Goal: Information Seeking & Learning: Check status

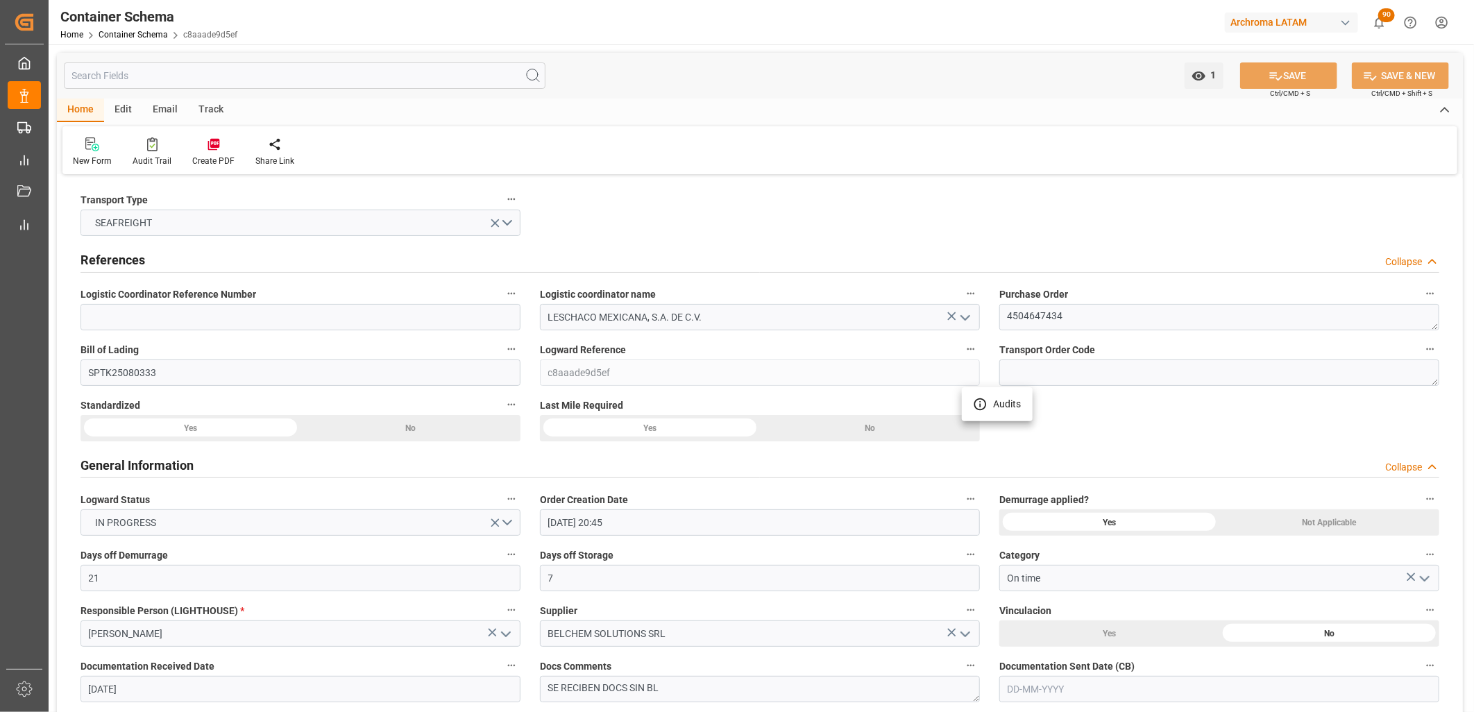
click at [136, 35] on div at bounding box center [737, 356] width 1474 height 712
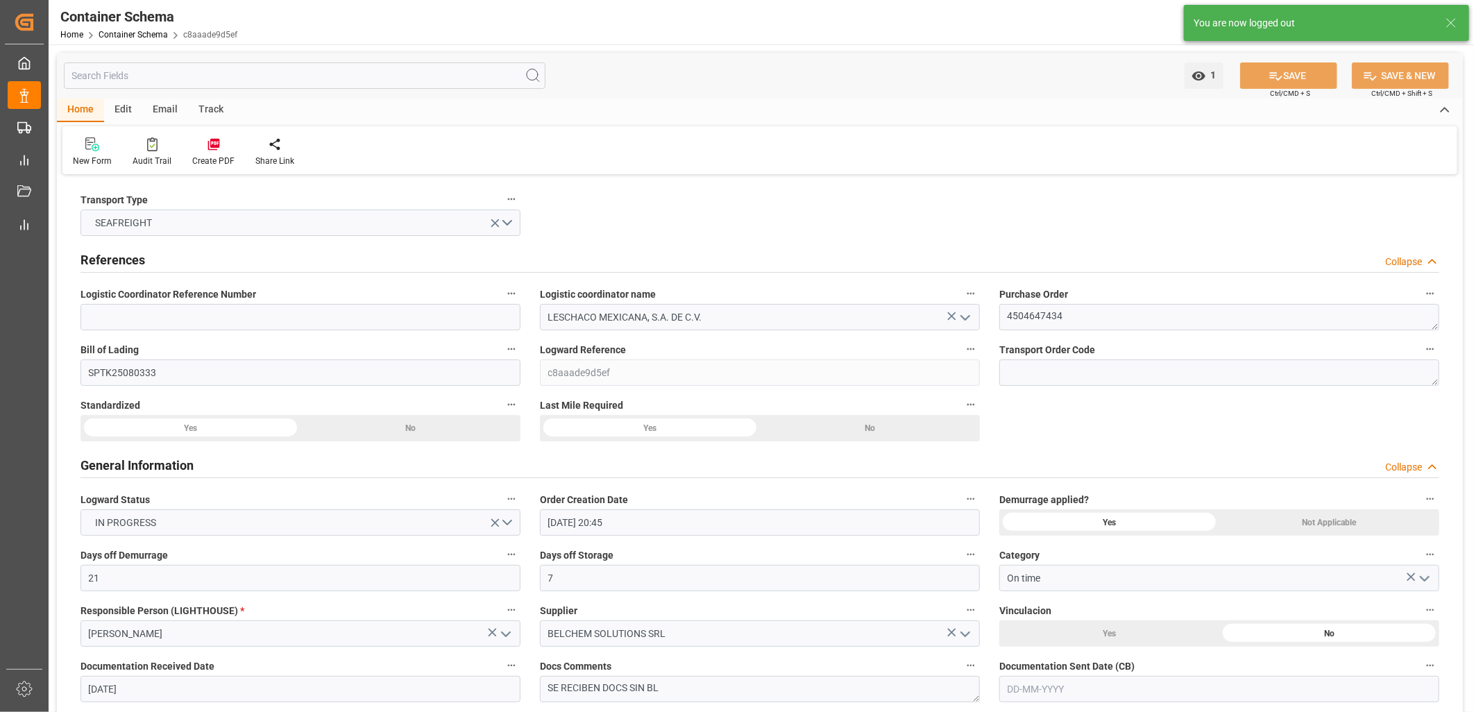
click at [171, 31] on icon at bounding box center [175, 35] width 8 height 8
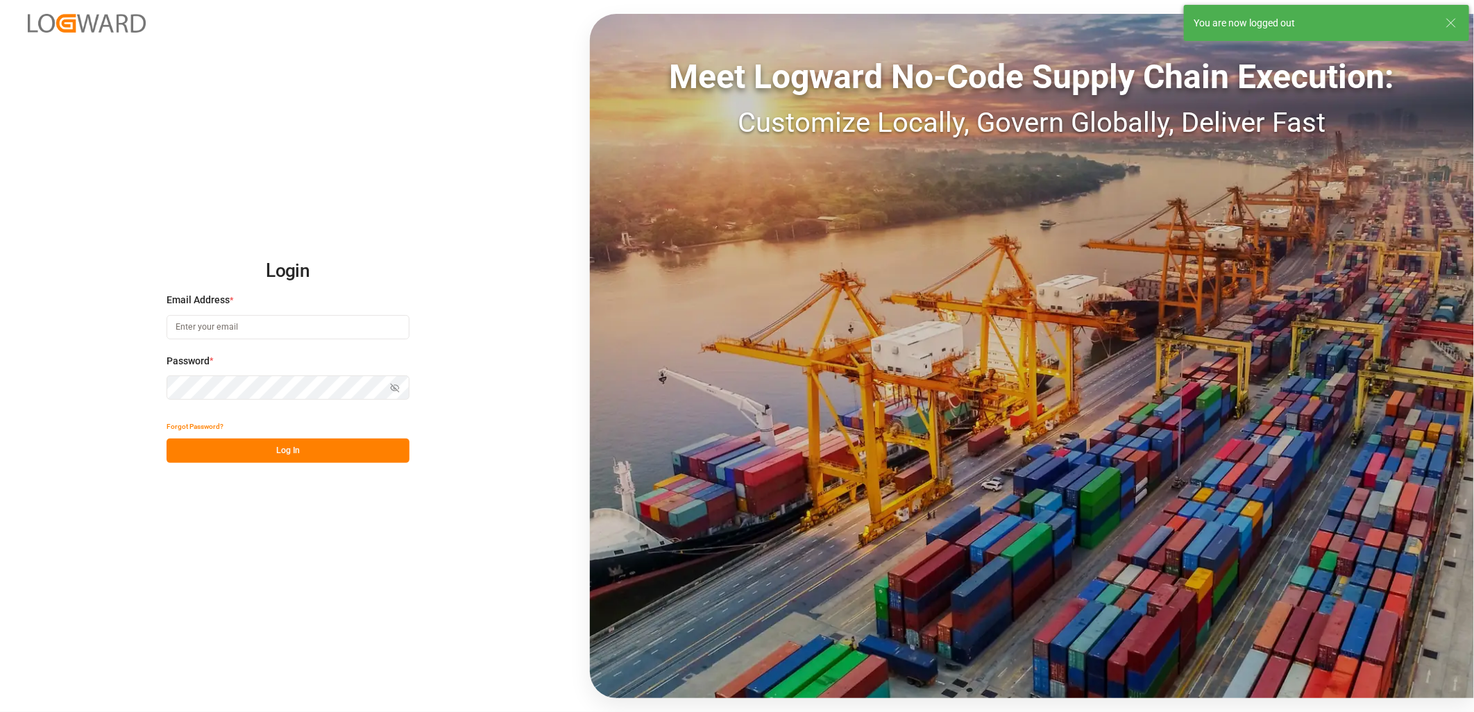
type input "[PERSON_NAME][EMAIL_ADDRESS][PERSON_NAME][DOMAIN_NAME]"
drag, startPoint x: 247, startPoint y: 446, endPoint x: 244, endPoint y: 435, distance: 12.1
click at [245, 446] on button "Log In" at bounding box center [288, 451] width 243 height 24
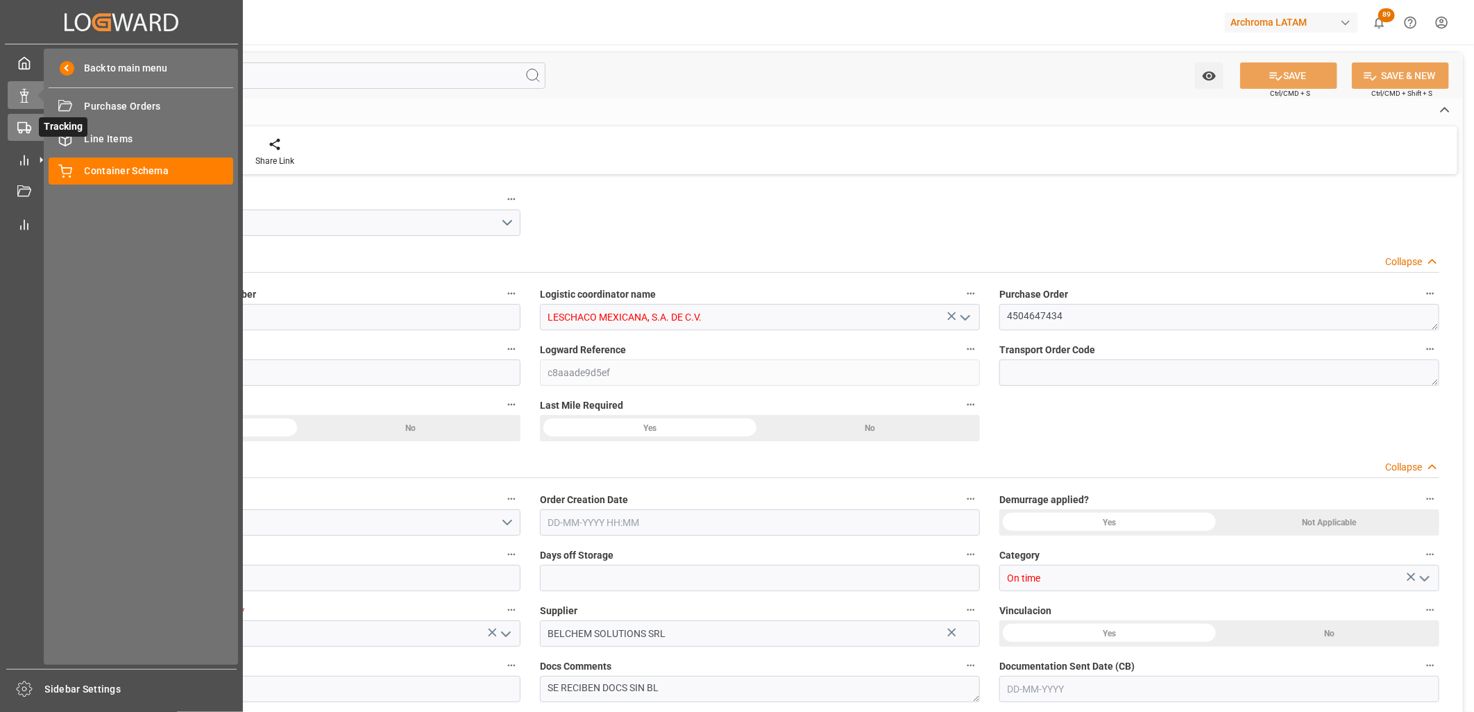
type input "21"
type input "7"
type input "1"
type input "21000"
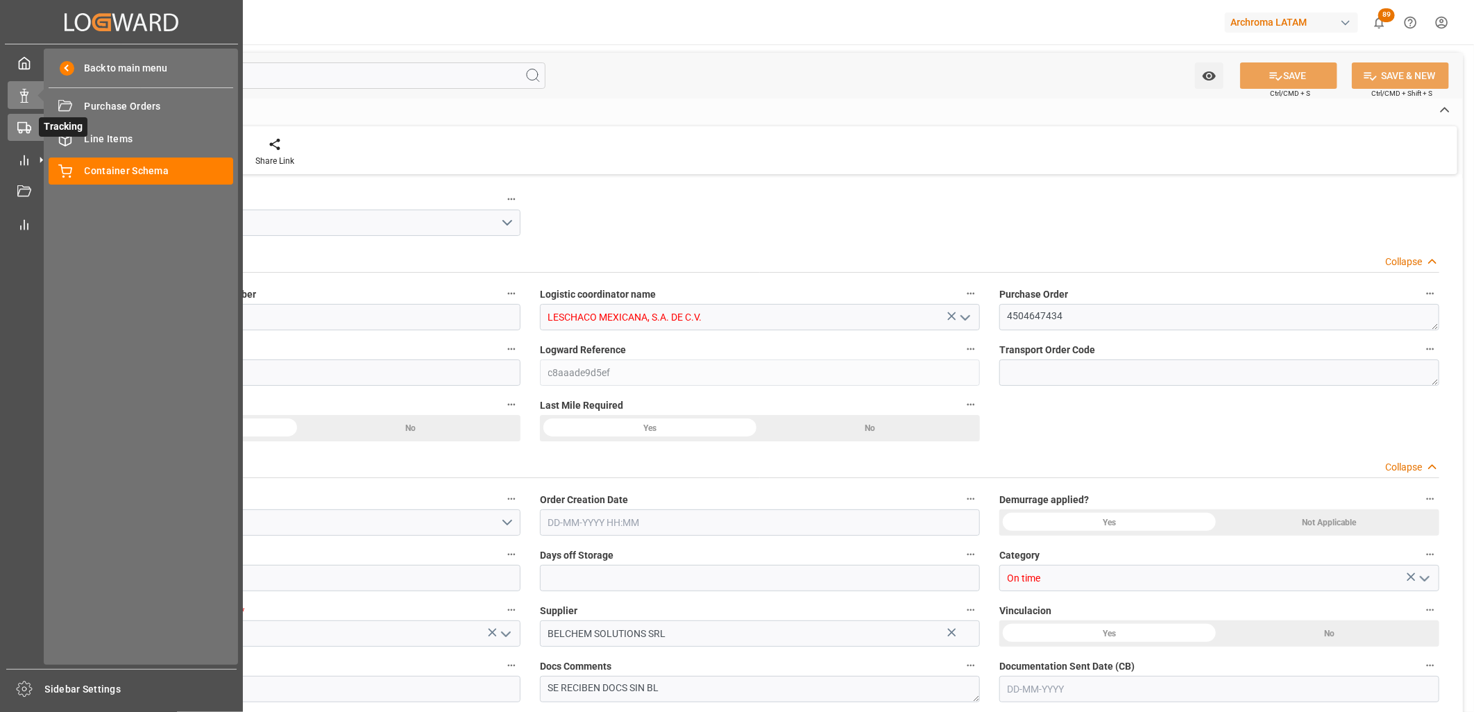
type input "21000"
type input "Cosco"
type input "COSCO Shipping Co. Ltd."
type input "CNSHG"
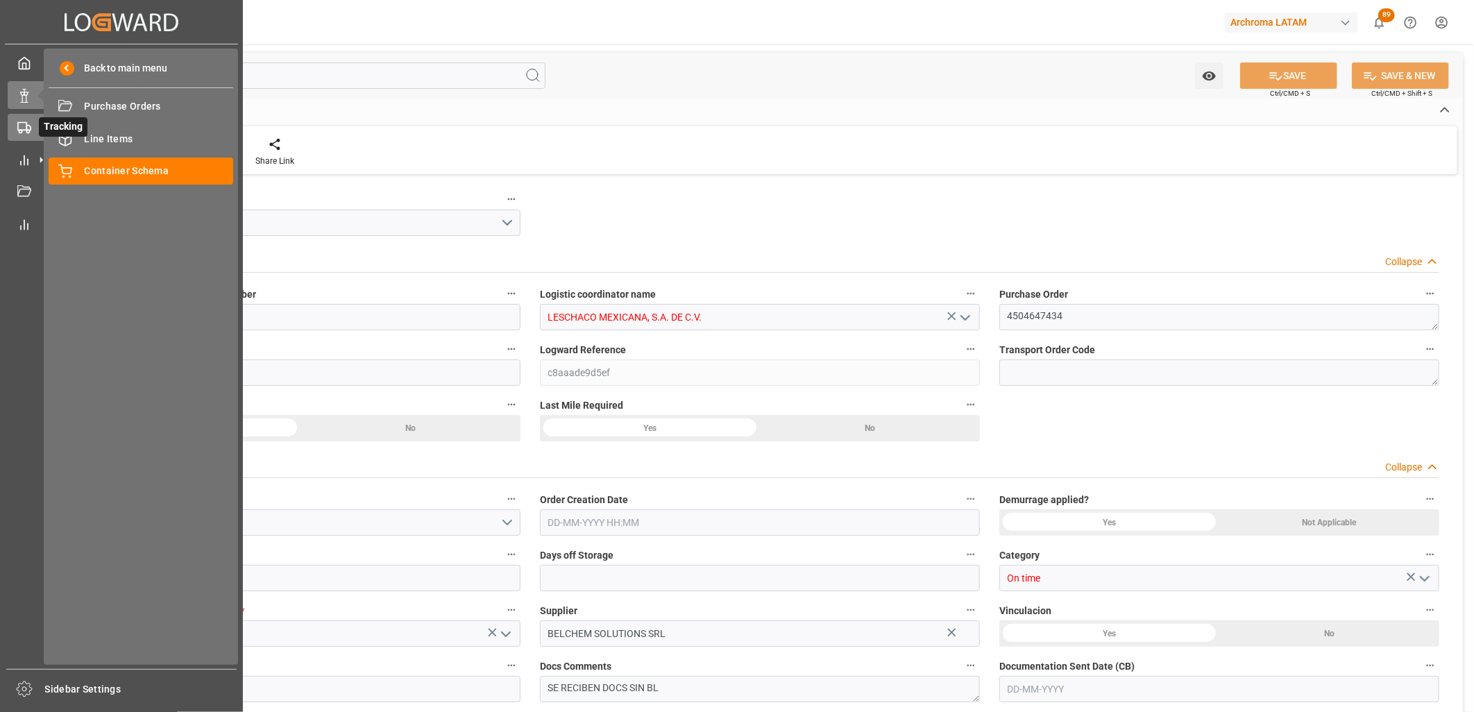
type input "MXZLO"
type input "9314222"
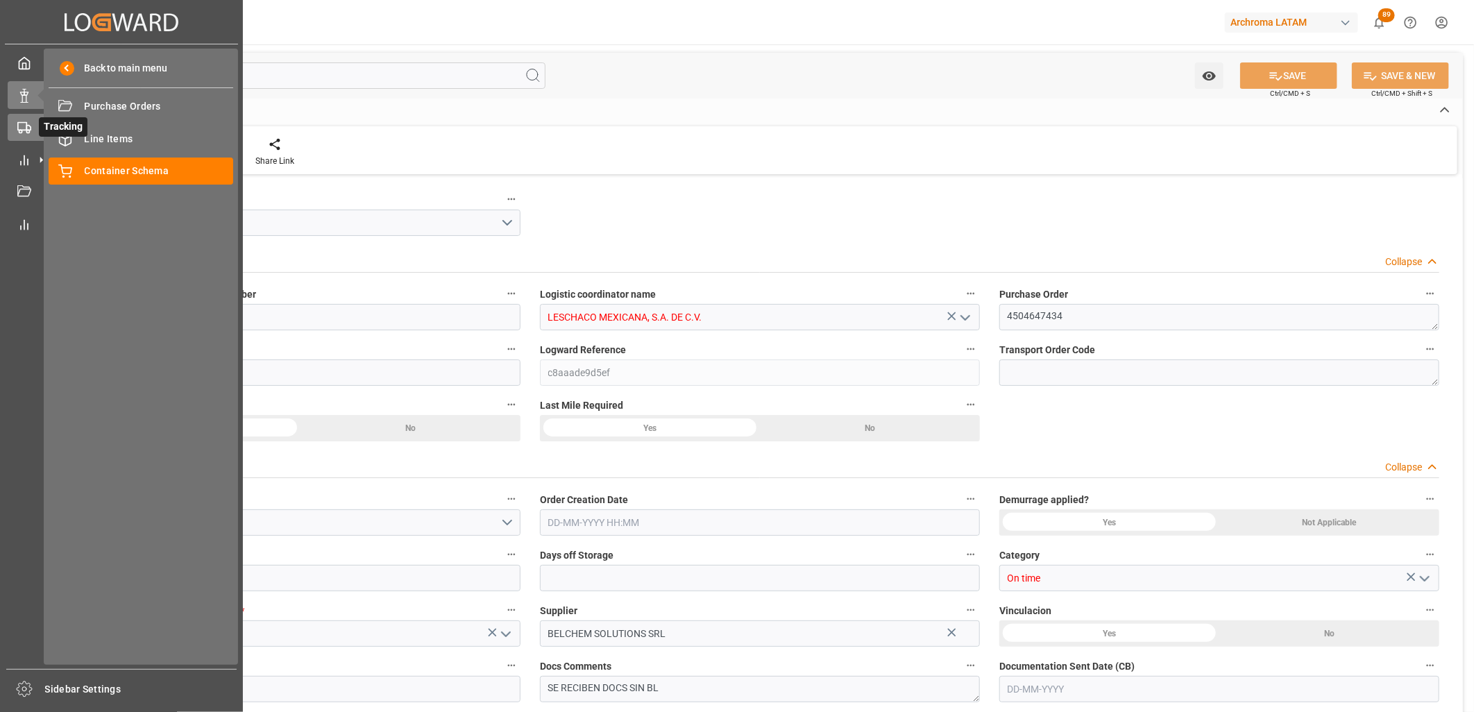
type input "9314222"
type input "[DATE] 20:45"
type input "[DATE]"
type input "[DATE] 09:30"
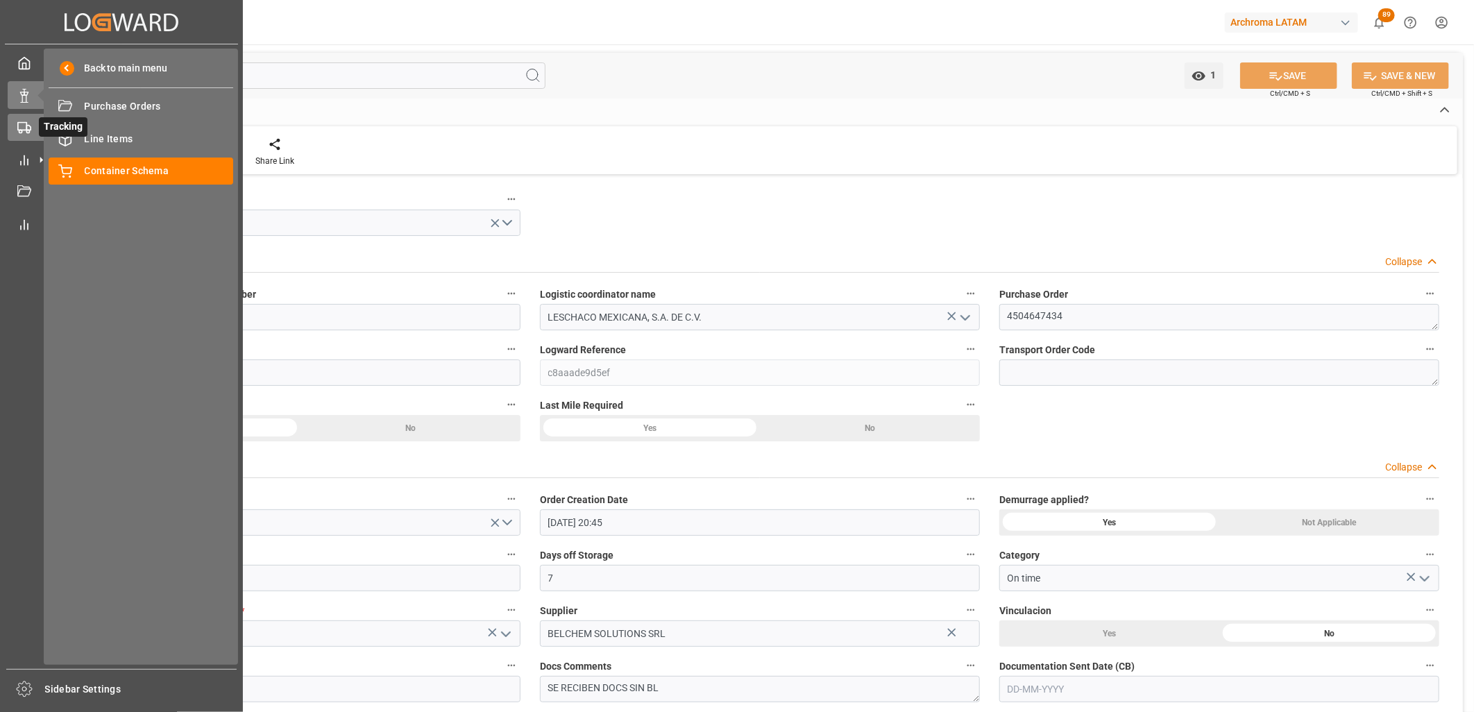
type input "[DATE] 00:00"
type input "[DATE] 20:30"
type input "[DATE] 00:00"
click at [110, 169] on span "Container Schema" at bounding box center [159, 171] width 149 height 15
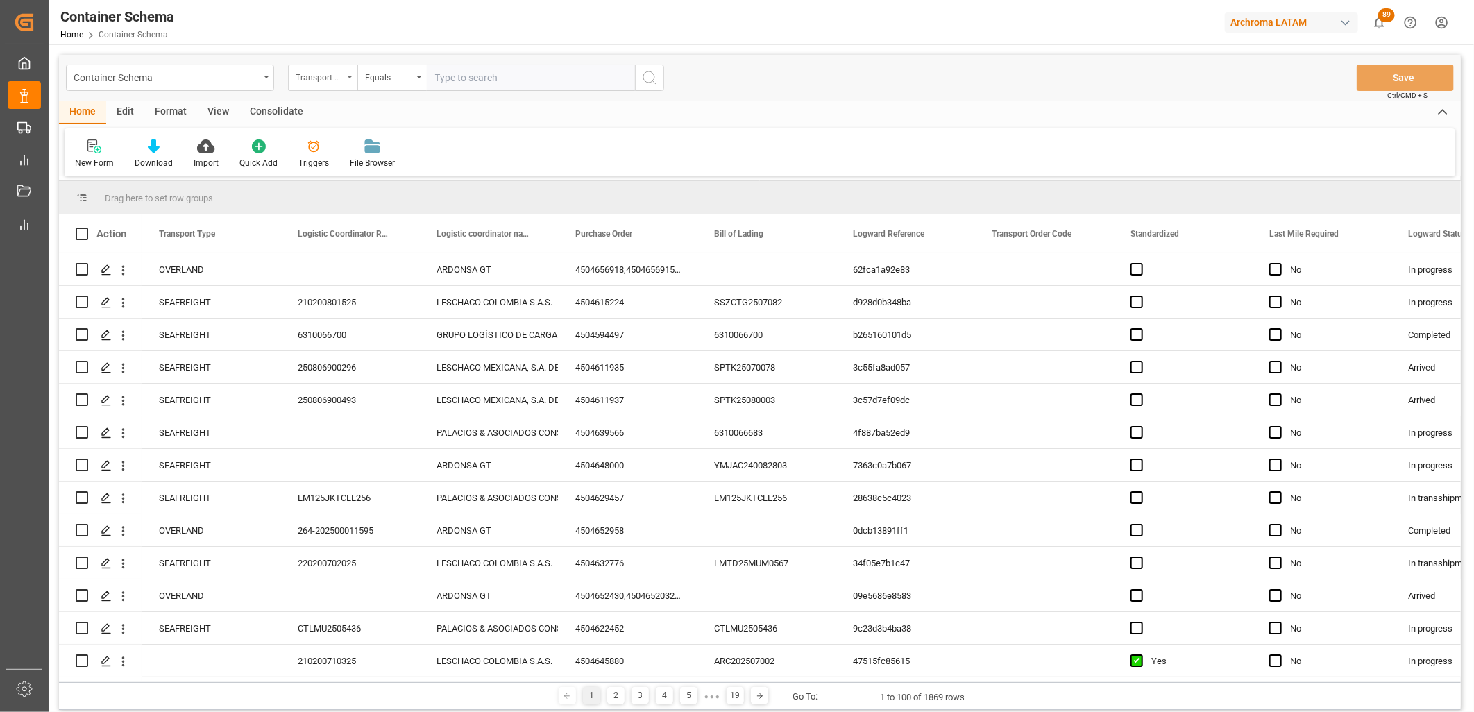
click at [318, 80] on div "Transport Type" at bounding box center [319, 76] width 47 height 16
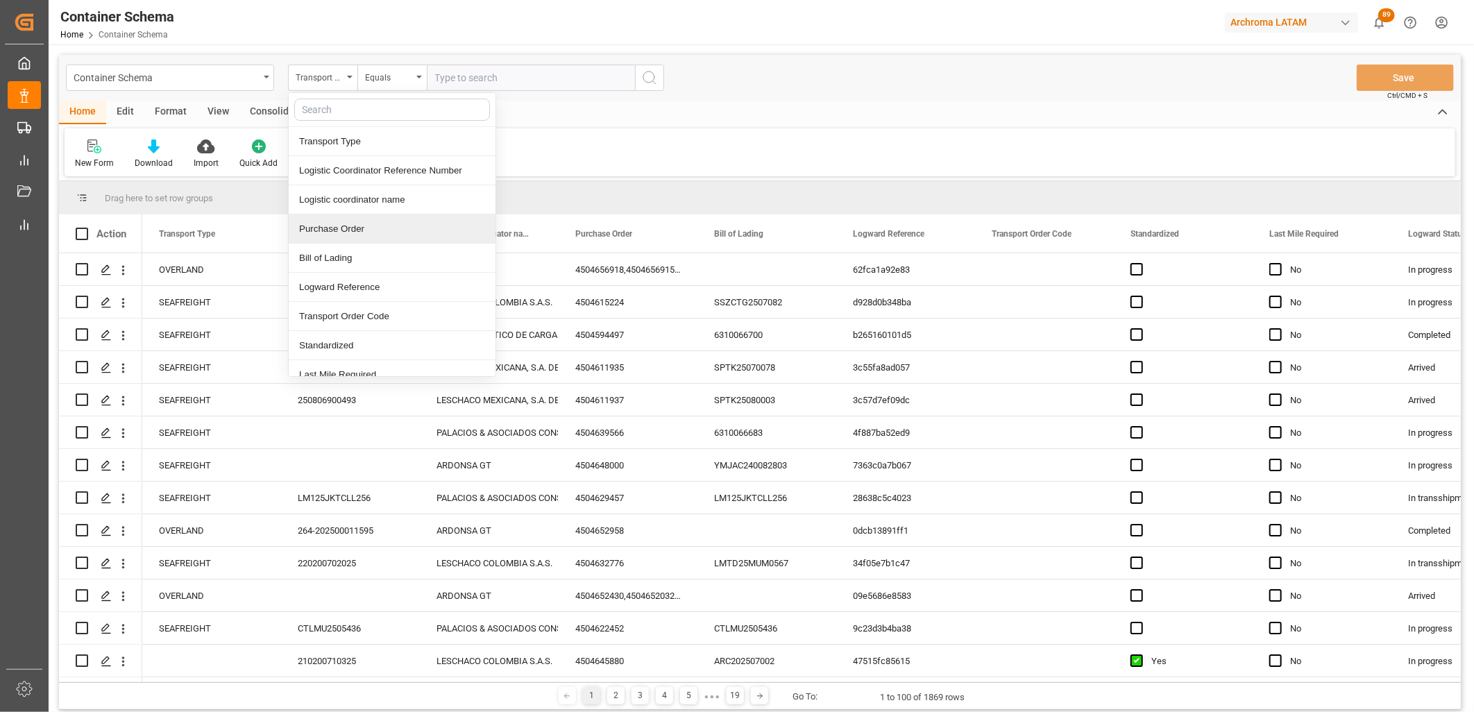
click at [332, 233] on div "Purchase Order" at bounding box center [392, 228] width 207 height 29
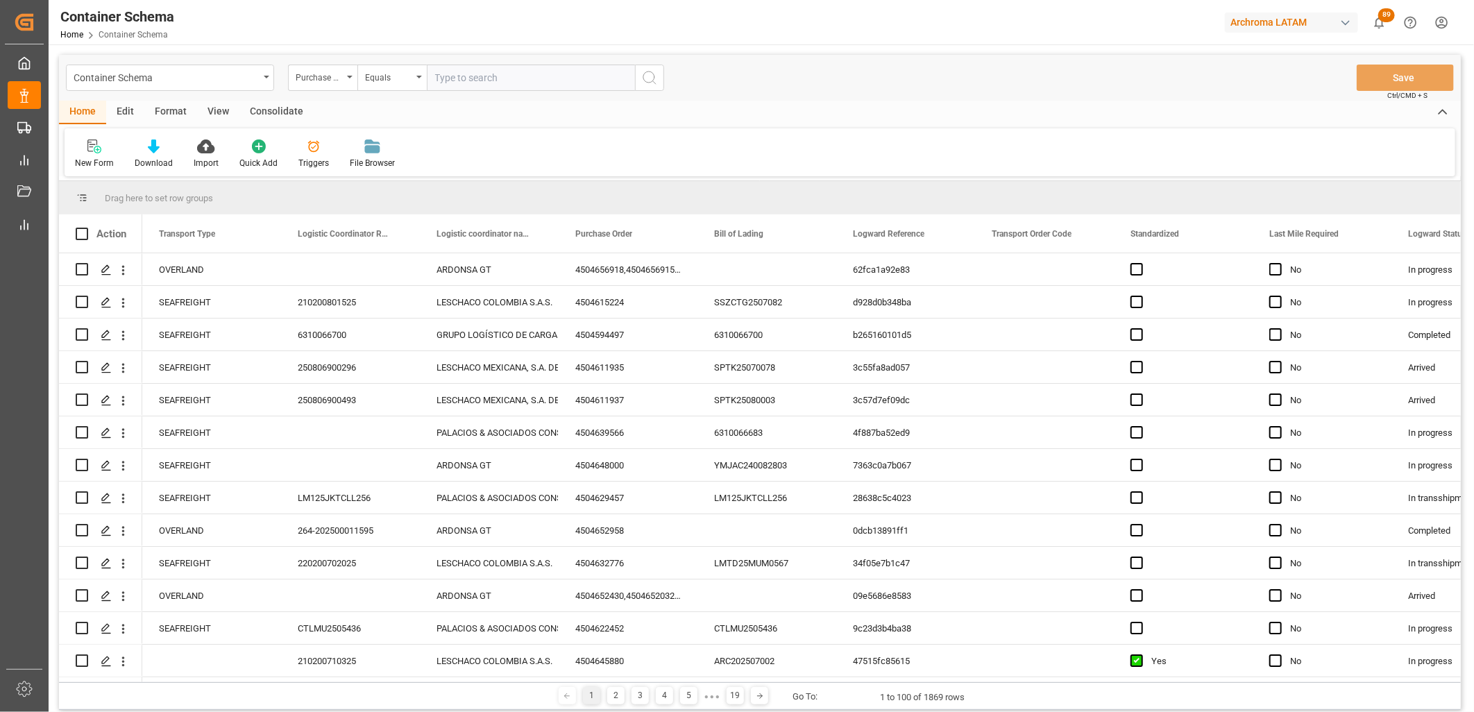
click at [431, 81] on input "text" at bounding box center [531, 78] width 208 height 26
paste input "4504650969"
type input "4504650969"
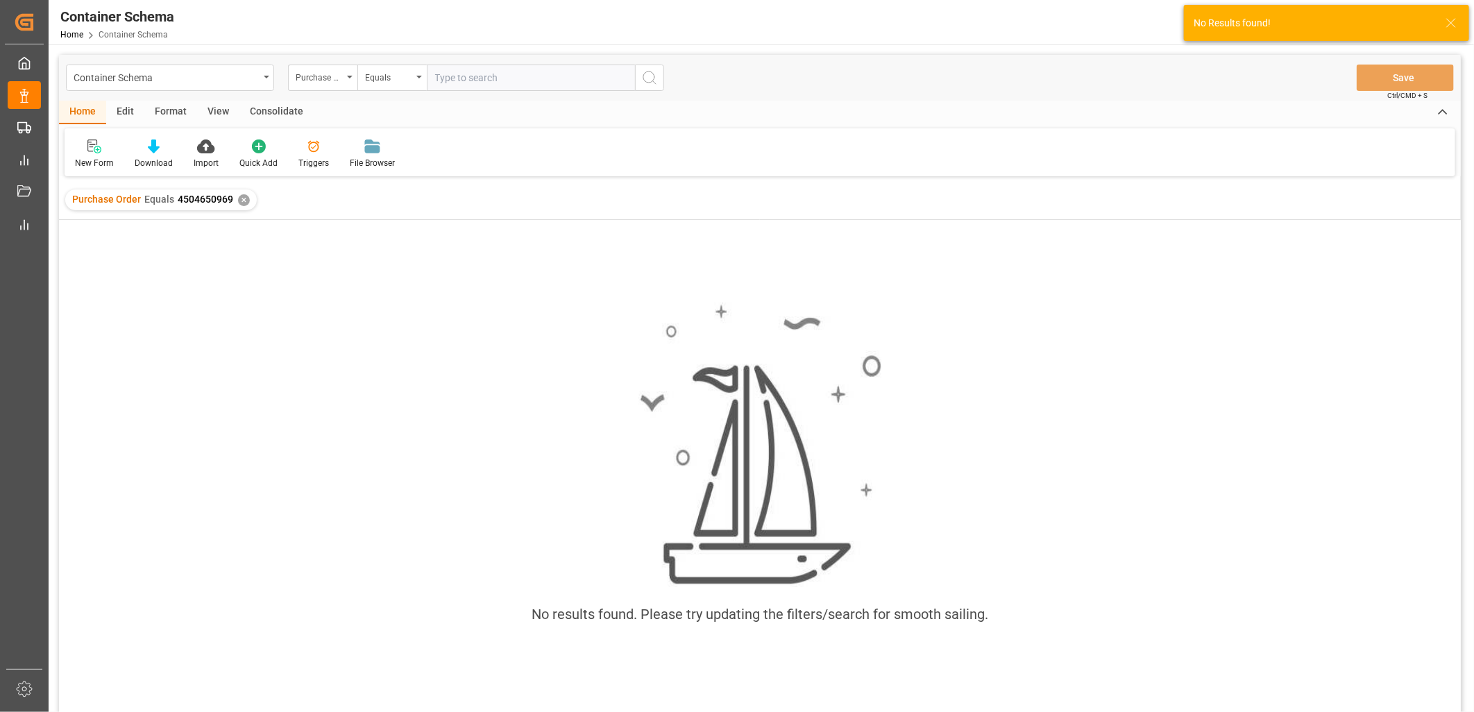
click at [242, 202] on div "✕" at bounding box center [244, 200] width 12 height 12
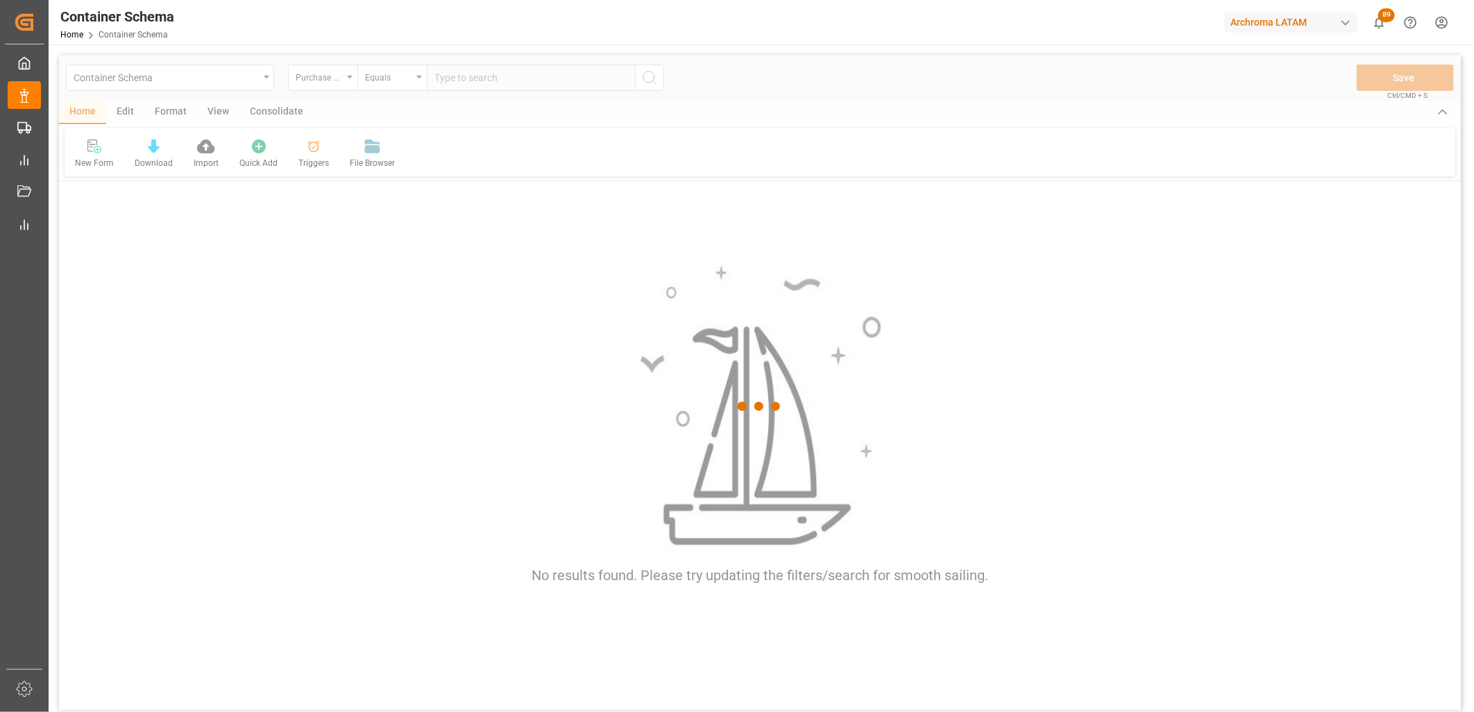
click at [401, 84] on div at bounding box center [760, 407] width 1402 height 704
click at [420, 81] on div at bounding box center [760, 407] width 1402 height 704
click at [425, 78] on div at bounding box center [760, 407] width 1402 height 704
click at [417, 74] on div "Equals" at bounding box center [391, 78] width 69 height 26
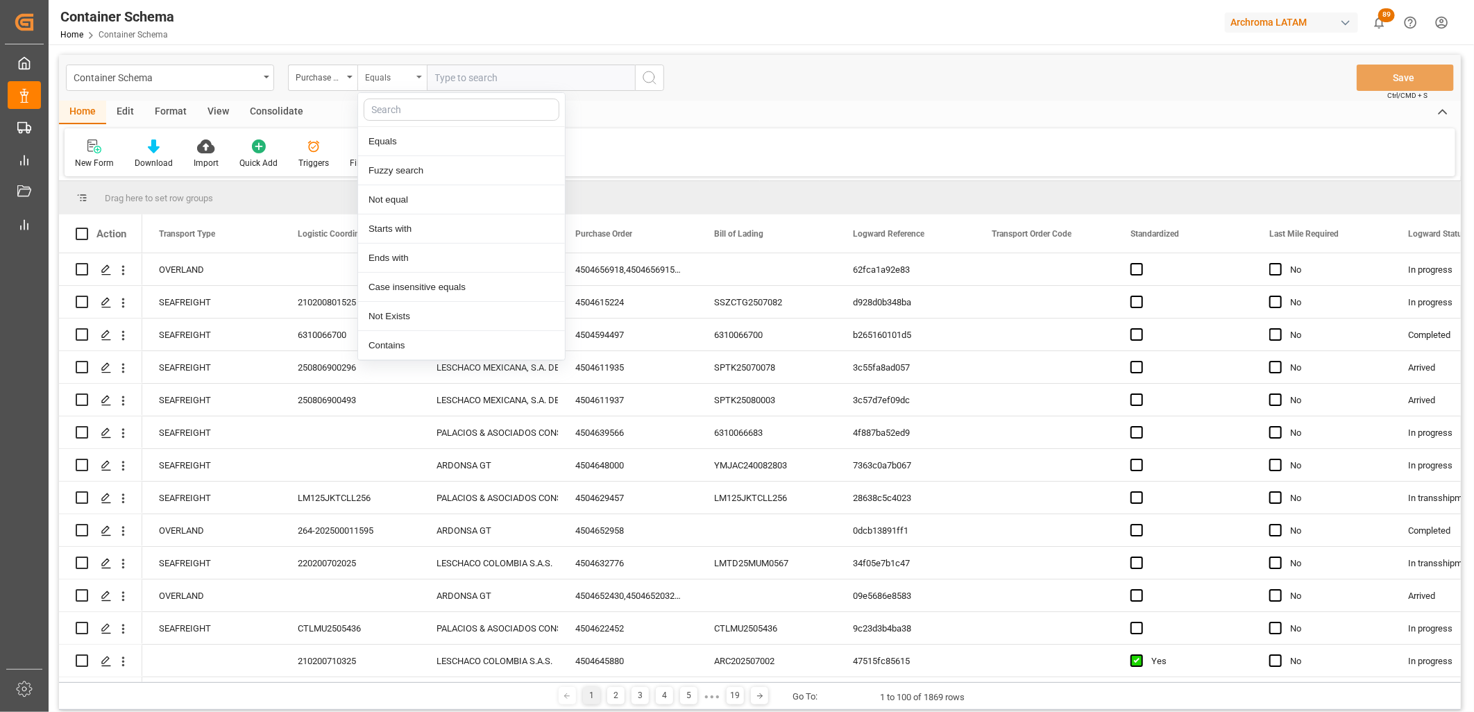
click at [419, 77] on icon "close menu" at bounding box center [419, 77] width 6 height 3
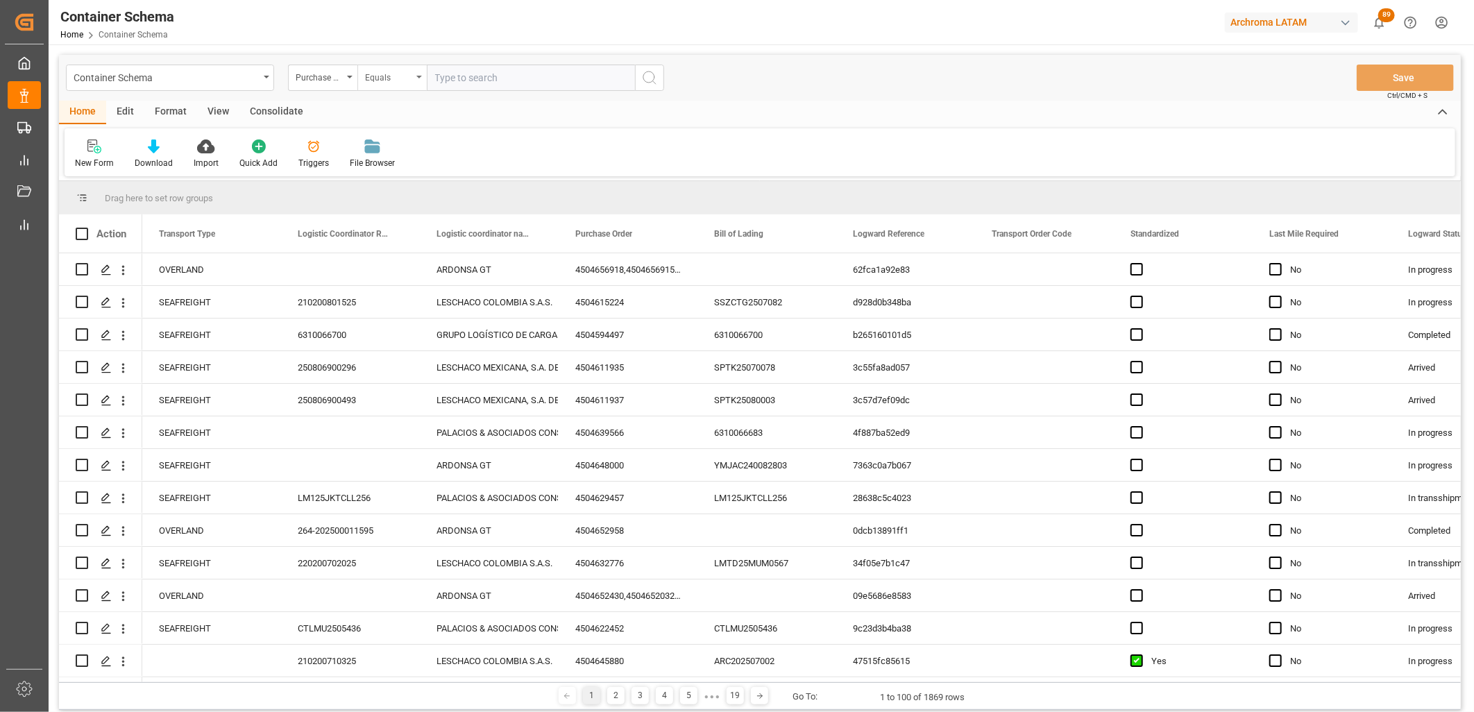
click at [419, 77] on icon "open menu" at bounding box center [419, 77] width 6 height 3
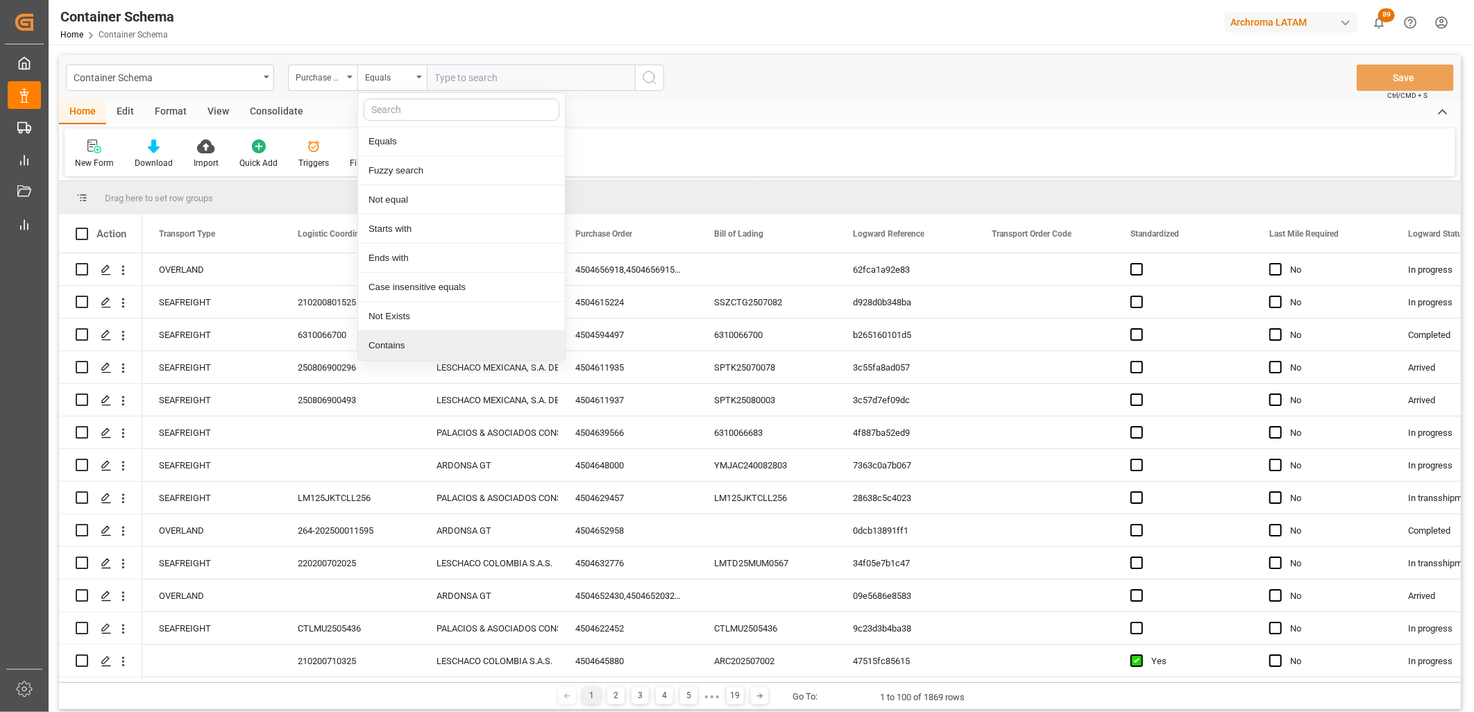
click at [399, 341] on div "Contains" at bounding box center [461, 345] width 207 height 29
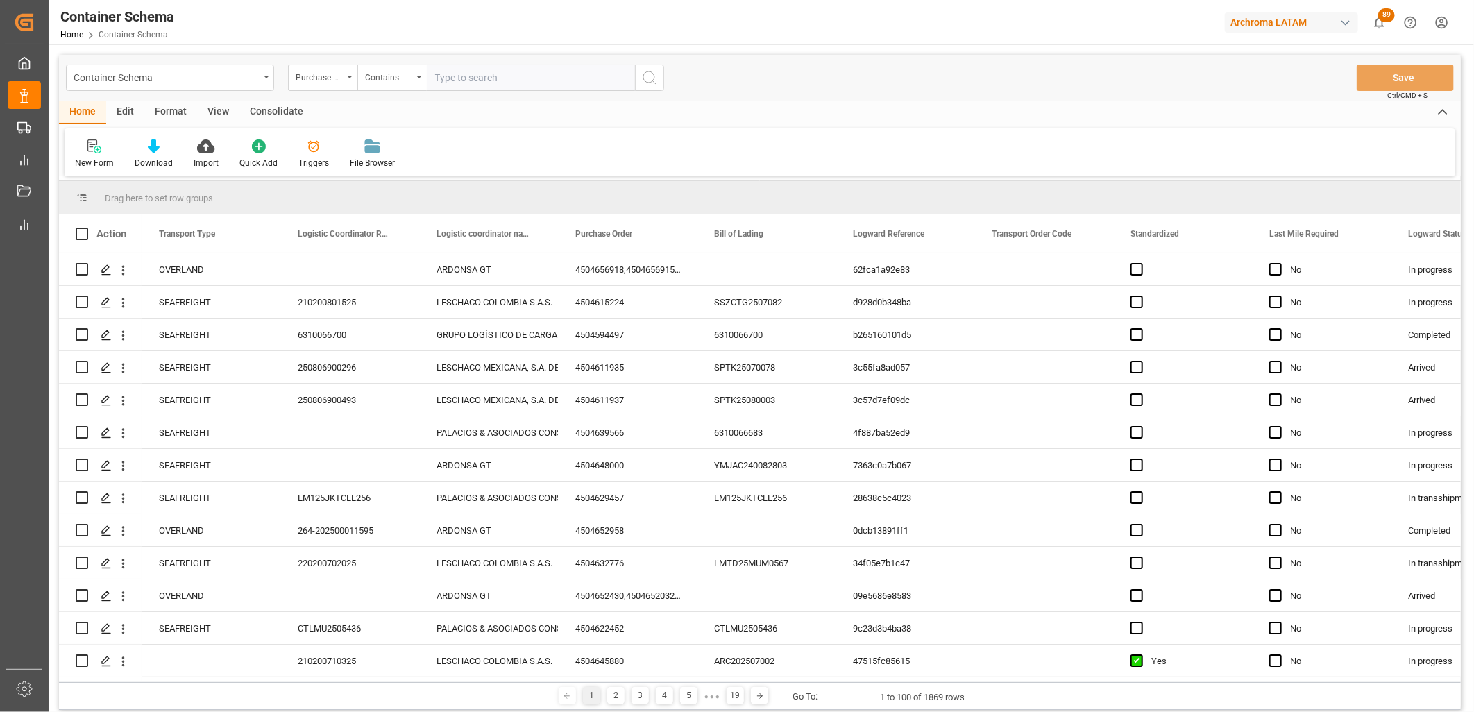
click at [434, 82] on input "text" at bounding box center [531, 78] width 208 height 26
paste input "4504650969"
type input "4504650969"
click at [419, 77] on icon "open menu" at bounding box center [419, 77] width 6 height 3
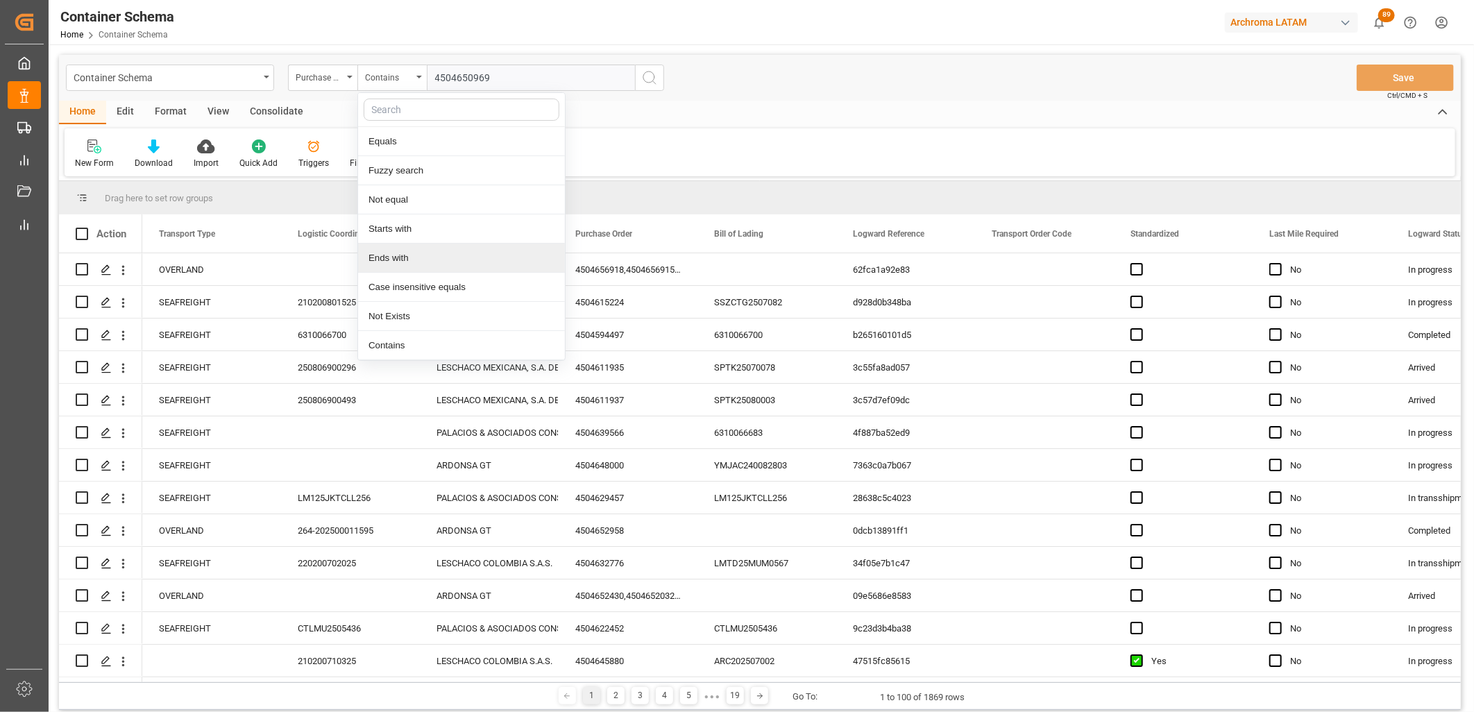
click at [405, 258] on div "Ends with" at bounding box center [461, 258] width 207 height 29
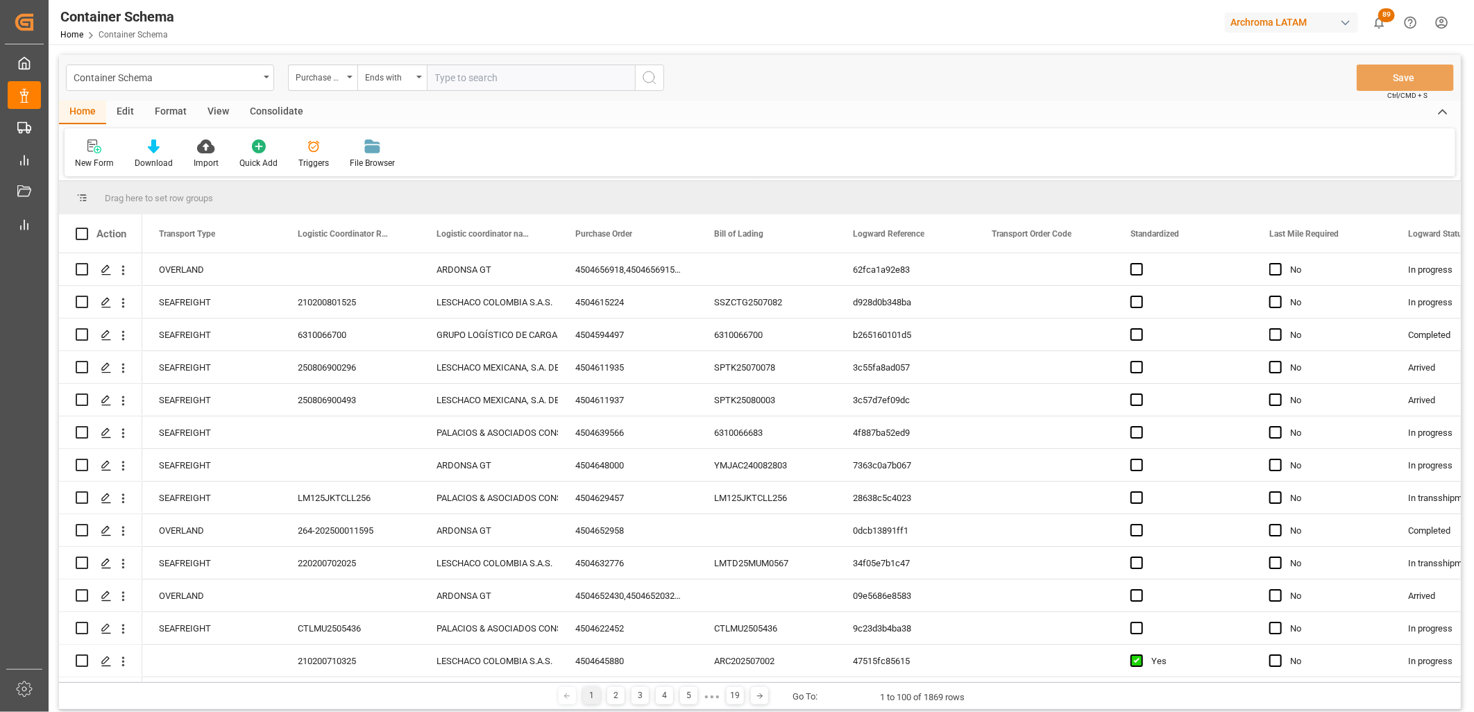
click at [450, 88] on input "text" at bounding box center [531, 78] width 208 height 26
paste input "4504650969"
type input "4504650969"
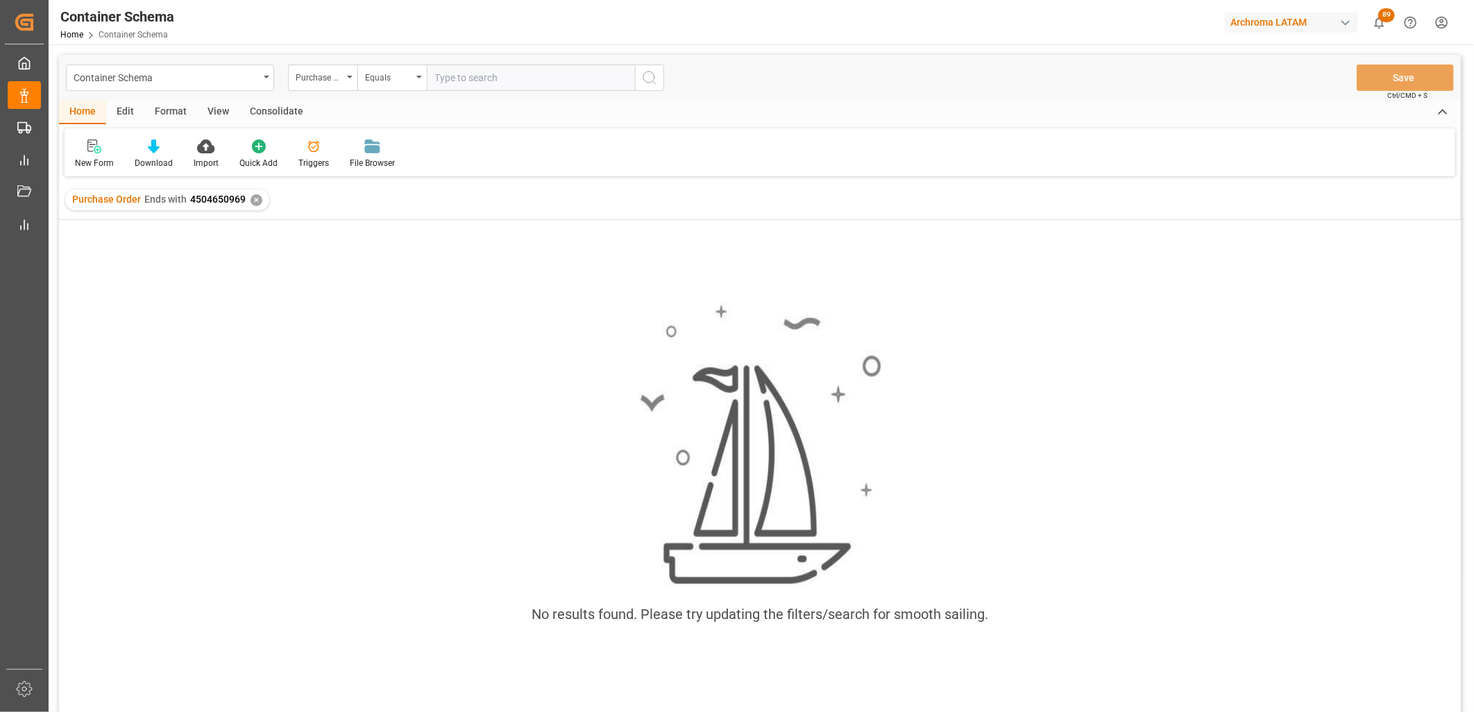
click at [255, 201] on div "✕" at bounding box center [257, 200] width 12 height 12
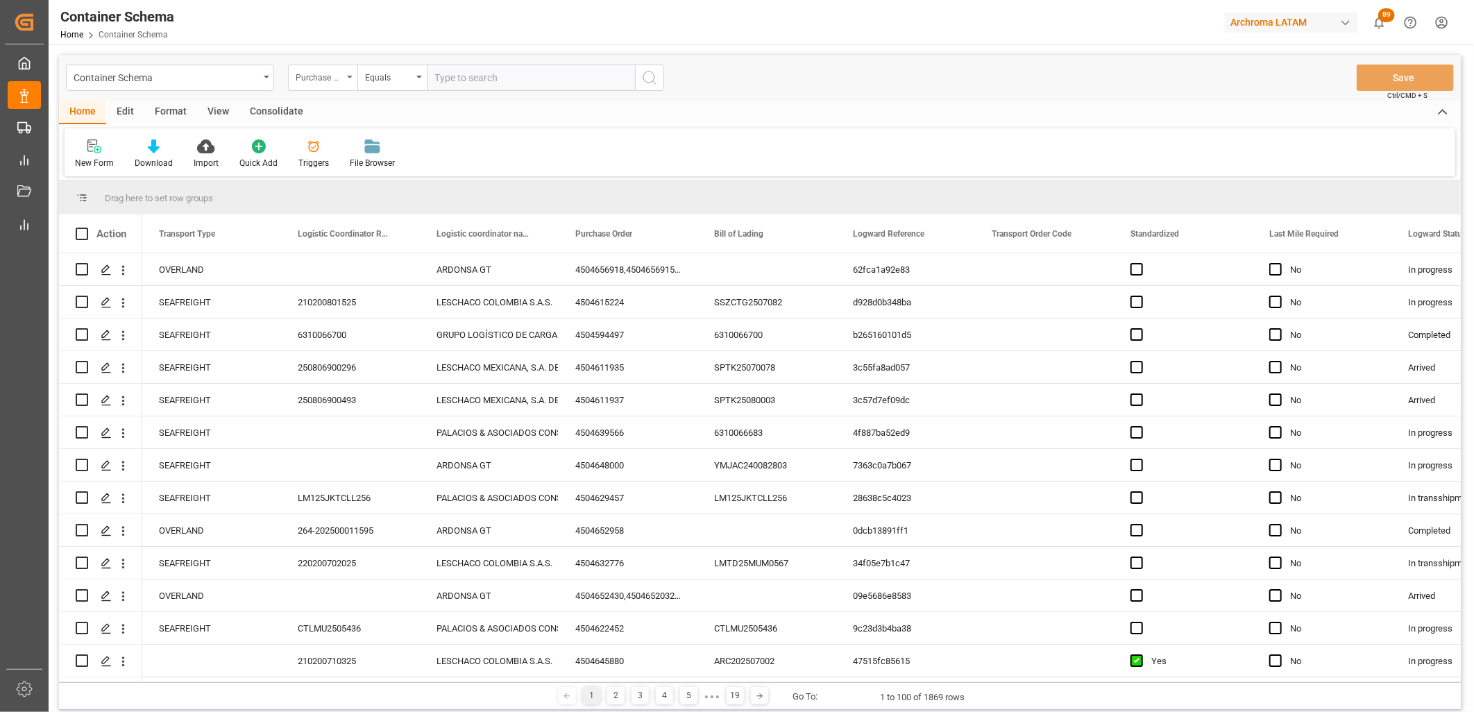
click at [348, 80] on div "Purchase Order" at bounding box center [322, 78] width 69 height 26
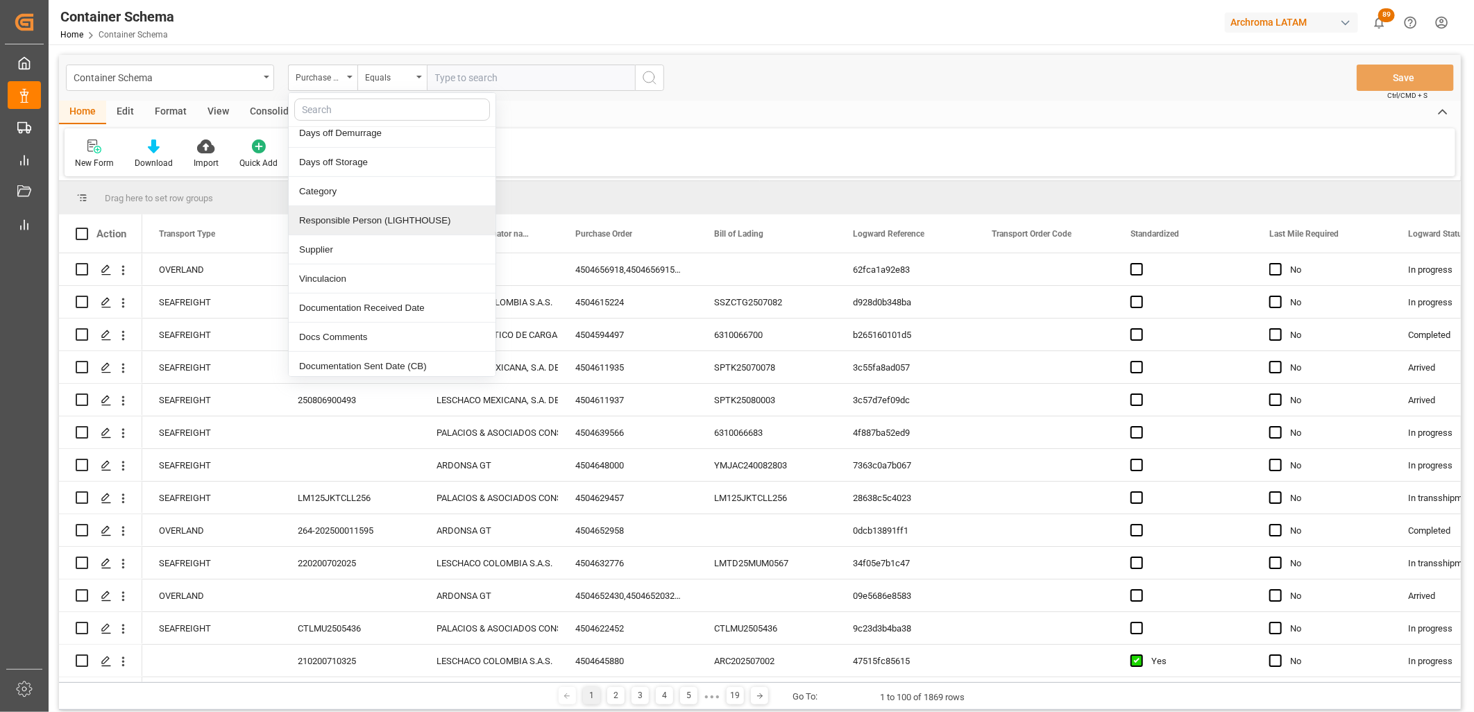
scroll to position [385, 0]
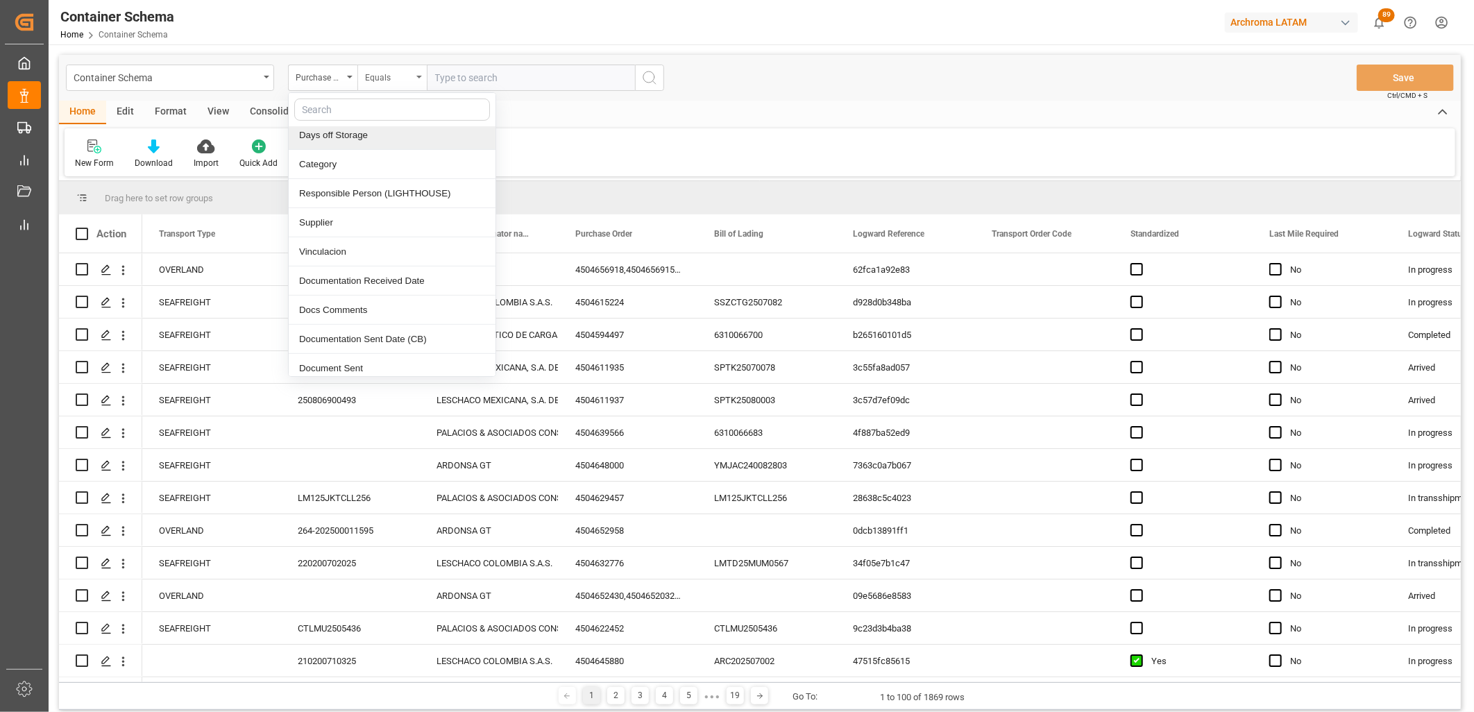
click at [400, 78] on div "Equals" at bounding box center [388, 76] width 47 height 16
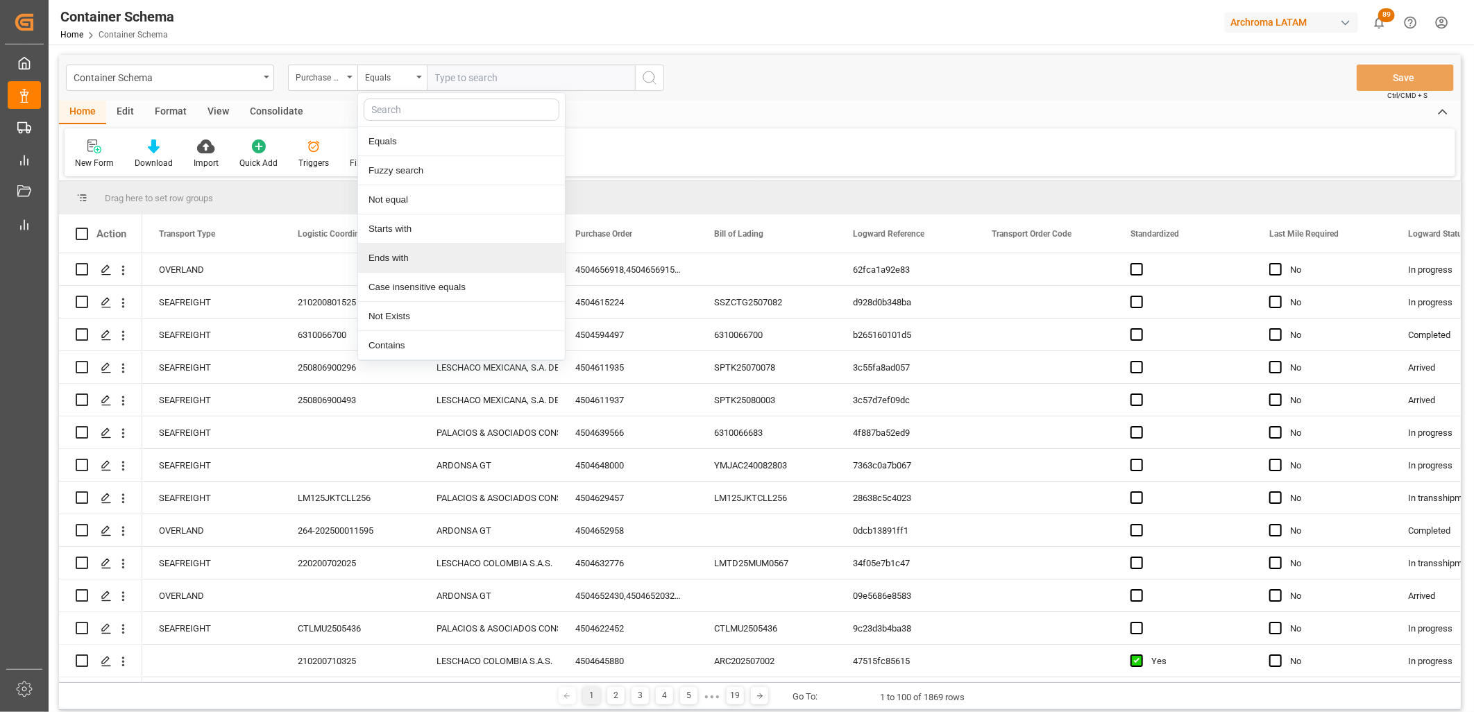
click at [413, 247] on div "Ends with" at bounding box center [461, 258] width 207 height 29
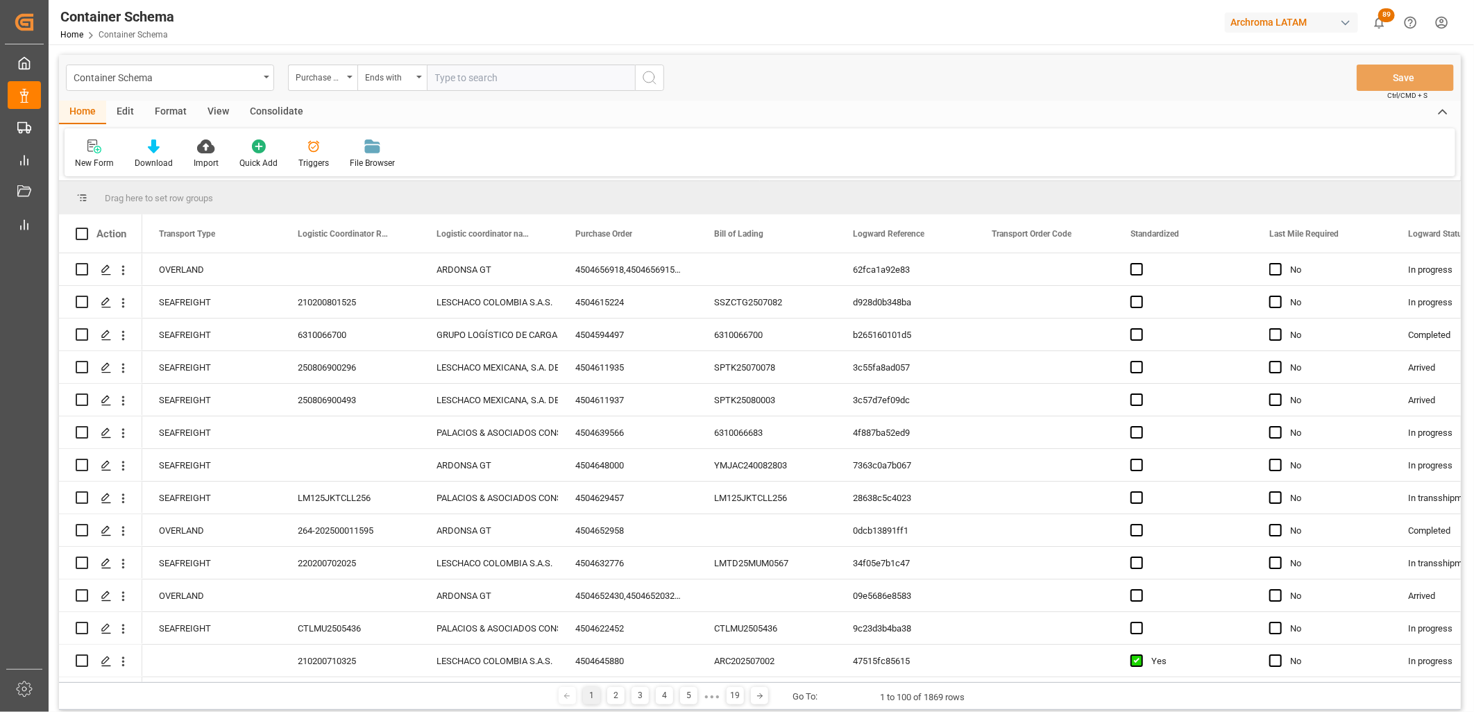
paste input "4504650969"
type input "4504650969"
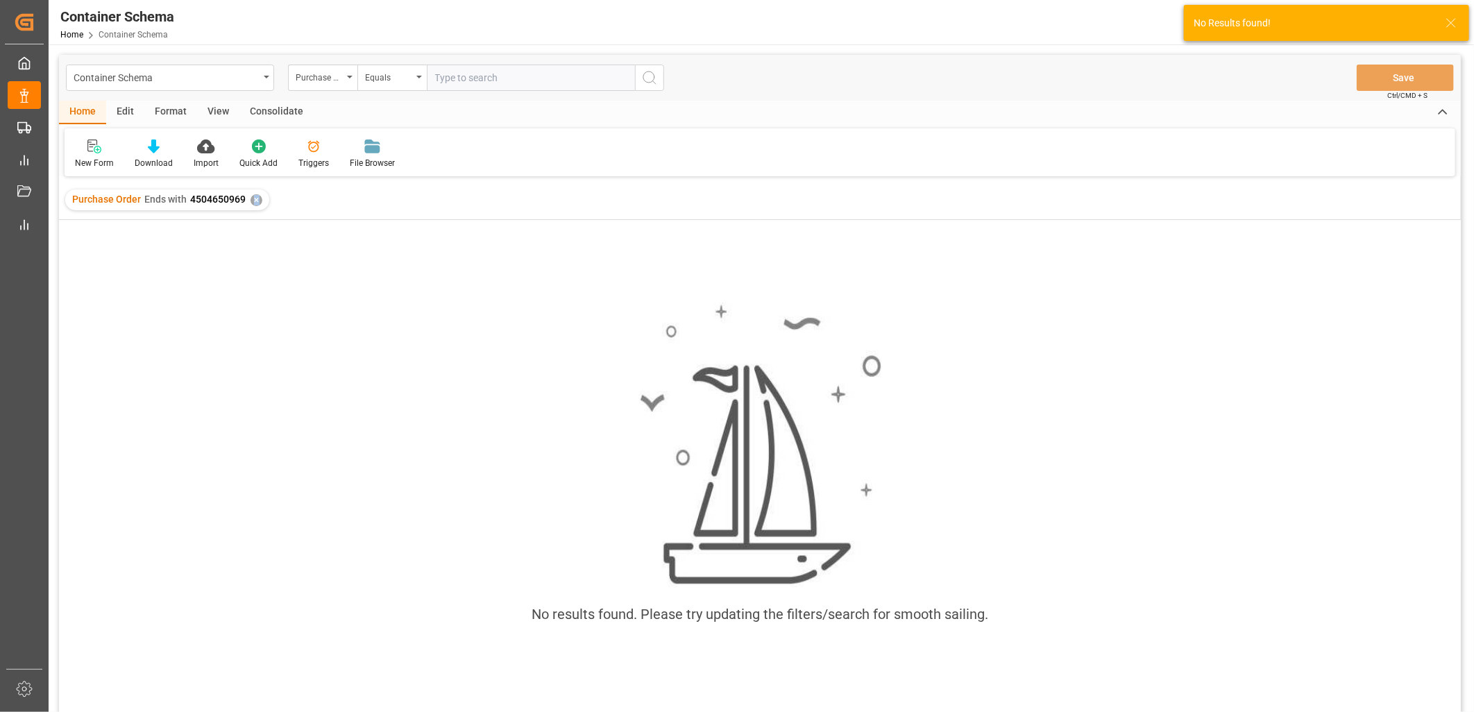
click at [255, 199] on div "✕" at bounding box center [257, 200] width 12 height 12
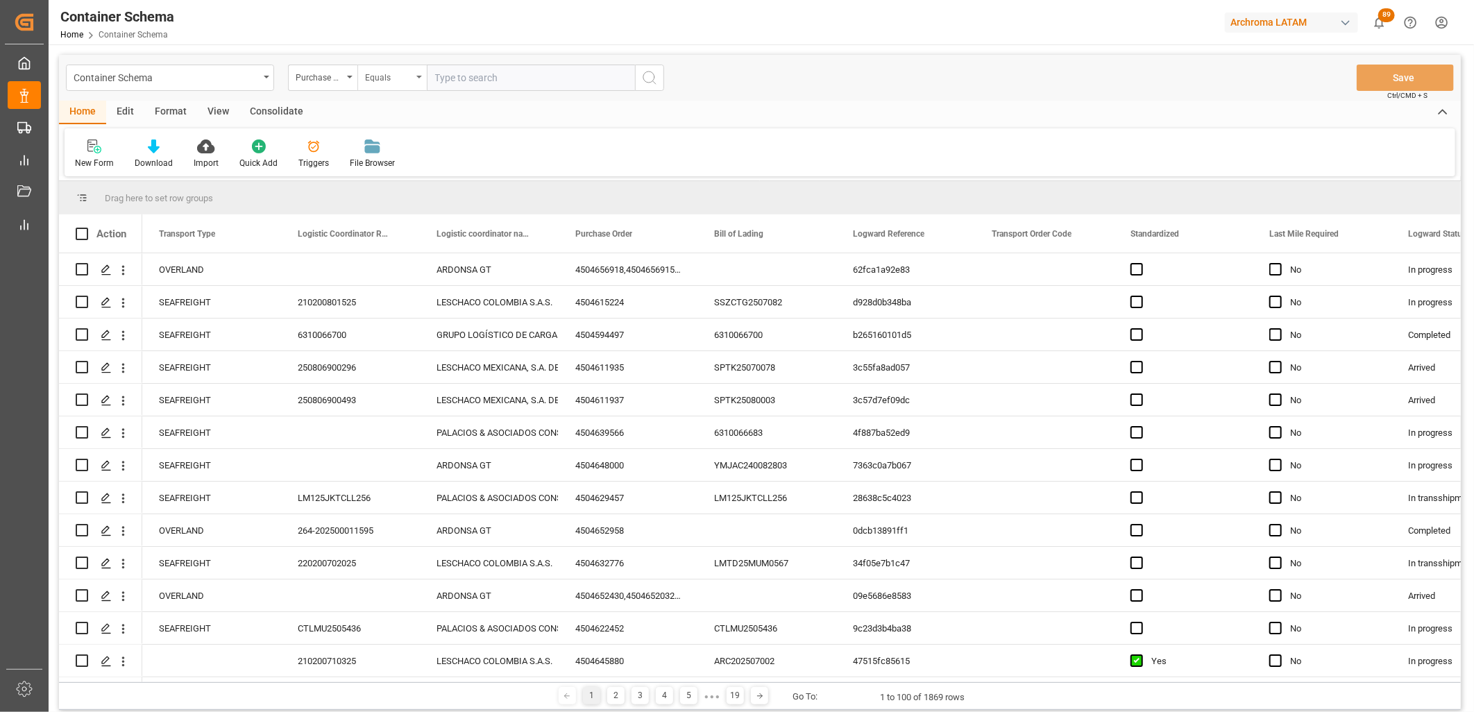
click at [414, 78] on div "Equals" at bounding box center [391, 78] width 69 height 26
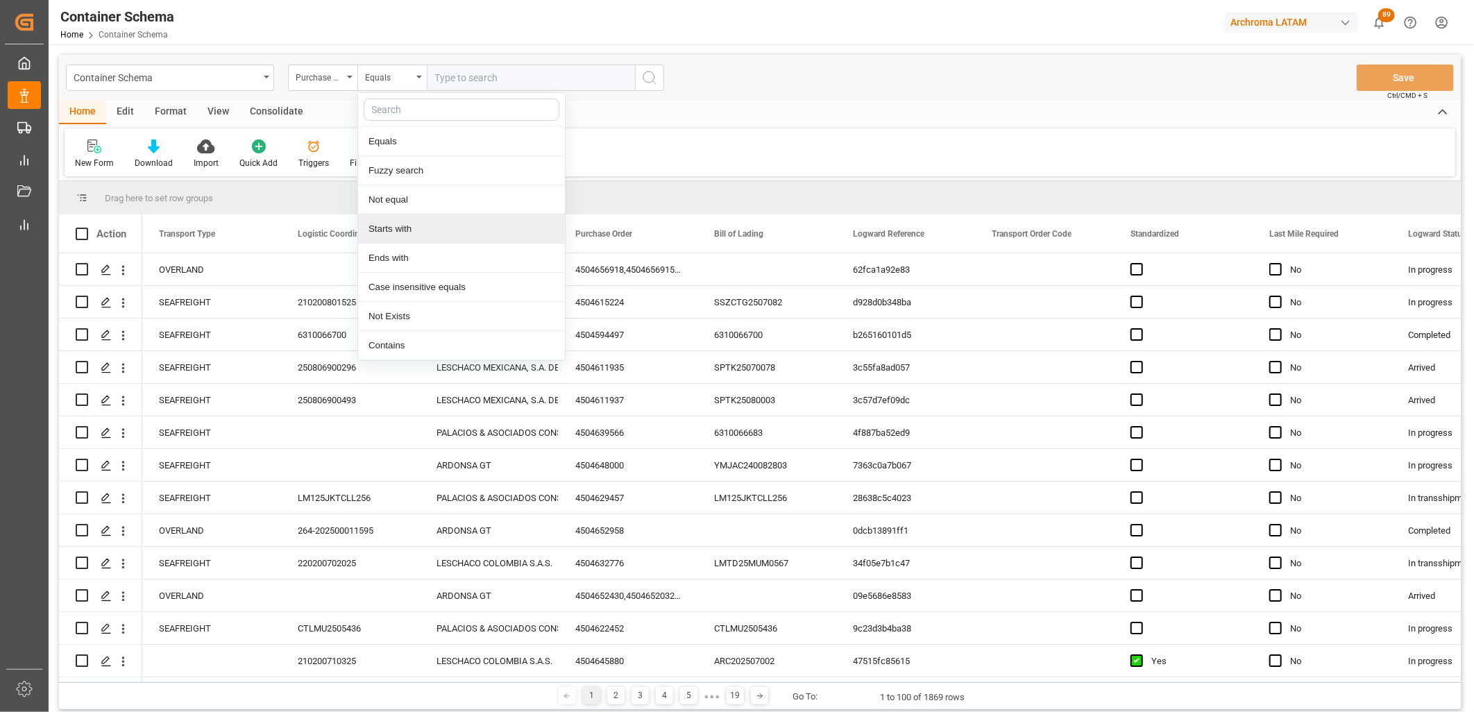
drag, startPoint x: 430, startPoint y: 230, endPoint x: 439, endPoint y: 167, distance: 64.5
click at [430, 230] on div "Starts with" at bounding box center [461, 228] width 207 height 29
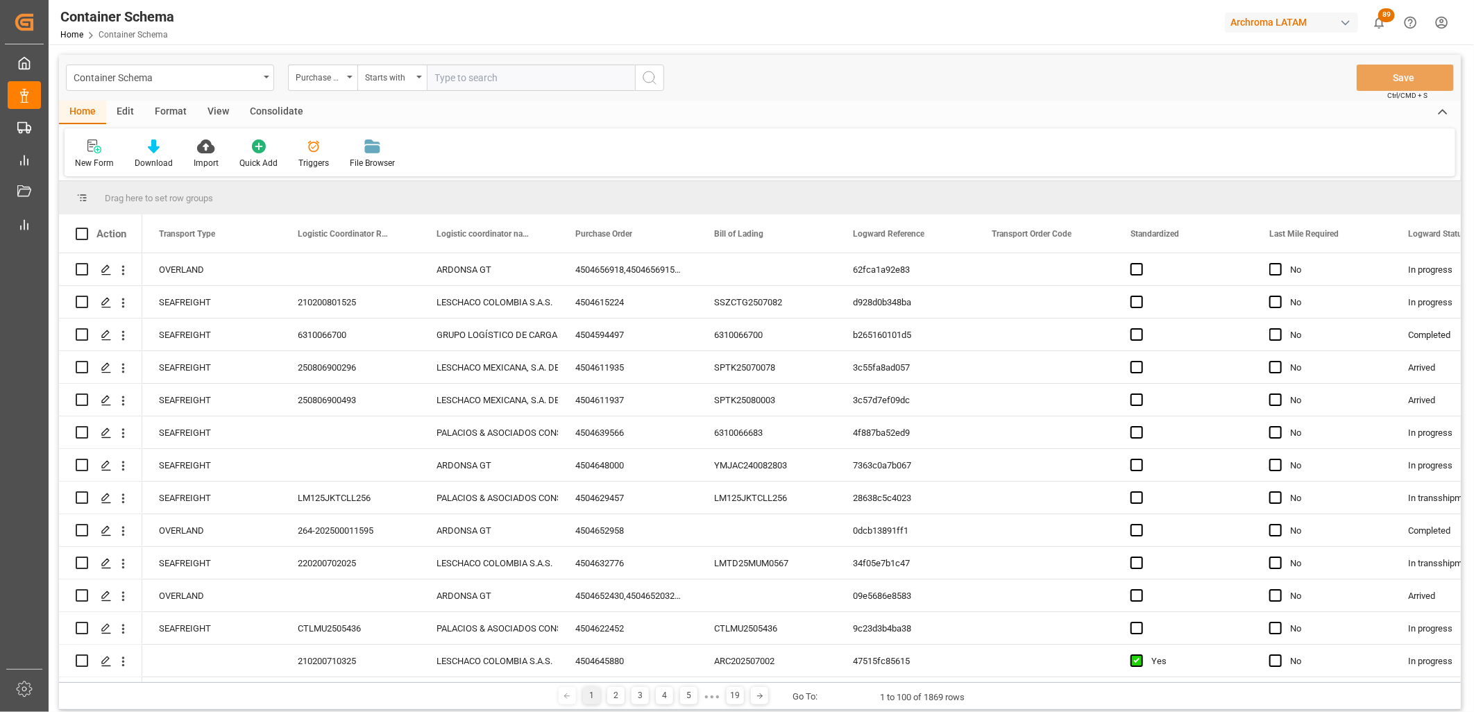
paste input "4504650969"
type input "4504650969"
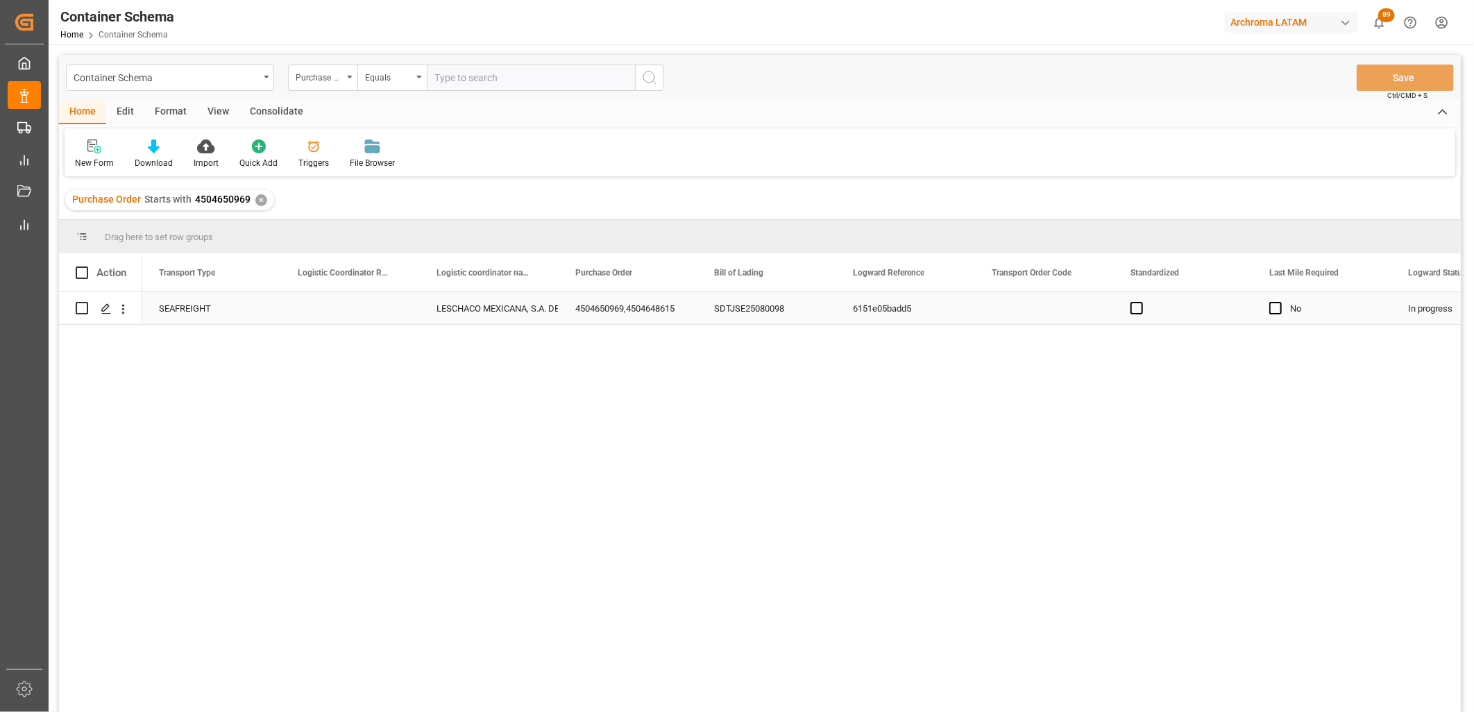
click at [342, 308] on div "Press SPACE to select this row." at bounding box center [350, 308] width 139 height 32
type input "251015080006"
click at [475, 314] on div "LESCHACO MEXICANA, S.A. DE C.V." at bounding box center [490, 309] width 106 height 32
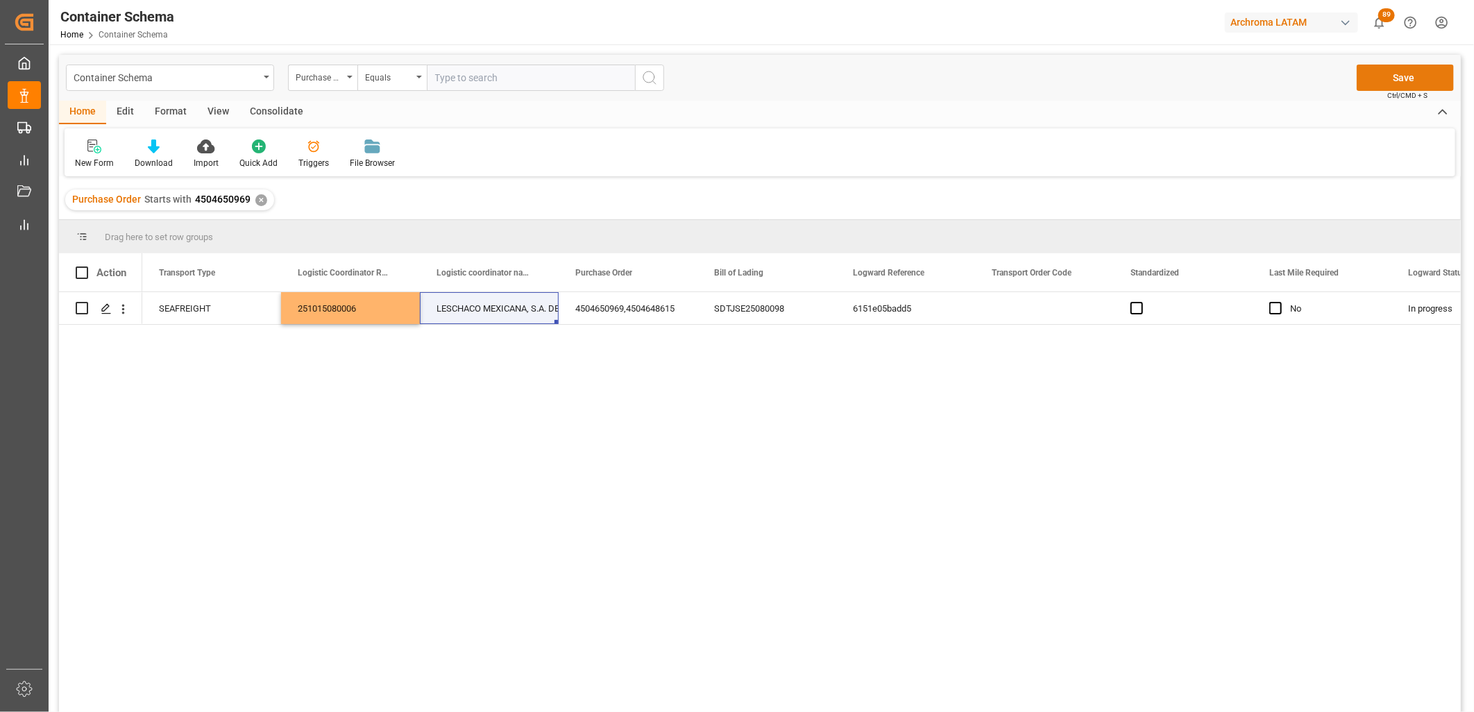
click at [1382, 76] on button "Save" at bounding box center [1405, 78] width 97 height 26
click at [253, 197] on div "Purchase Order Starts with 4504650969 ✕" at bounding box center [169, 199] width 209 height 21
click at [259, 197] on div "✕" at bounding box center [261, 200] width 12 height 12
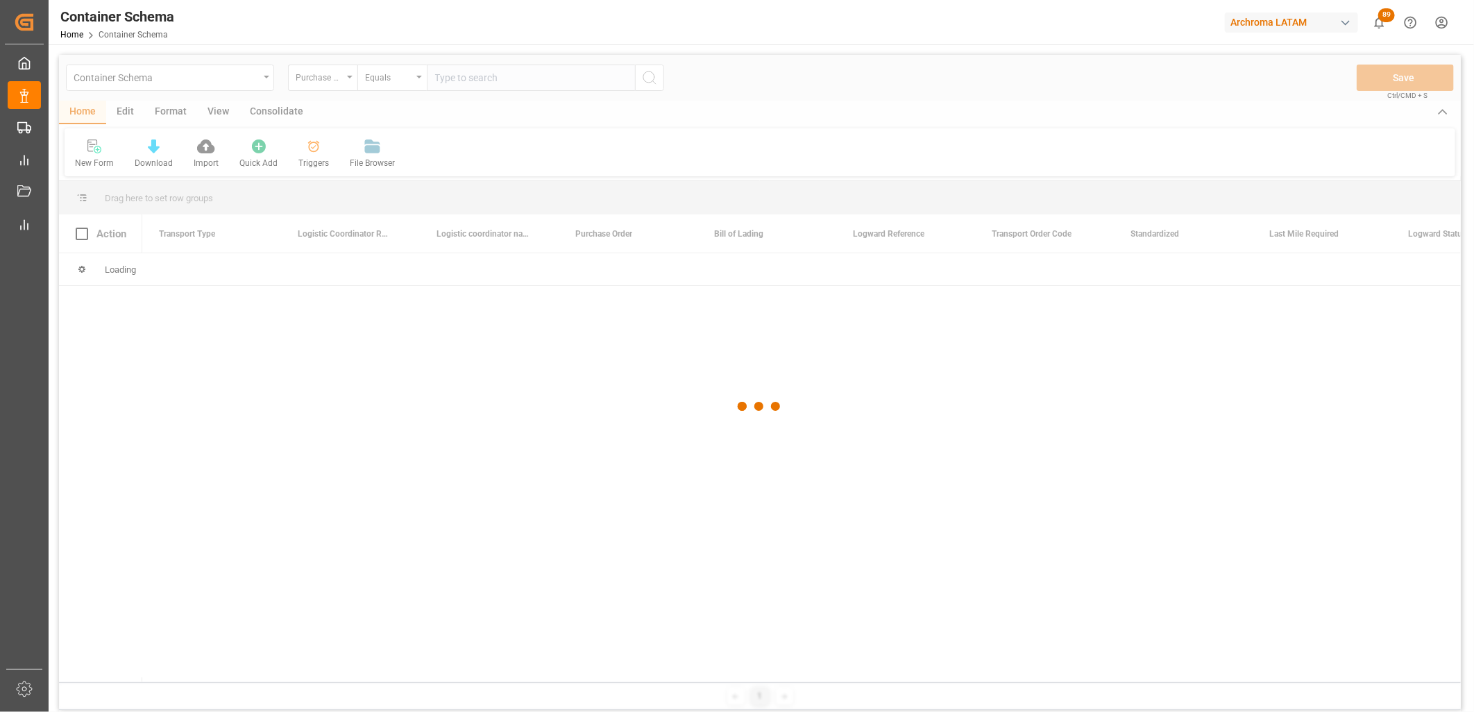
click at [348, 82] on div at bounding box center [760, 407] width 1402 height 704
click at [348, 81] on div at bounding box center [760, 407] width 1402 height 704
click at [347, 79] on div at bounding box center [760, 407] width 1402 height 704
click at [350, 79] on div at bounding box center [760, 407] width 1402 height 704
click at [349, 78] on div at bounding box center [760, 407] width 1402 height 704
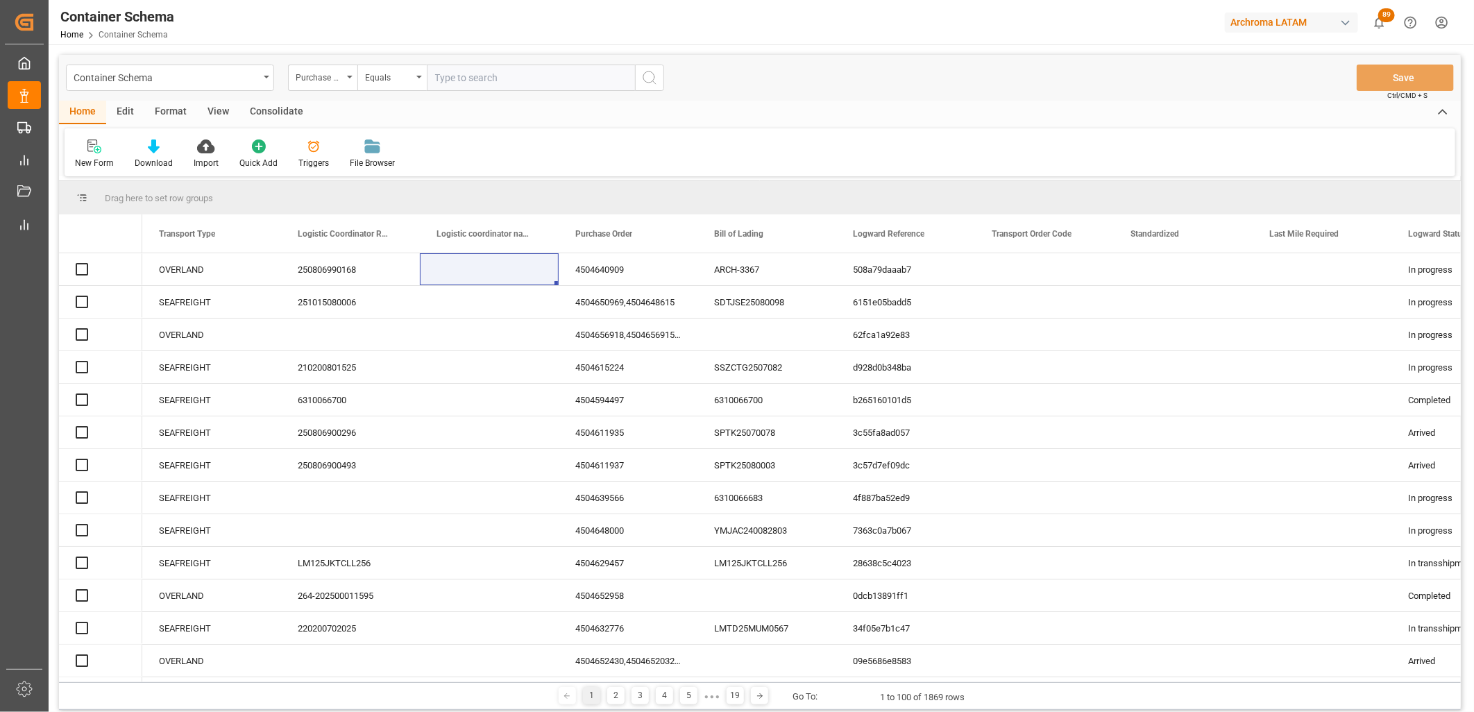
click at [354, 80] on div "Purchase Order" at bounding box center [322, 78] width 69 height 26
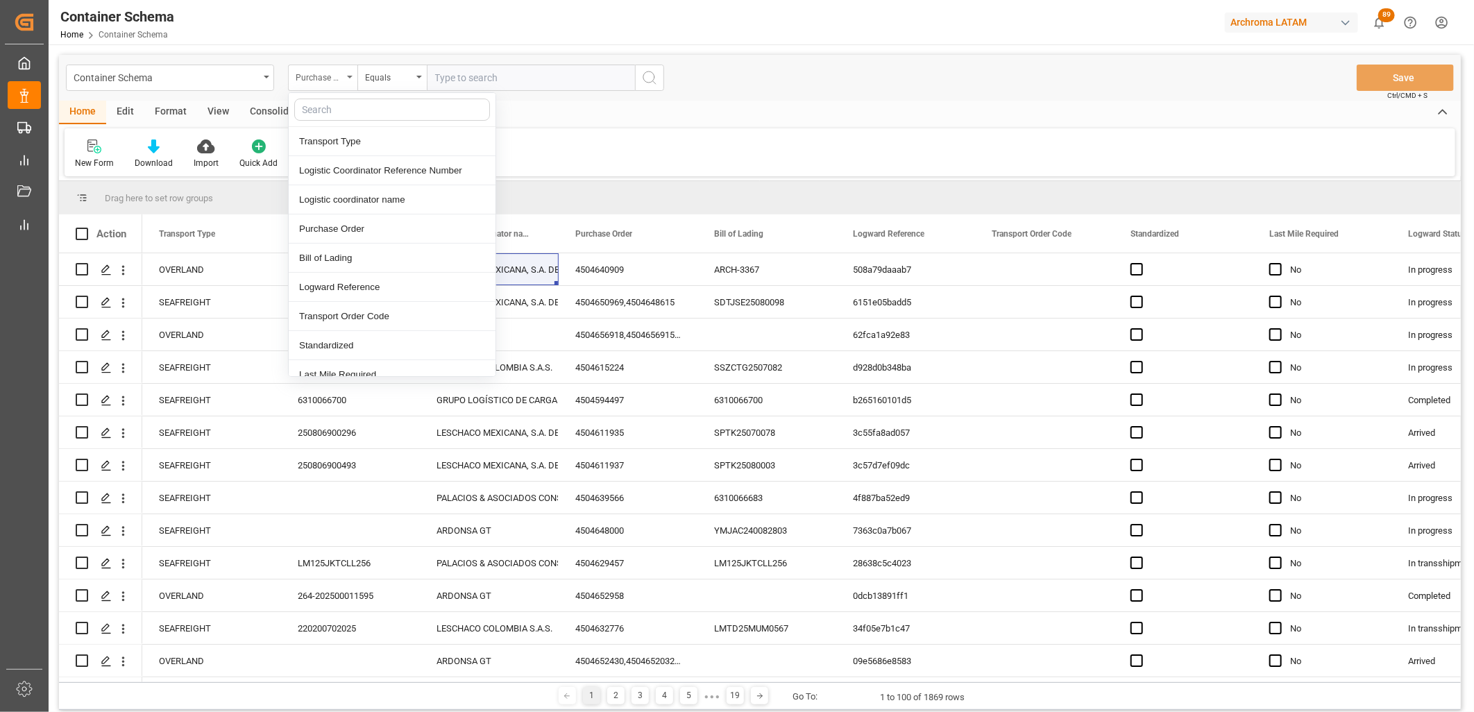
click at [351, 78] on div "Purchase Order" at bounding box center [322, 78] width 69 height 26
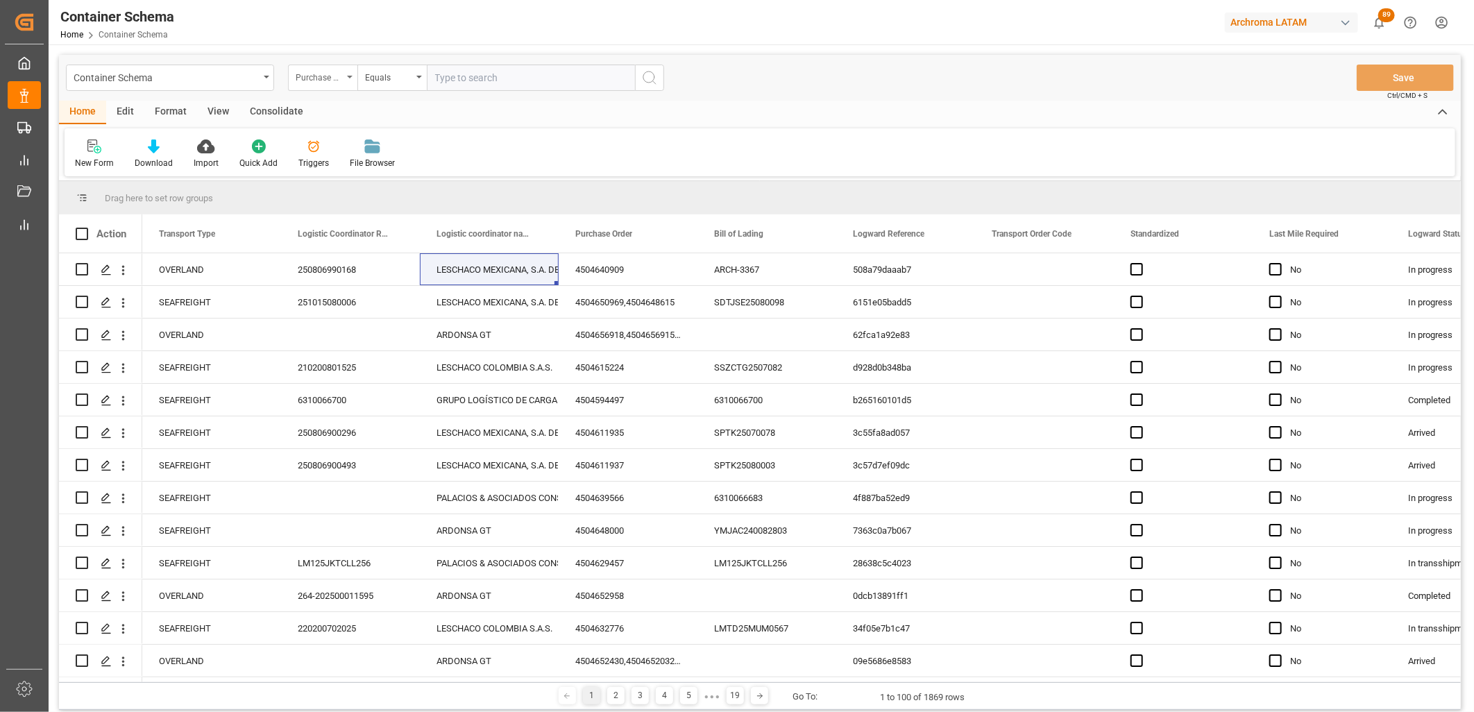
click at [336, 75] on div "Purchase Order" at bounding box center [319, 76] width 47 height 16
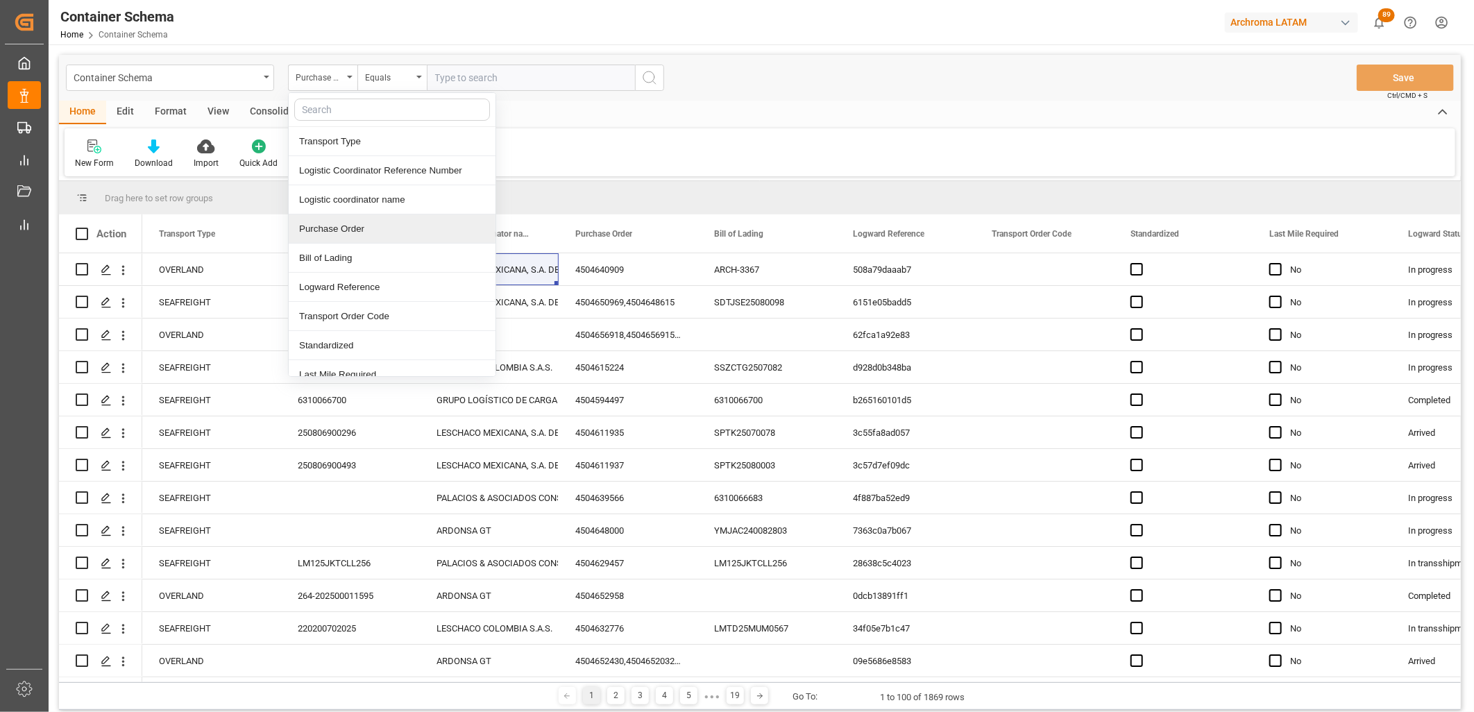
click at [351, 223] on div "Purchase Order" at bounding box center [392, 228] width 207 height 29
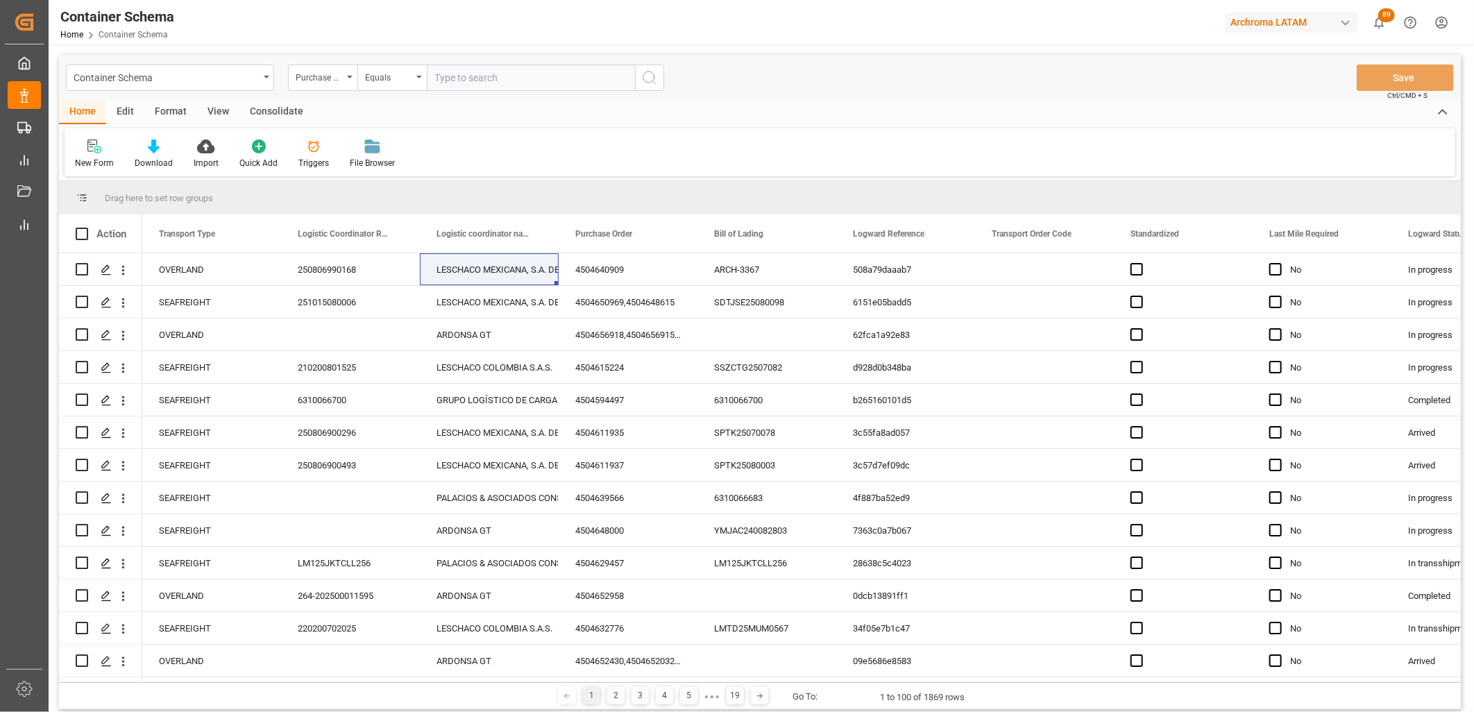
click at [456, 68] on input "text" at bounding box center [531, 78] width 208 height 26
paste input "4504647476"
type input "4504647476"
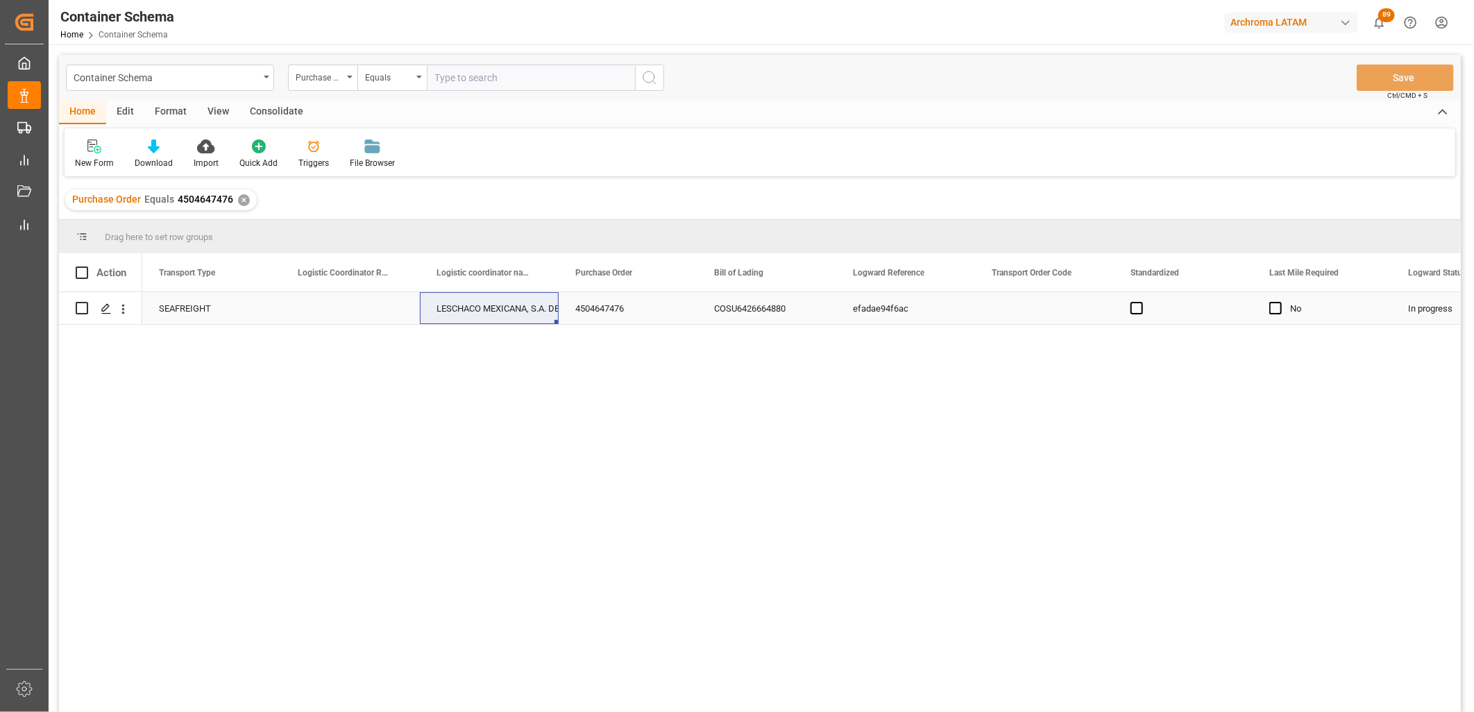
click at [344, 310] on div "Press SPACE to select this row." at bounding box center [350, 308] width 139 height 32
click at [344, 308] on div "Press SPACE to select this row." at bounding box center [350, 308] width 139 height 32
type input "250906900598"
click at [496, 313] on div "LESCHACO MEXICANA, S.A. DE C.V." at bounding box center [490, 309] width 106 height 32
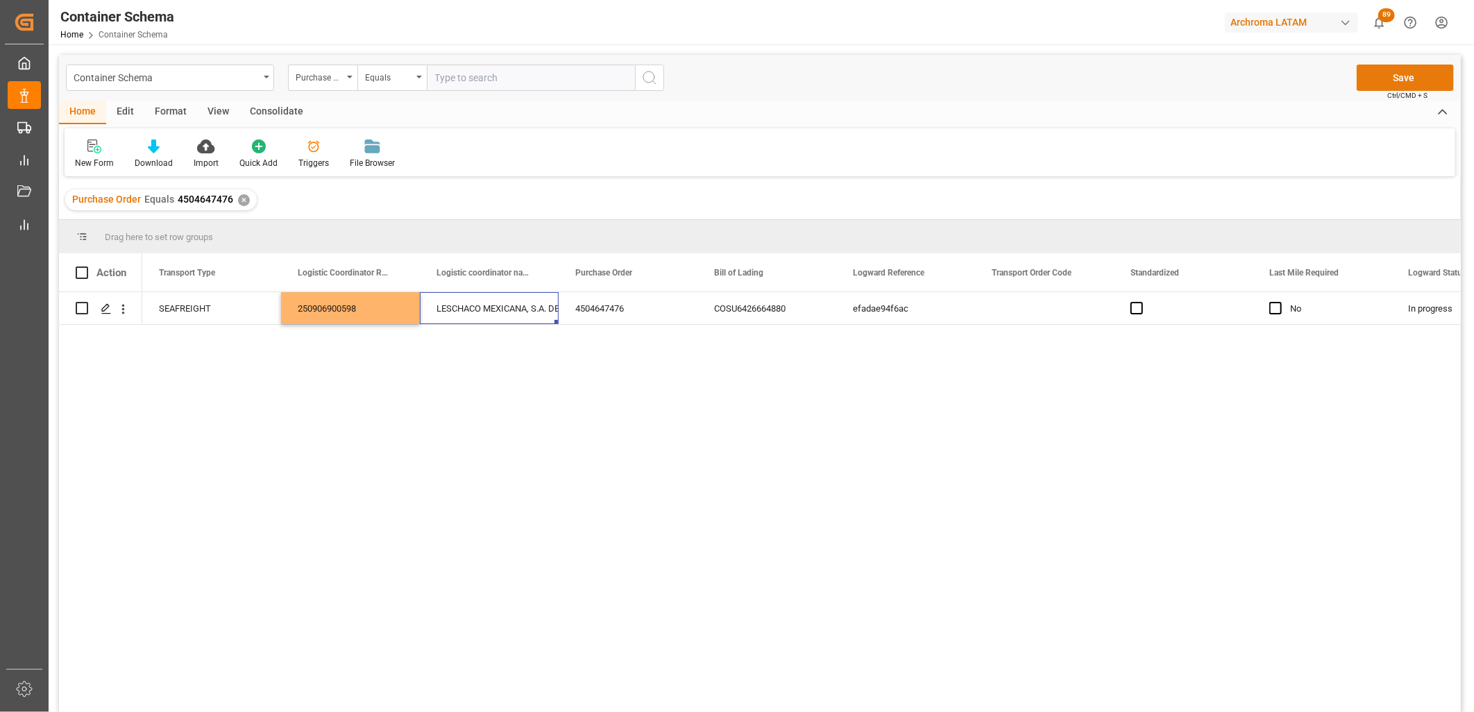
click at [1417, 77] on button "Save" at bounding box center [1405, 78] width 97 height 26
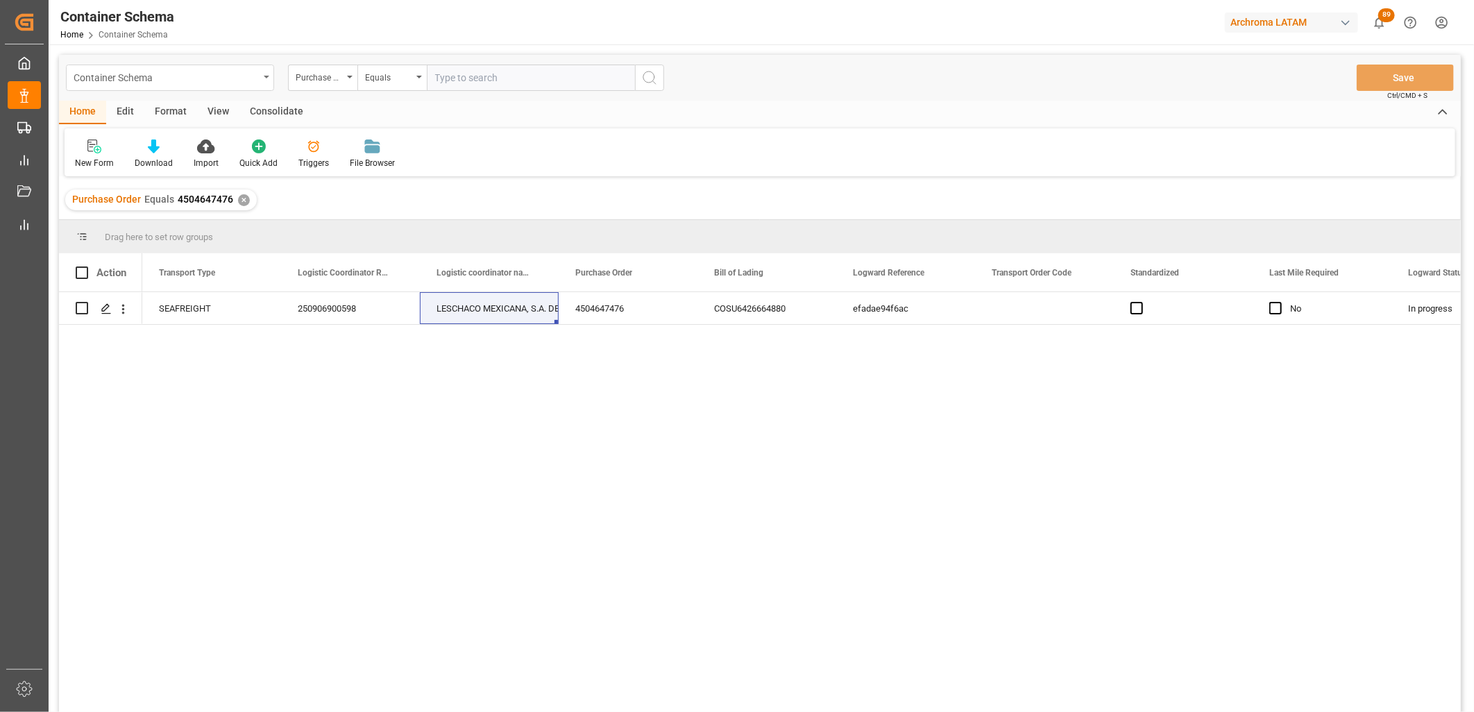
click at [199, 78] on div "Container Schema" at bounding box center [166, 76] width 185 height 17
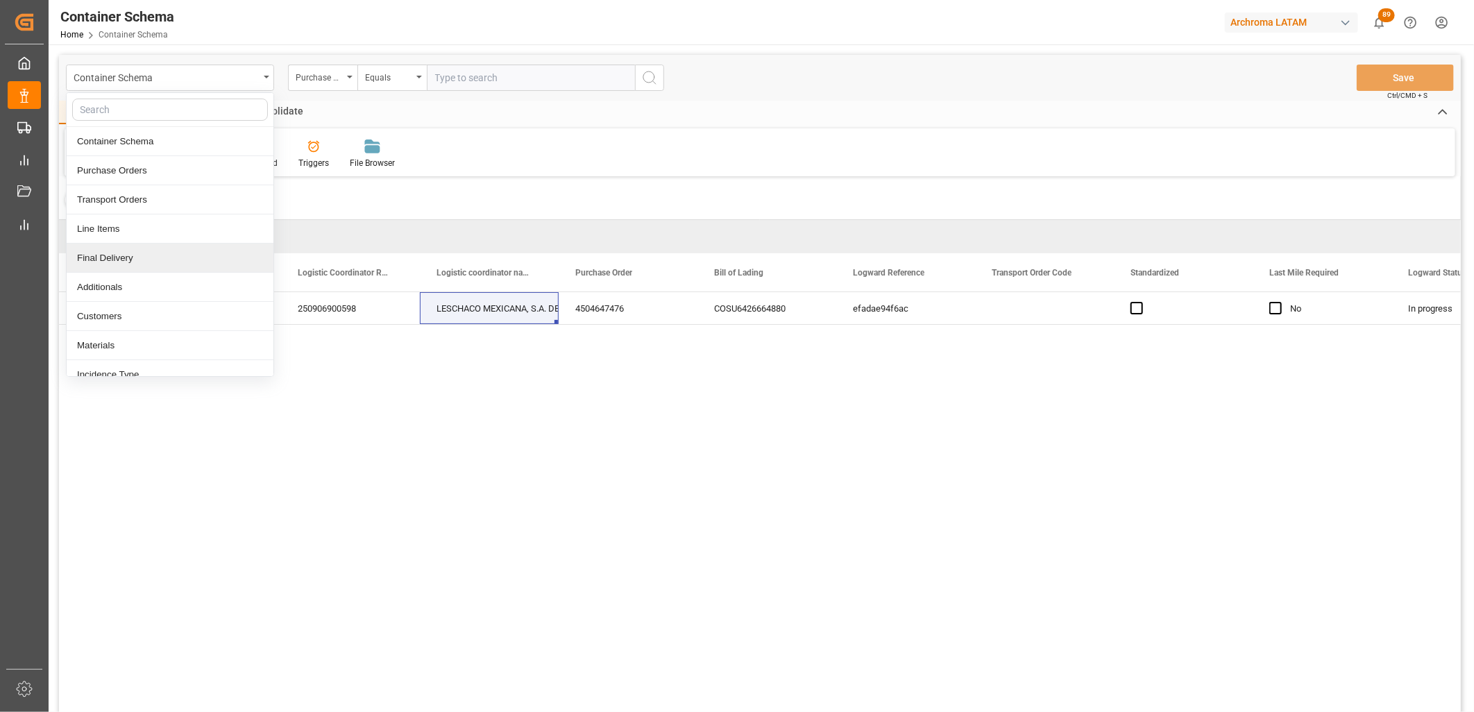
click at [155, 254] on div "Final Delivery" at bounding box center [170, 258] width 207 height 29
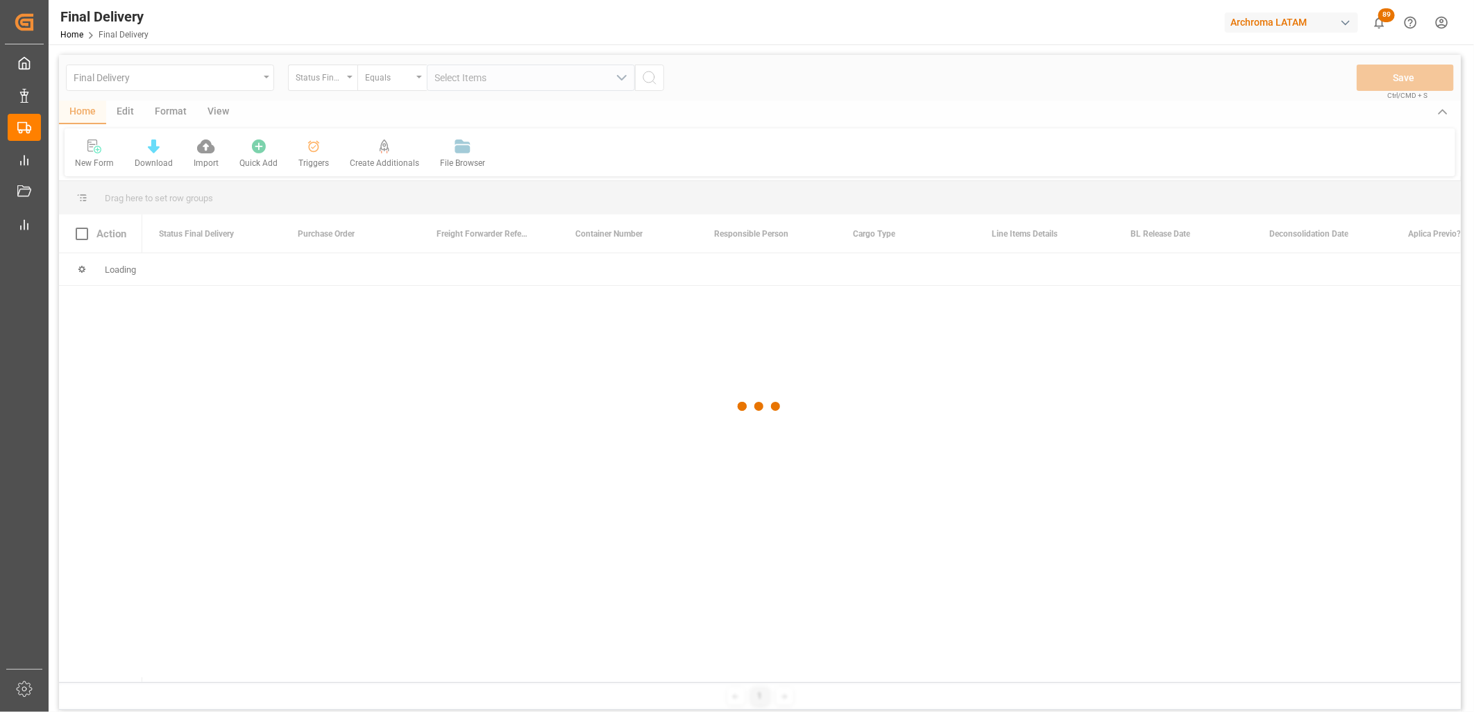
click at [348, 84] on div at bounding box center [760, 407] width 1402 height 704
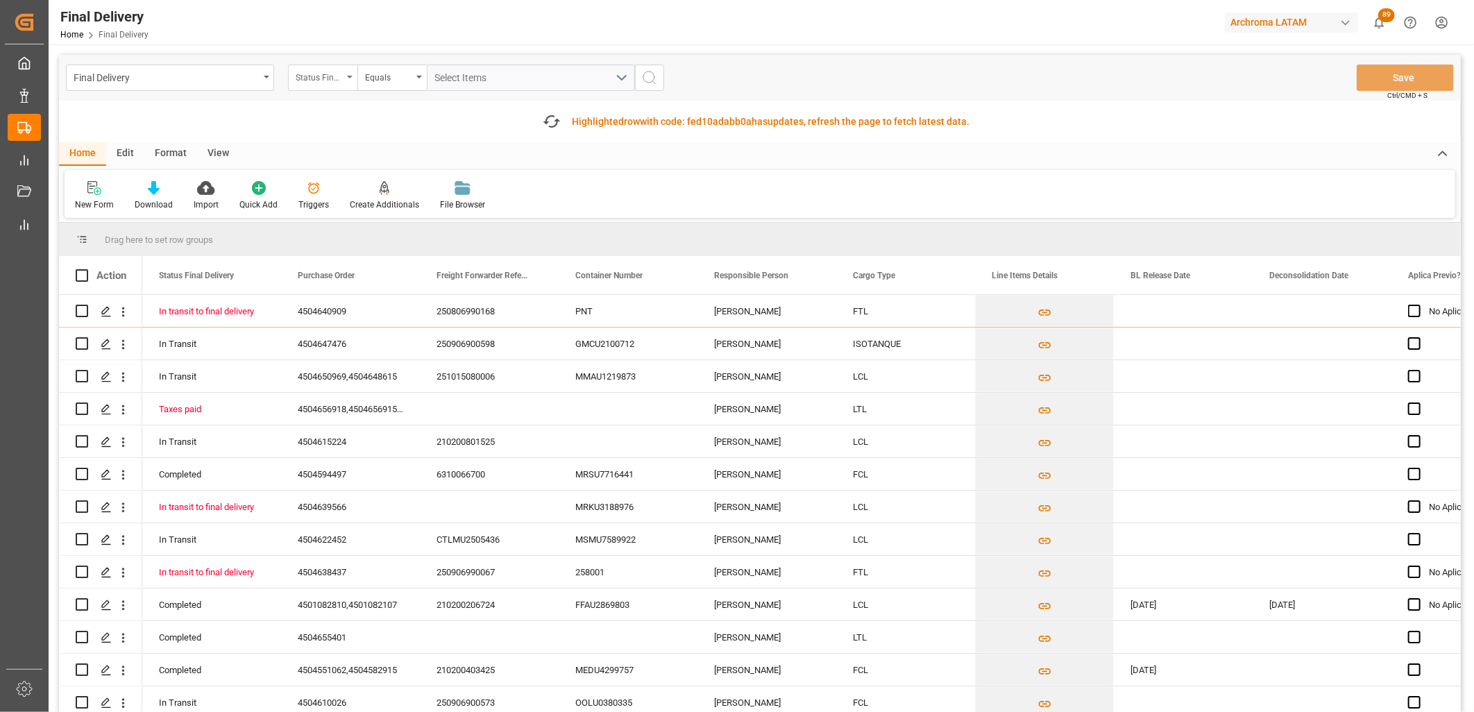
click at [350, 83] on div "Status Final Delivery" at bounding box center [322, 78] width 69 height 26
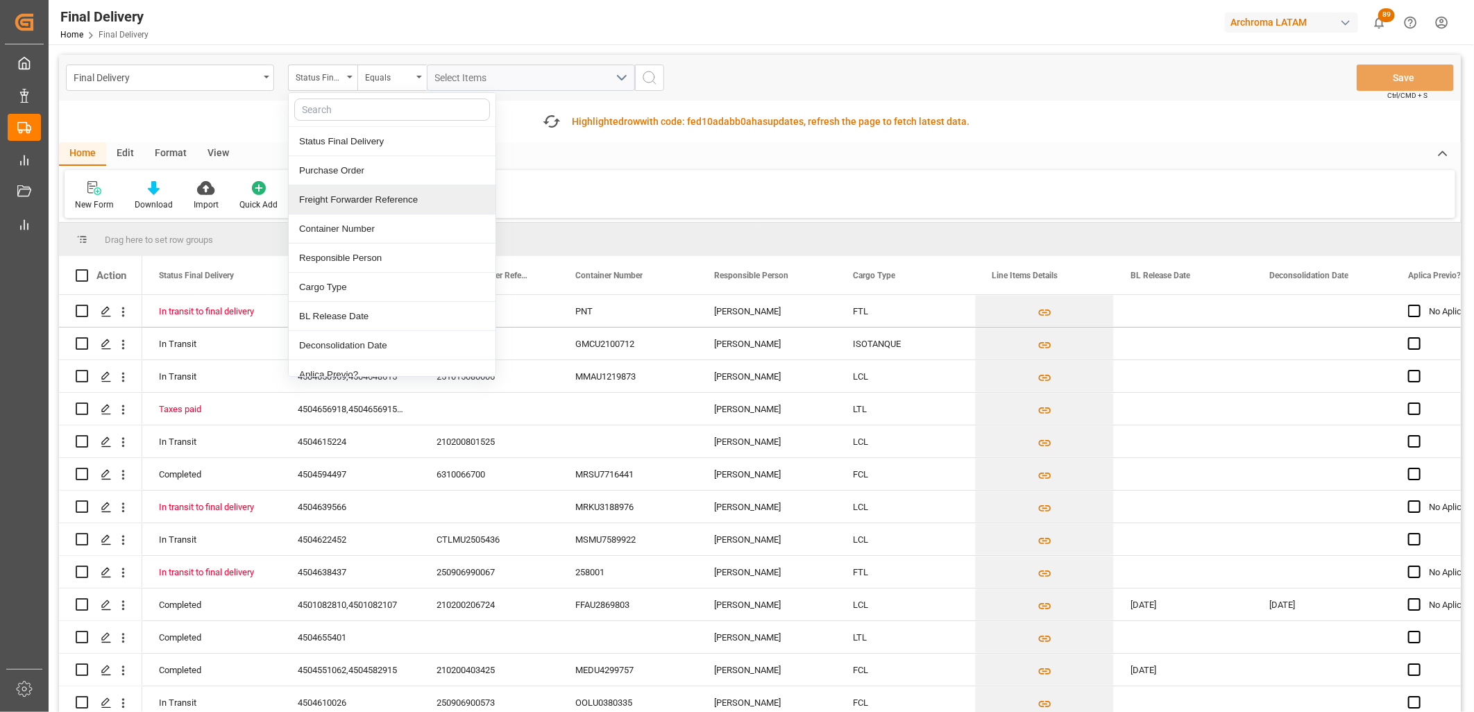
drag, startPoint x: 356, startPoint y: 199, endPoint x: 396, endPoint y: 140, distance: 71.4
click at [355, 198] on div "Freight Forwarder Reference" at bounding box center [392, 199] width 207 height 29
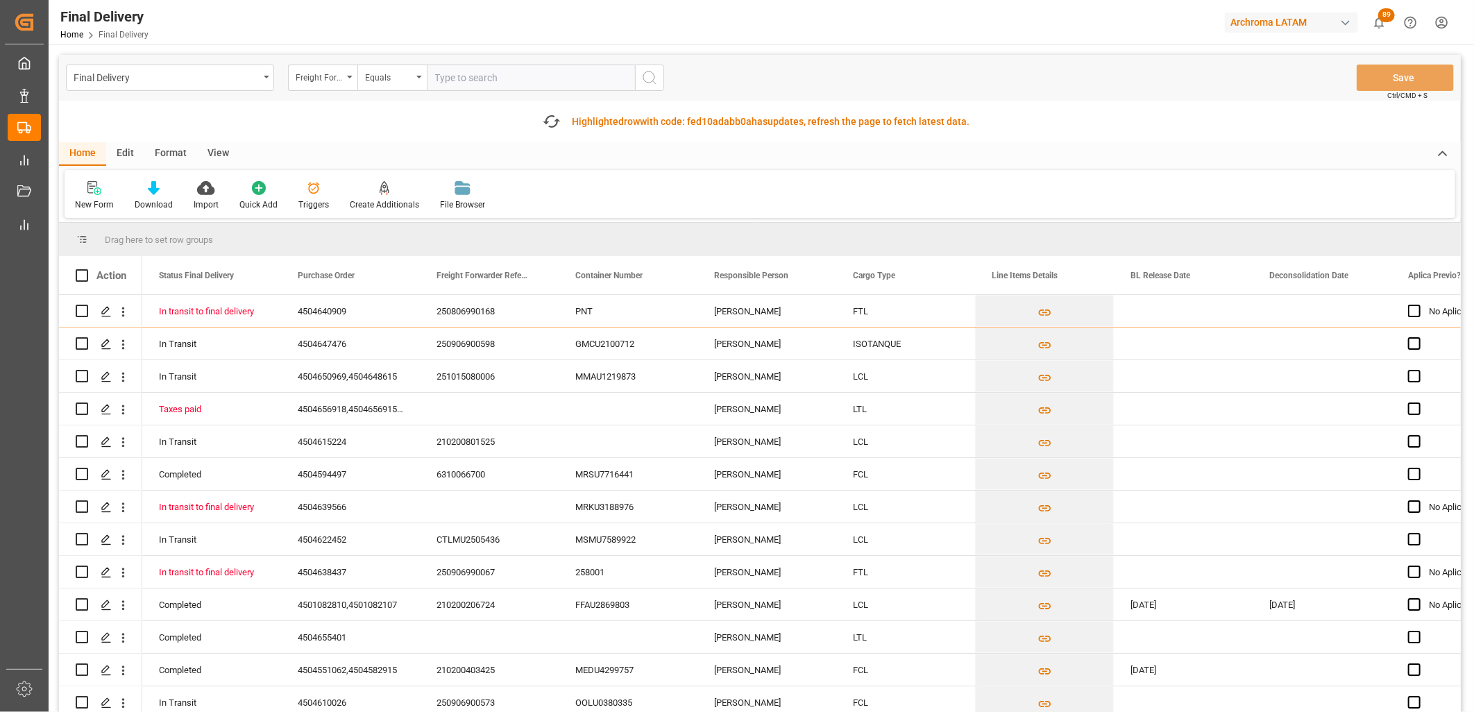
click at [468, 82] on input "text" at bounding box center [531, 78] width 208 height 26
type input "250915080105"
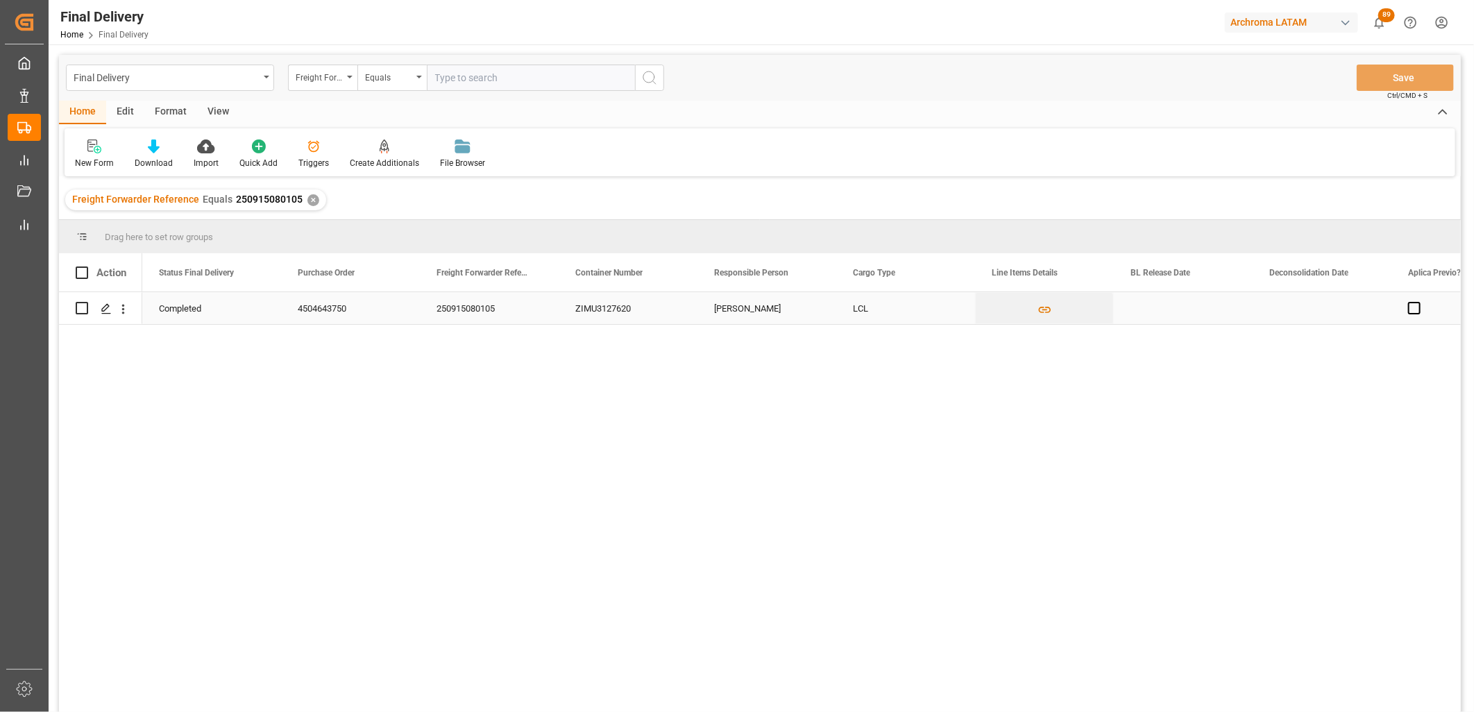
click at [1167, 314] on div "Press SPACE to select this row." at bounding box center [1183, 308] width 139 height 32
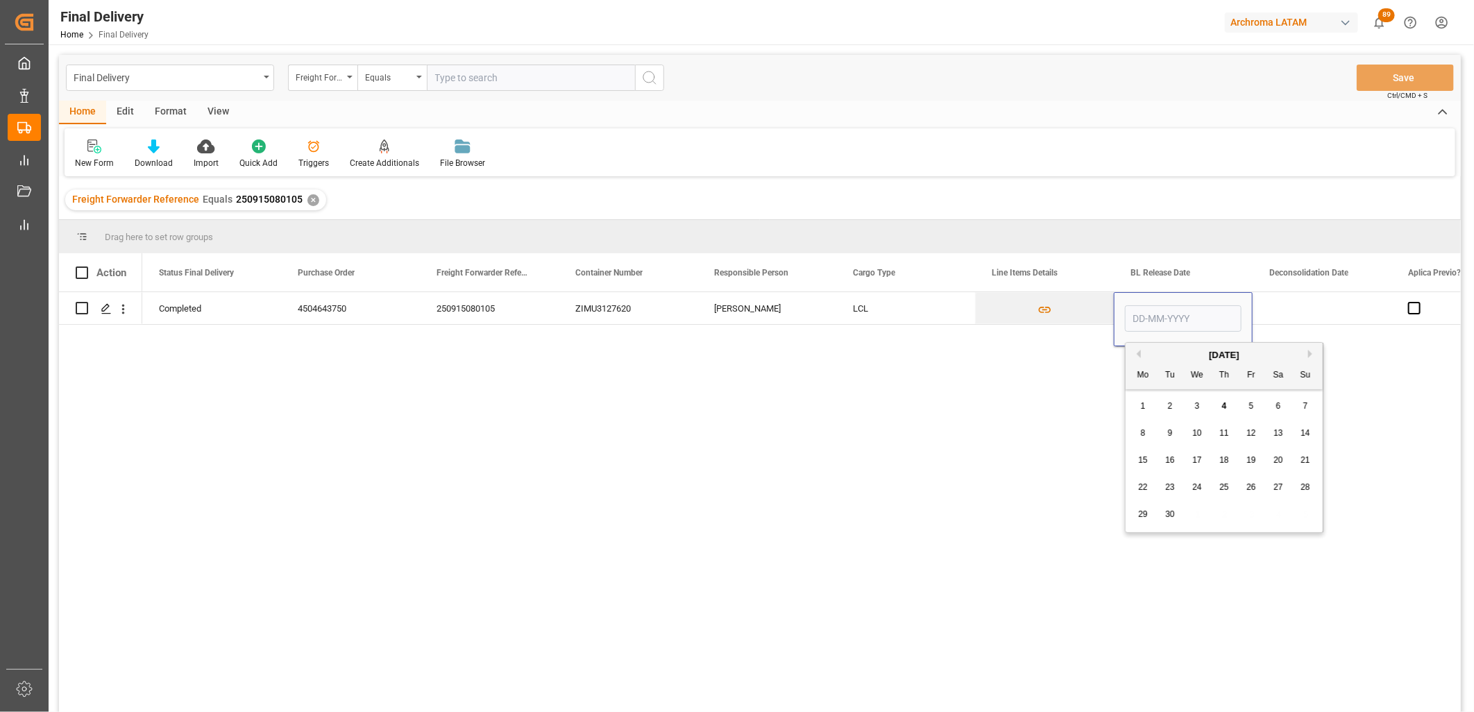
click at [1199, 401] on span "3" at bounding box center [1197, 406] width 5 height 10
type input "[DATE]"
click at [1300, 313] on div "Press SPACE to select this row." at bounding box center [1322, 308] width 139 height 32
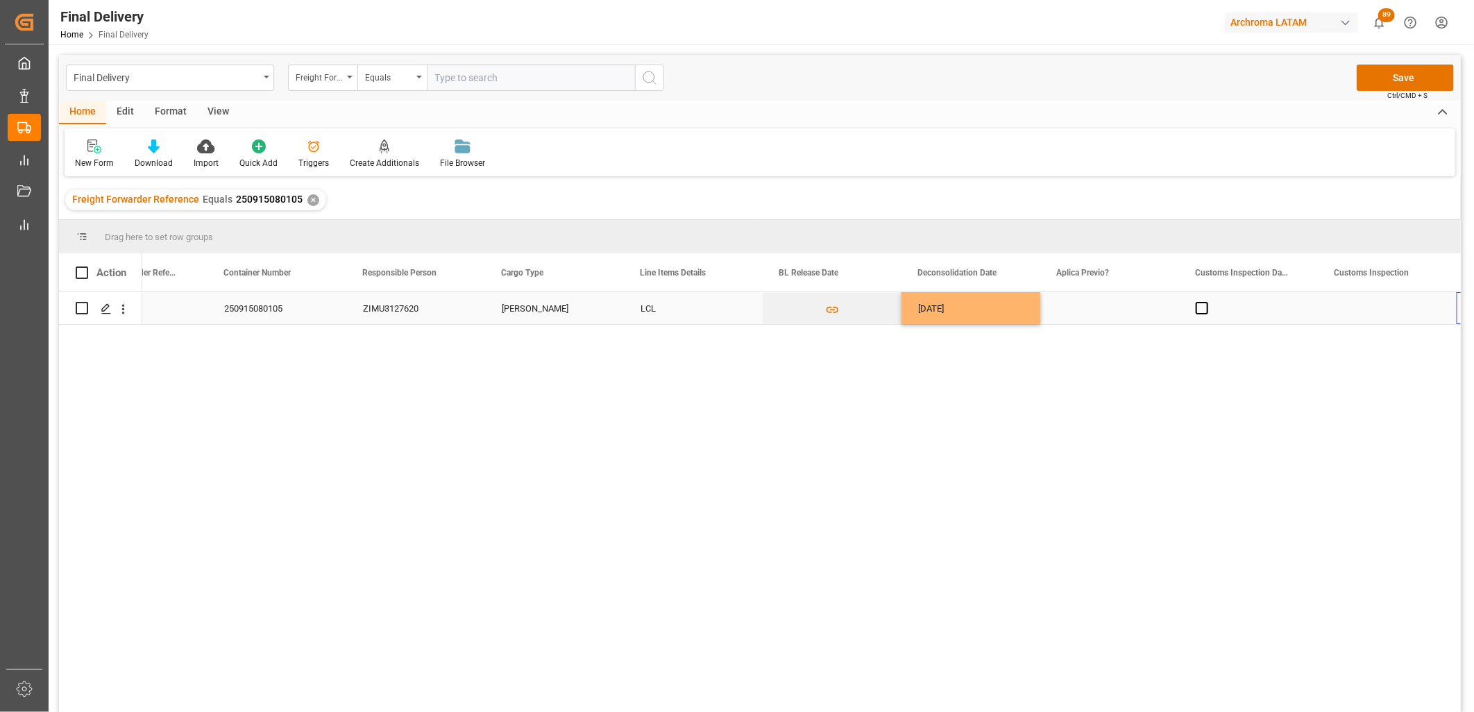
scroll to position [0, 351]
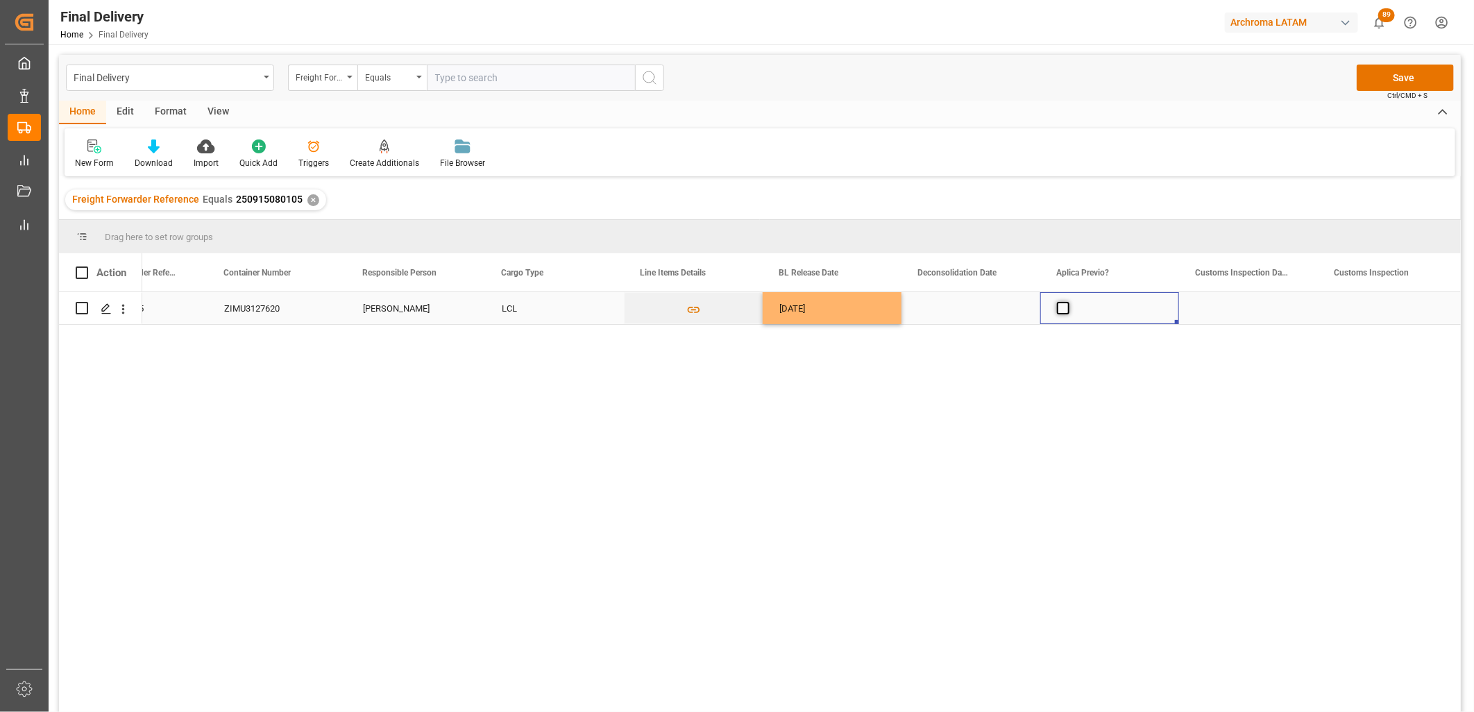
click at [1060, 307] on span "Press SPACE to select this row." at bounding box center [1063, 308] width 12 height 12
click at [1068, 302] on input "Press SPACE to select this row." at bounding box center [1068, 302] width 0 height 0
click at [1240, 317] on div "Press SPACE to select this row." at bounding box center [1248, 308] width 139 height 32
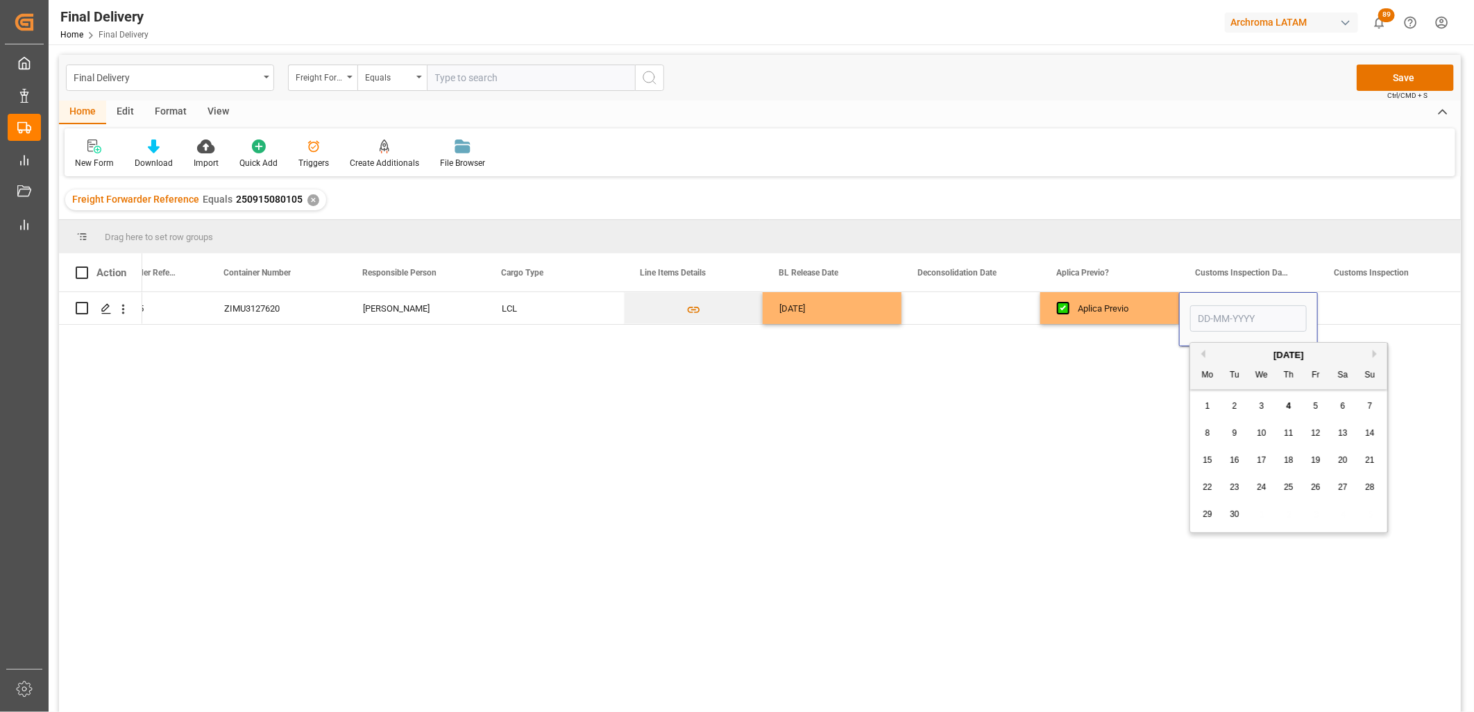
click at [1287, 408] on span "4" at bounding box center [1289, 406] width 5 height 10
type input "[DATE]"
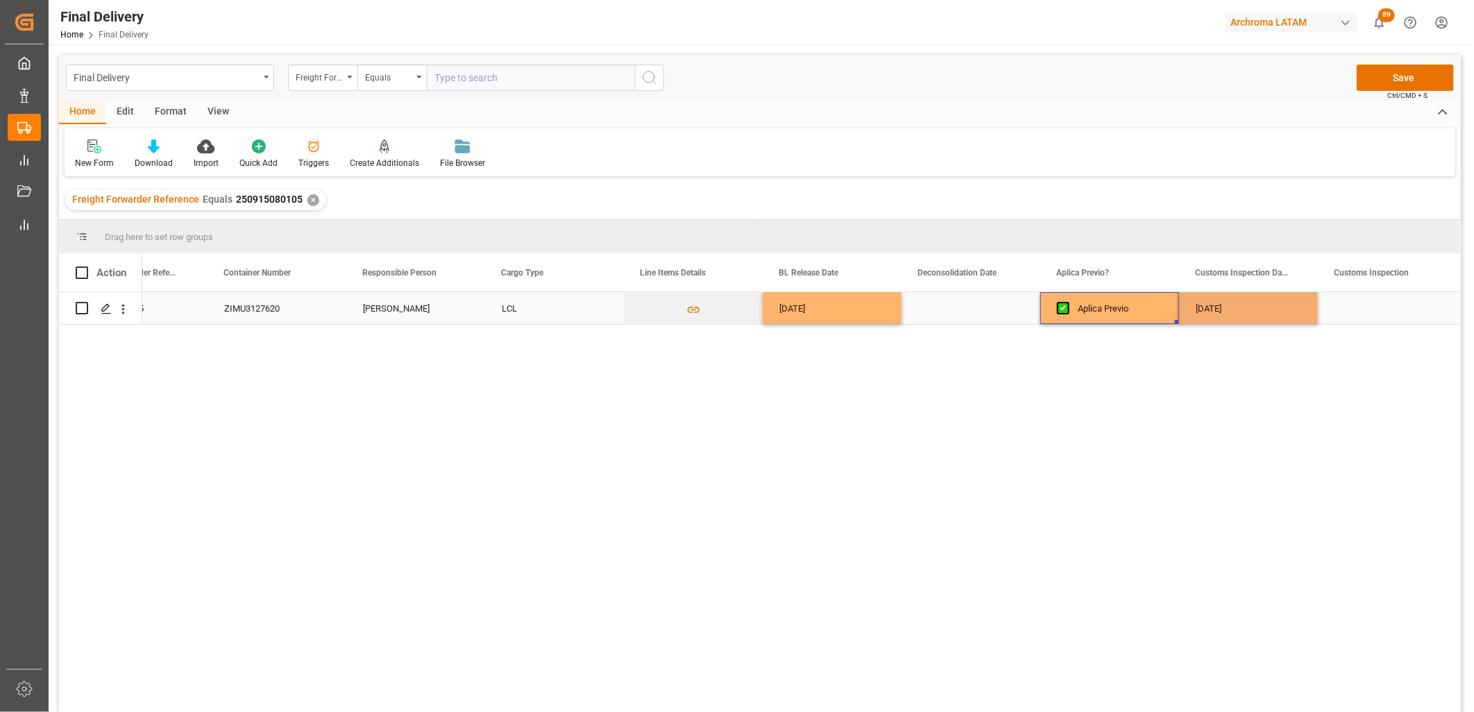
click at [1124, 306] on div "Aplica Previo" at bounding box center [1120, 309] width 85 height 32
click at [962, 310] on div "Press SPACE to select this row." at bounding box center [971, 308] width 139 height 32
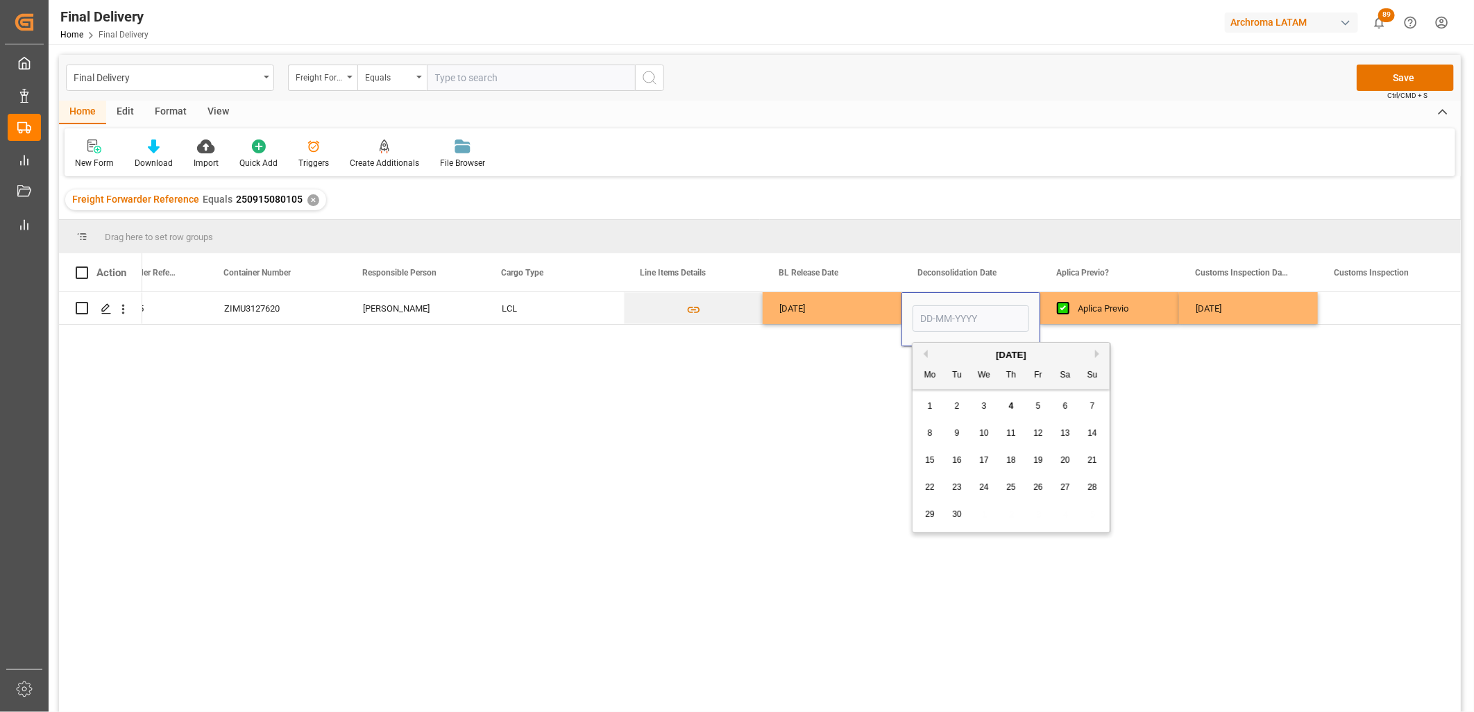
click at [925, 353] on button "Previous Month" at bounding box center [924, 354] width 8 height 8
click at [1036, 516] on span "29" at bounding box center [1038, 514] width 9 height 10
type input "[DATE]"
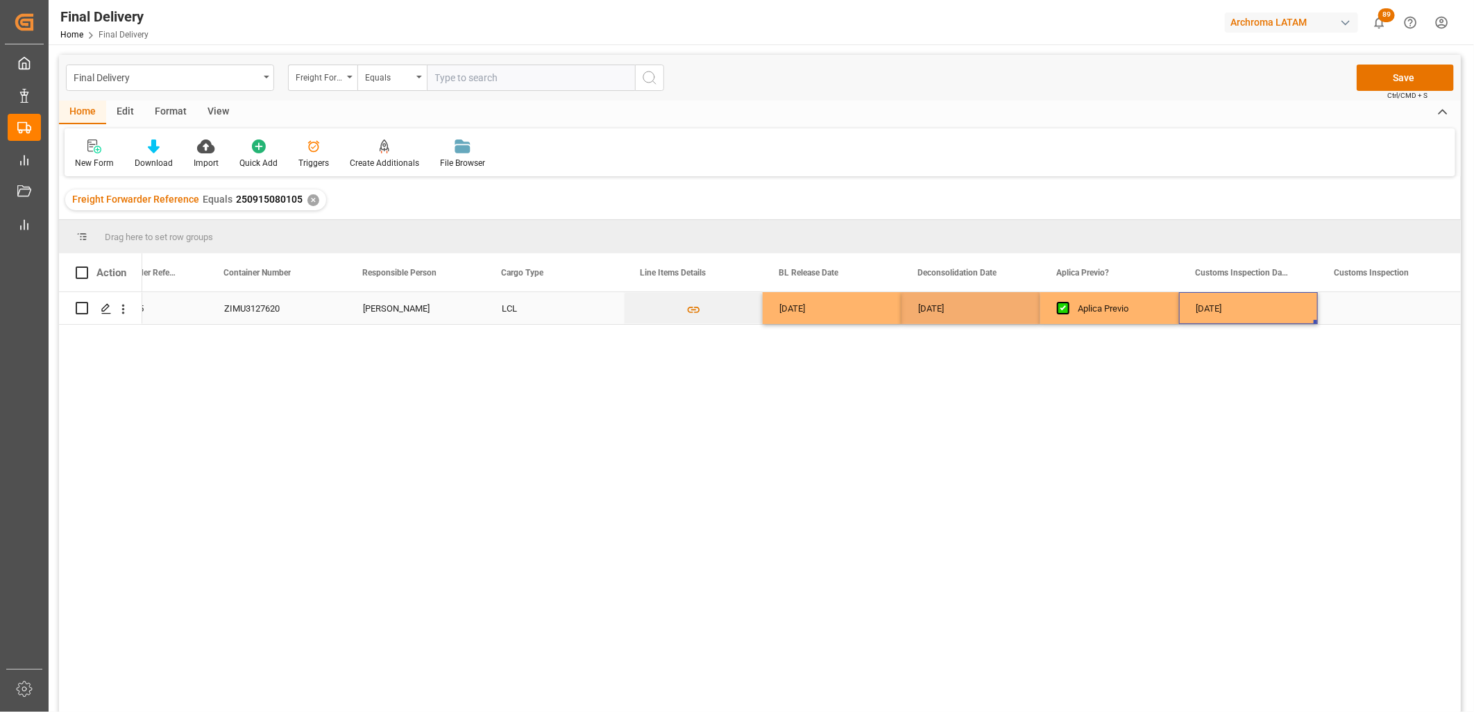
click at [1229, 316] on div "[DATE]" at bounding box center [1248, 308] width 139 height 32
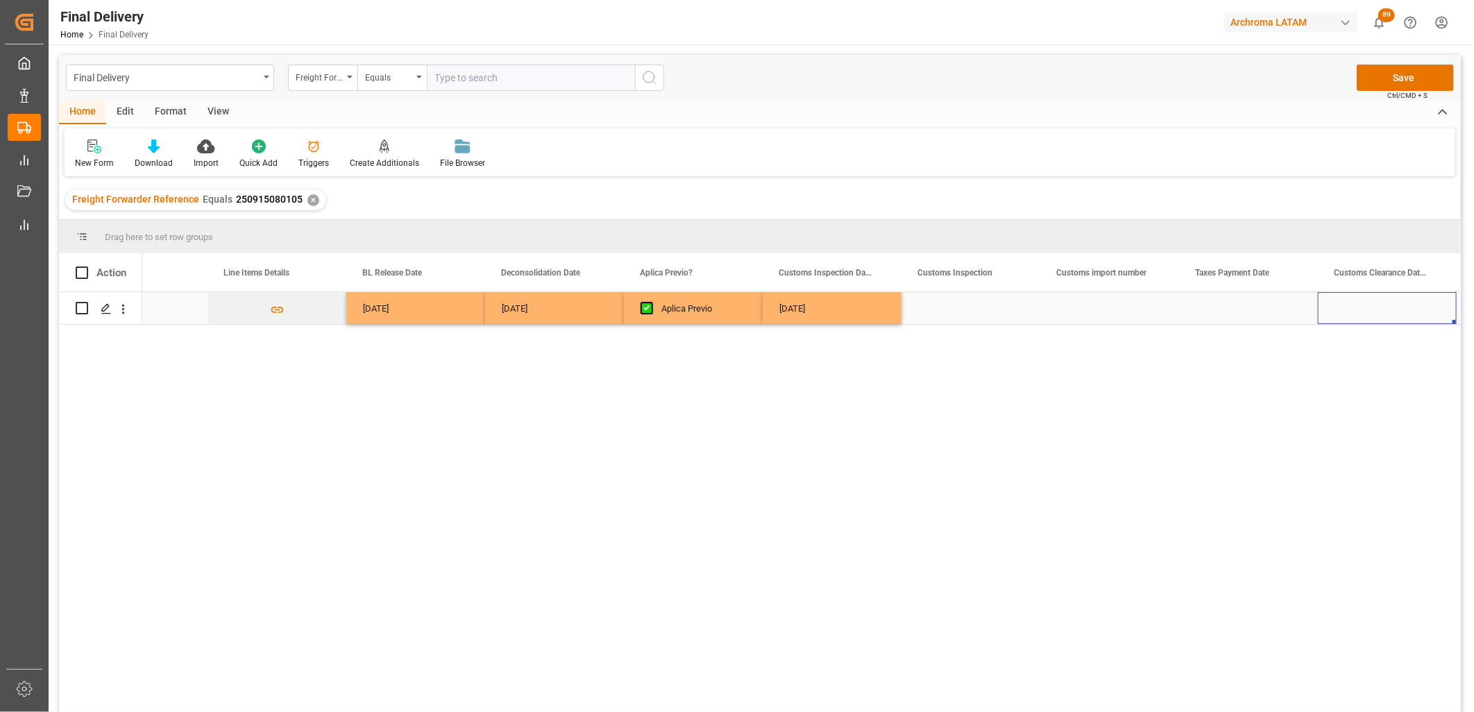
scroll to position [0, 907]
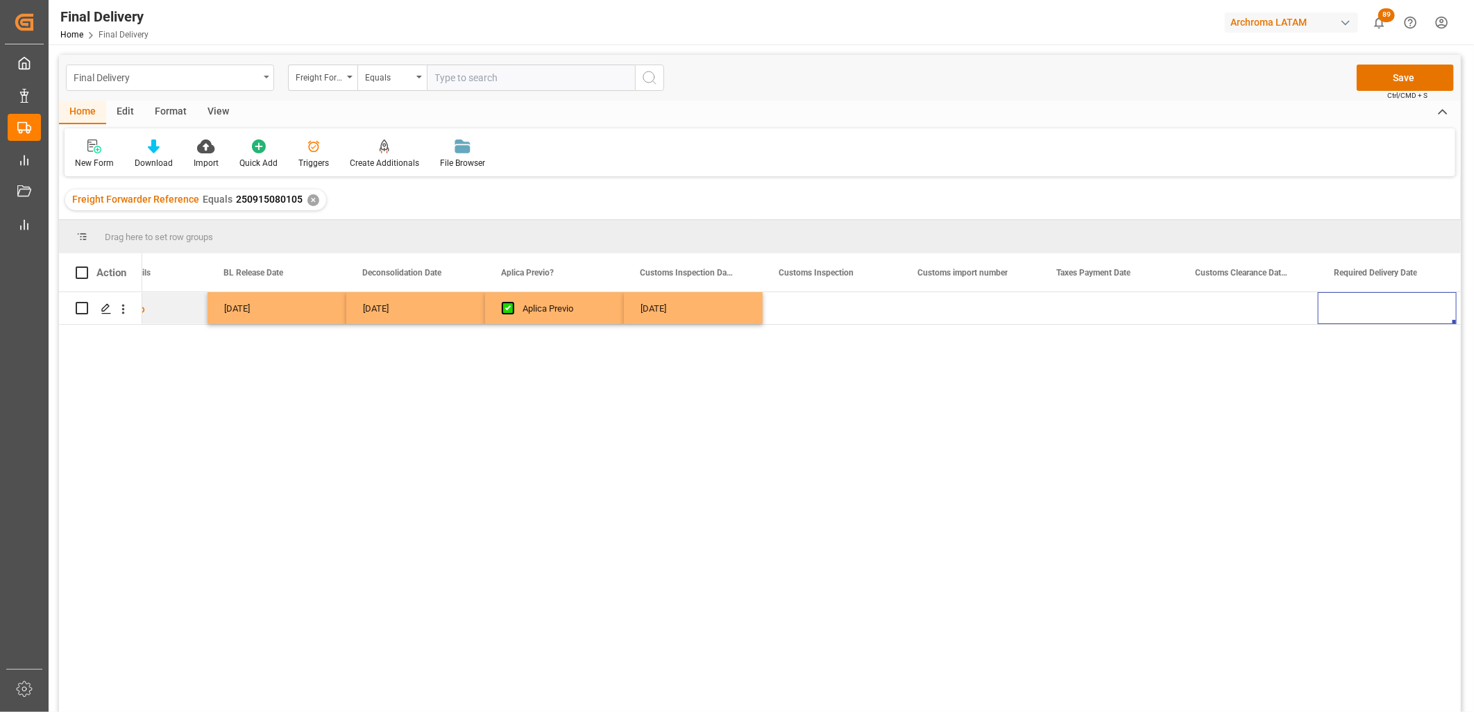
click at [189, 74] on div "Final Delivery" at bounding box center [166, 76] width 185 height 17
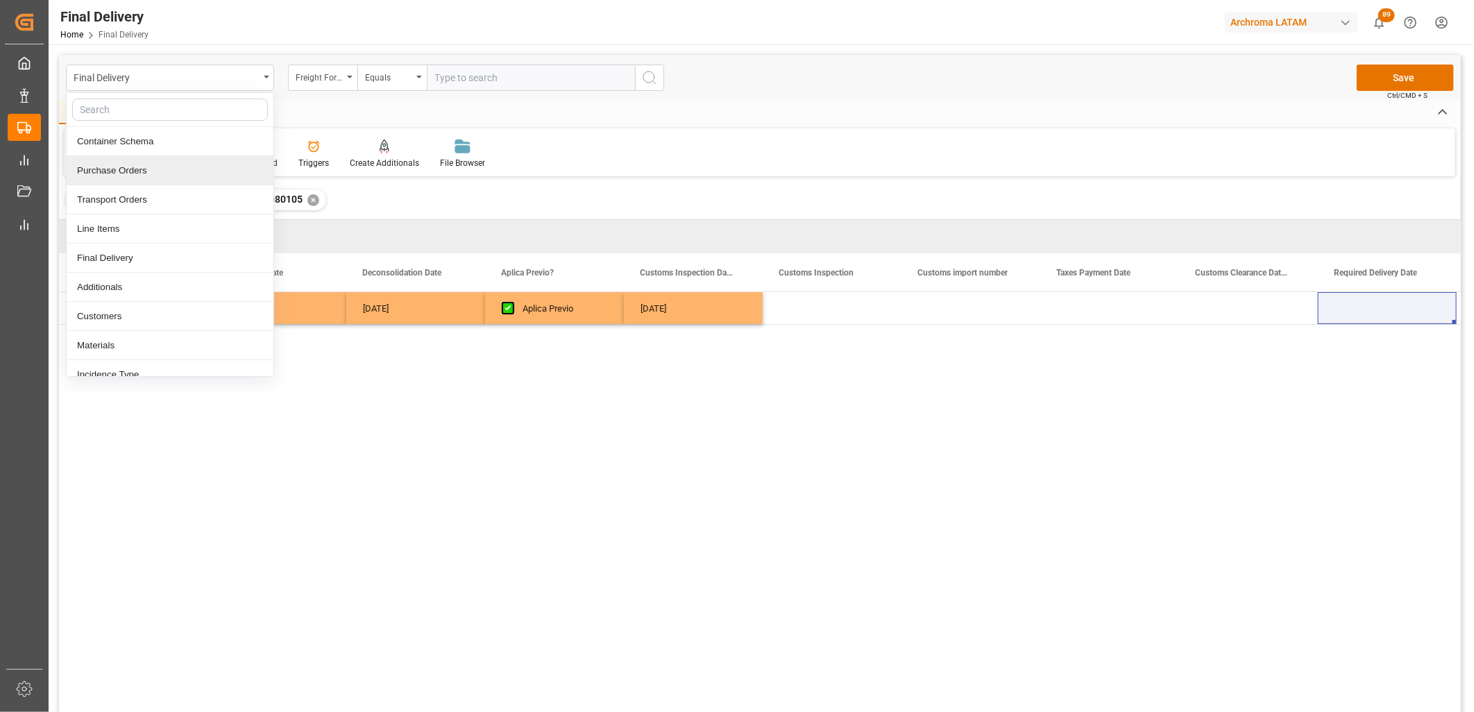
click at [160, 164] on div "Purchase Orders" at bounding box center [170, 170] width 207 height 29
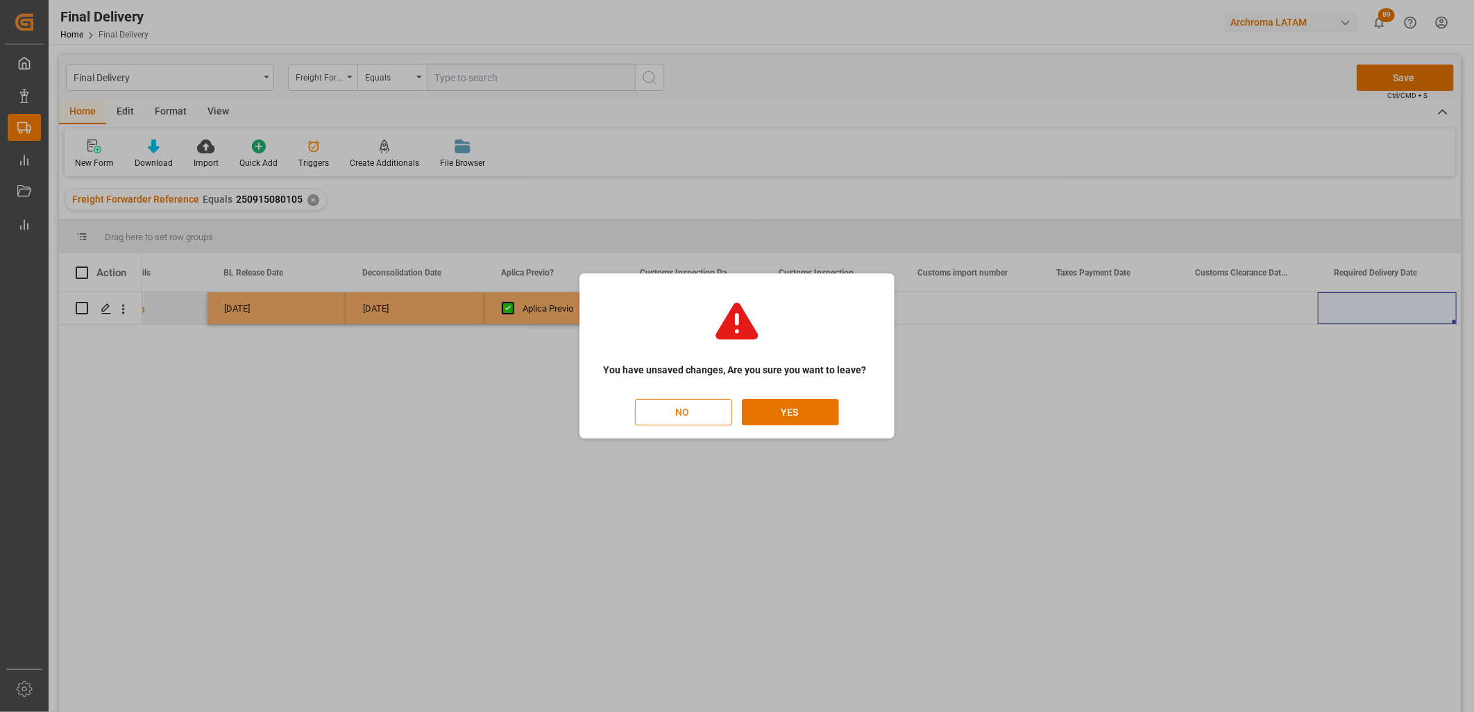
click at [716, 415] on button "NO" at bounding box center [683, 412] width 97 height 26
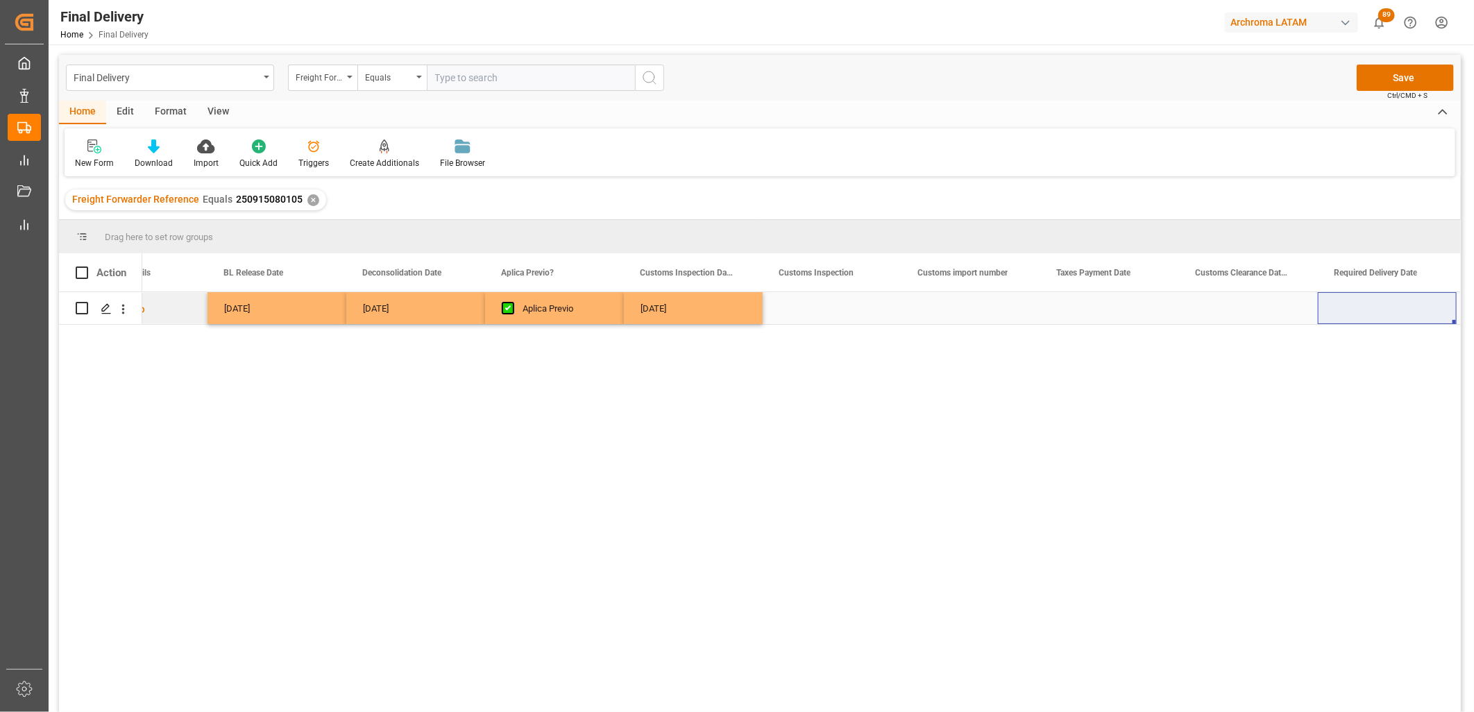
click at [858, 318] on div "Press SPACE to select this row." at bounding box center [832, 308] width 139 height 32
click at [1251, 308] on div "Press SPACE to select this row." at bounding box center [1248, 308] width 139 height 32
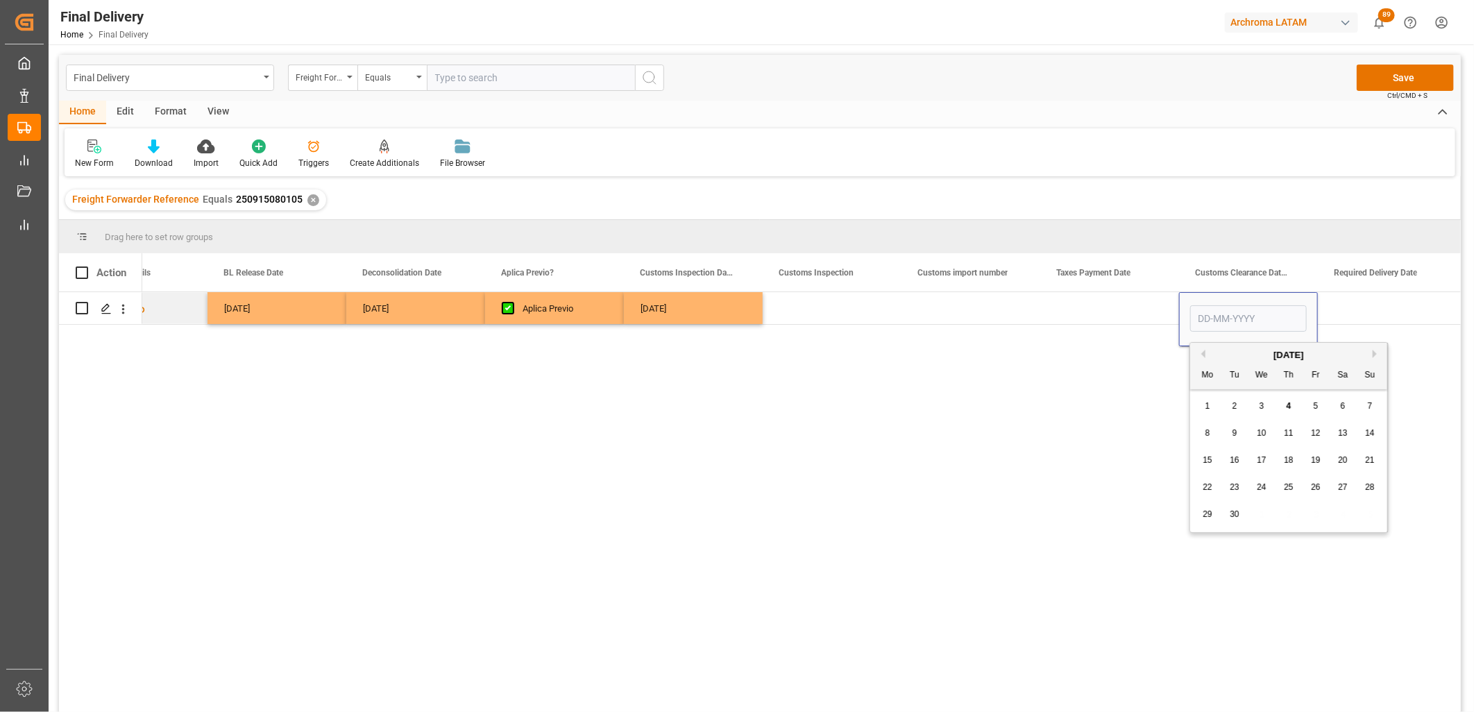
click at [1310, 405] on div "5" at bounding box center [1316, 406] width 17 height 17
type input "[DATE]"
click at [1369, 314] on div "Press SPACE to select this row." at bounding box center [1387, 308] width 139 height 32
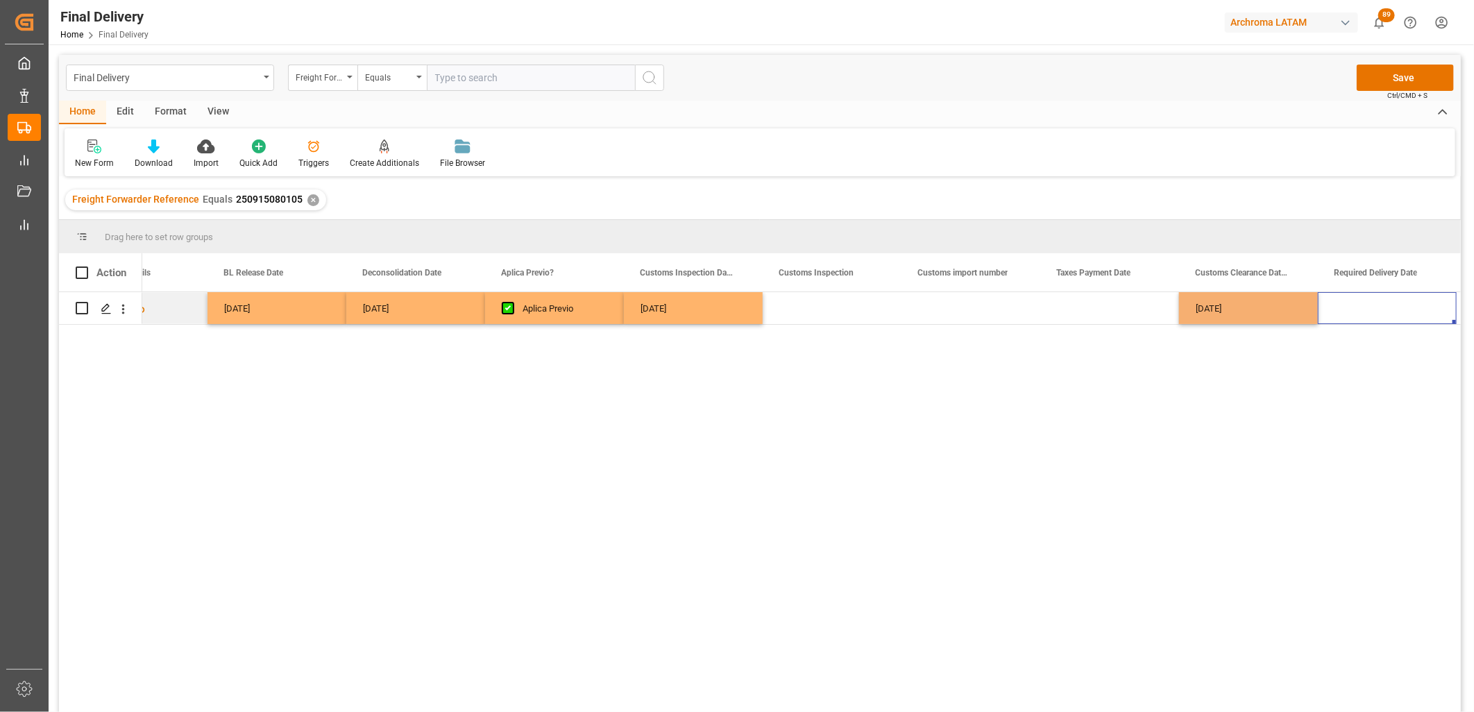
click at [1406, 91] on span "Ctrl/CMD + S" at bounding box center [1408, 95] width 40 height 10
click at [1388, 76] on button "Save" at bounding box center [1405, 78] width 97 height 26
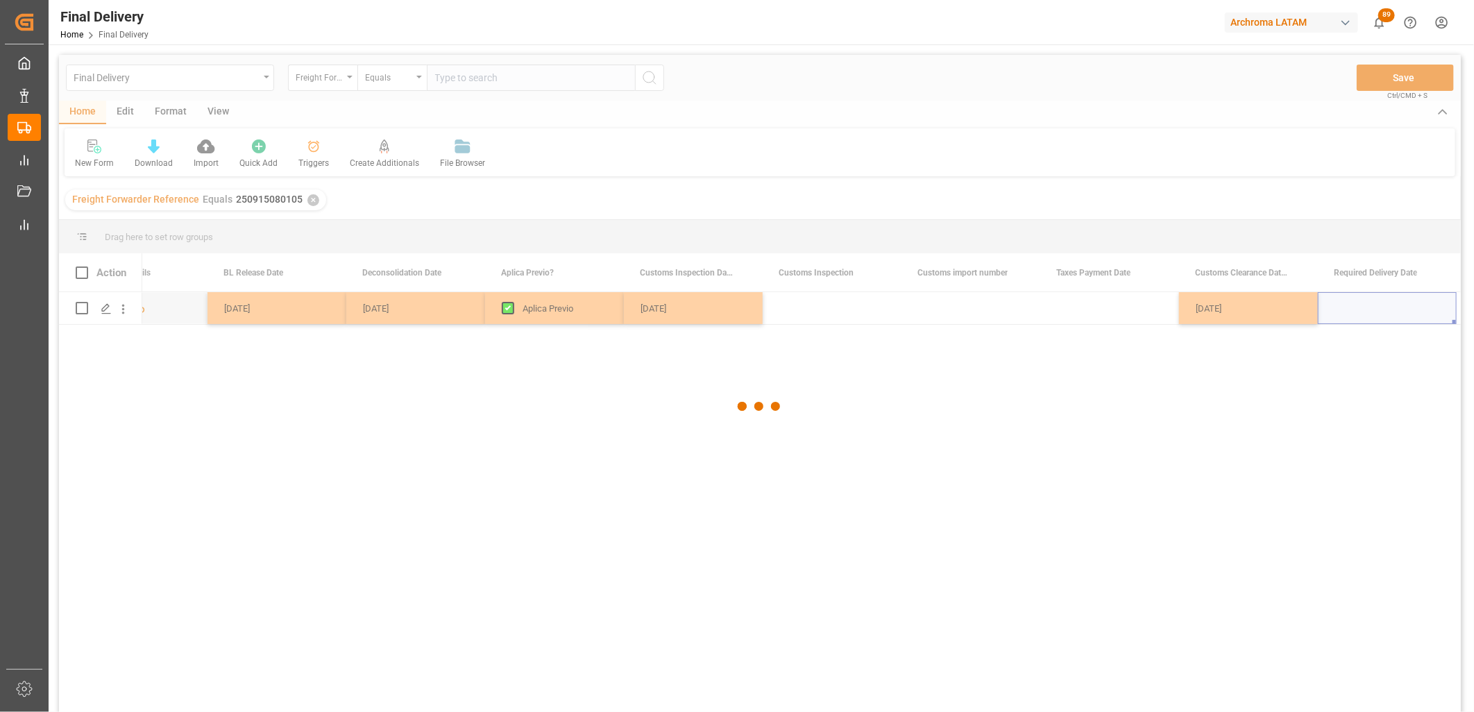
click at [199, 77] on div at bounding box center [760, 407] width 1402 height 704
click at [203, 84] on div at bounding box center [760, 407] width 1402 height 704
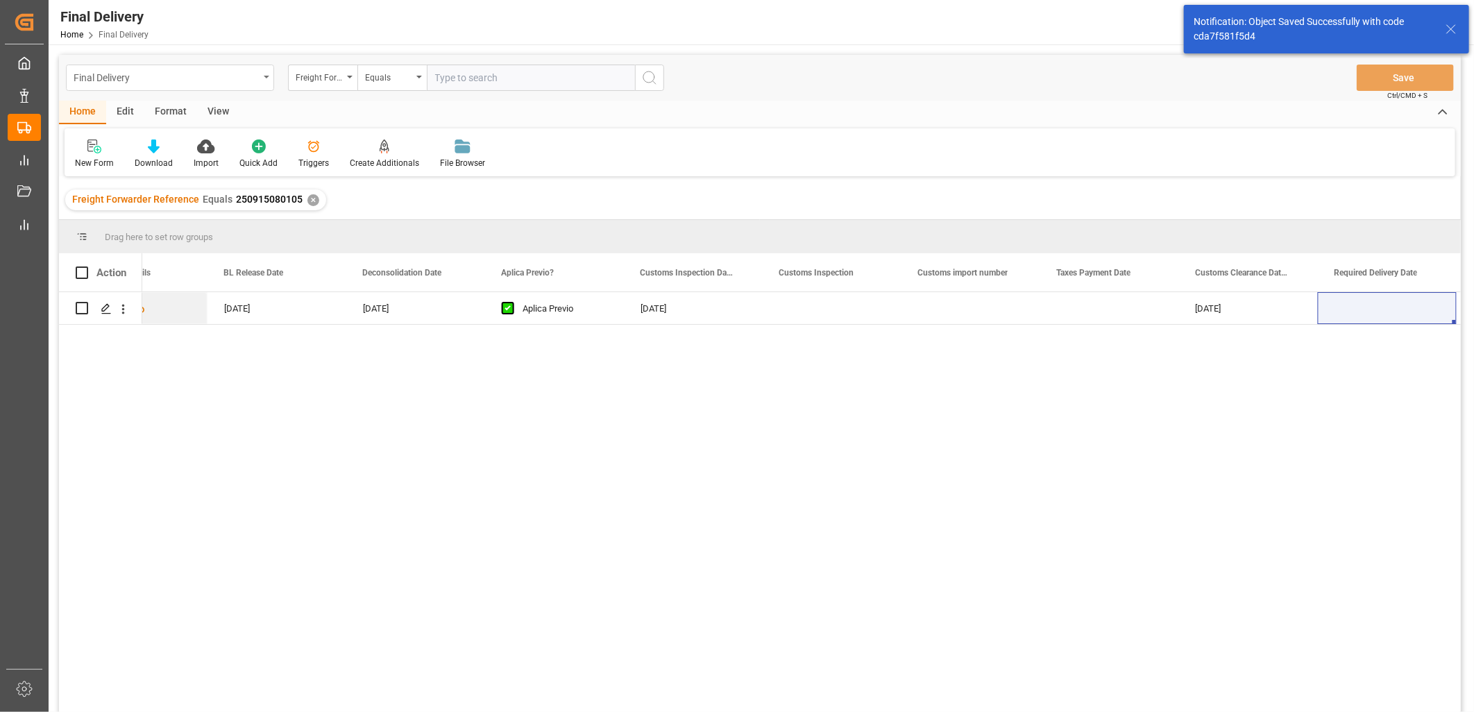
click at [264, 75] on div "Final Delivery" at bounding box center [170, 78] width 208 height 26
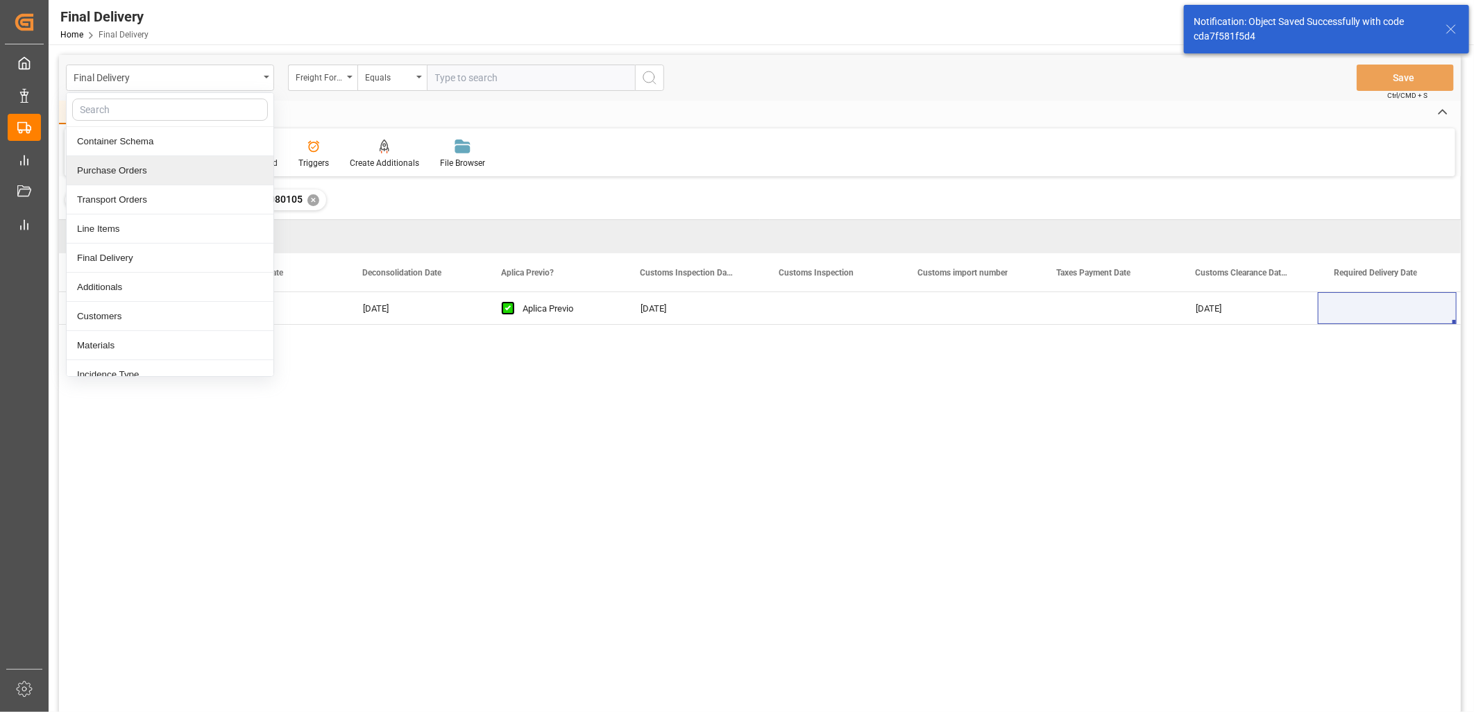
click at [182, 165] on div "Purchase Orders" at bounding box center [170, 170] width 207 height 29
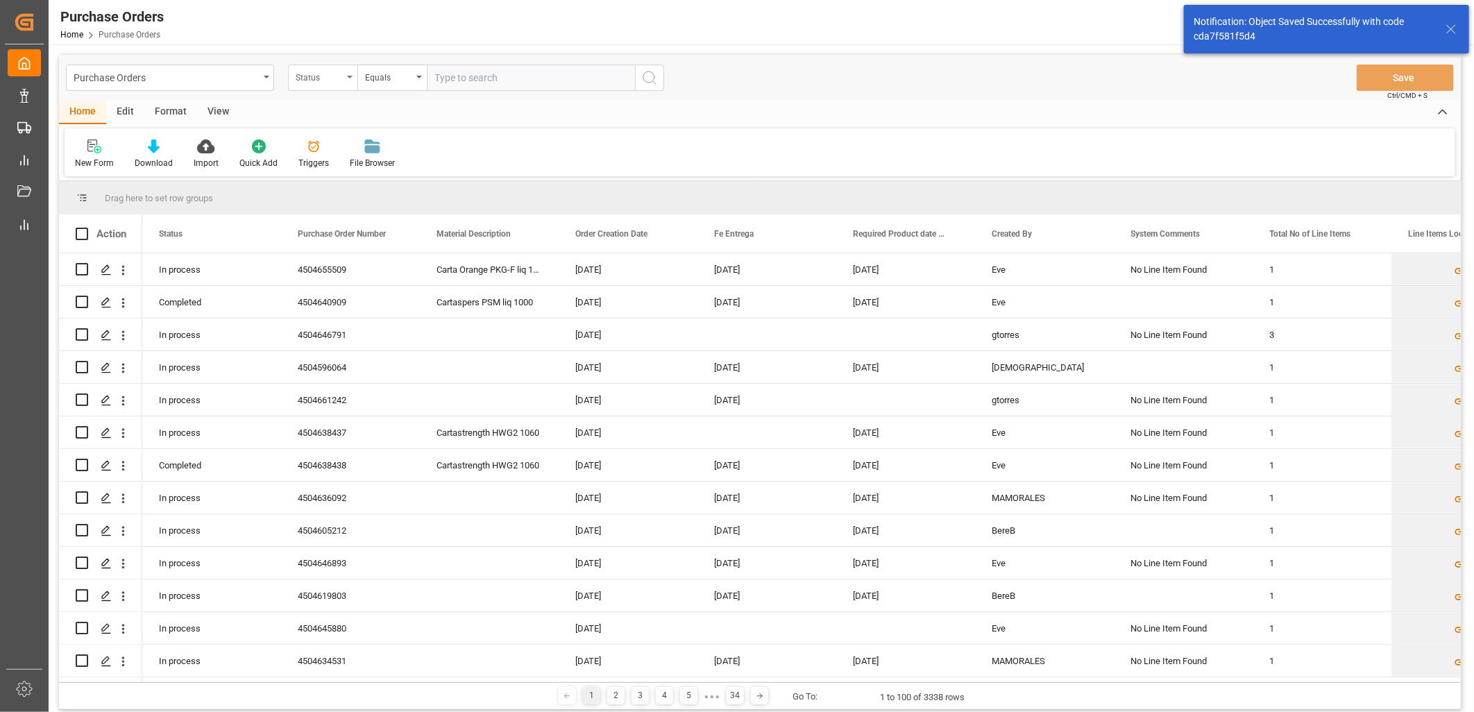
click at [340, 77] on div "Status" at bounding box center [319, 76] width 47 height 16
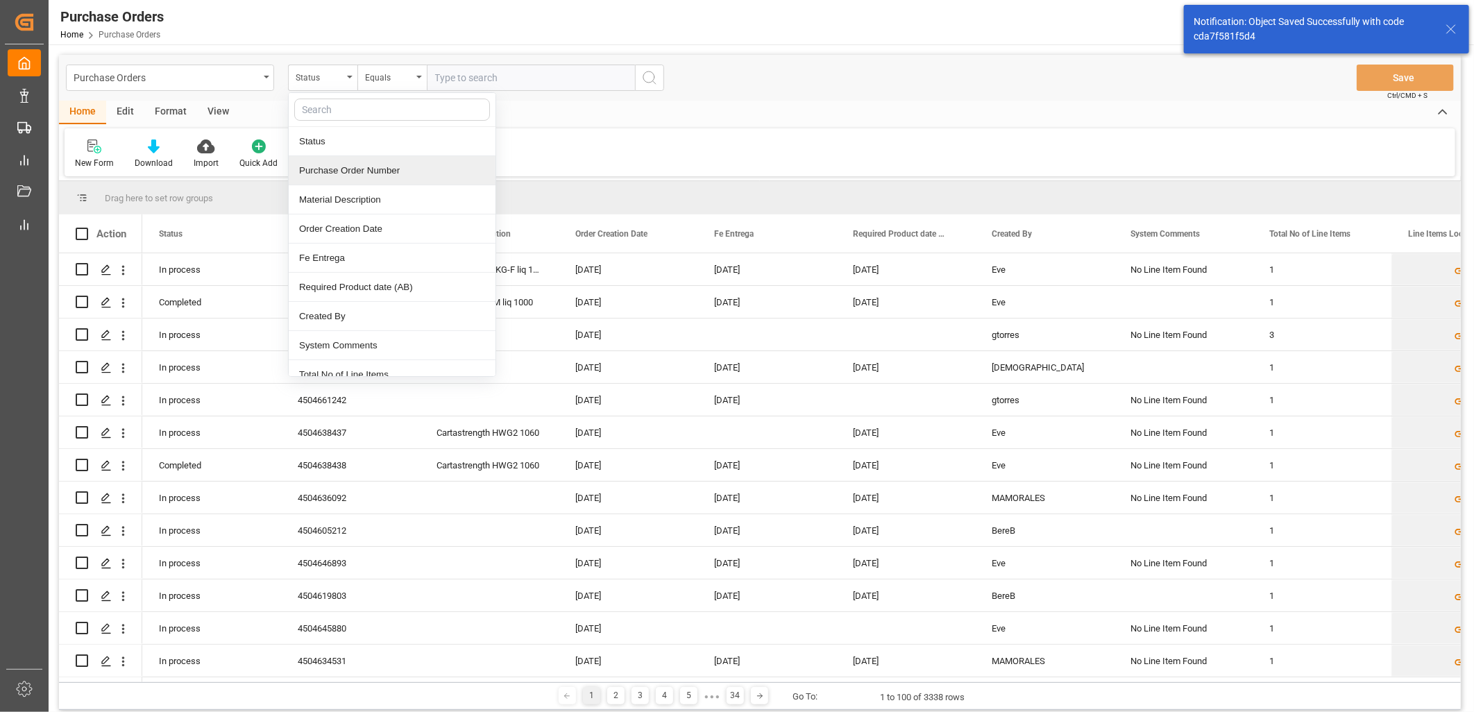
click at [337, 169] on div "Purchase Order Number" at bounding box center [392, 170] width 207 height 29
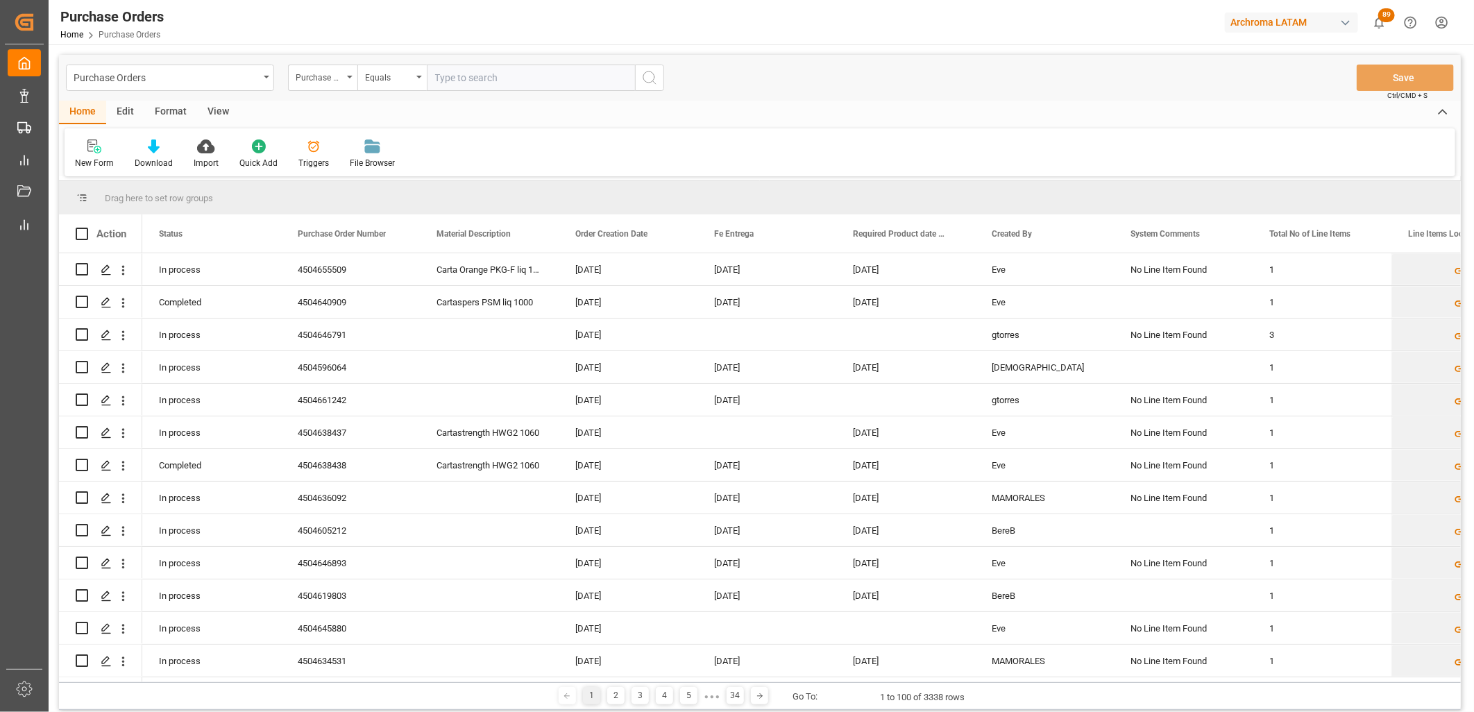
click at [439, 87] on input "text" at bounding box center [531, 78] width 208 height 26
paste input "4504656487"
type input "4504656487"
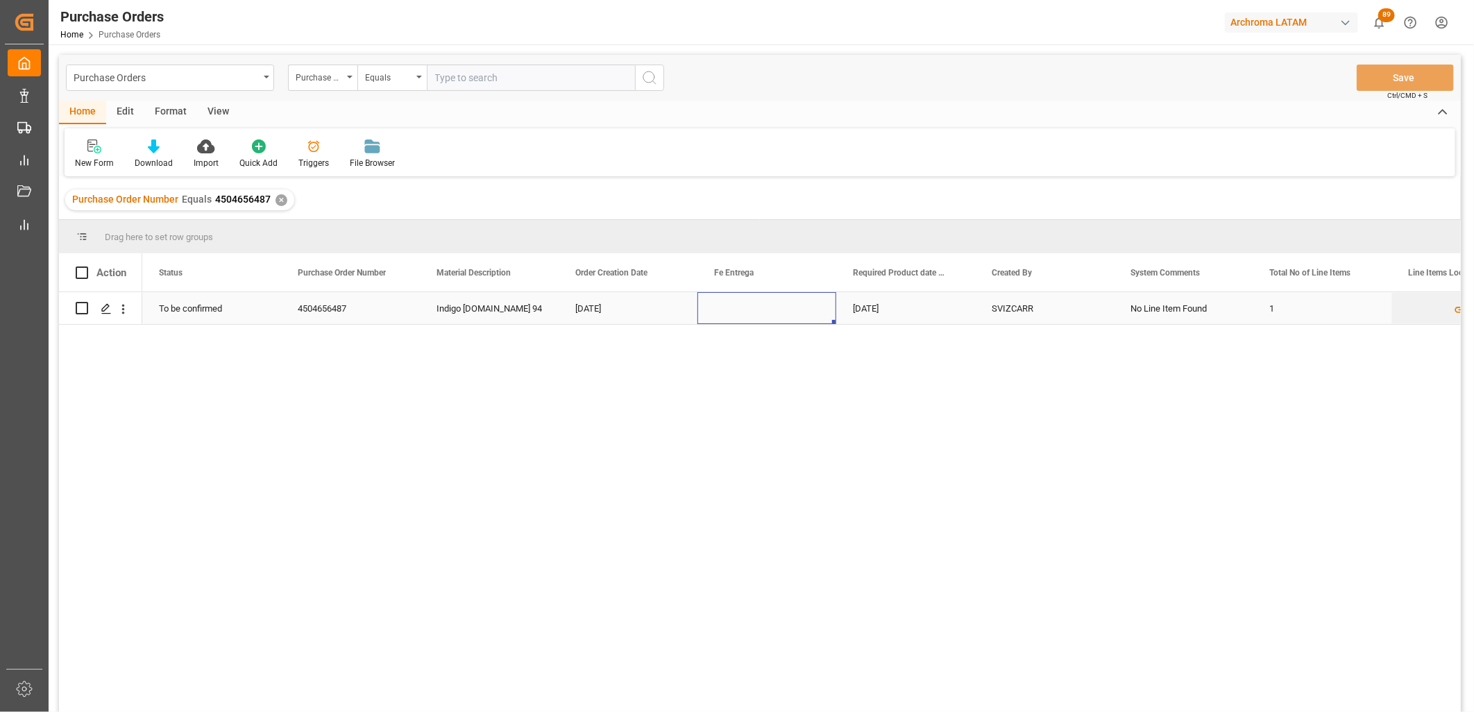
click at [754, 310] on div "Press SPACE to select this row." at bounding box center [767, 308] width 139 height 32
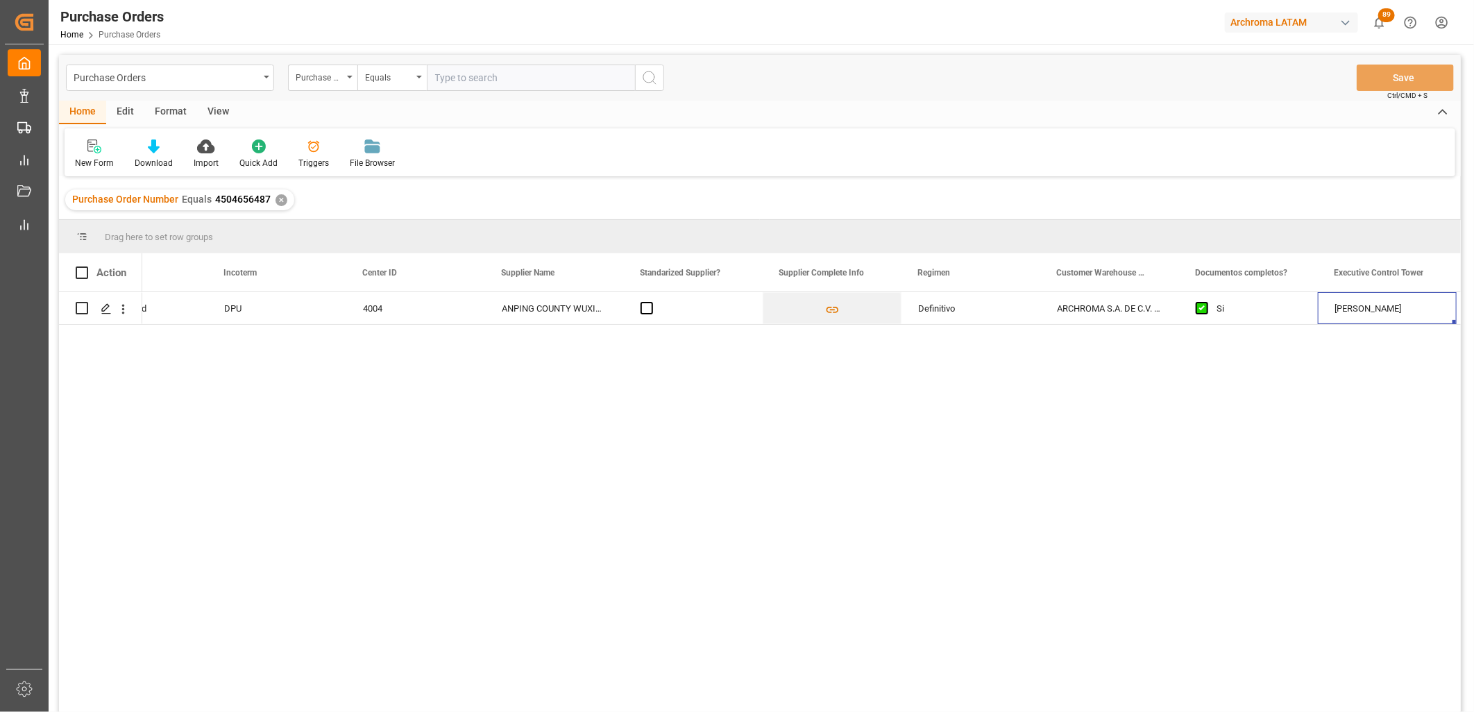
scroll to position [0, 1878]
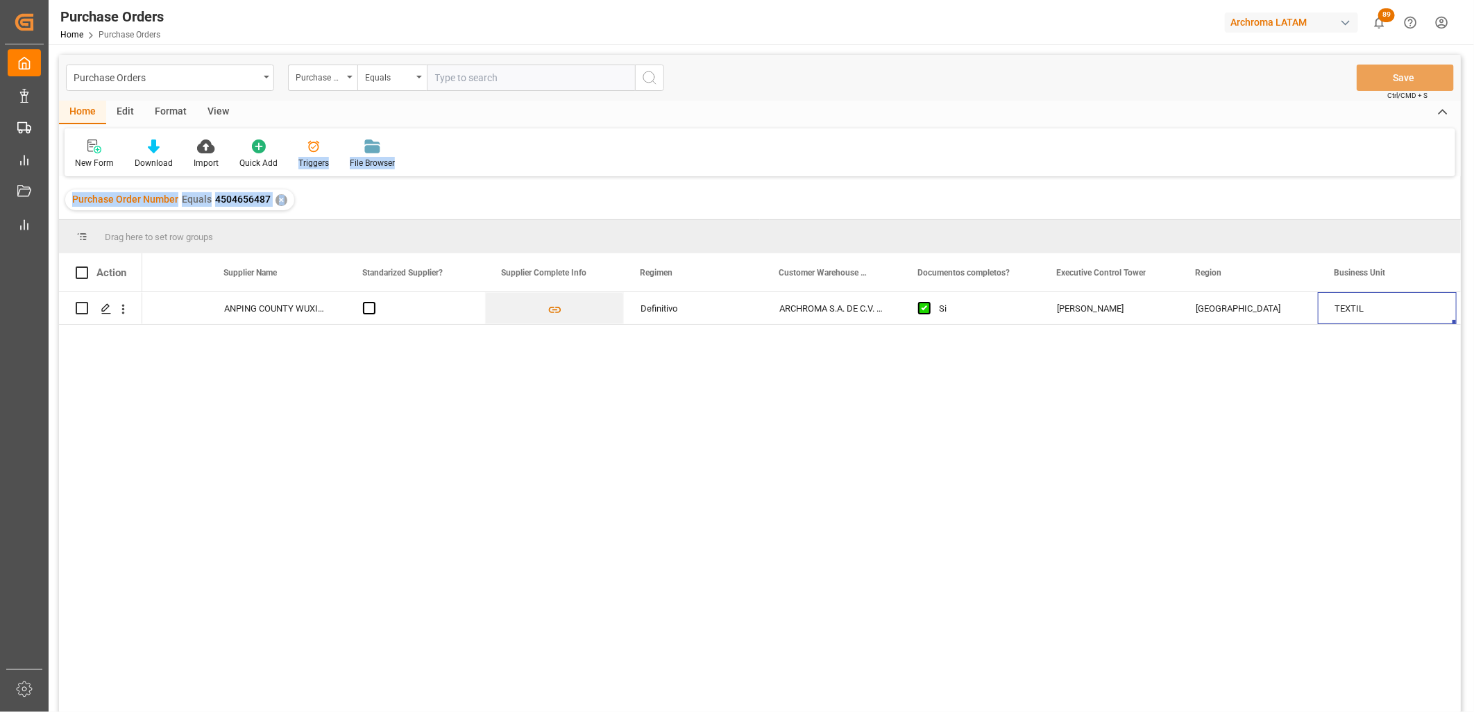
click at [288, 178] on div "Purchase Orders Purchase Order Number Equals Save Ctrl/CMD + S Home Edit Format…" at bounding box center [760, 402] width 1402 height 694
drag, startPoint x: 288, startPoint y: 178, endPoint x: 274, endPoint y: 203, distance: 28.0
click at [276, 203] on div "✕" at bounding box center [282, 200] width 12 height 12
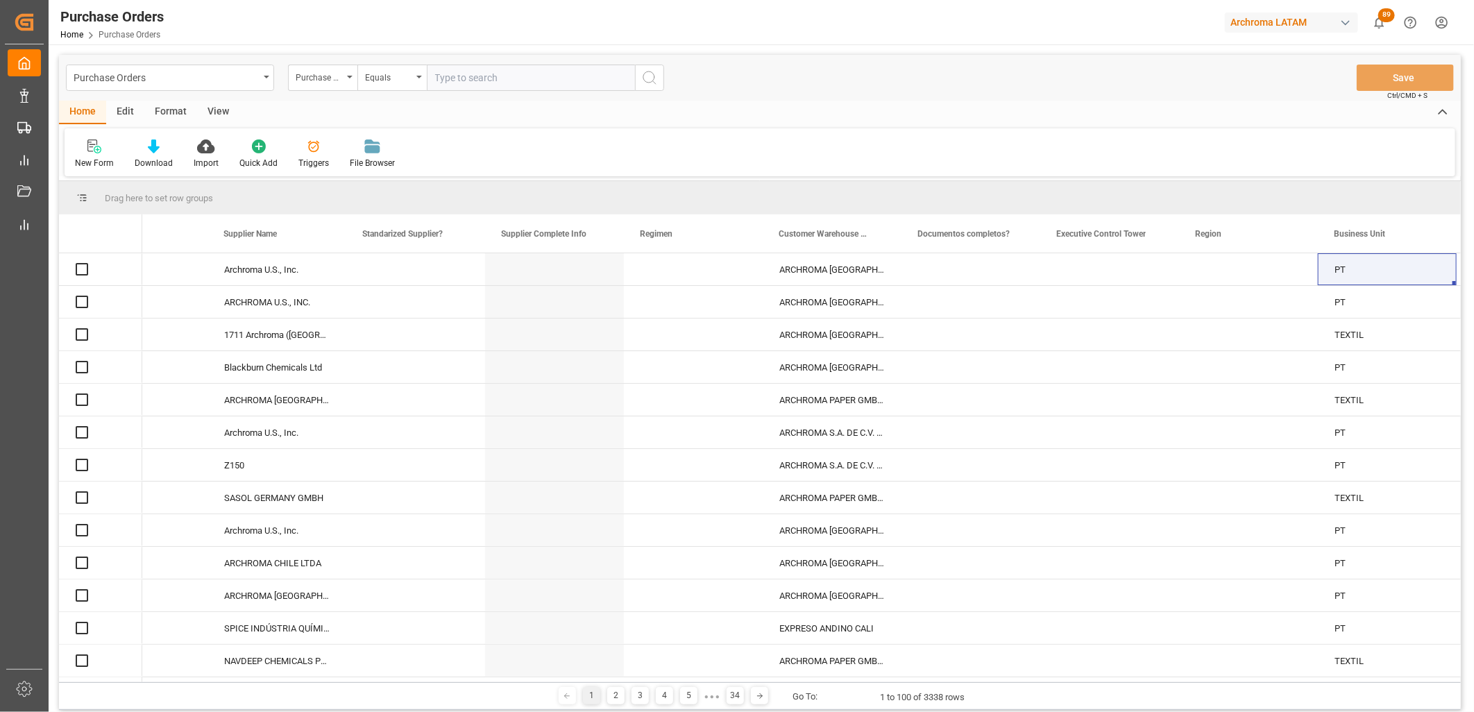
click at [459, 79] on input "text" at bounding box center [531, 78] width 208 height 26
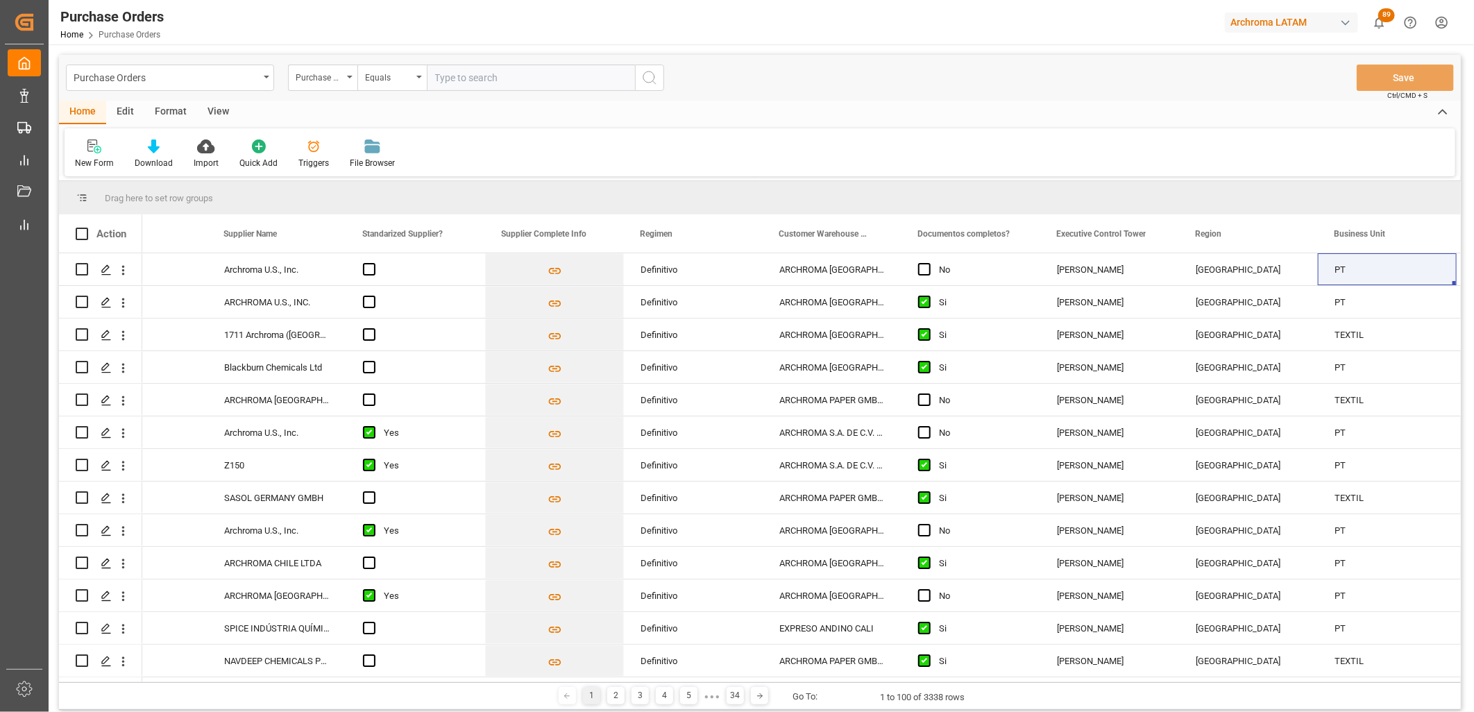
click at [459, 79] on input "text" at bounding box center [531, 78] width 208 height 26
paste input "4504656488"
type input "4504656488"
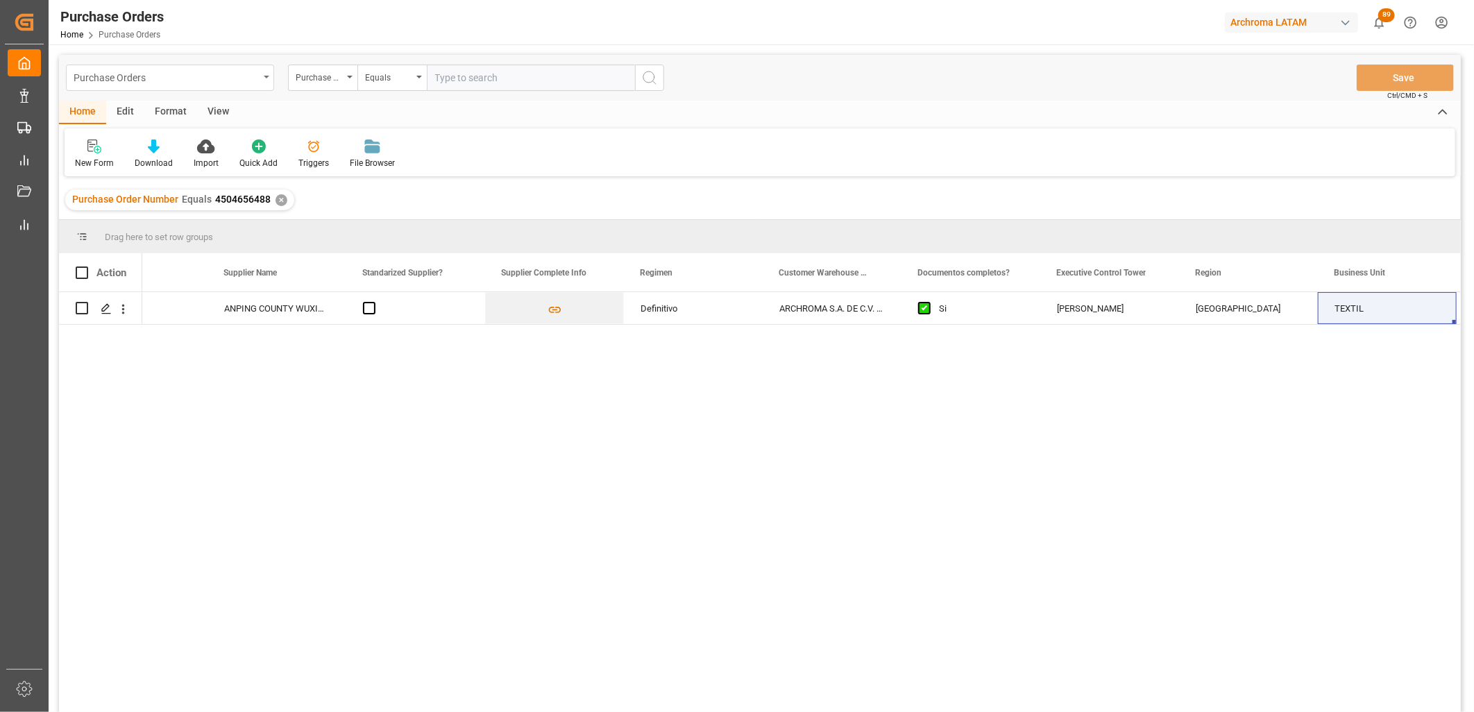
click at [174, 79] on div "Purchase Orders" at bounding box center [166, 76] width 185 height 17
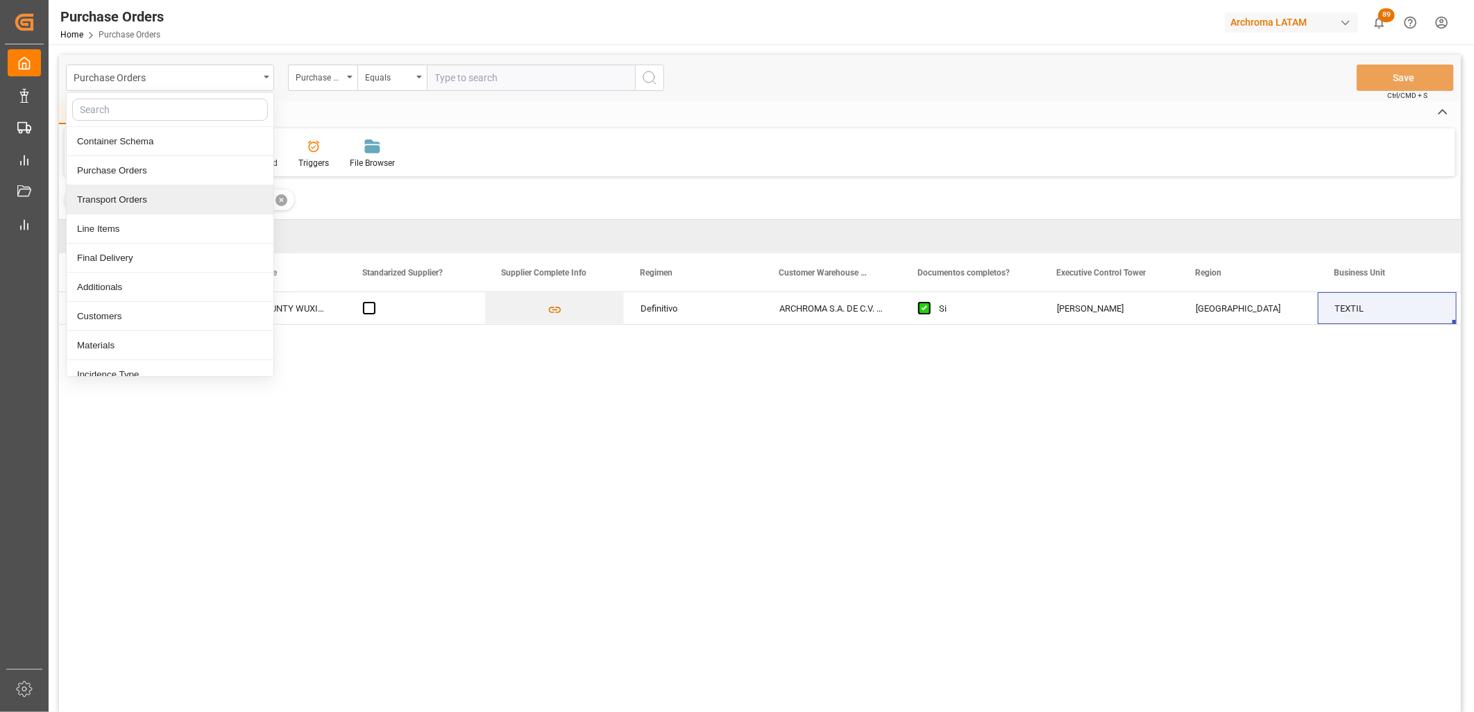
drag, startPoint x: 323, startPoint y: 200, endPoint x: 298, endPoint y: 201, distance: 24.3
click at [320, 201] on div "Purchase Order Number Equals 4504656488 ✕" at bounding box center [760, 199] width 1402 height 39
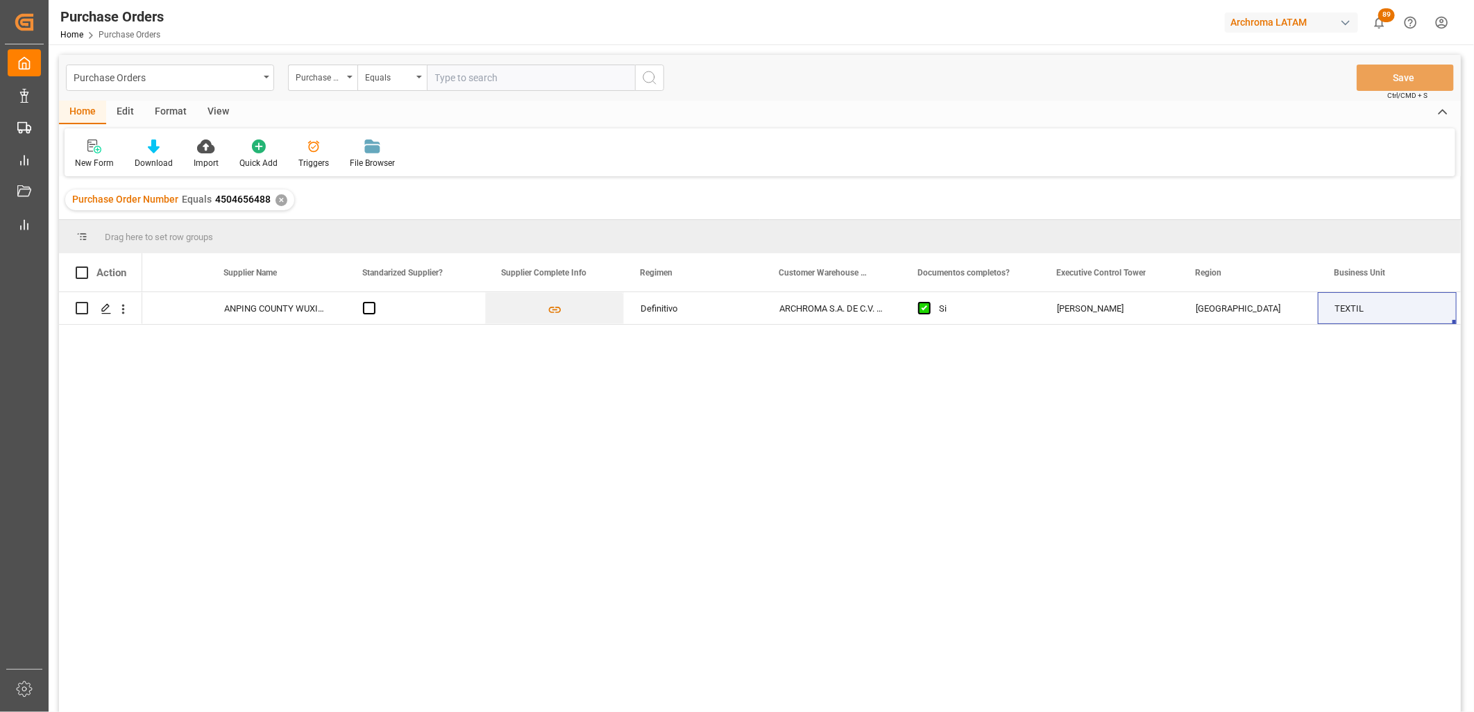
click at [276, 199] on div "✕" at bounding box center [282, 200] width 12 height 12
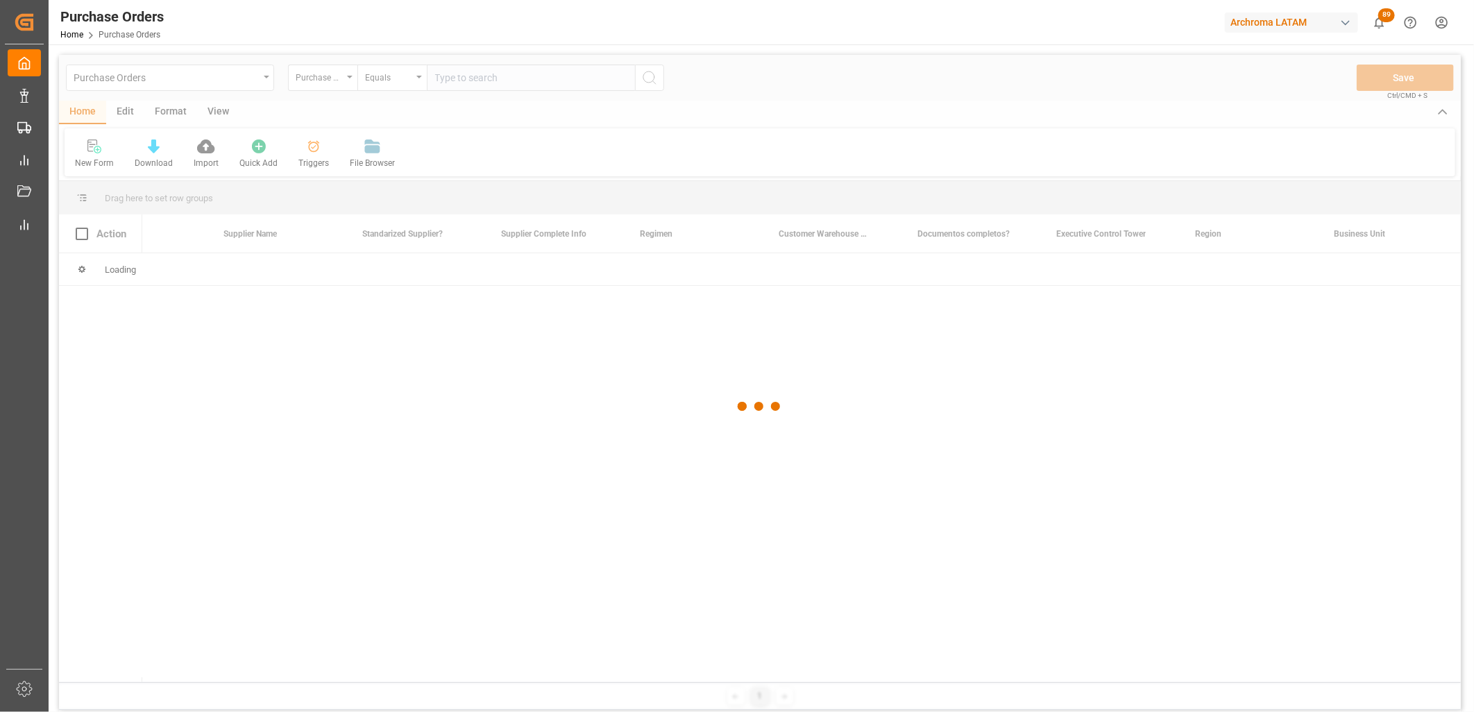
click at [391, 81] on div at bounding box center [760, 407] width 1402 height 704
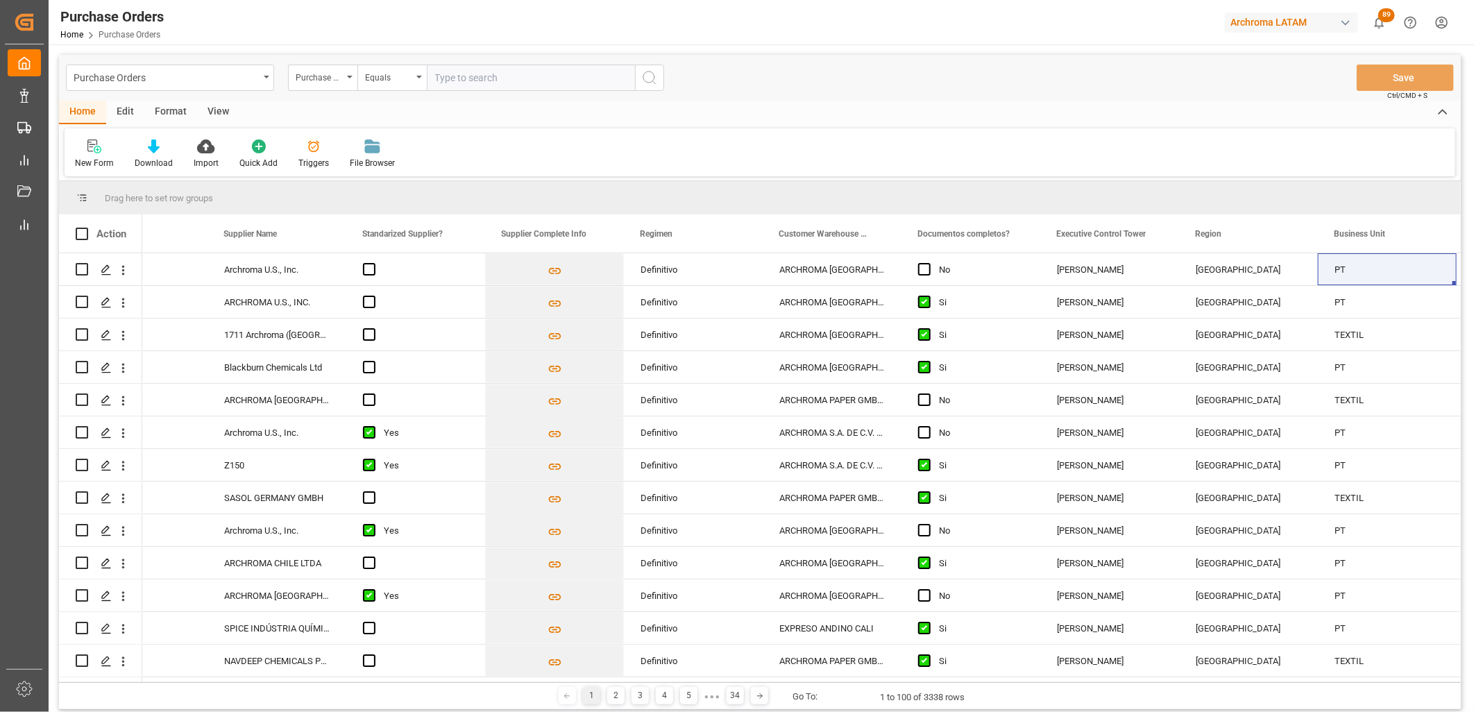
click at [405, 77] on div "Equals" at bounding box center [388, 76] width 47 height 16
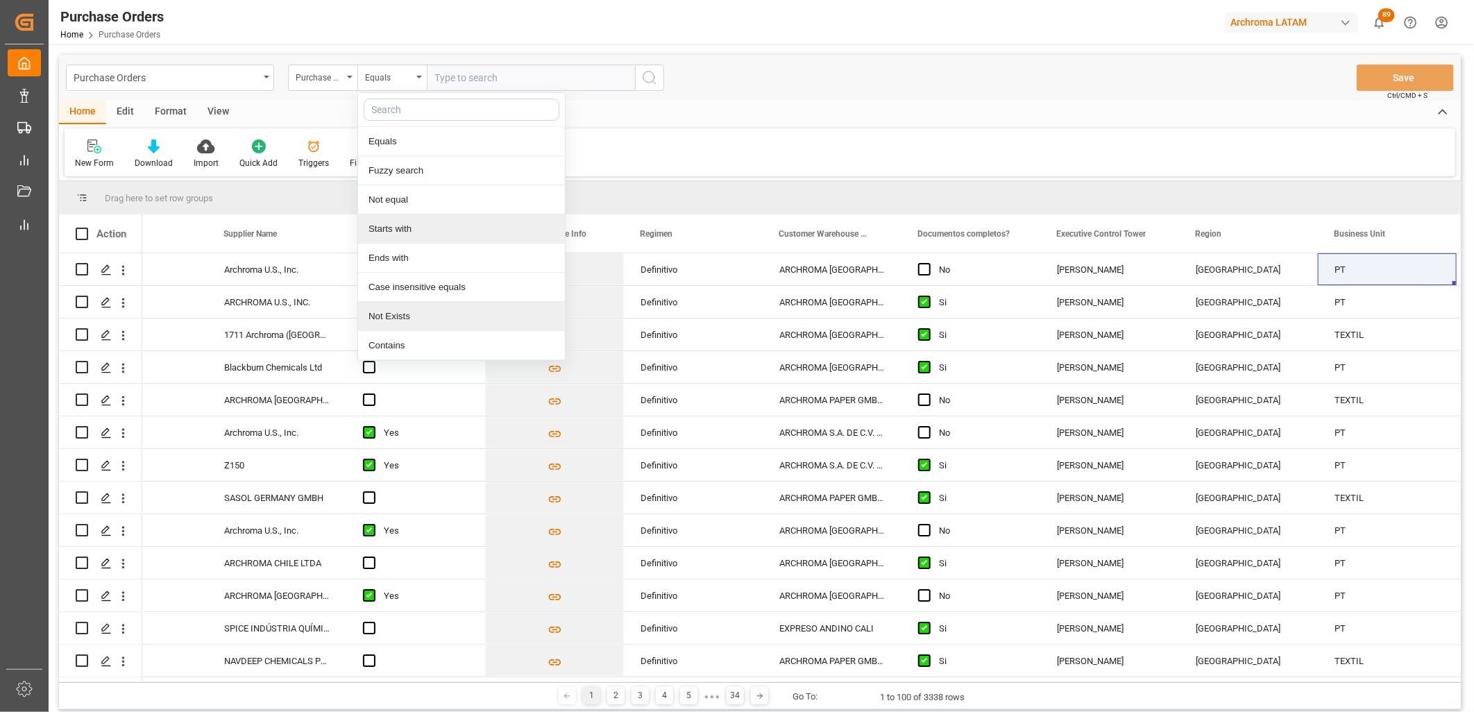
scroll to position [57, 0]
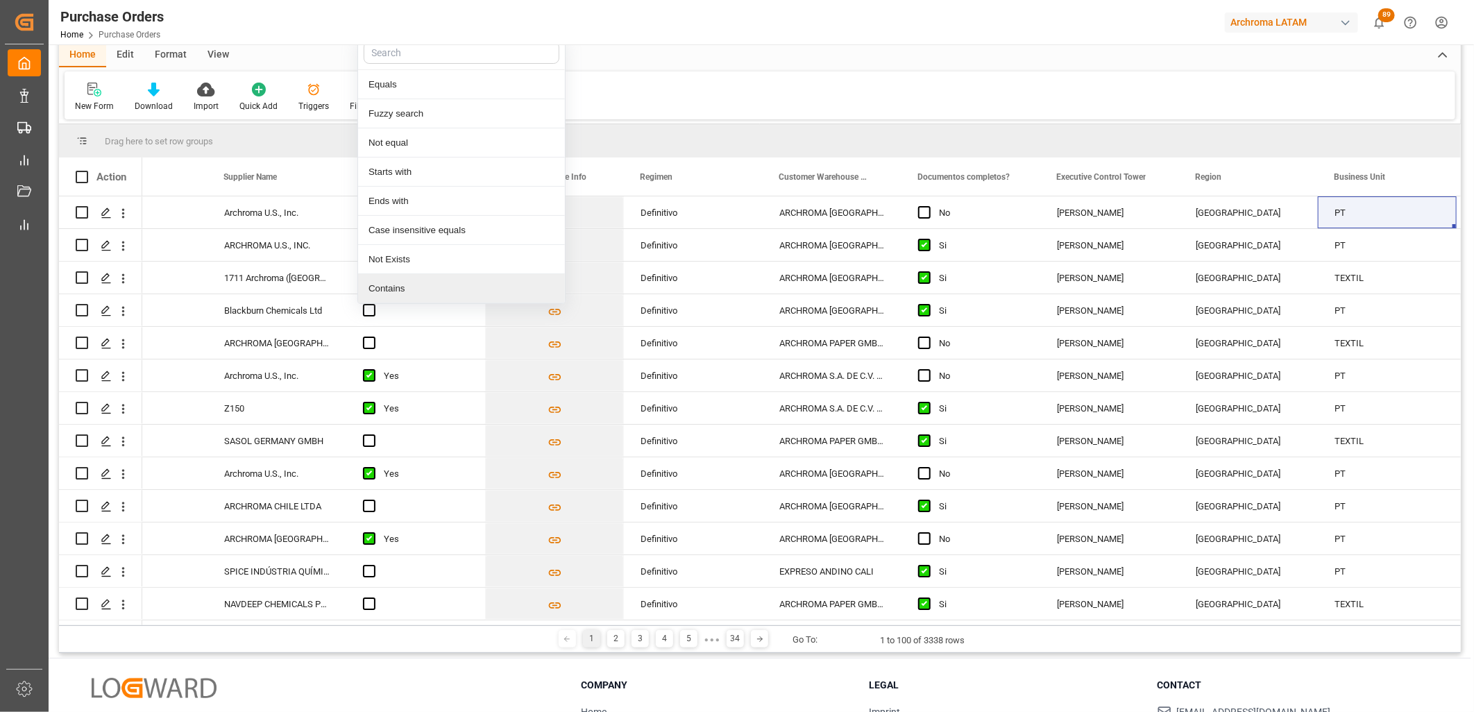
click at [414, 327] on div "Press SPACE to select this row." at bounding box center [415, 343] width 139 height 32
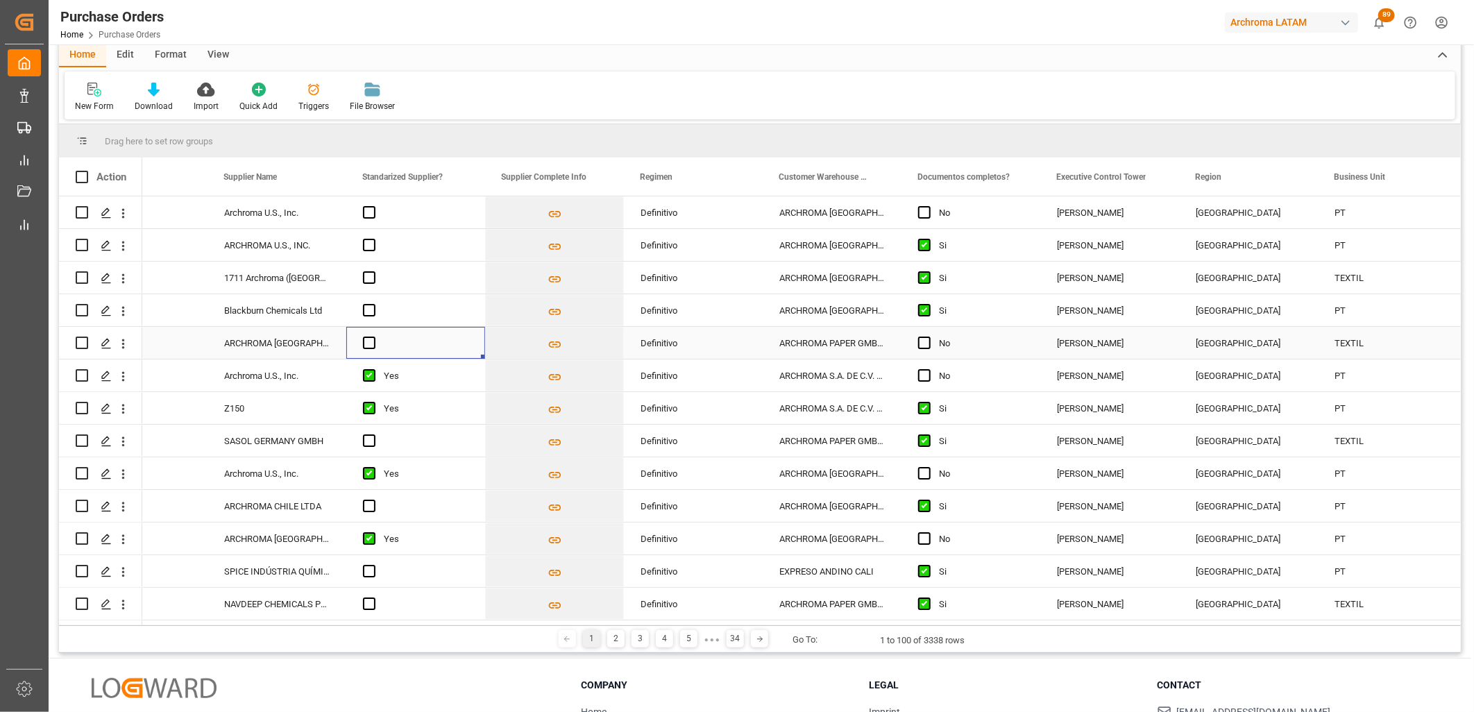
click at [399, 327] on div "Press SPACE to select this row." at bounding box center [415, 343] width 139 height 32
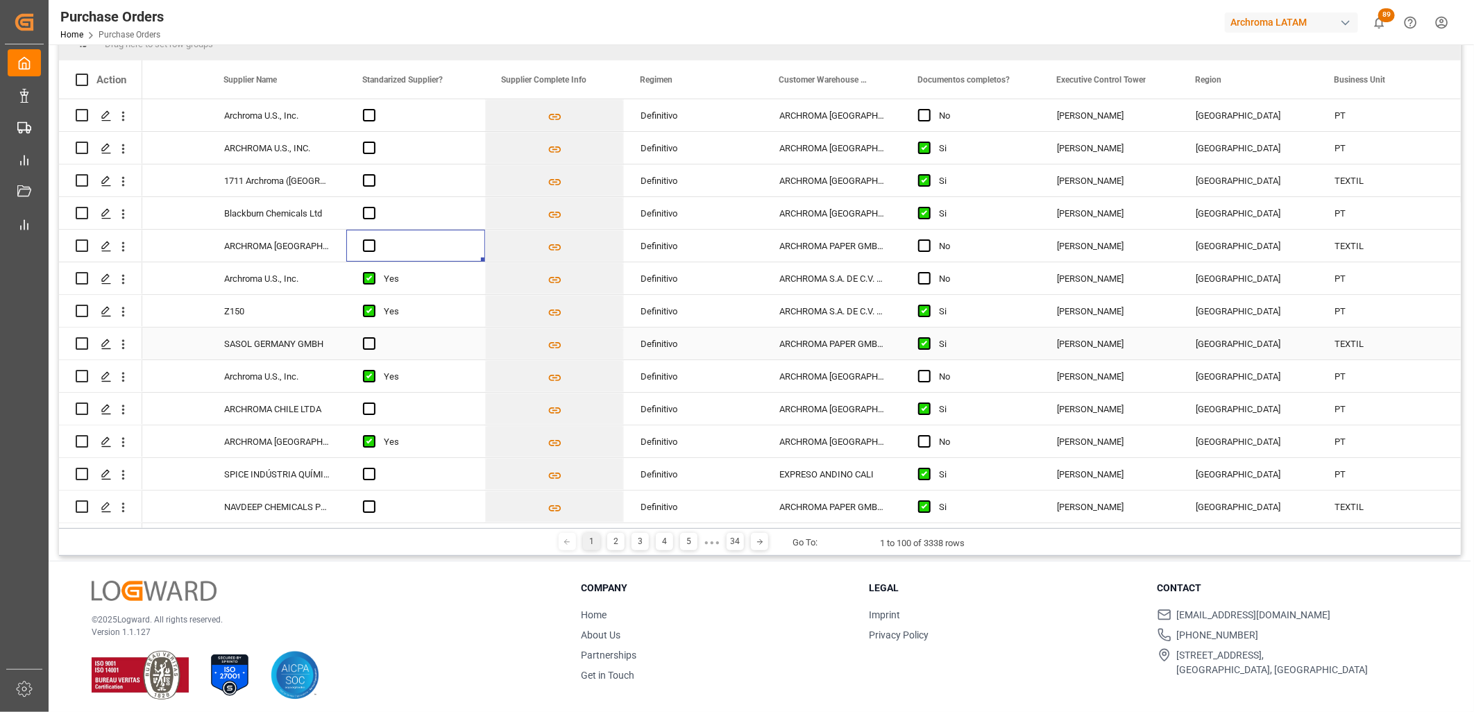
scroll to position [0, 0]
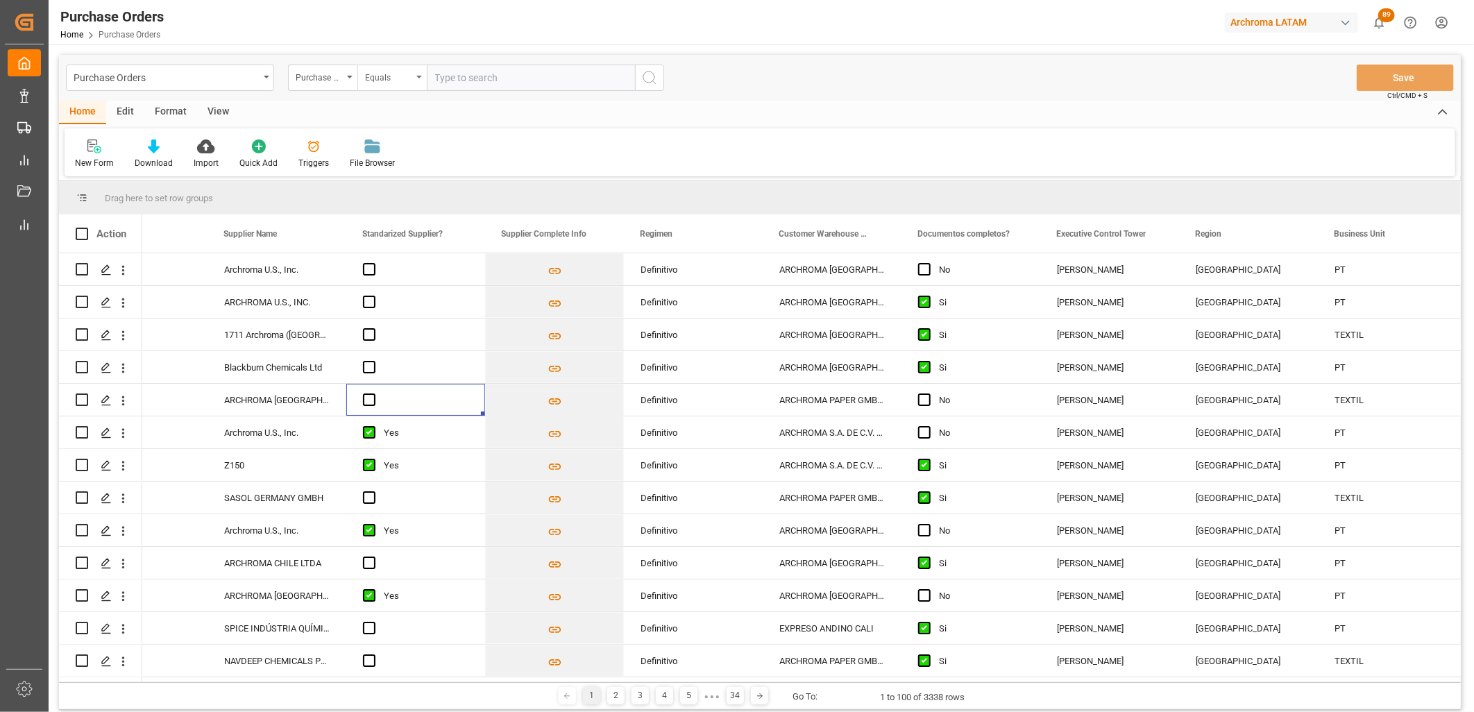
click at [405, 81] on div "Equals" at bounding box center [388, 76] width 47 height 16
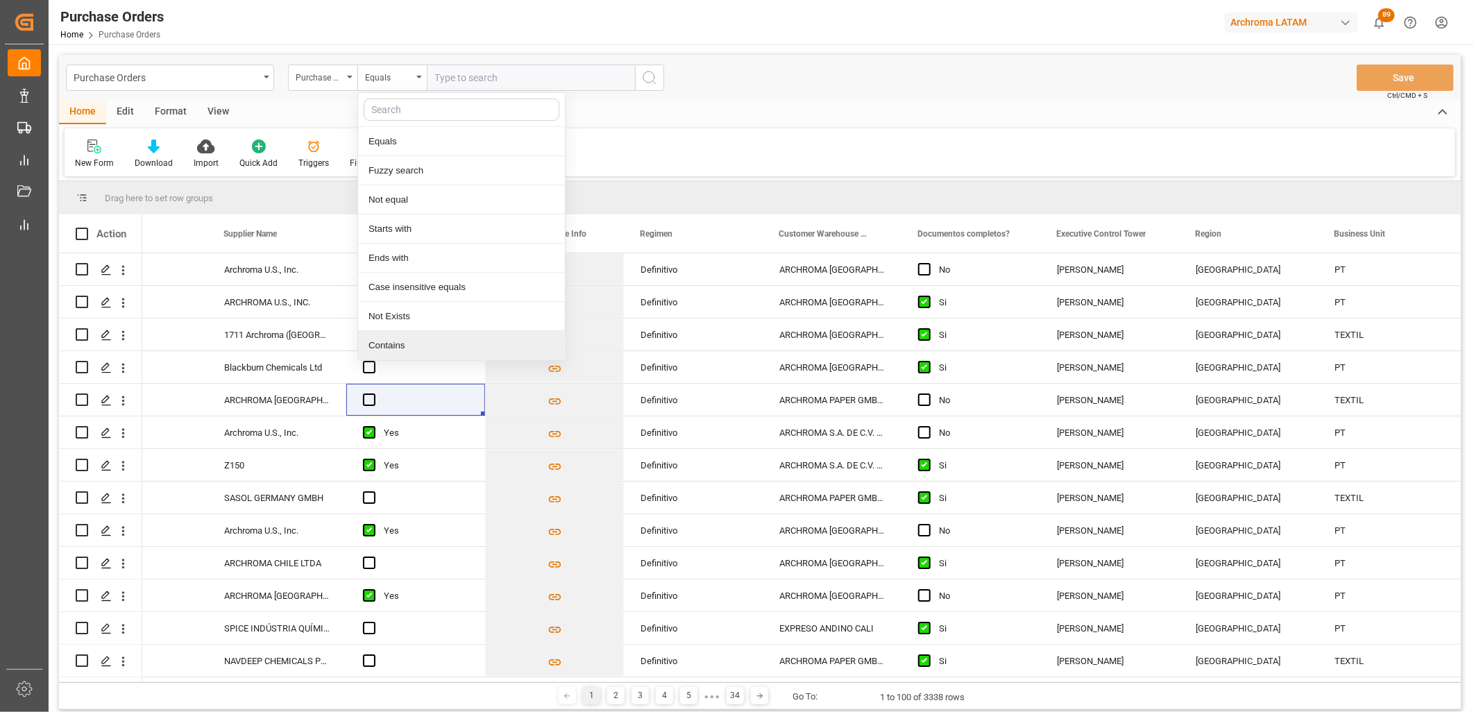
drag, startPoint x: 392, startPoint y: 348, endPoint x: 439, endPoint y: 186, distance: 168.5
click at [394, 344] on div "Contains" at bounding box center [461, 345] width 207 height 29
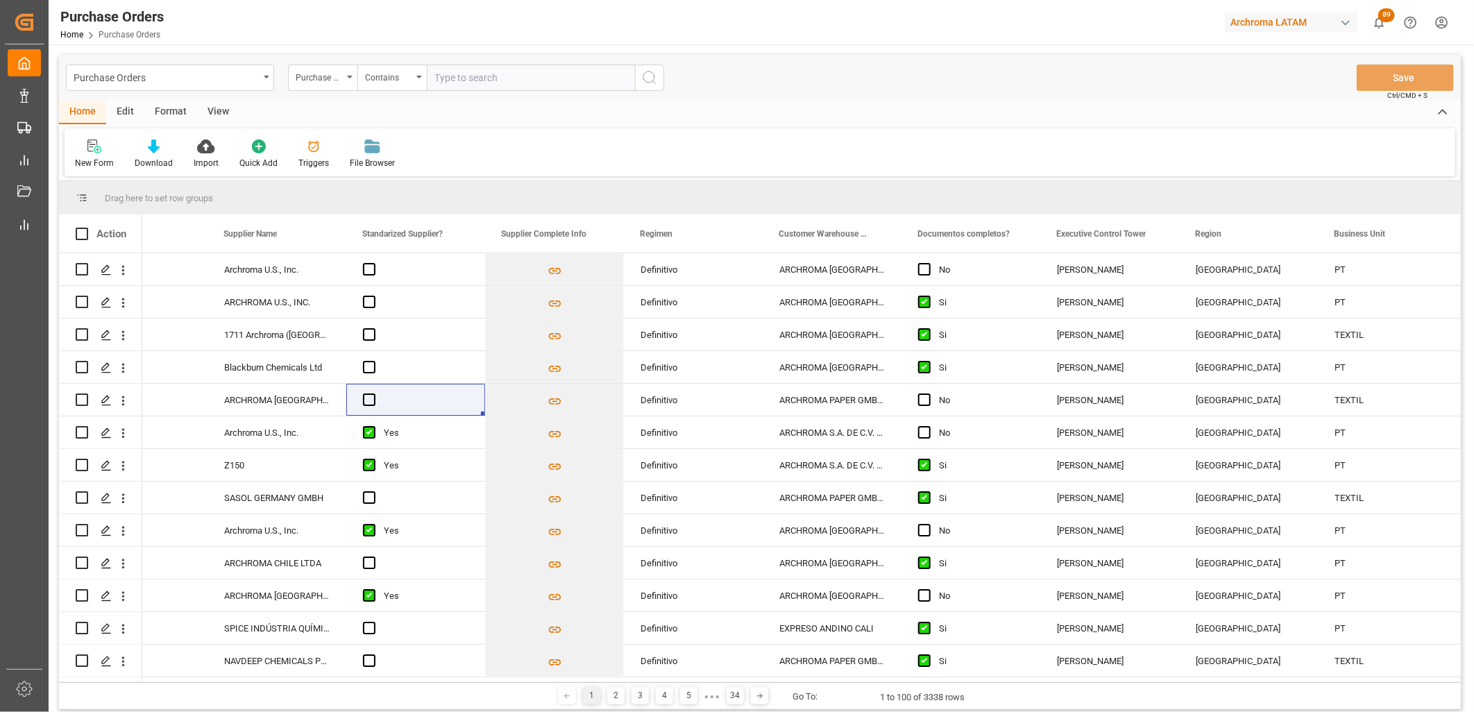
click at [459, 77] on input "text" at bounding box center [531, 78] width 208 height 26
paste input "4504642844,4504648609"
type input "4504642844,4504648609"
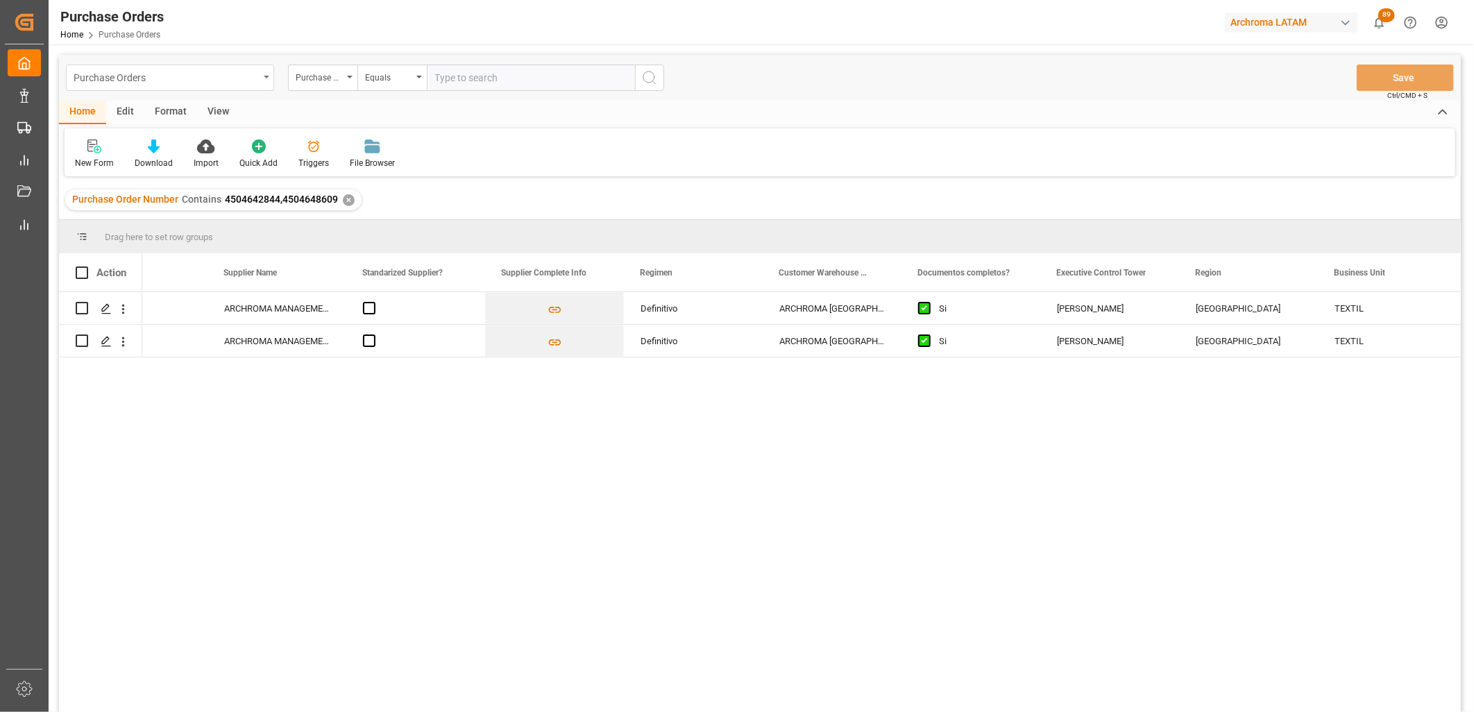
click at [247, 69] on div "Purchase Orders" at bounding box center [166, 76] width 185 height 17
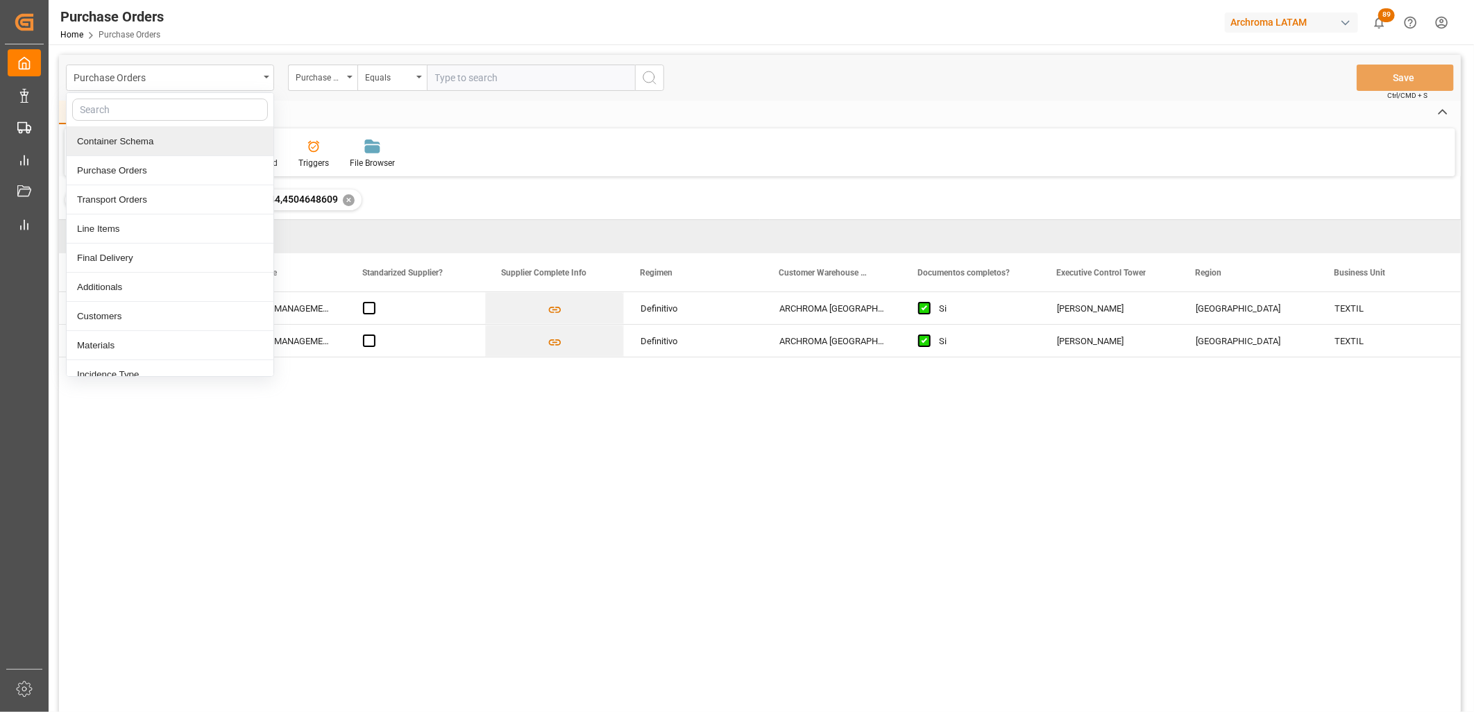
click at [140, 144] on div "Container Schema" at bounding box center [170, 141] width 207 height 29
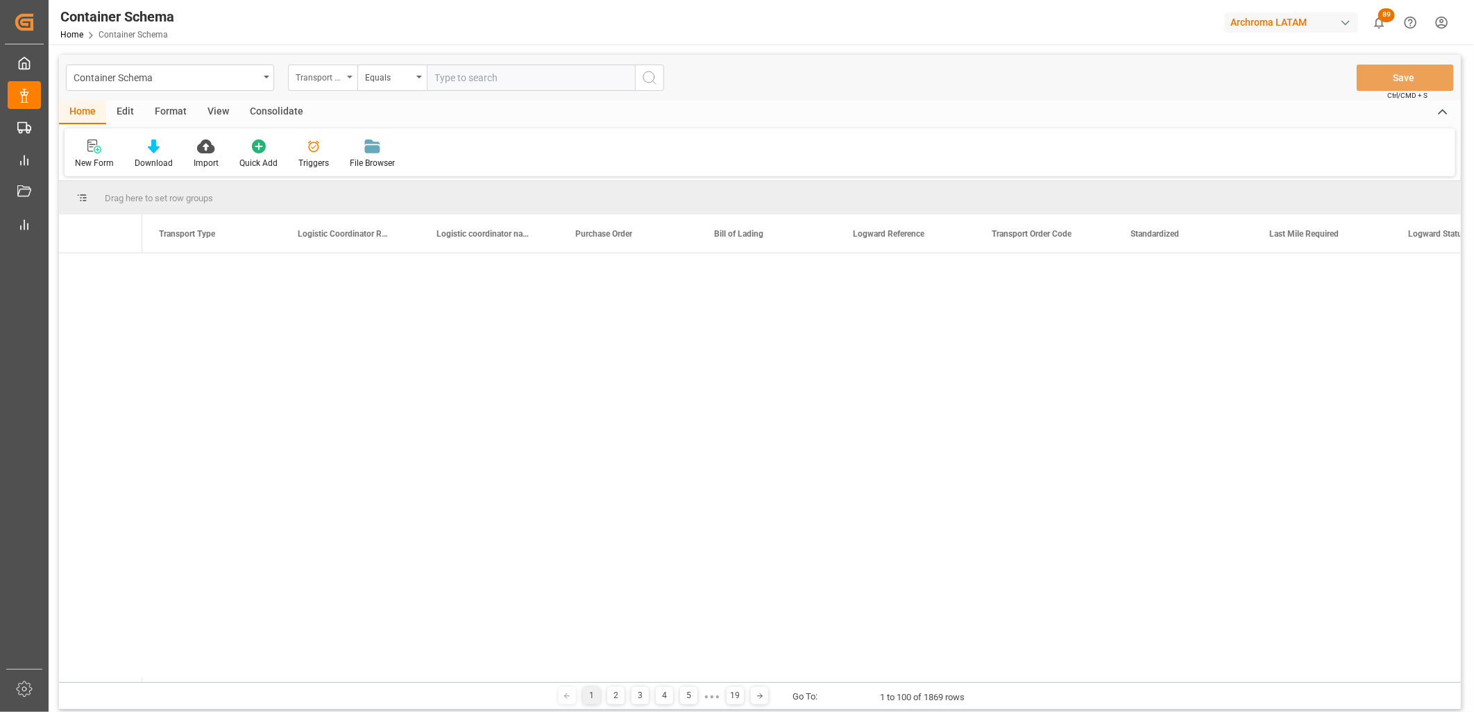
click at [344, 83] on div "Transport Type" at bounding box center [322, 78] width 69 height 26
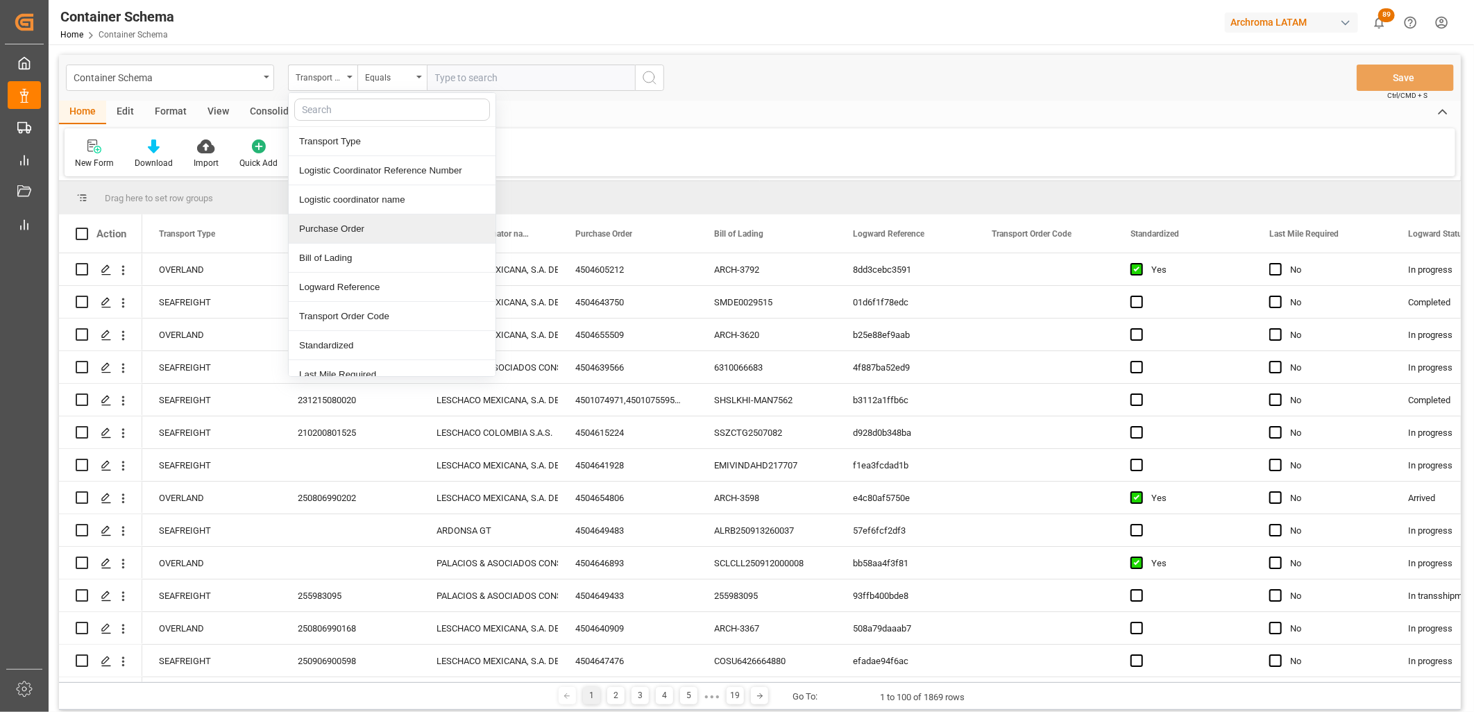
drag, startPoint x: 329, startPoint y: 233, endPoint x: 403, endPoint y: 124, distance: 131.5
click at [329, 231] on div "Purchase Order" at bounding box center [392, 228] width 207 height 29
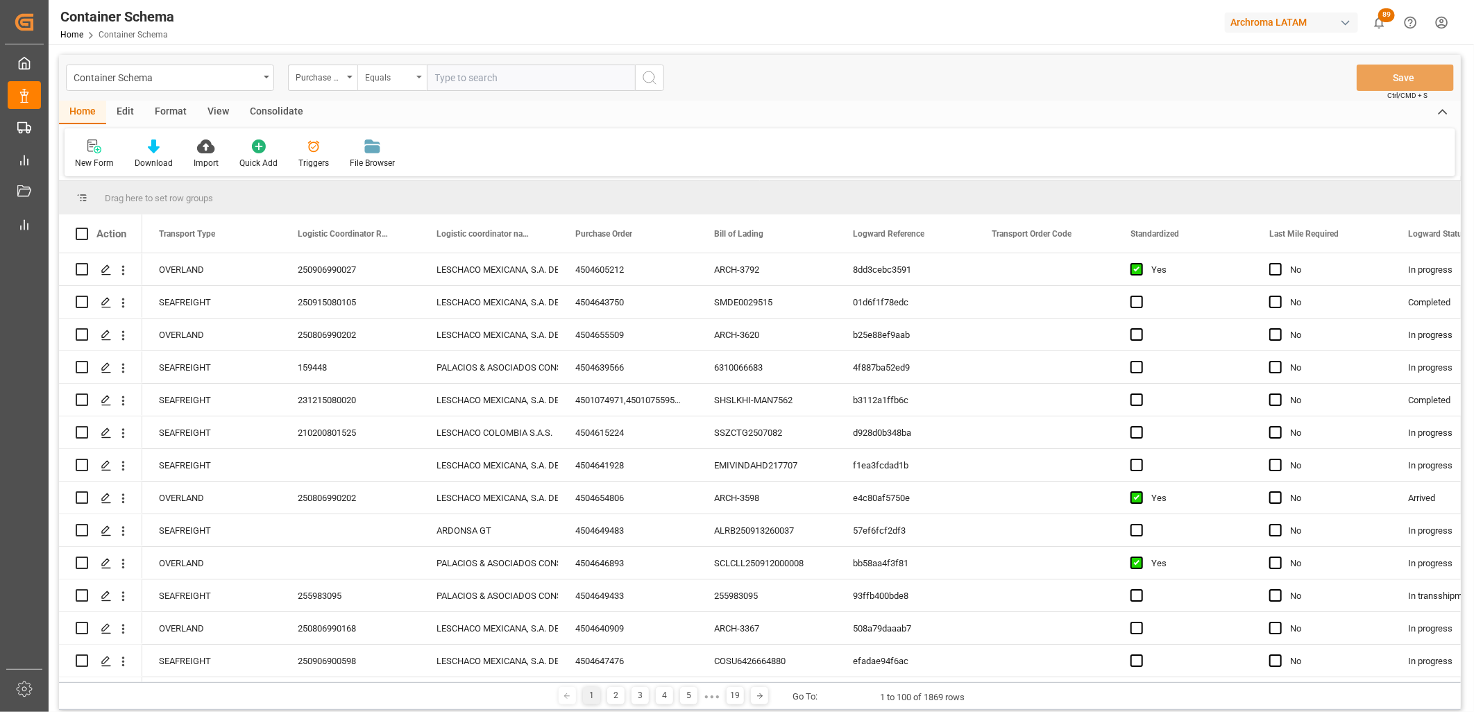
click at [410, 71] on div "Equals" at bounding box center [388, 76] width 47 height 16
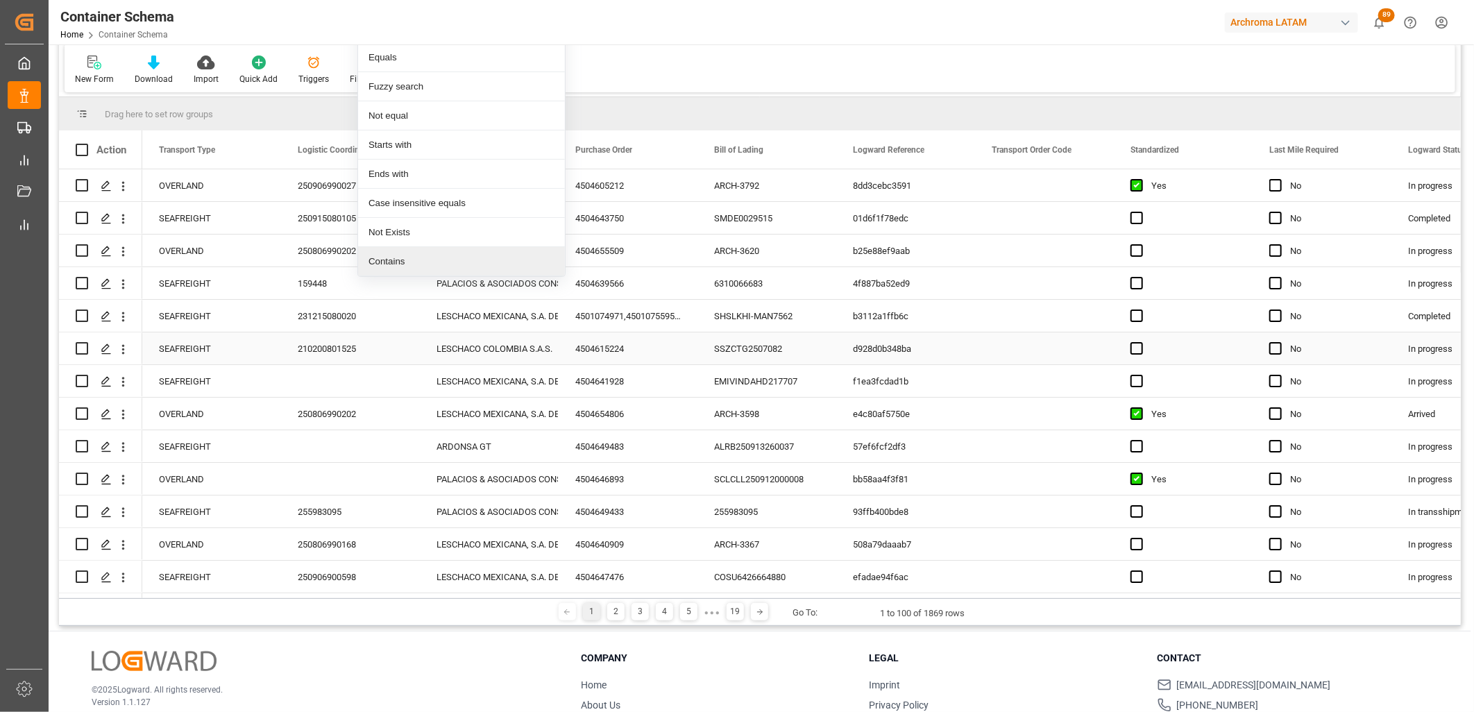
scroll to position [154, 0]
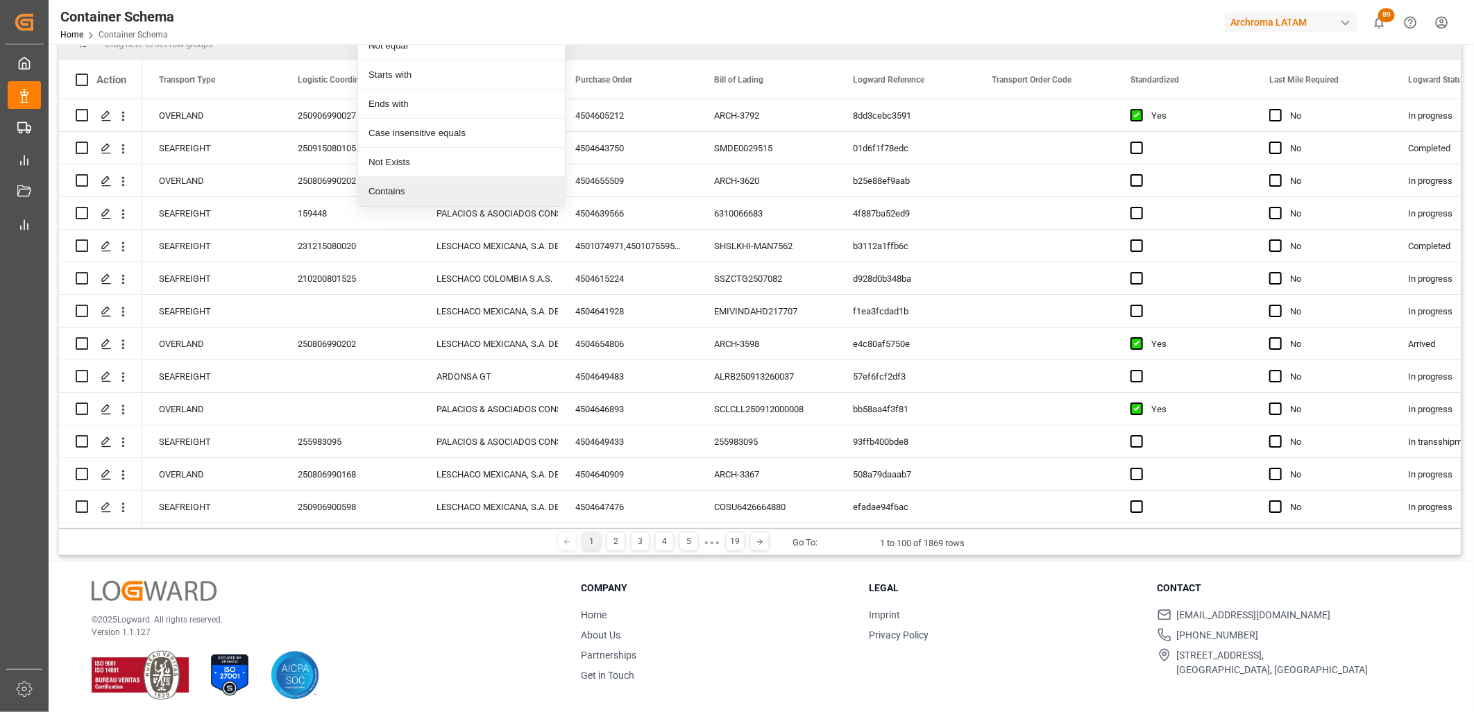
click at [394, 191] on div "Contains" at bounding box center [461, 191] width 207 height 29
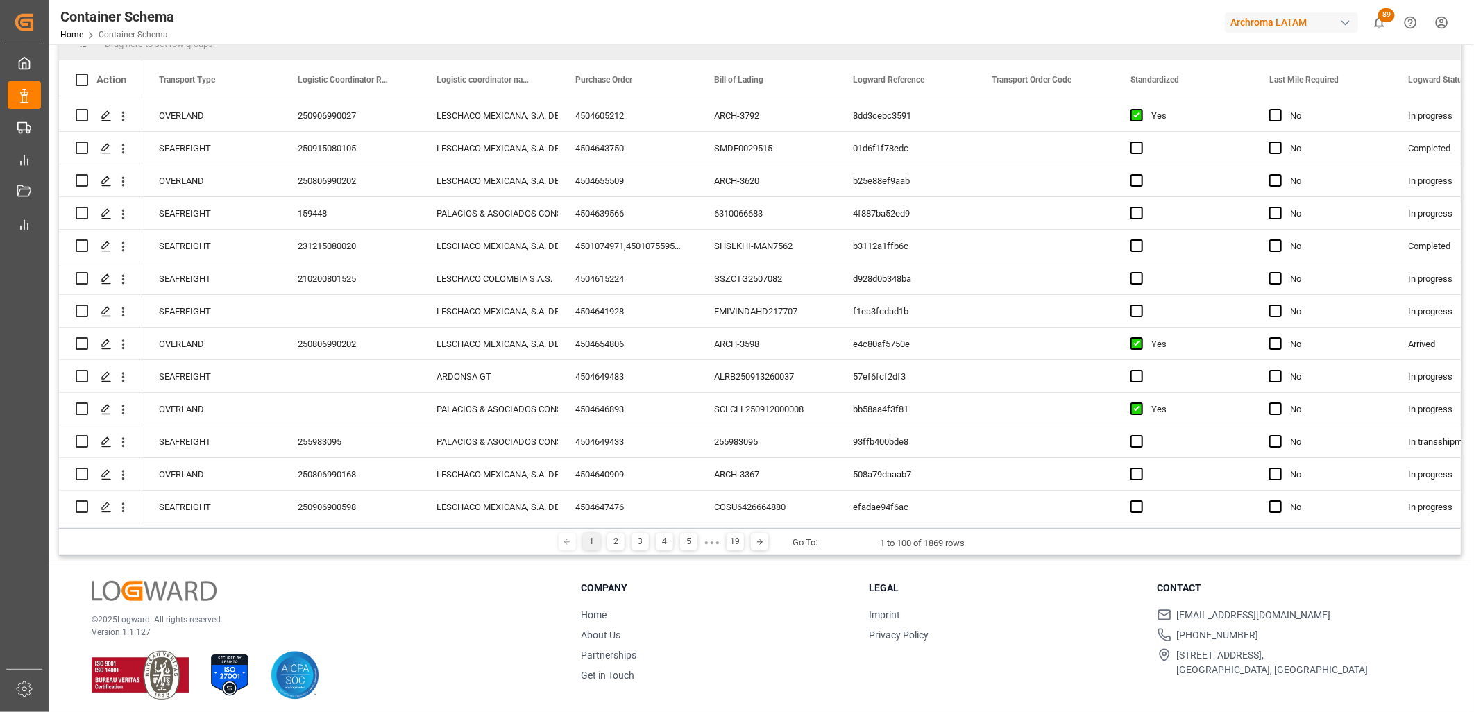
scroll to position [0, 0]
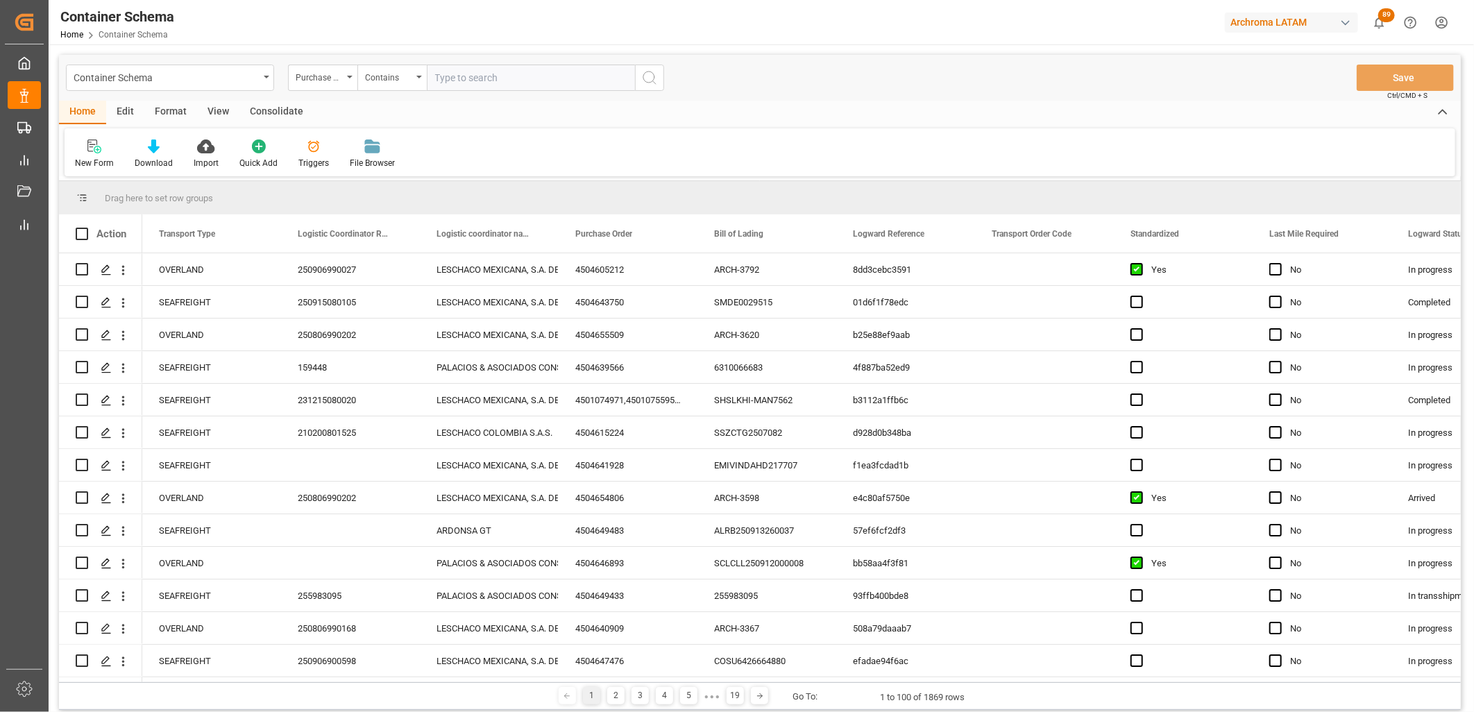
click at [453, 83] on input "text" at bounding box center [531, 78] width 208 height 26
paste input "4504642844,4504648609"
type input "4504642844,4504648609"
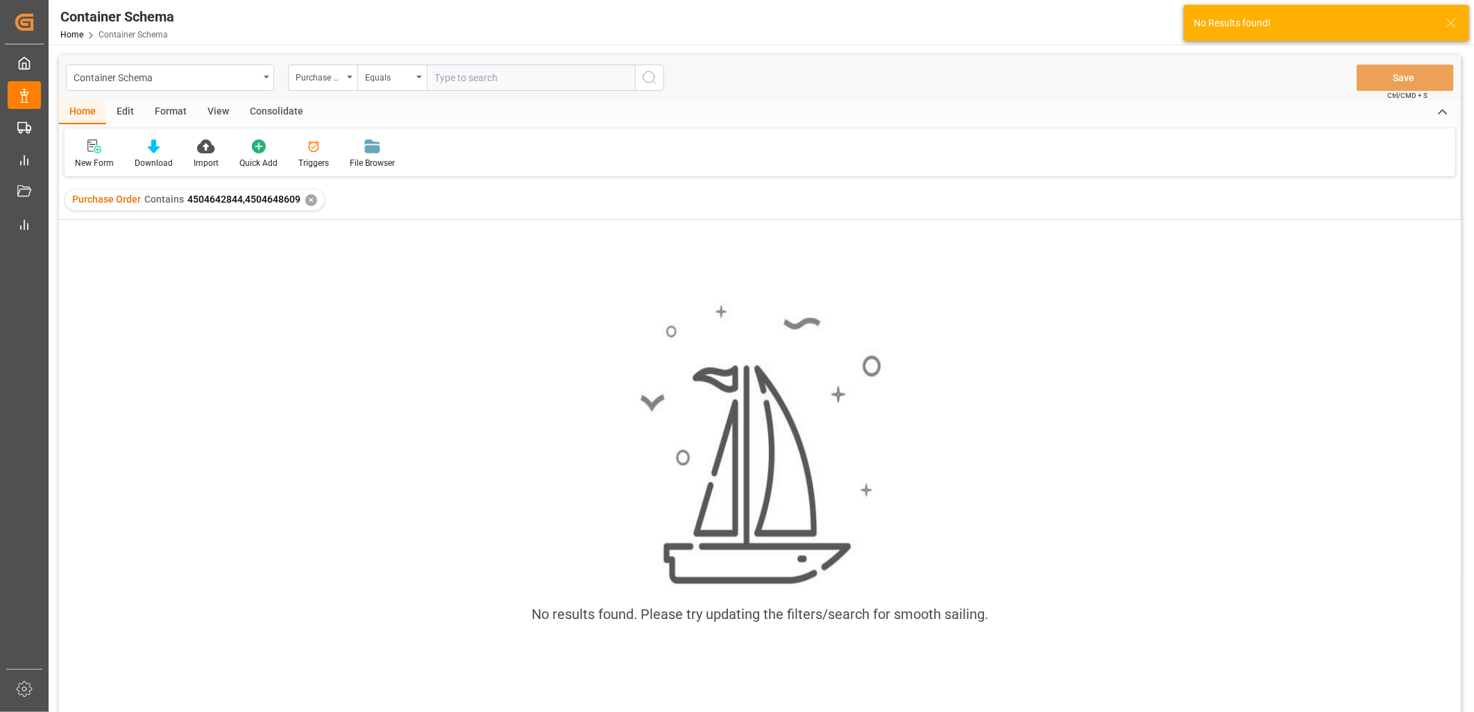
click at [222, 202] on span "4504642844,4504648609" at bounding box center [243, 199] width 113 height 11
click at [311, 199] on div "✕" at bounding box center [311, 200] width 12 height 12
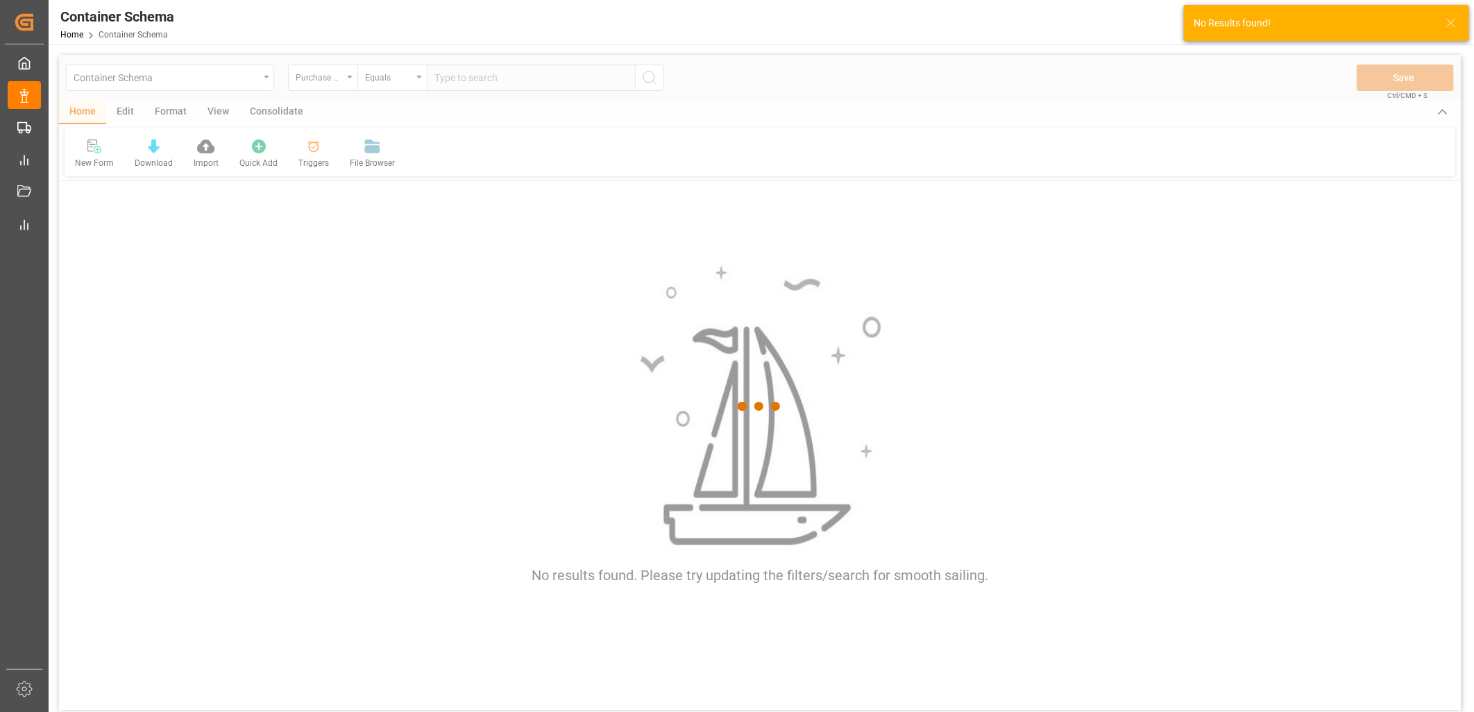
click at [392, 84] on div at bounding box center [760, 407] width 1402 height 704
click at [413, 78] on div "Equals" at bounding box center [391, 78] width 69 height 26
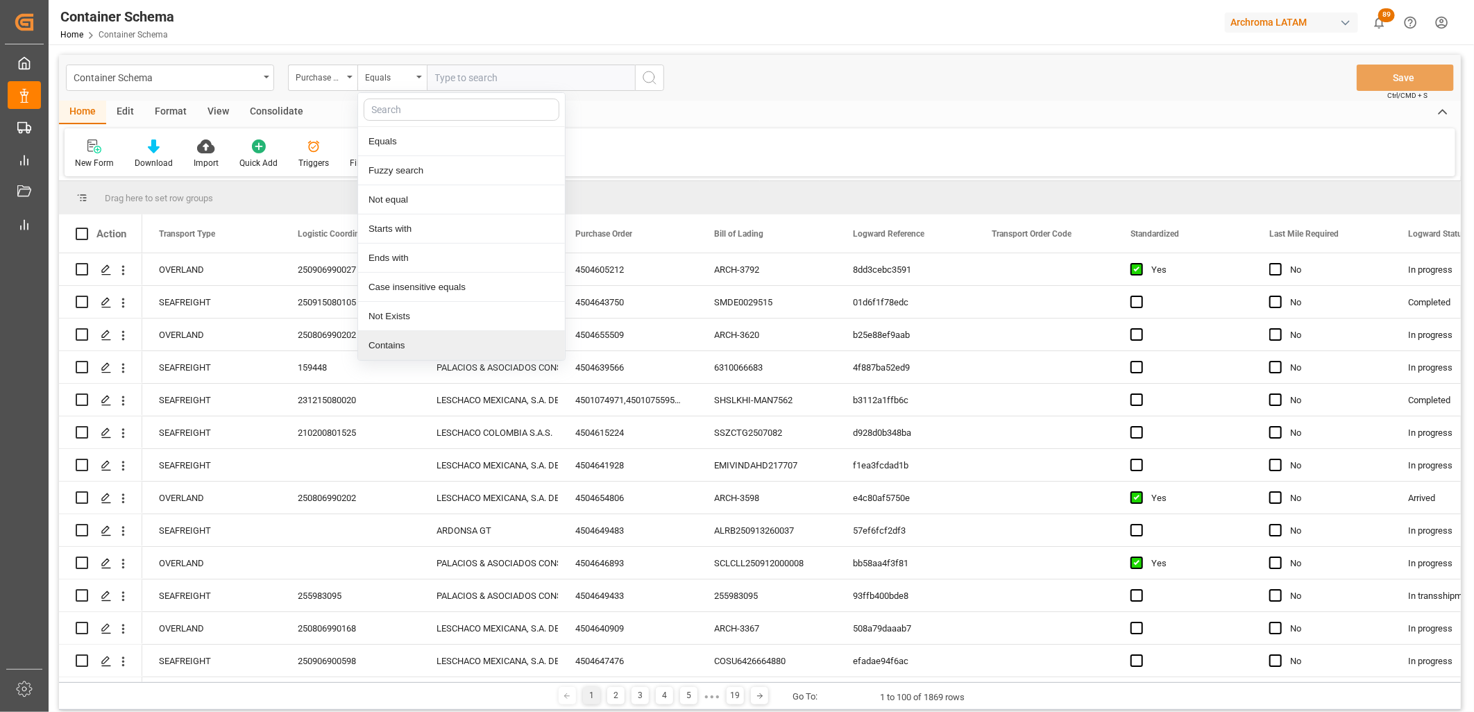
drag, startPoint x: 403, startPoint y: 350, endPoint x: 406, endPoint y: 233, distance: 117.4
click at [400, 349] on div "Contains" at bounding box center [461, 345] width 207 height 29
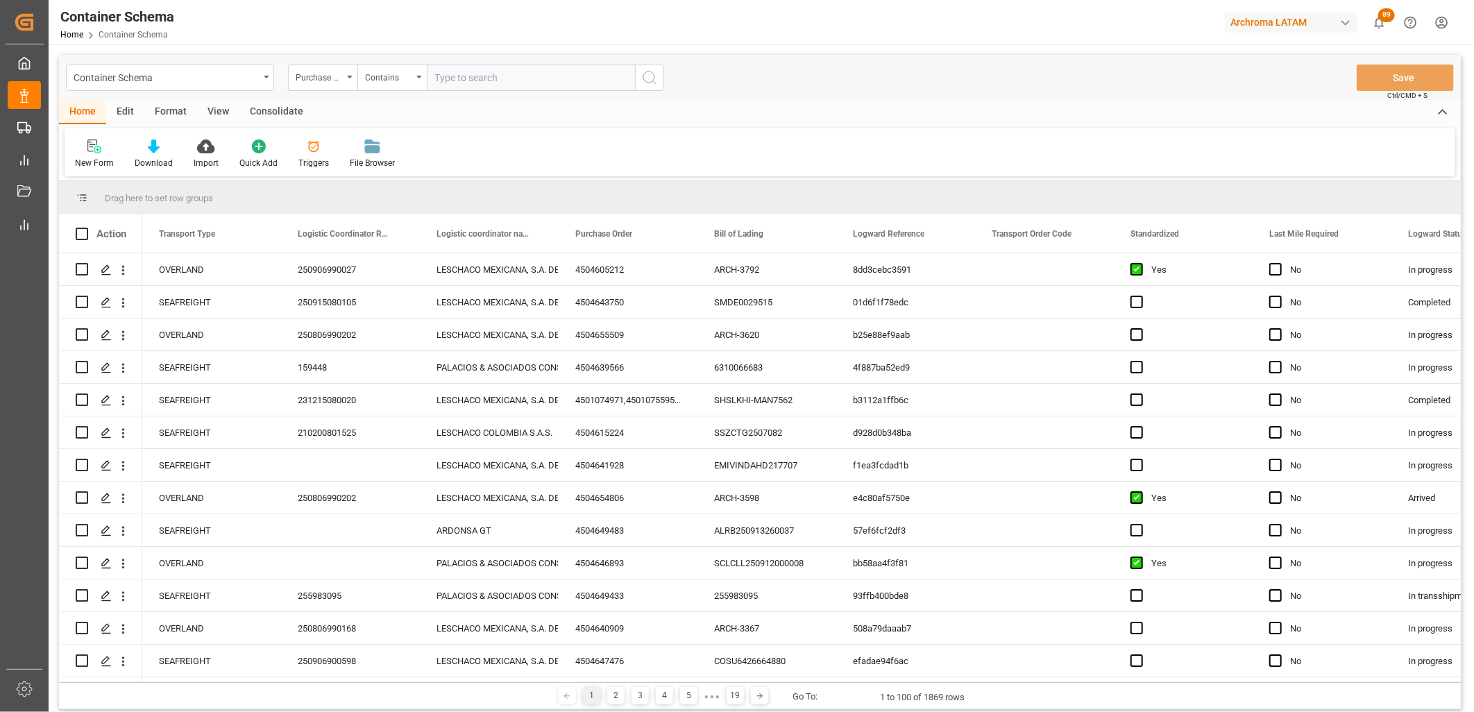
click at [435, 75] on input "text" at bounding box center [531, 78] width 208 height 26
paste input "4504642844,4504648609"
click at [496, 76] on input "4504642844,4504648609" at bounding box center [531, 78] width 208 height 26
click at [463, 76] on input "4504642844,4504648609" at bounding box center [531, 78] width 208 height 26
drag, startPoint x: 435, startPoint y: 76, endPoint x: 428, endPoint y: 78, distance: 7.9
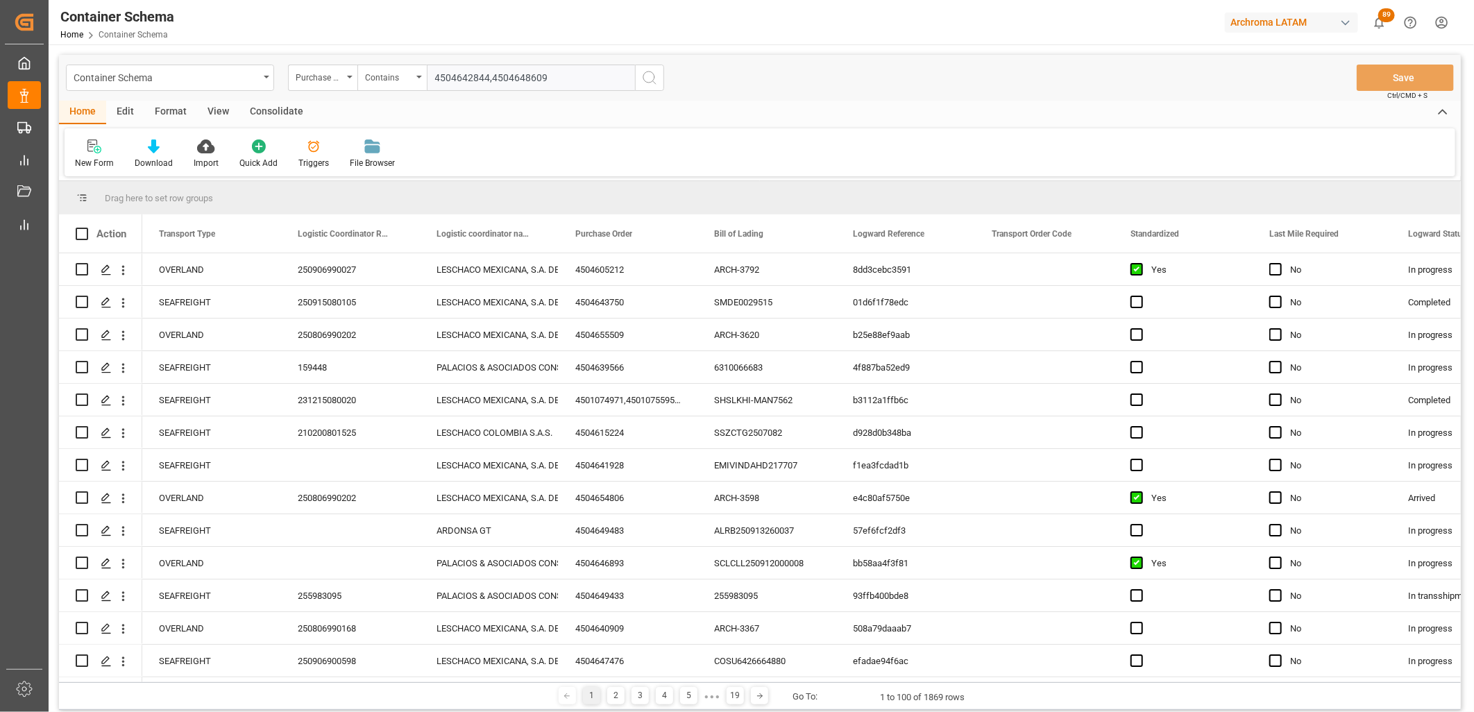
click at [428, 78] on input "4504642844,4504648609" at bounding box center [531, 78] width 208 height 26
drag, startPoint x: 538, startPoint y: 78, endPoint x: 591, endPoint y: 78, distance: 52.8
click at [577, 78] on input "4504642844,4504648609" at bounding box center [531, 78] width 208 height 26
click at [548, 77] on input "4504642844,4504648609" at bounding box center [531, 78] width 208 height 26
click at [521, 77] on input "4504642844,4504648609" at bounding box center [531, 78] width 208 height 26
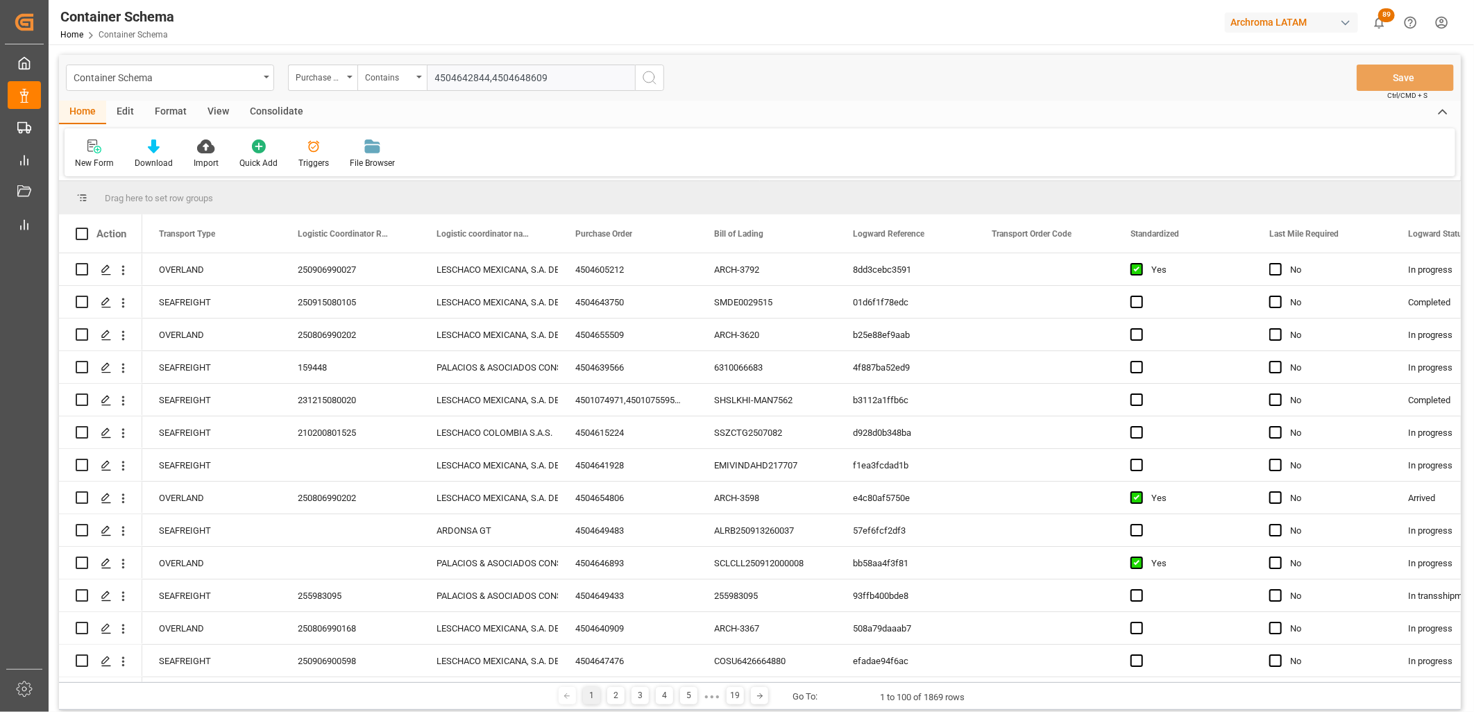
type input "4504642844,4504648609"
click at [649, 77] on icon "search button" at bounding box center [649, 77] width 17 height 17
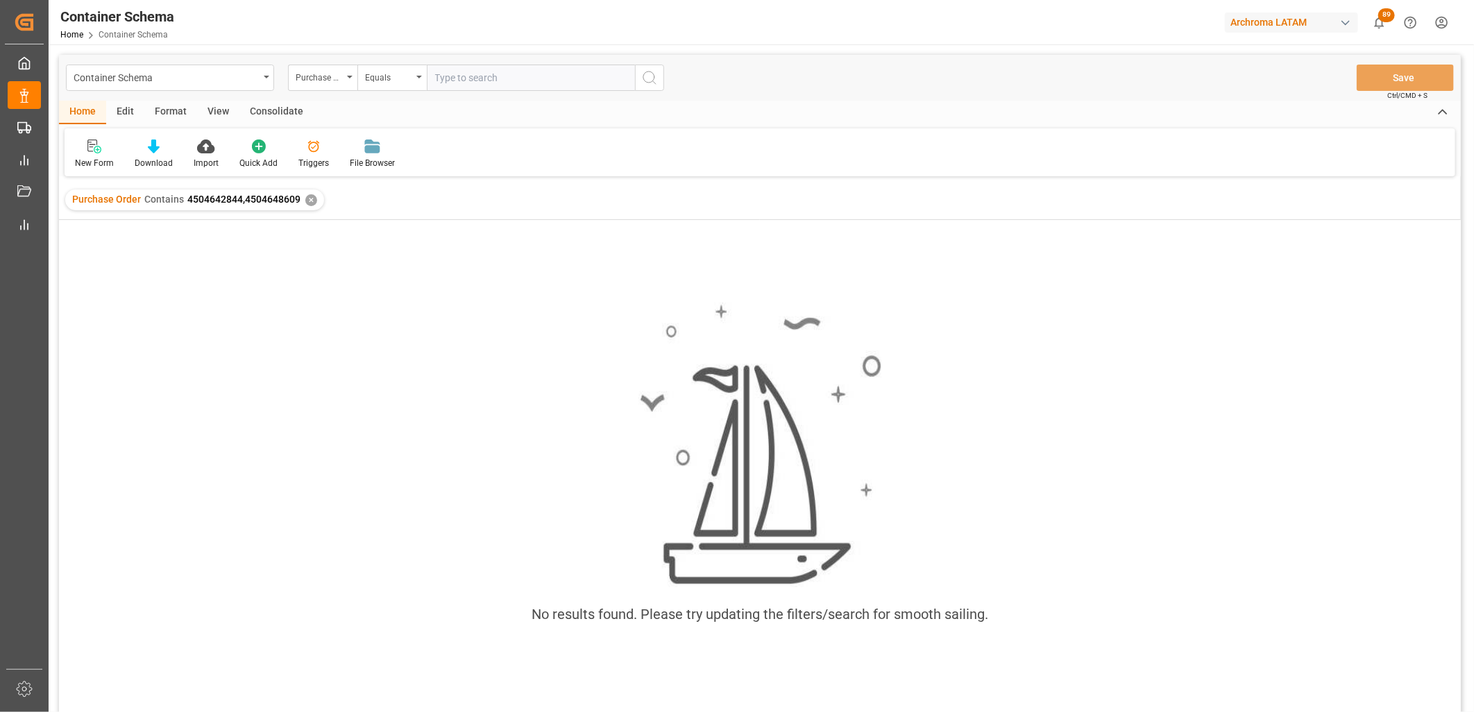
click at [307, 197] on div "✕" at bounding box center [311, 200] width 12 height 12
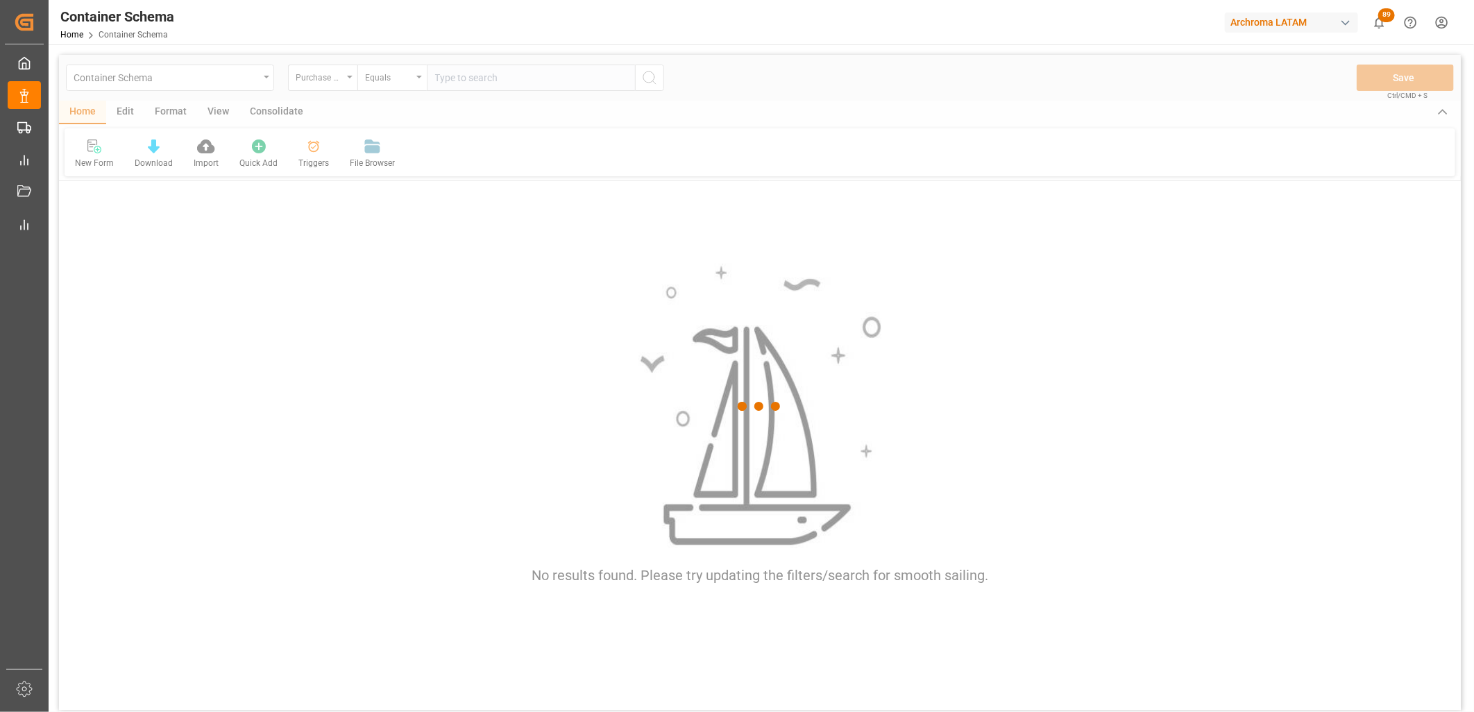
click at [439, 72] on div at bounding box center [760, 407] width 1402 height 704
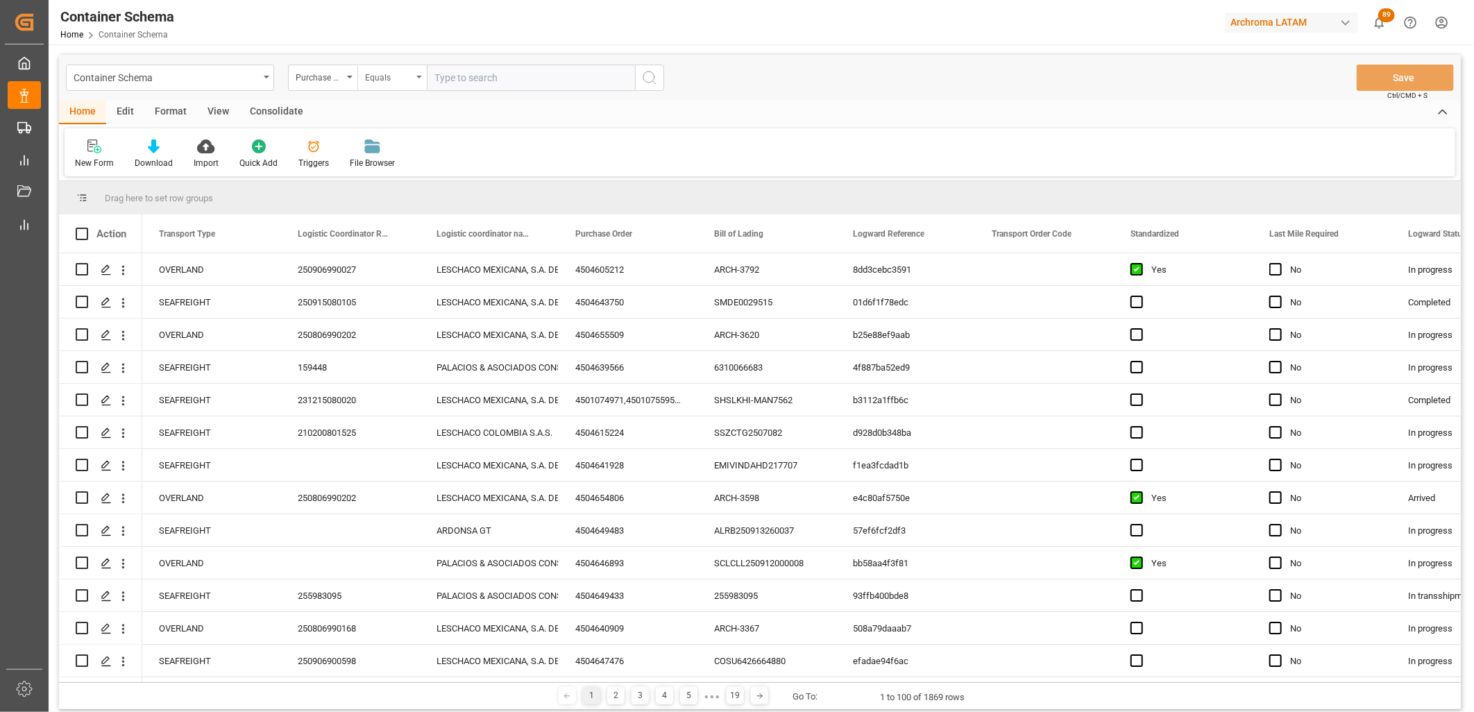
click at [400, 81] on div "Equals" at bounding box center [388, 76] width 47 height 16
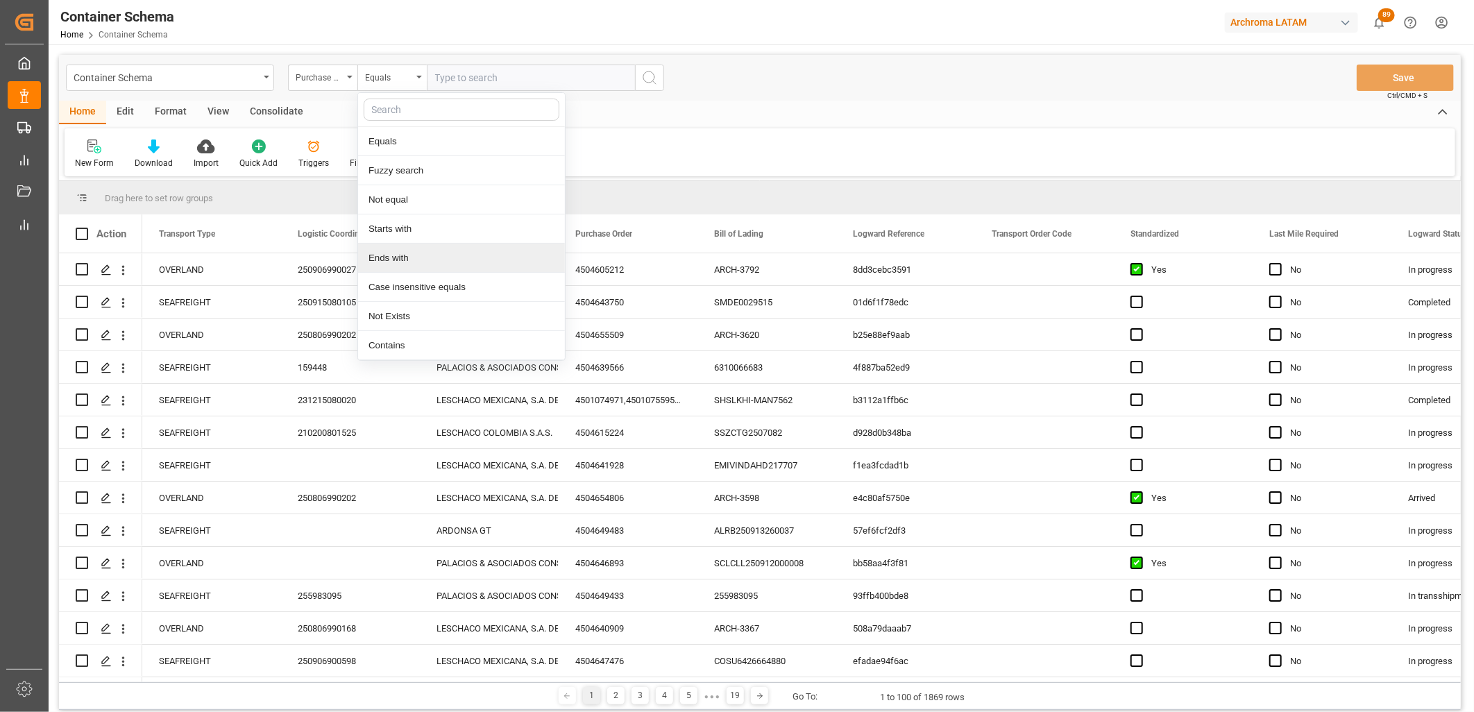
drag, startPoint x: 394, startPoint y: 257, endPoint x: 420, endPoint y: 185, distance: 76.2
click at [394, 255] on div "Ends with" at bounding box center [461, 258] width 207 height 29
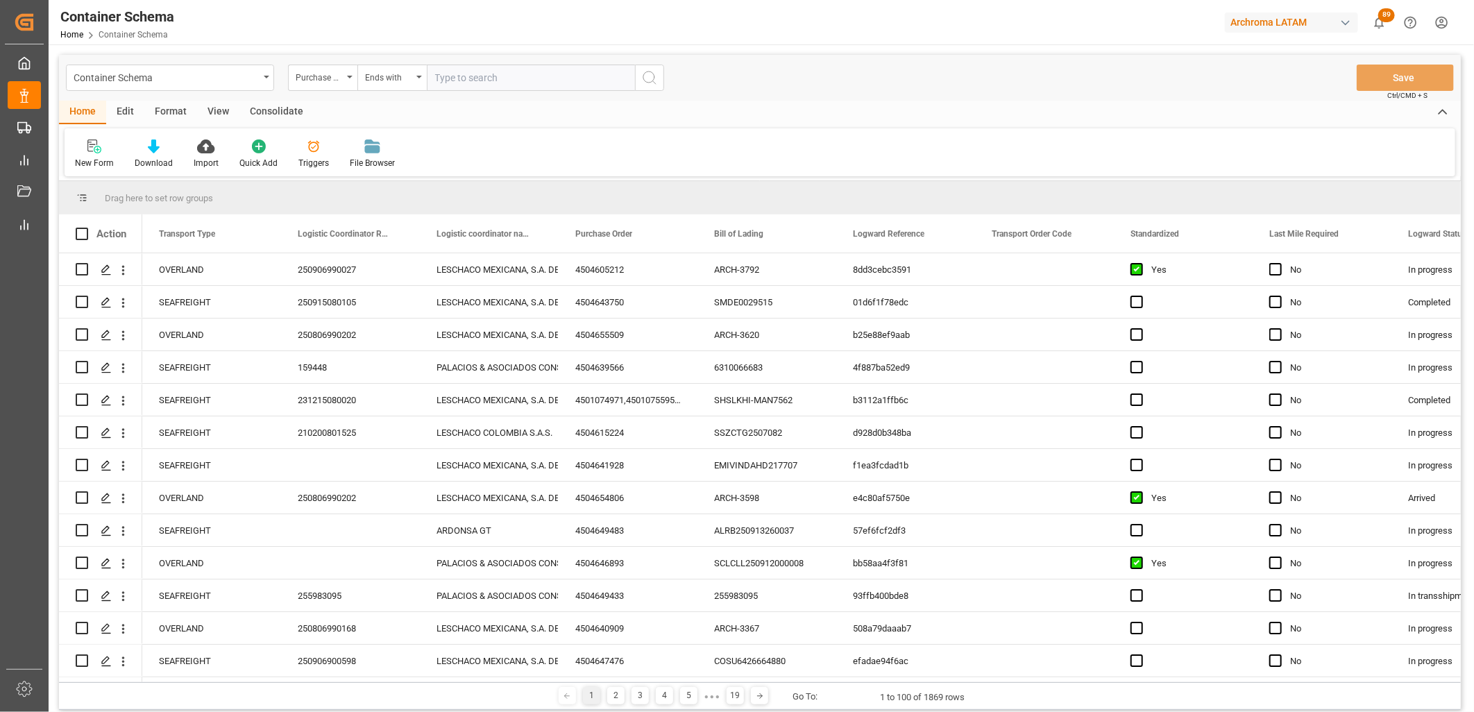
paste input "4504642844"
type input "4504642844"
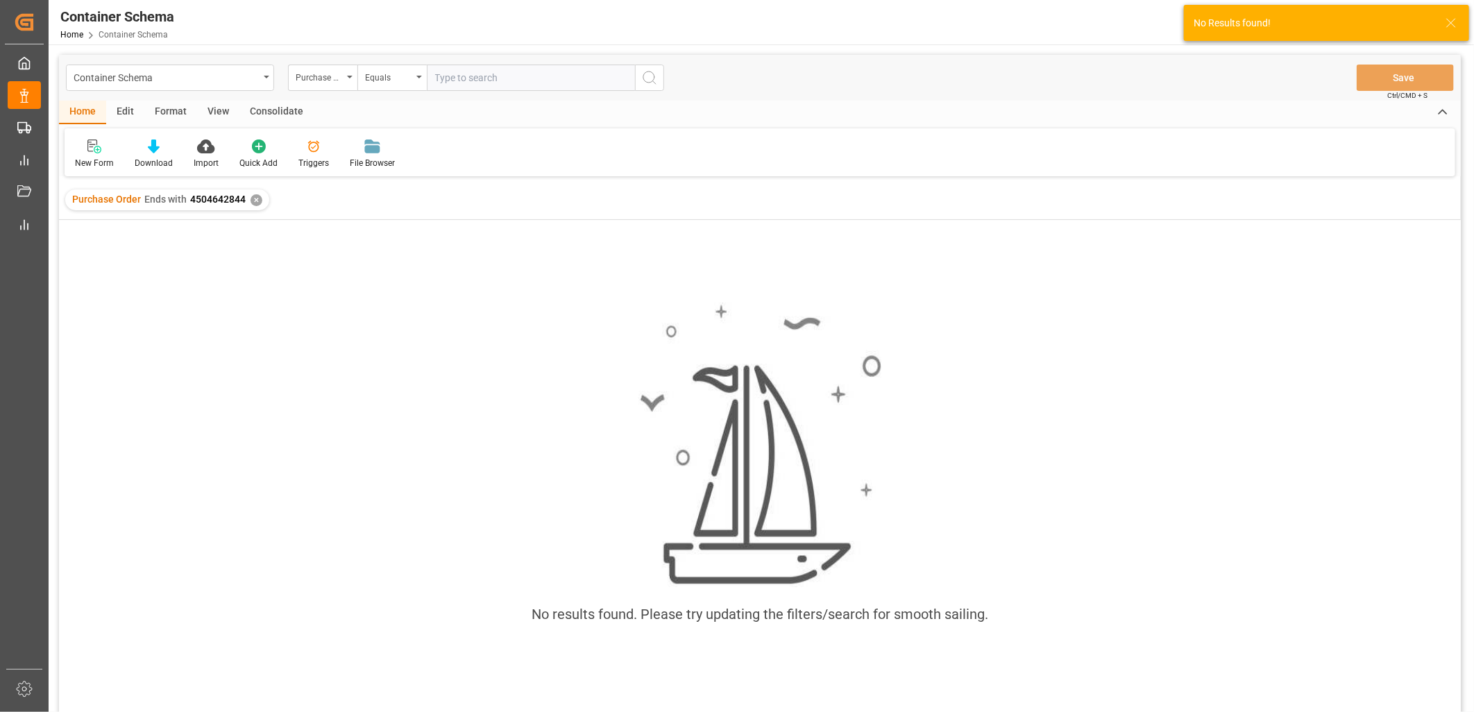
click at [251, 200] on div "✕" at bounding box center [257, 200] width 12 height 12
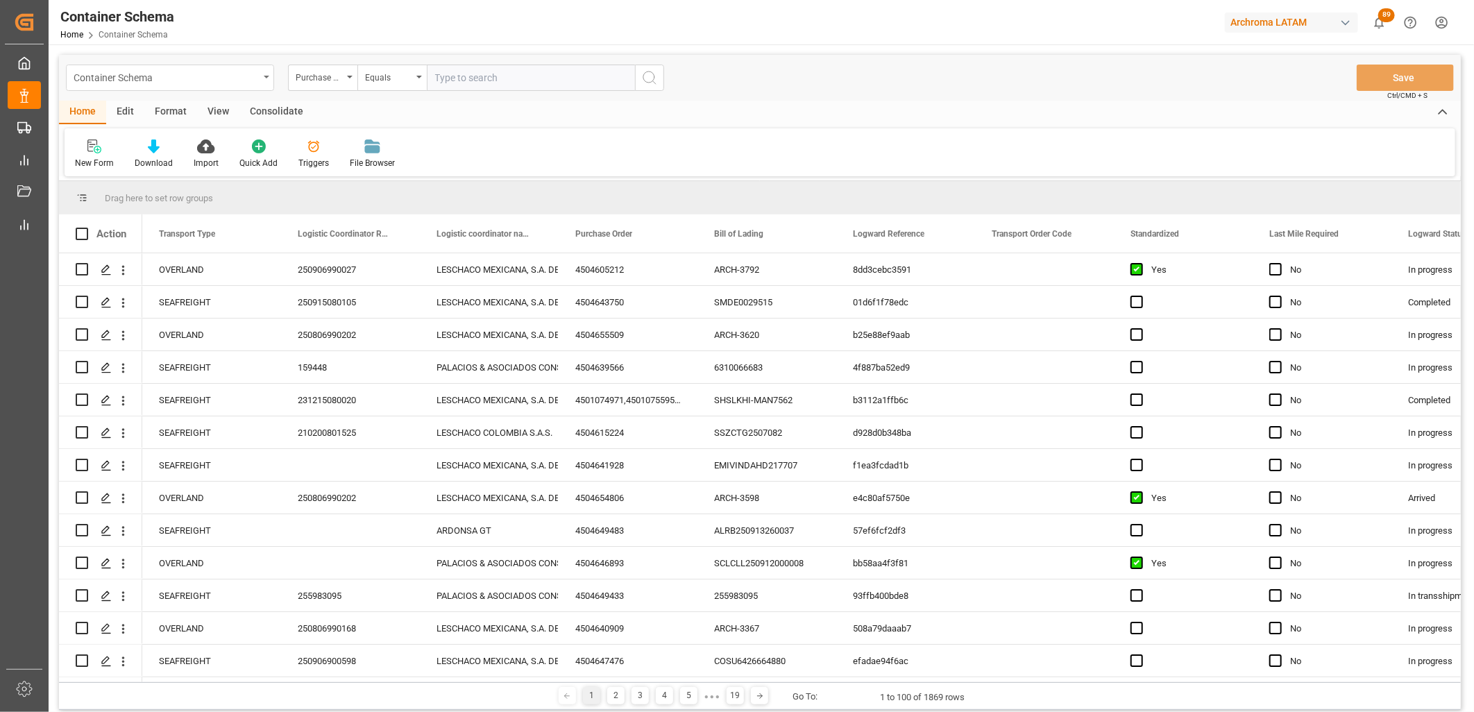
click at [238, 83] on div "Container Schema" at bounding box center [166, 76] width 185 height 17
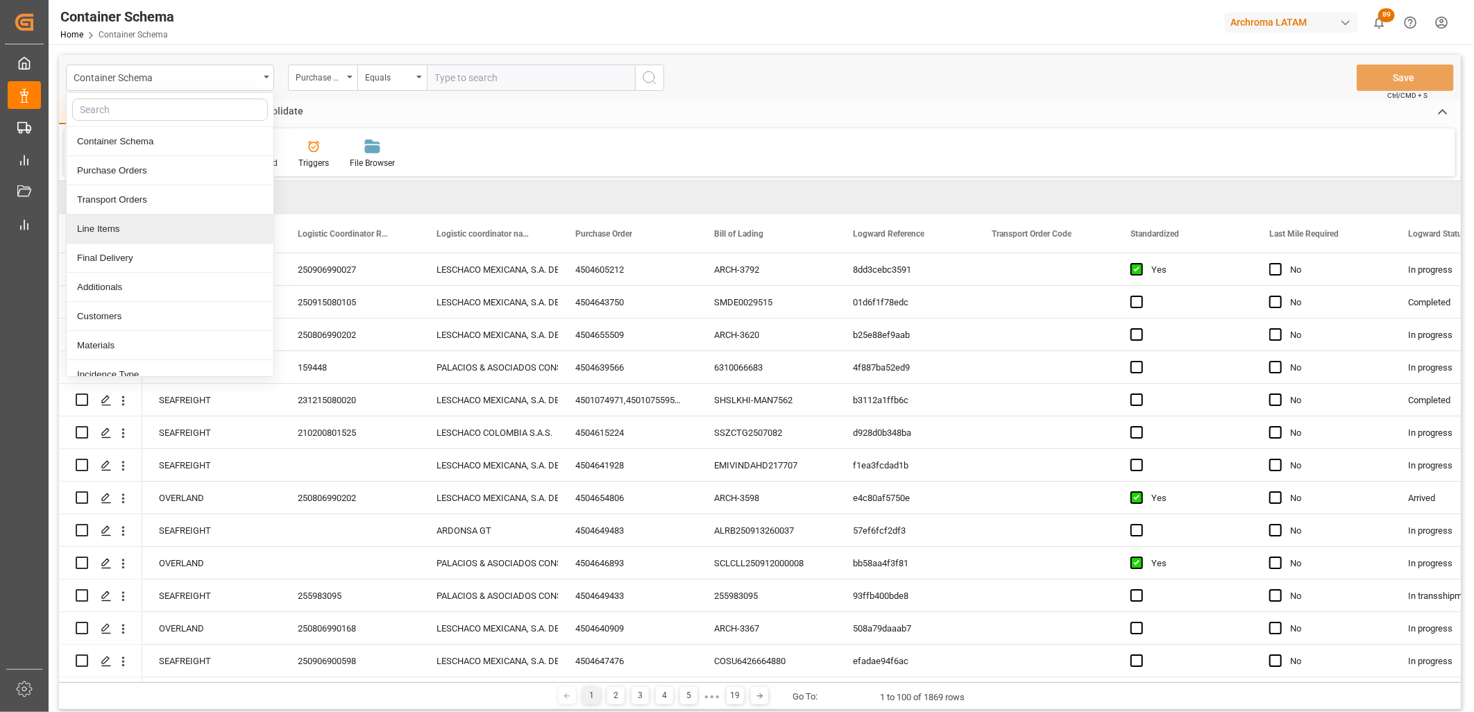
click at [164, 233] on div "Line Items" at bounding box center [170, 228] width 207 height 29
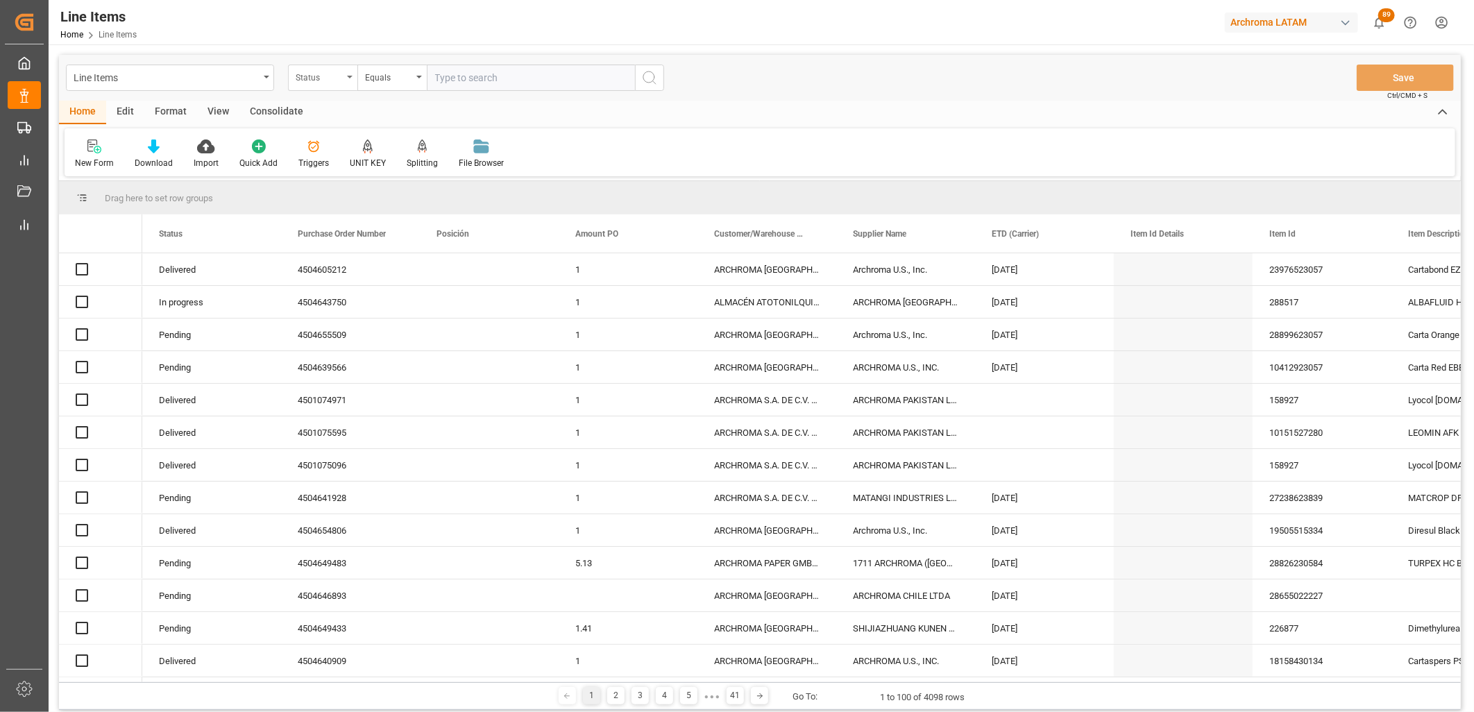
click at [344, 74] on div "Status" at bounding box center [322, 78] width 69 height 26
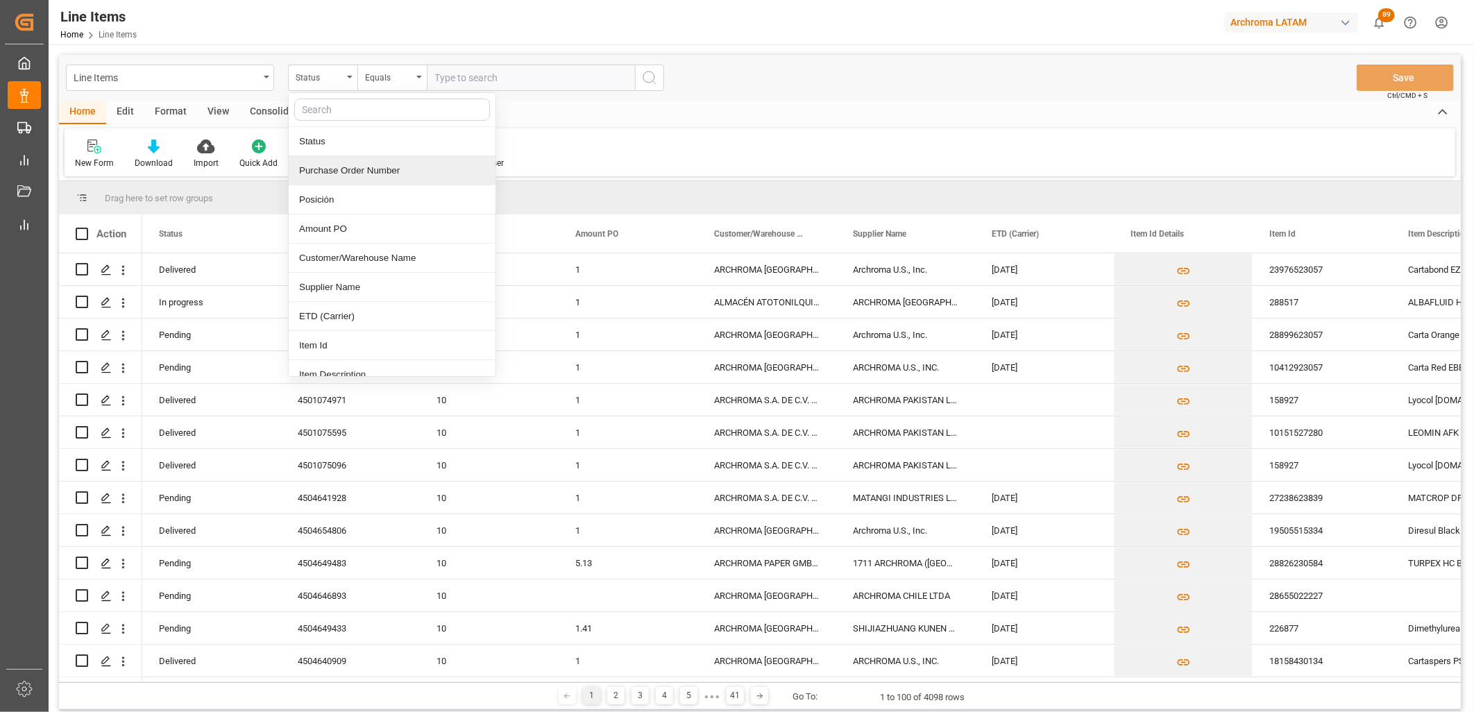
drag, startPoint x: 353, startPoint y: 171, endPoint x: 435, endPoint y: 75, distance: 126.6
click at [355, 169] on div "Purchase Order Number" at bounding box center [392, 170] width 207 height 29
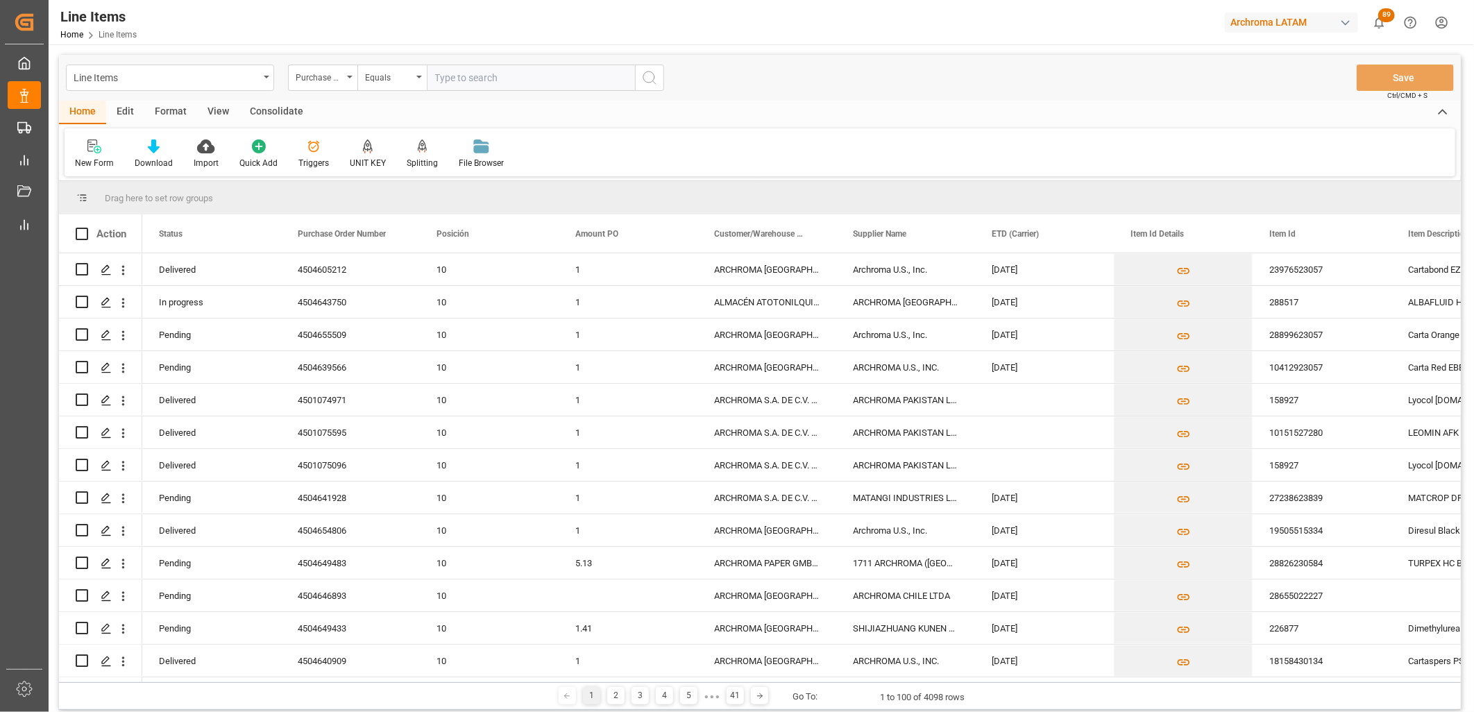
click at [435, 75] on input "text" at bounding box center [531, 78] width 208 height 26
paste input "4504642844"
type input "4504642844"
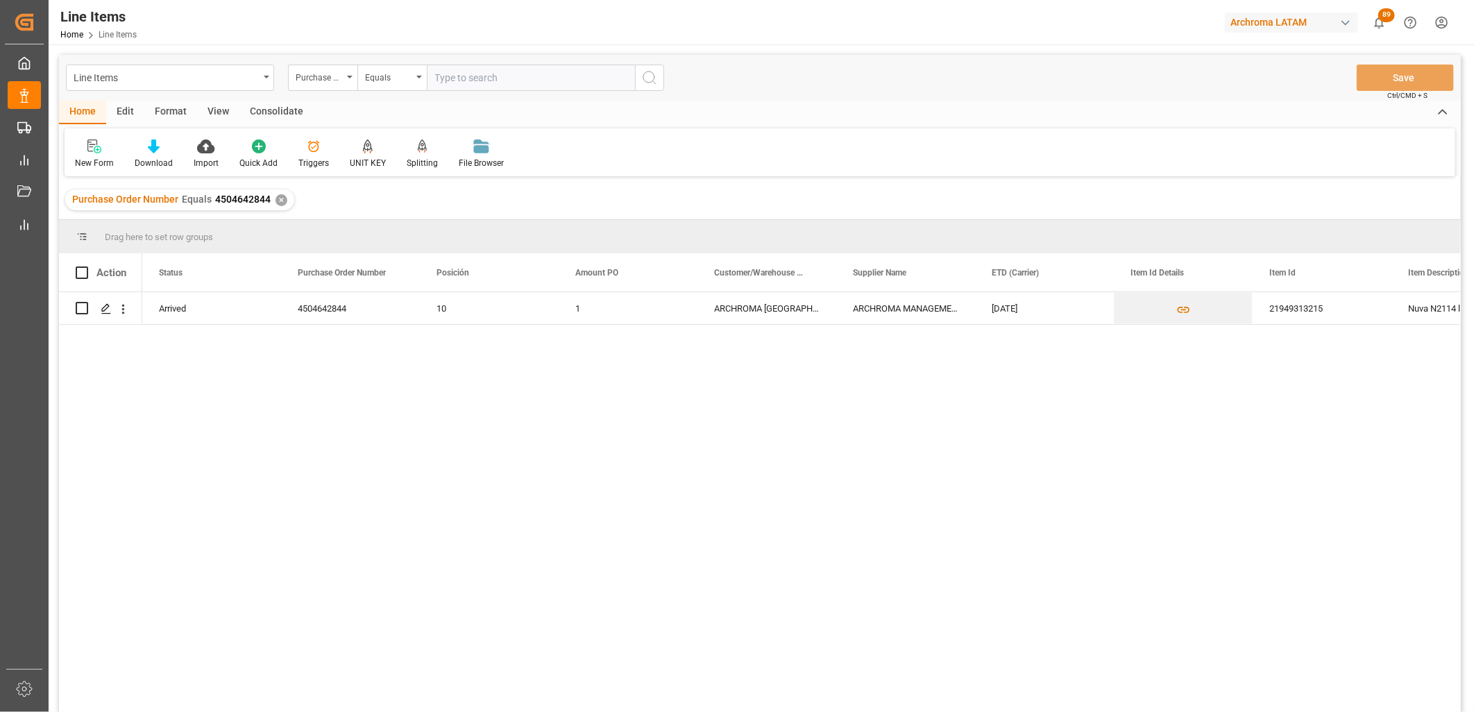
click at [765, 293] on div "ARCHROMA [GEOGRAPHIC_DATA] S DE RL DE CV ([GEOGRAPHIC_DATA][PERSON_NAME])" at bounding box center [767, 308] width 139 height 32
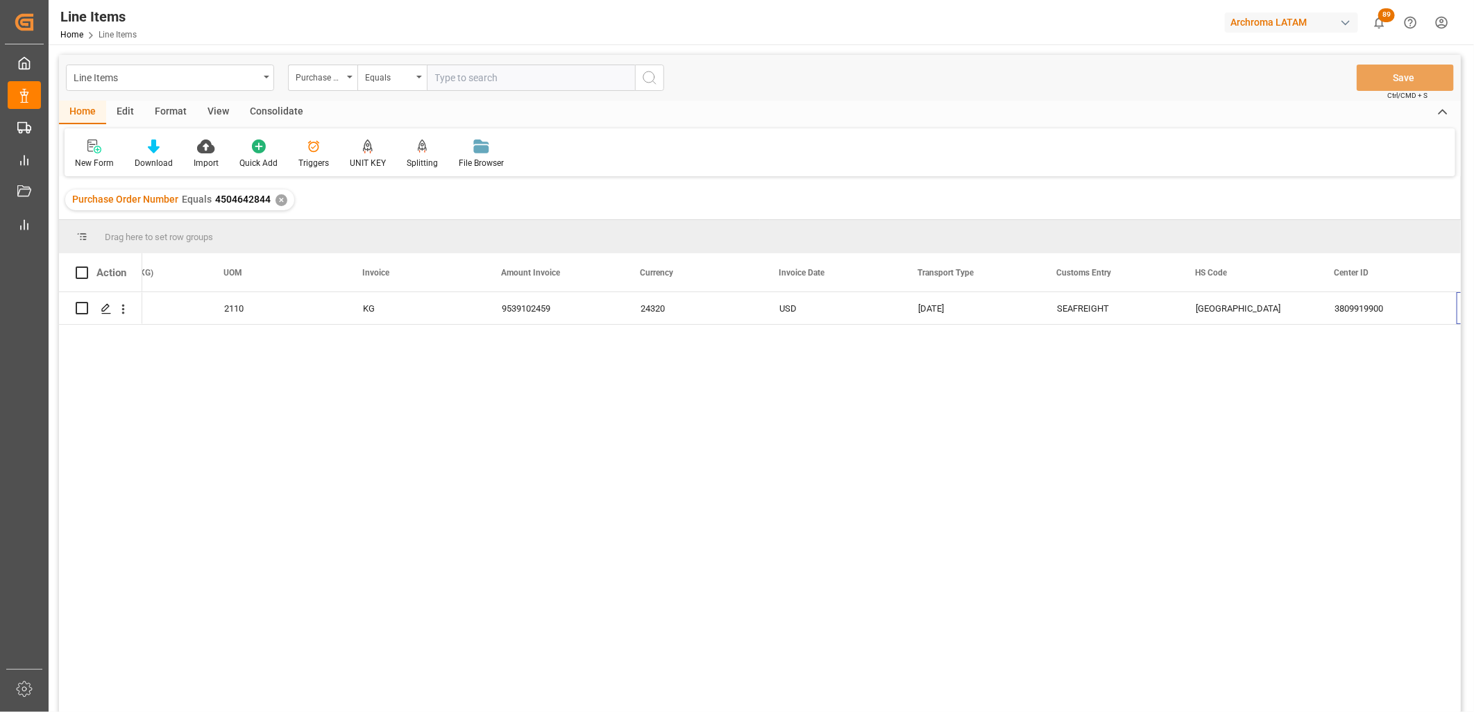
scroll to position [0, 2850]
click at [815, 300] on div "9ccae5c19f06" at bounding box center [832, 308] width 139 height 32
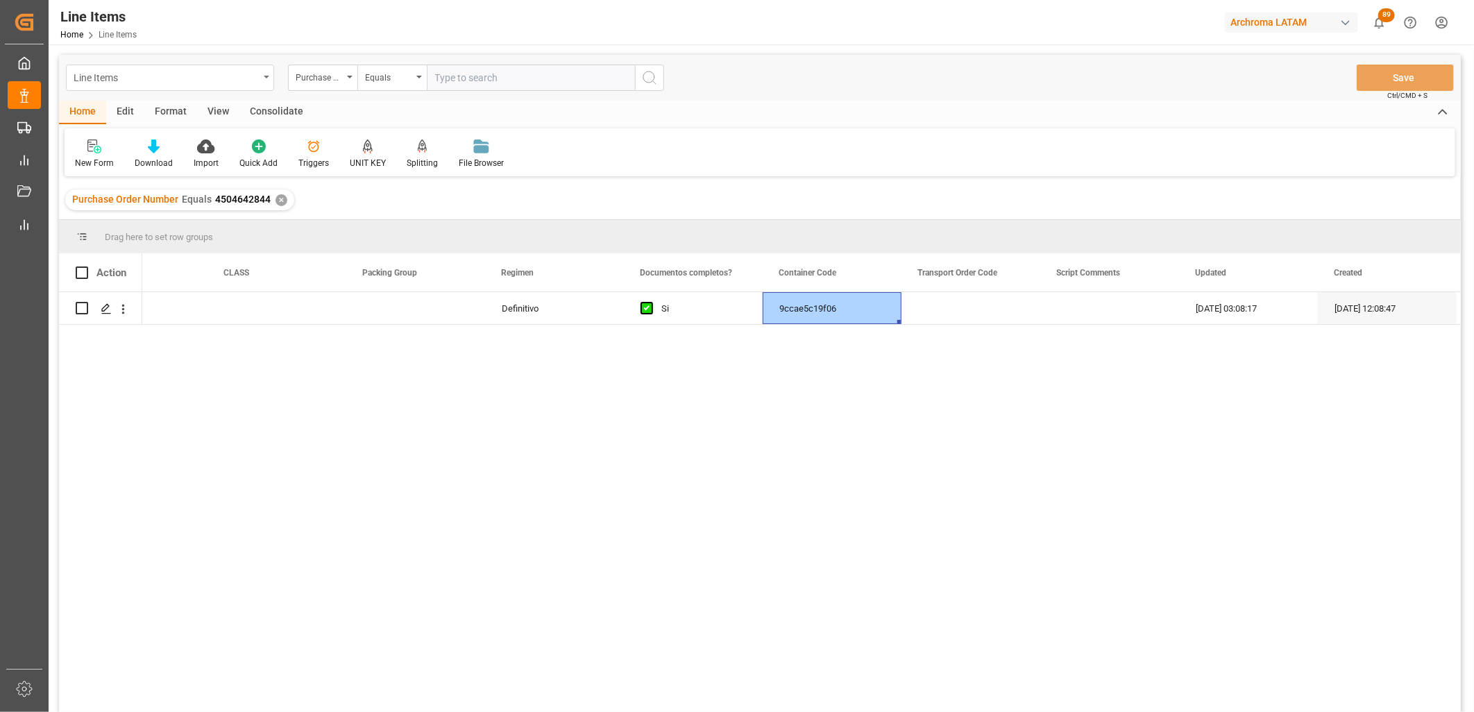
click at [219, 81] on div "Line Items" at bounding box center [166, 76] width 185 height 17
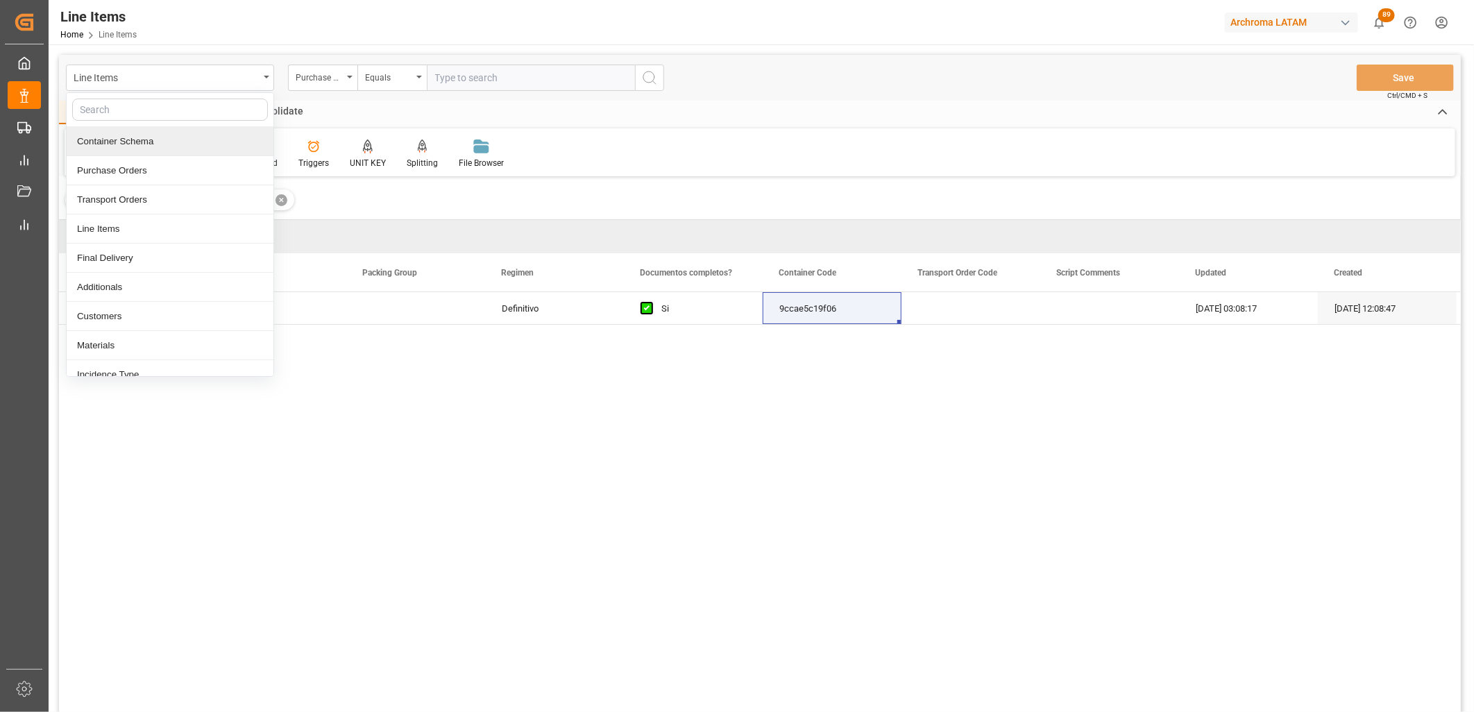
click at [144, 140] on div "Container Schema" at bounding box center [170, 141] width 207 height 29
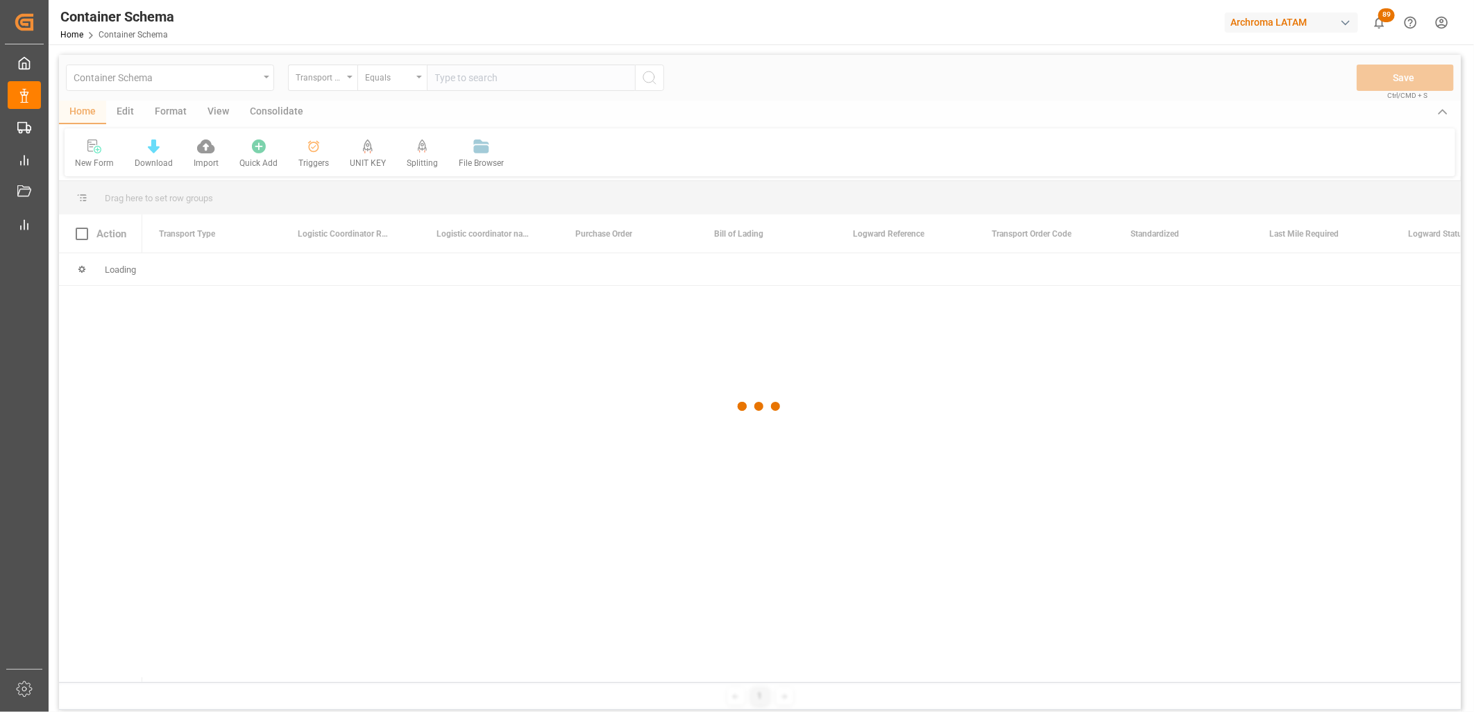
click at [335, 76] on div at bounding box center [760, 407] width 1402 height 704
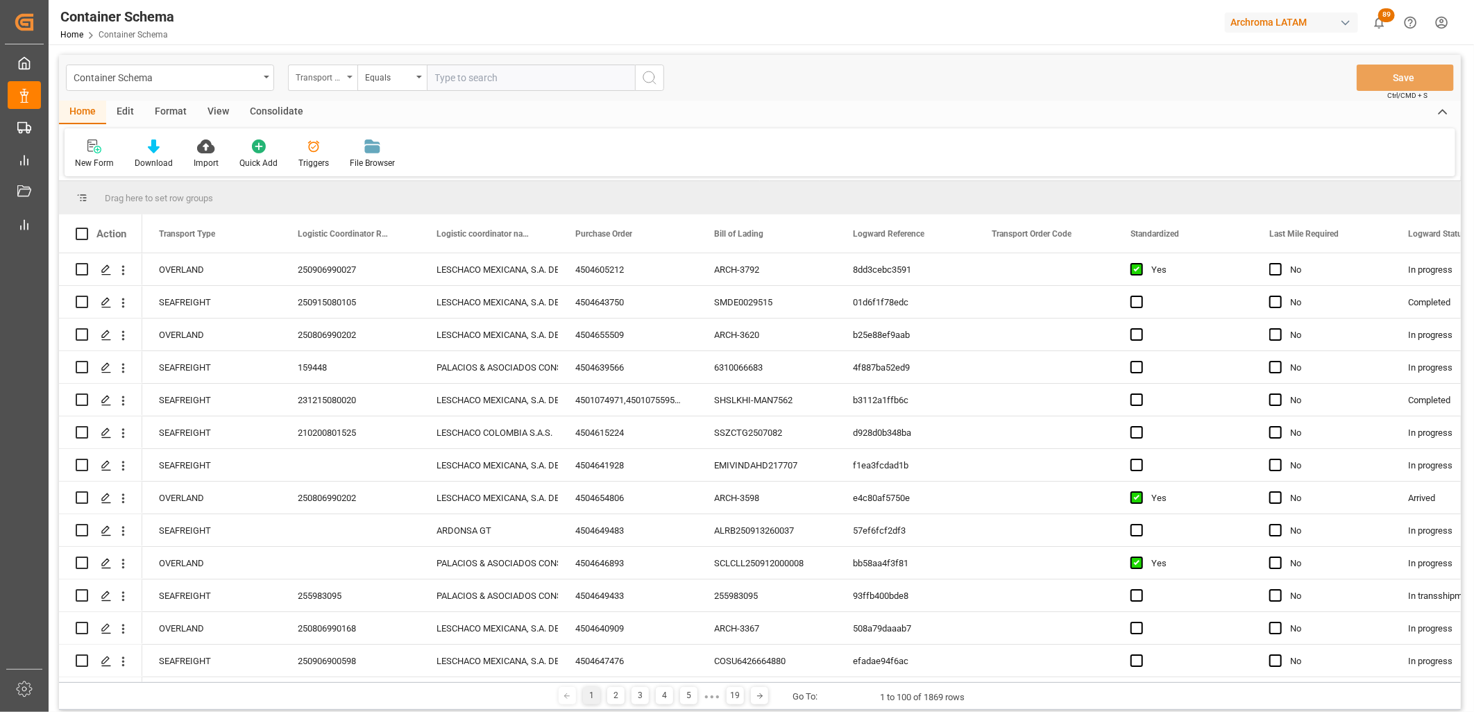
click at [332, 78] on div "Transport Type" at bounding box center [319, 76] width 47 height 16
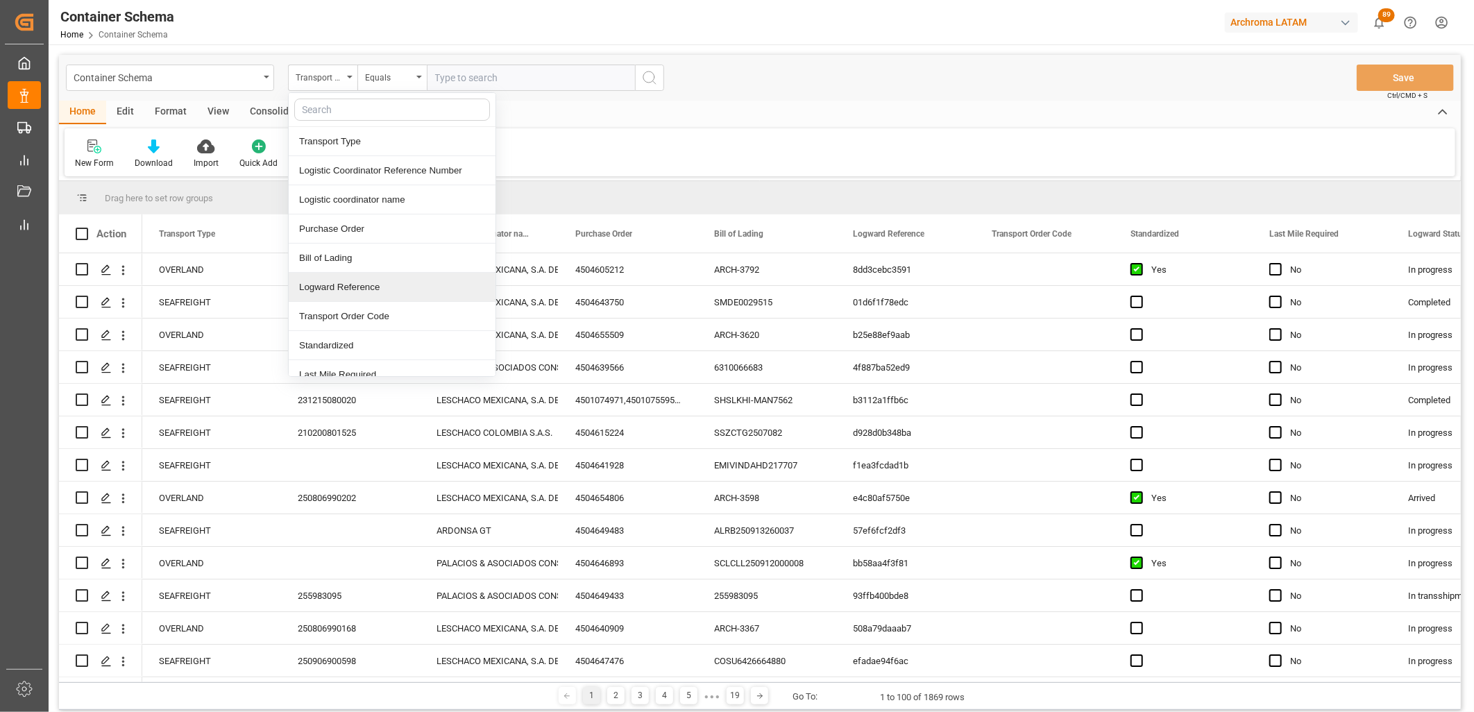
drag, startPoint x: 348, startPoint y: 285, endPoint x: 413, endPoint y: 126, distance: 172.2
click at [349, 282] on div "Logward Reference" at bounding box center [392, 287] width 207 height 29
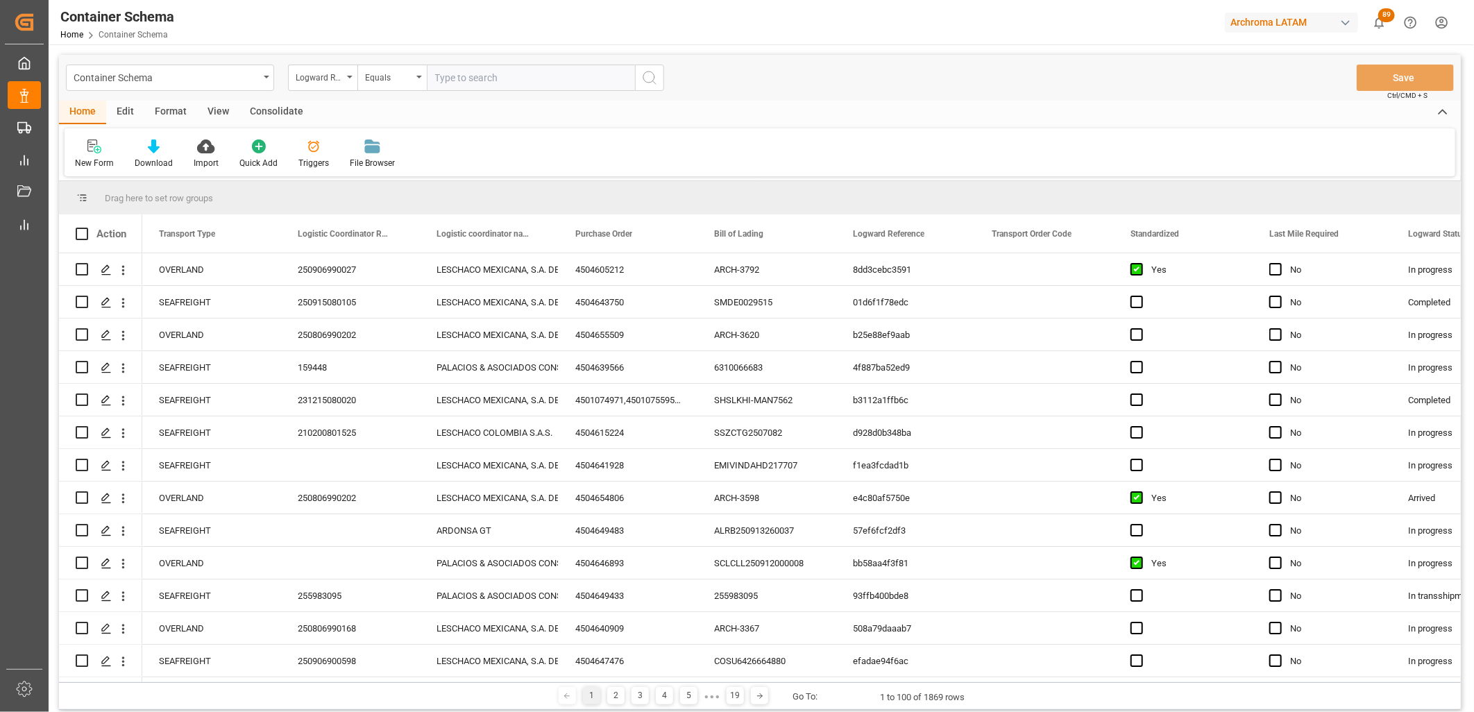
click at [440, 86] on input "text" at bounding box center [531, 78] width 208 height 26
paste input "9ccae5c19f06"
type input "9ccae5c19f06"
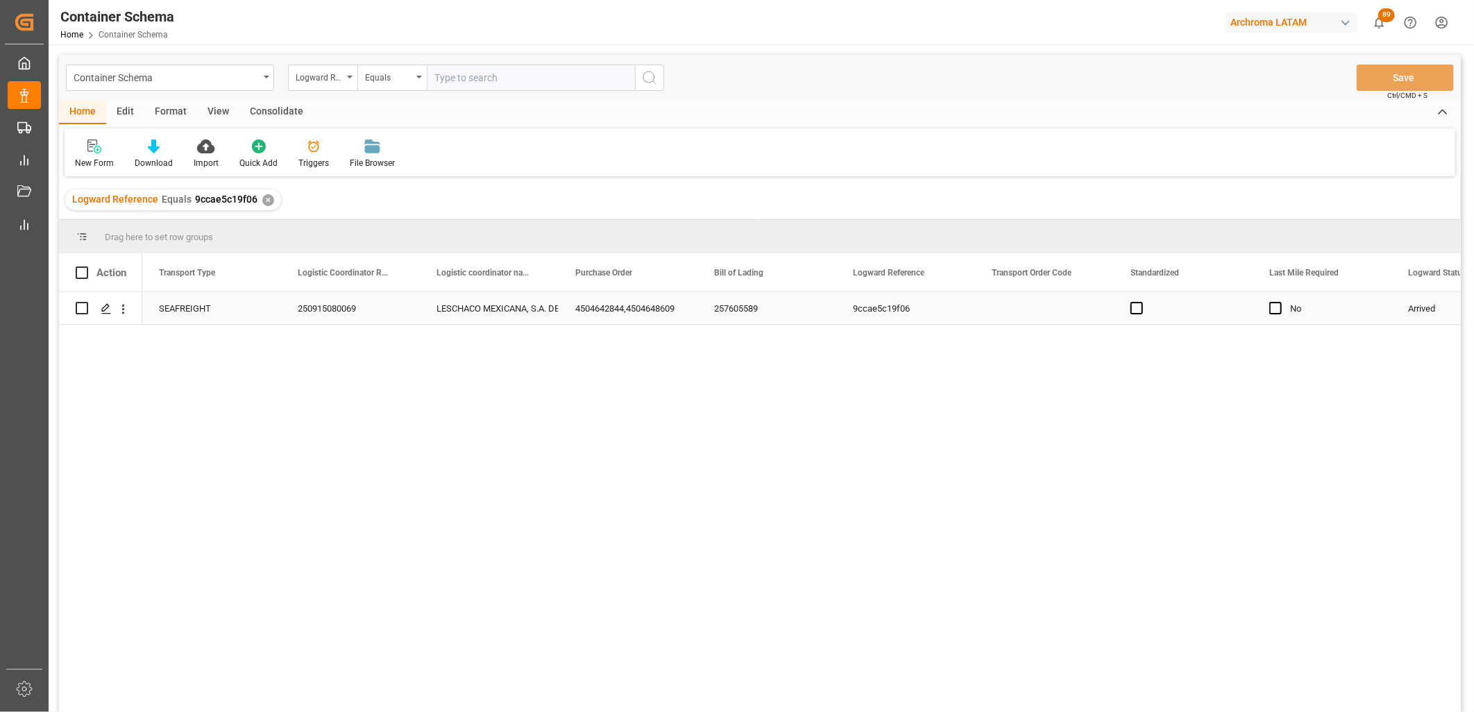
click at [322, 310] on div "250915080069" at bounding box center [350, 308] width 139 height 32
click at [322, 308] on div "250915080069" at bounding box center [350, 308] width 139 height 32
click at [322, 308] on input "250915080069" at bounding box center [350, 316] width 117 height 26
type input "250906900392"
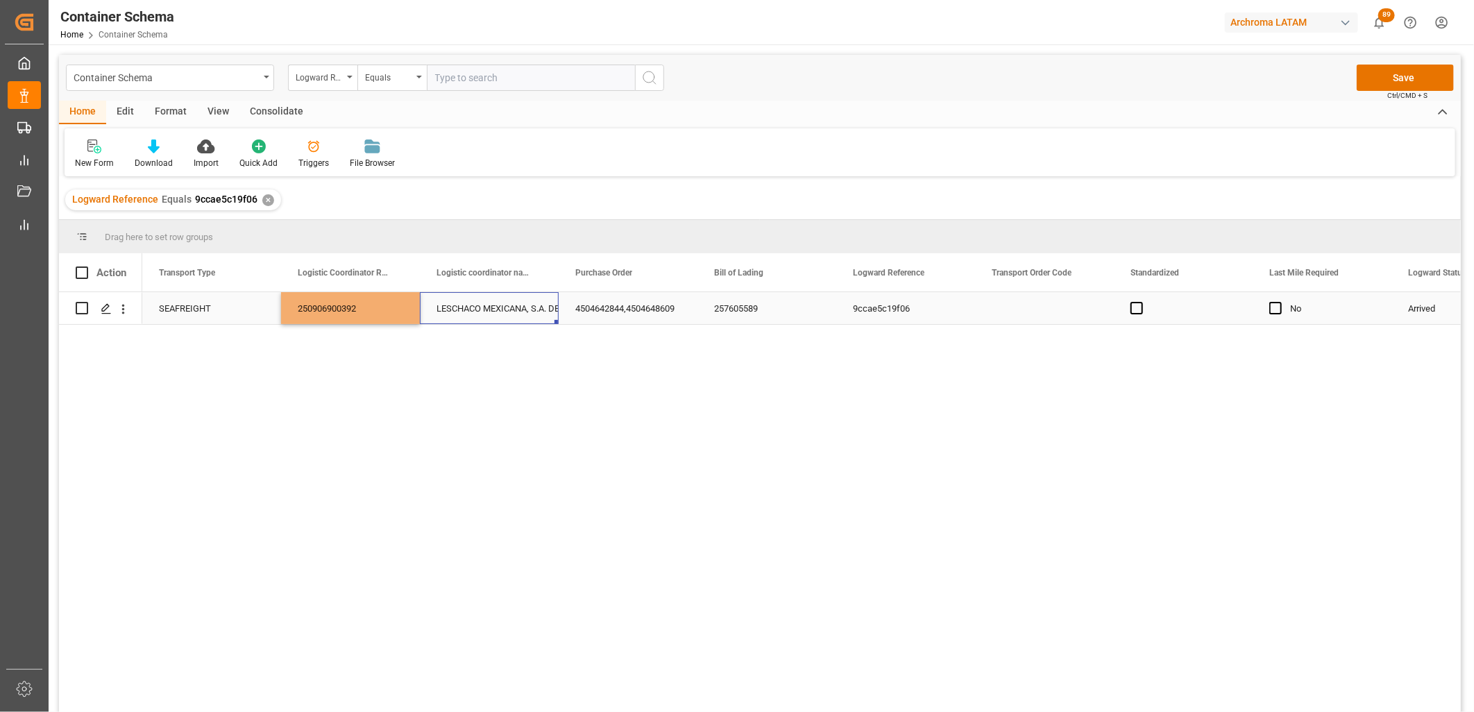
click at [477, 310] on div "LESCHACO MEXICANA, S.A. DE C.V." at bounding box center [490, 309] width 106 height 32
click at [1406, 71] on button "Save" at bounding box center [1405, 78] width 97 height 26
click at [265, 197] on div "✕" at bounding box center [268, 200] width 12 height 12
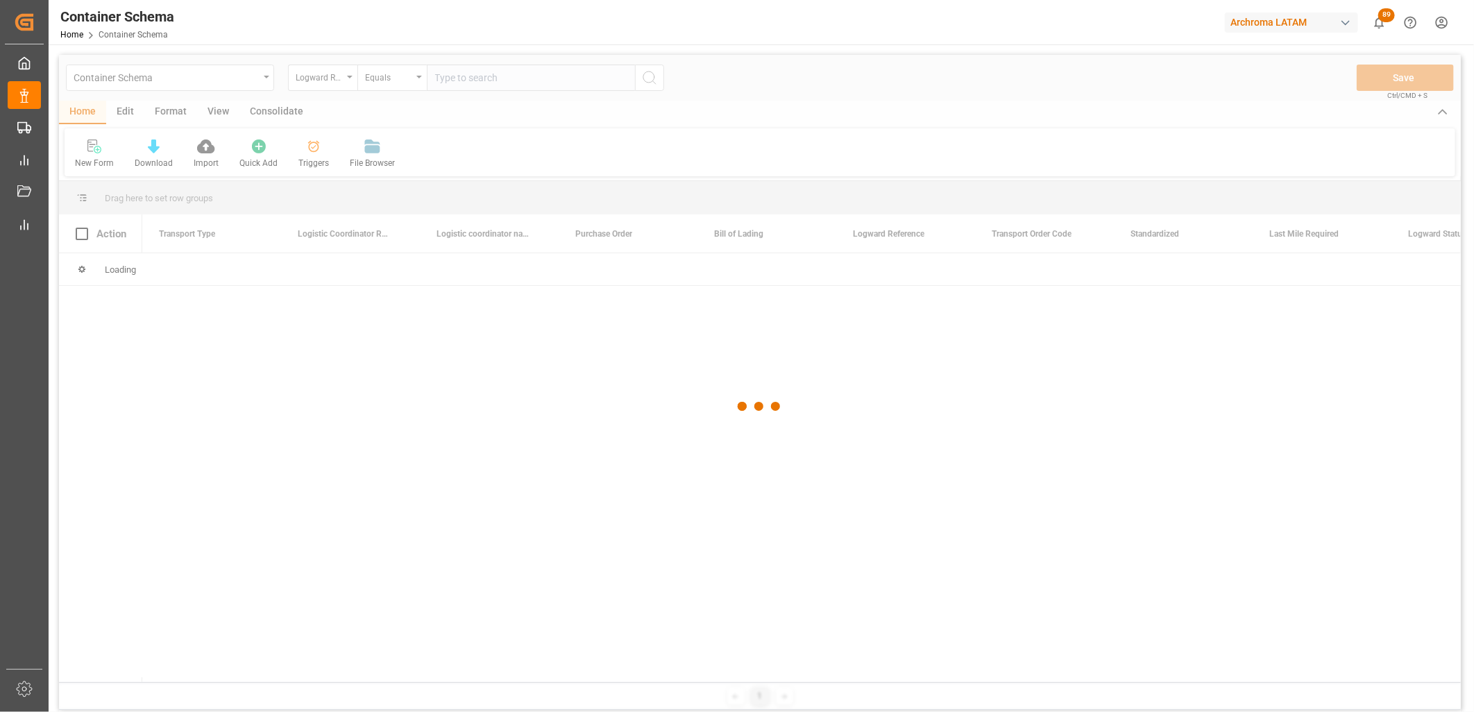
click at [355, 78] on div at bounding box center [760, 407] width 1402 height 704
click at [333, 78] on div at bounding box center [760, 407] width 1402 height 704
click at [343, 79] on div at bounding box center [760, 407] width 1402 height 704
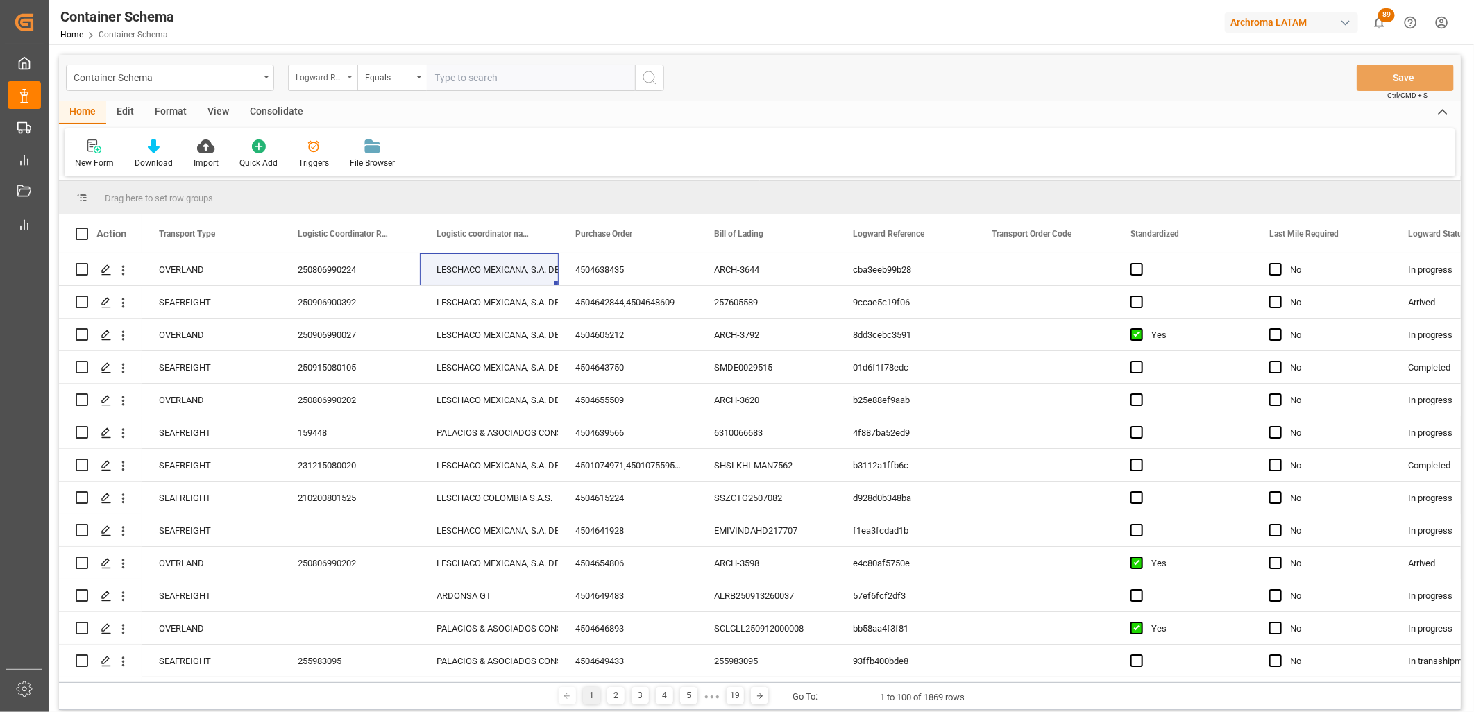
click at [345, 81] on div "Logward Reference" at bounding box center [322, 78] width 69 height 26
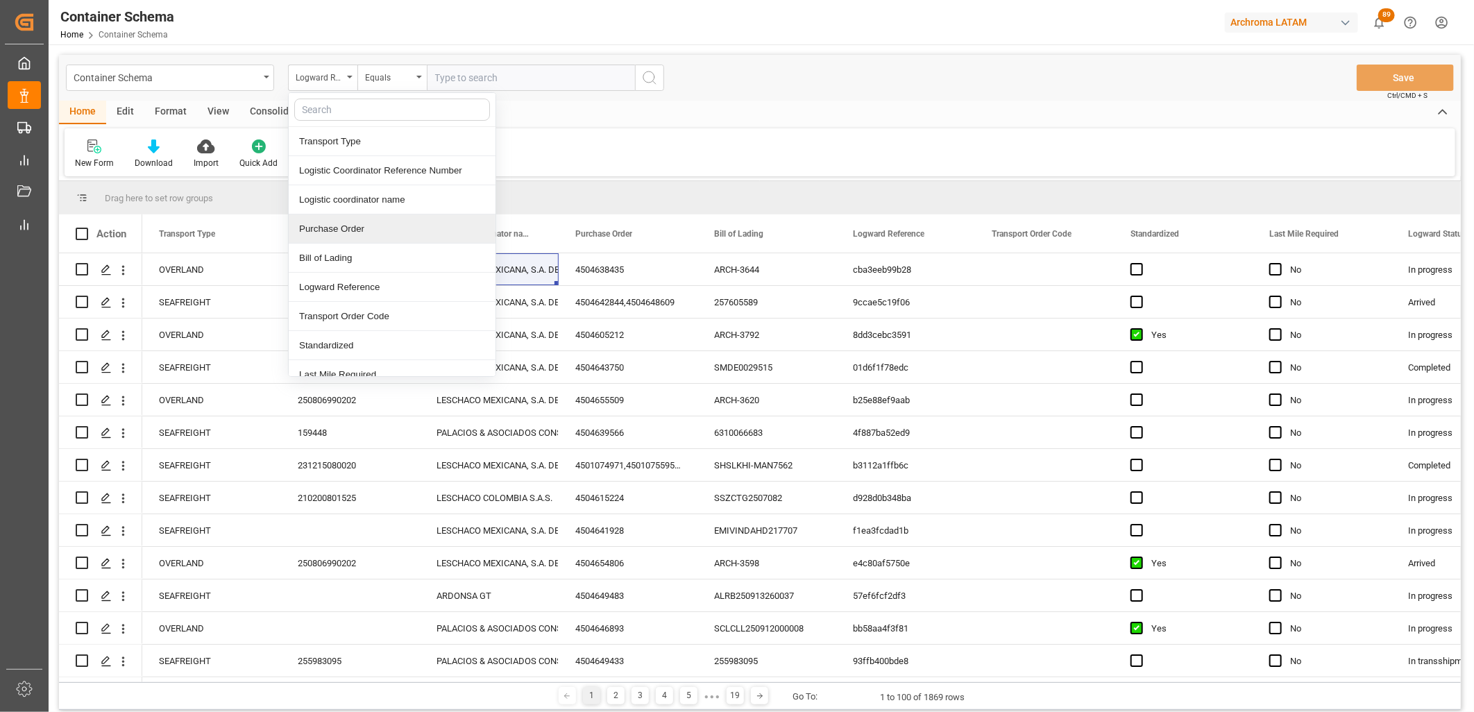
click at [342, 225] on div "Purchase Order" at bounding box center [392, 228] width 207 height 29
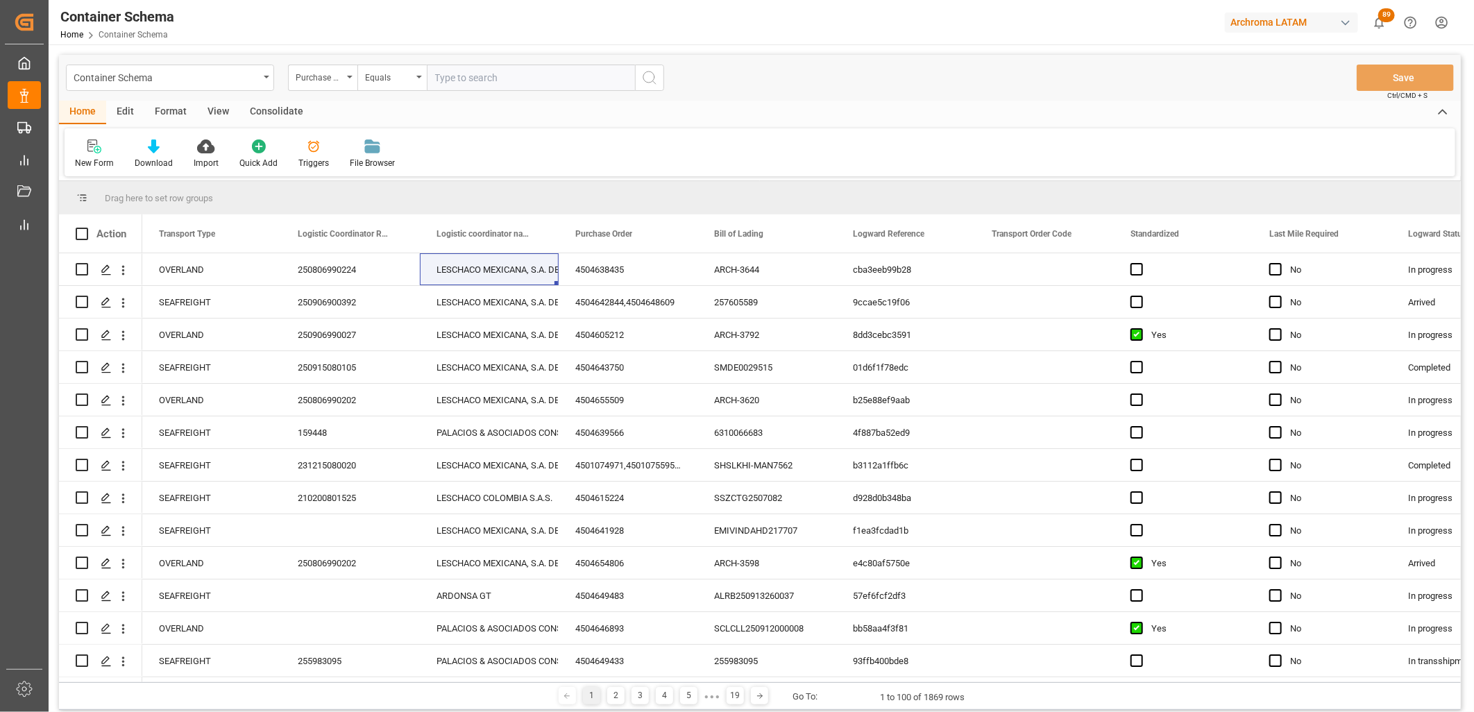
click at [424, 93] on div "Container Schema Purchase Order Equals Save Ctrl/CMD + S" at bounding box center [760, 78] width 1402 height 46
click at [433, 78] on input "text" at bounding box center [531, 78] width 208 height 26
paste input "4504629395"
type input "4504629395"
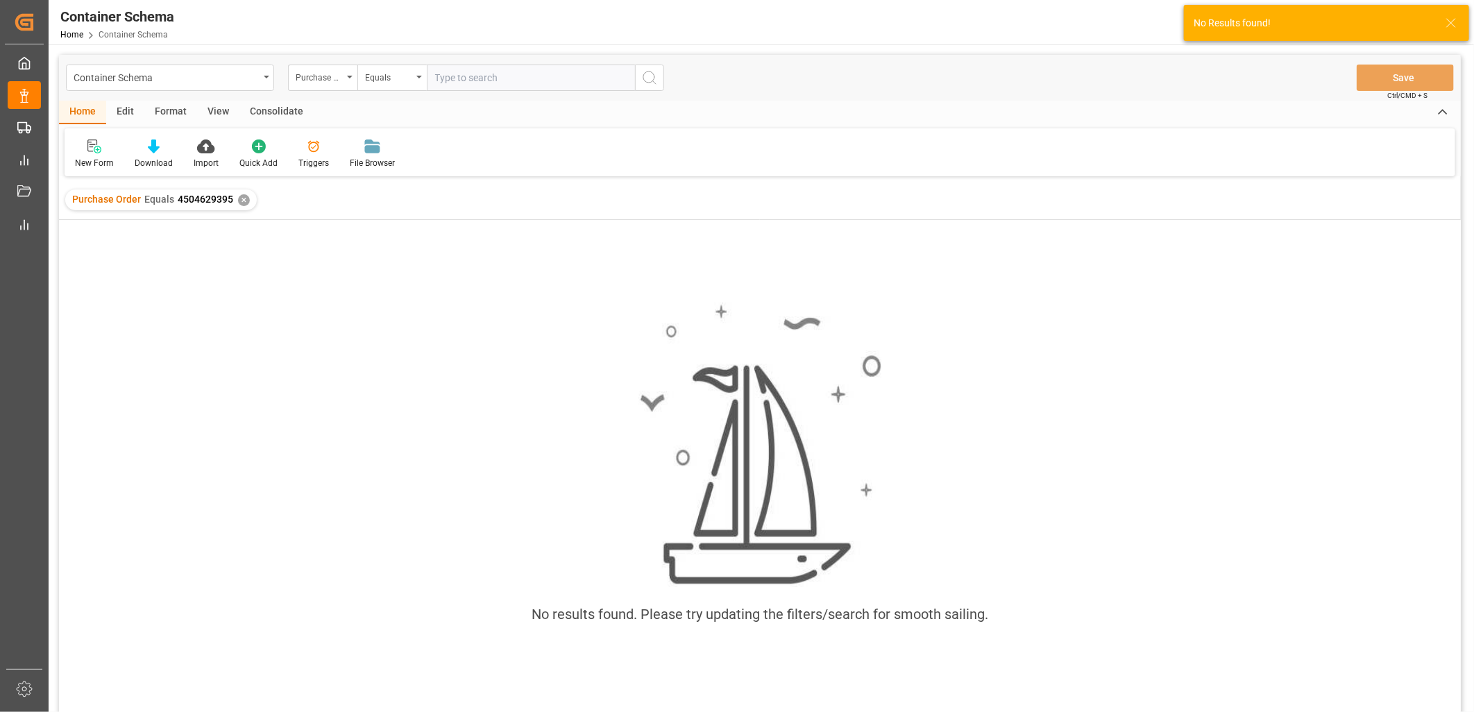
click at [240, 201] on div "✕" at bounding box center [244, 200] width 12 height 12
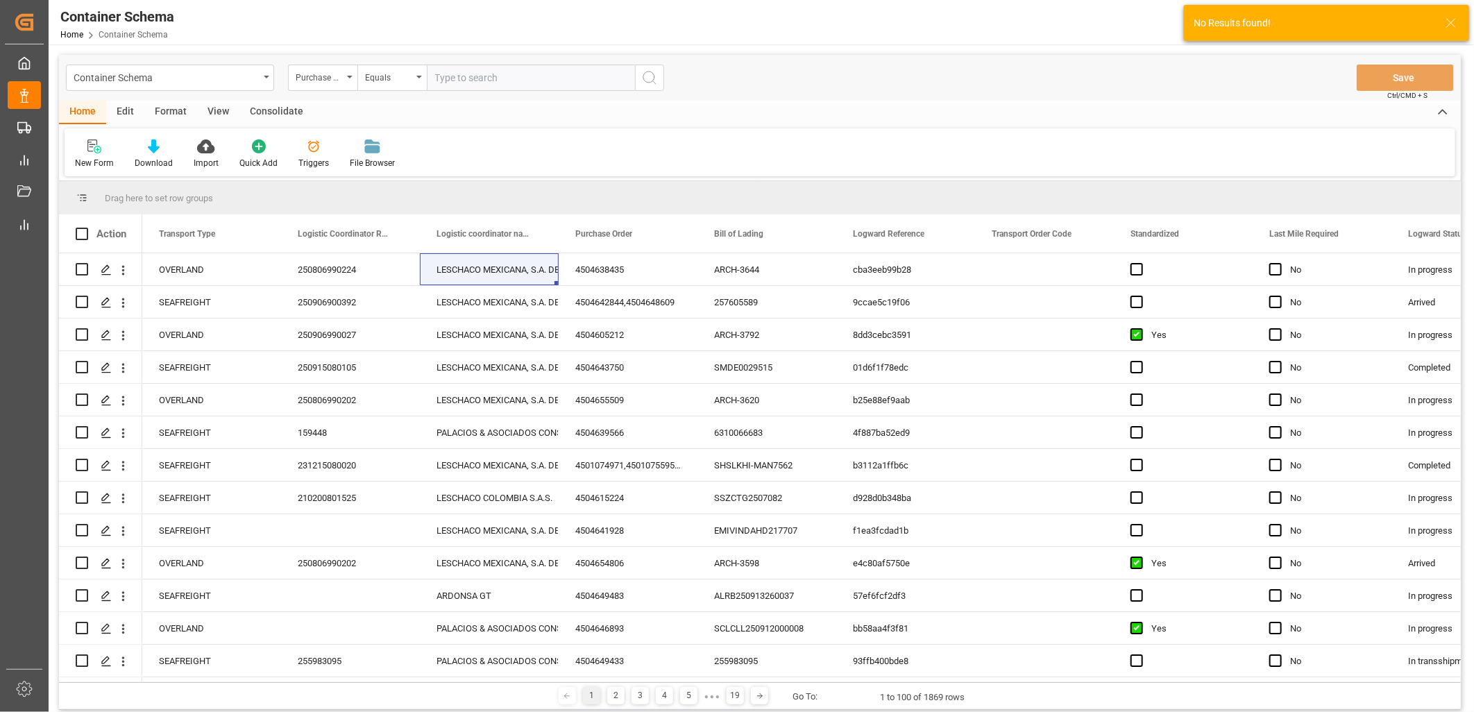
click at [398, 90] on div "Equals" at bounding box center [391, 78] width 69 height 26
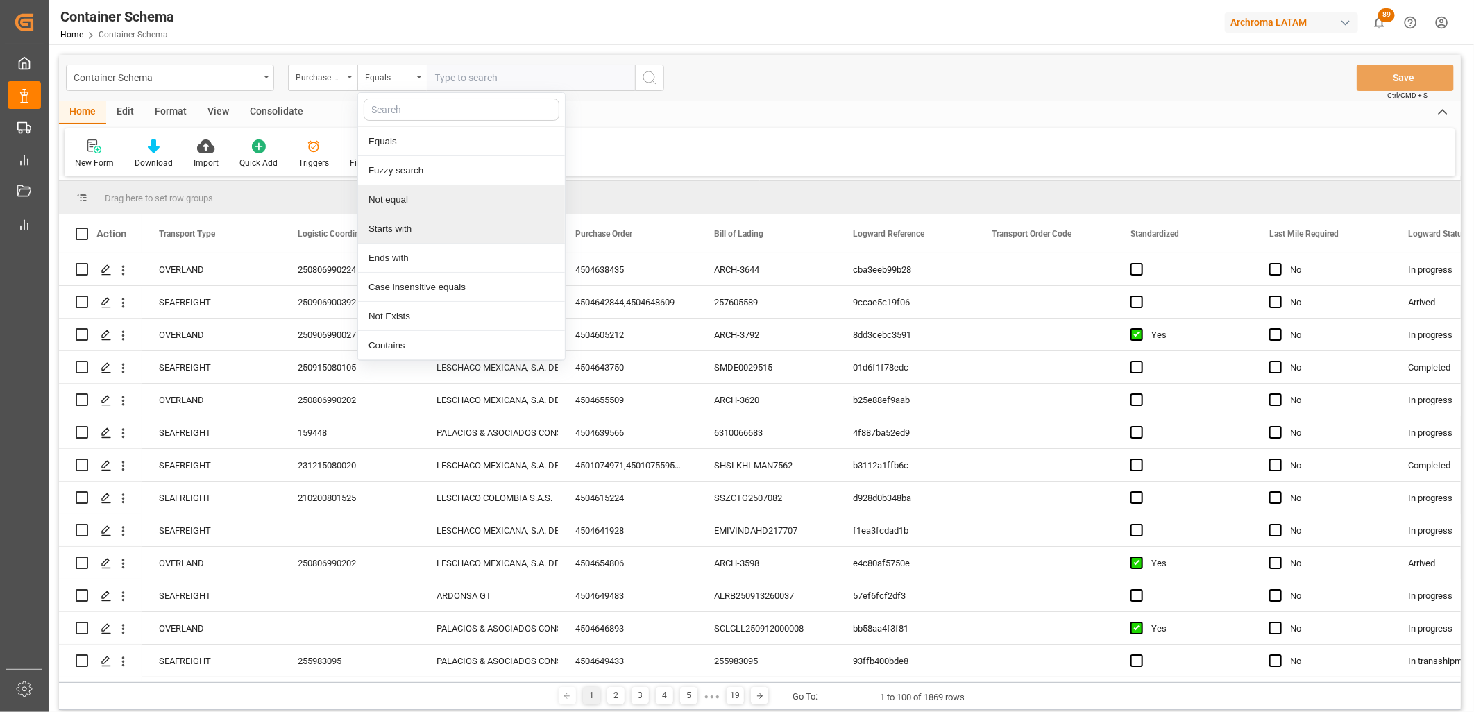
click at [403, 225] on div "Starts with" at bounding box center [461, 228] width 207 height 29
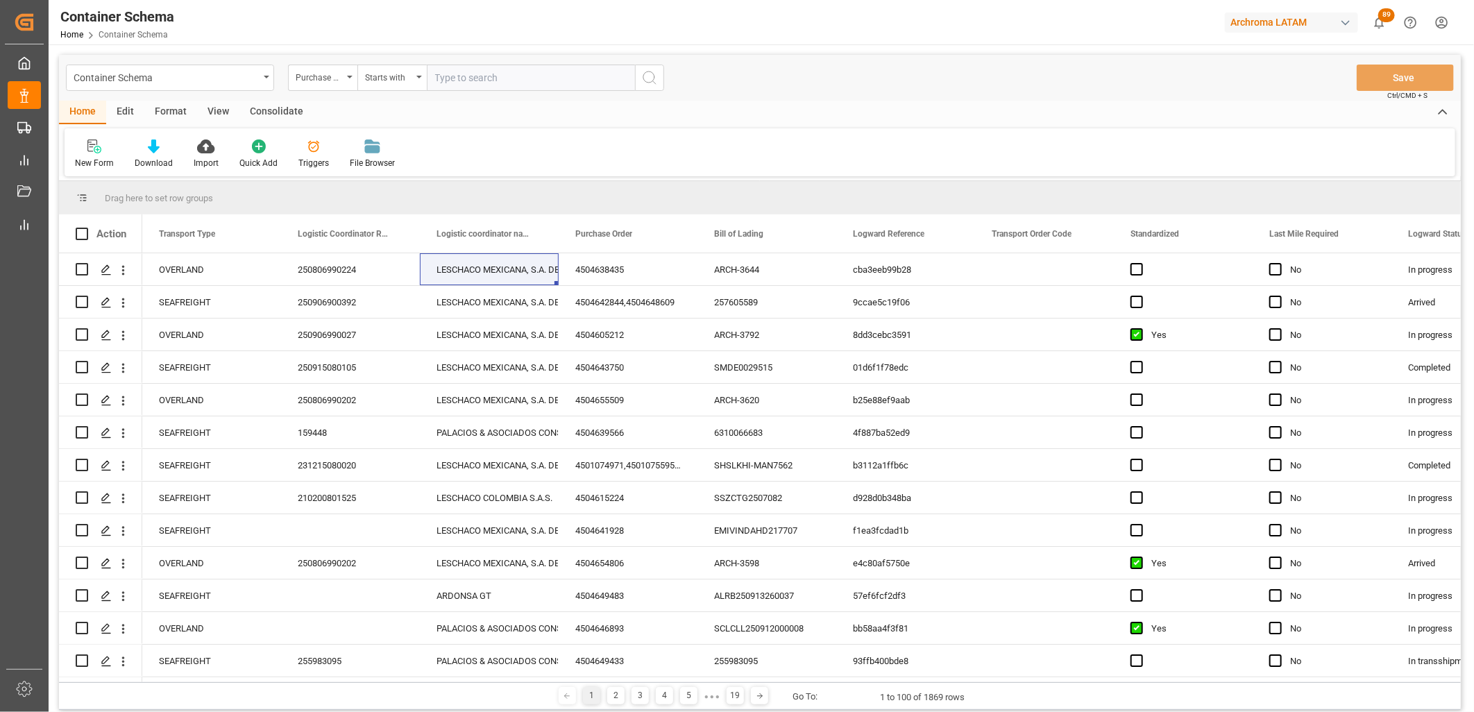
paste input "4504629395"
type input "4504629395"
click at [405, 80] on div "Starts with" at bounding box center [388, 76] width 47 height 16
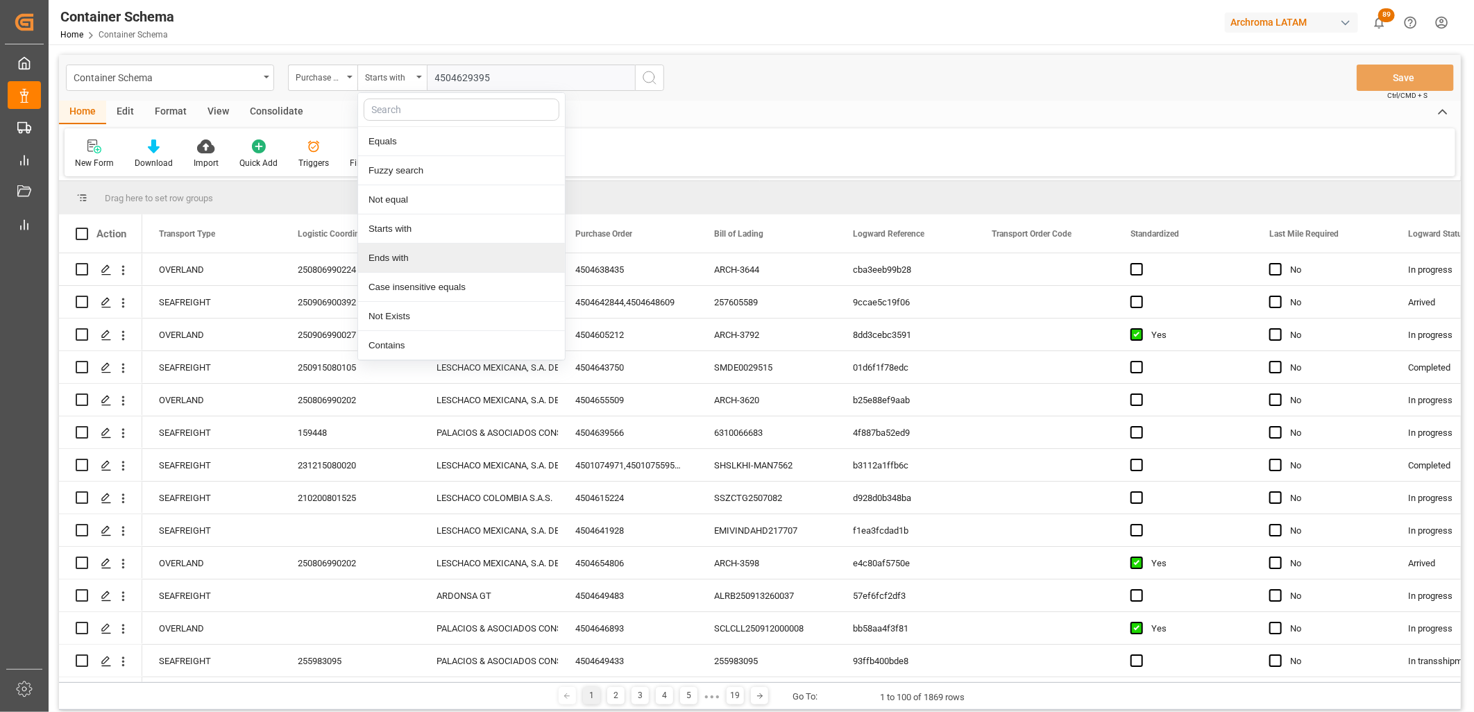
click at [376, 255] on div "Ends with" at bounding box center [461, 258] width 207 height 29
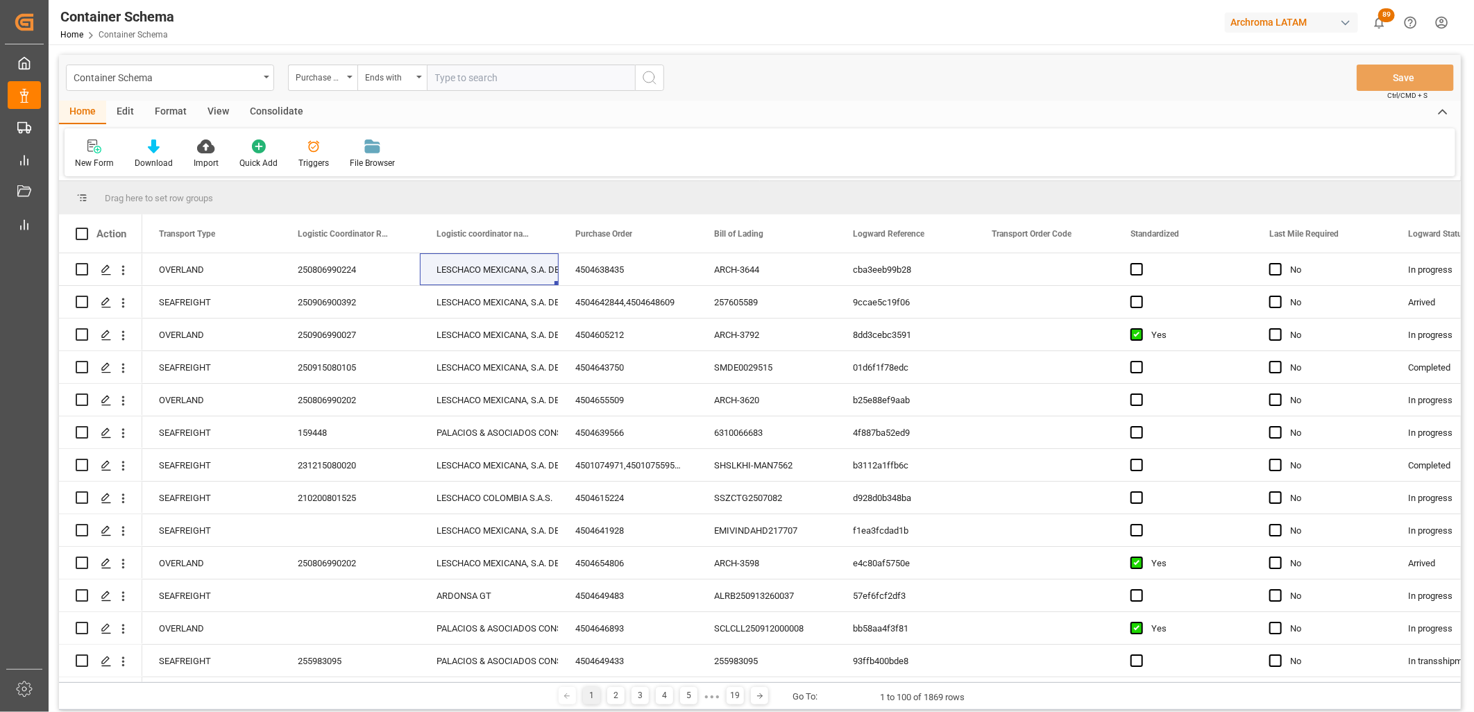
click at [446, 81] on input "text" at bounding box center [531, 78] width 208 height 26
paste input "4504629395"
type input "4504629395"
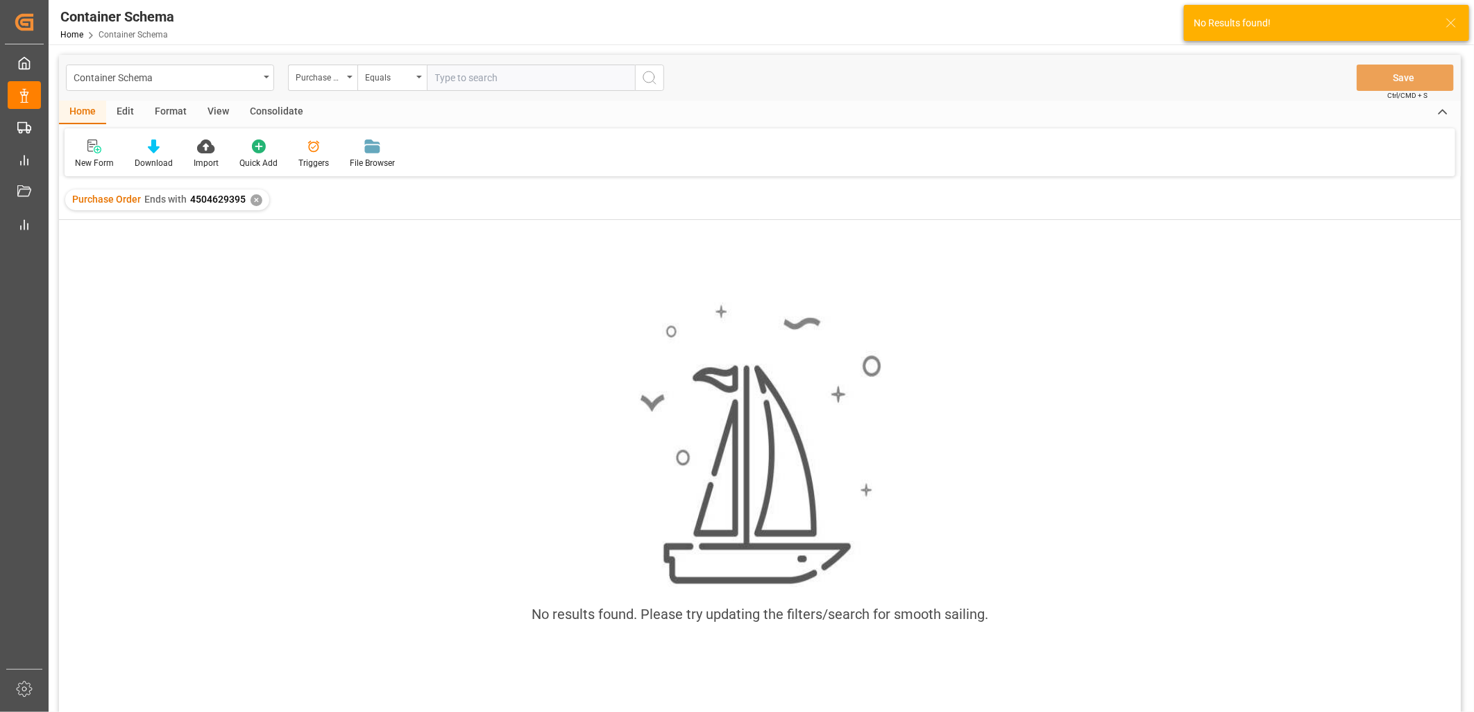
click at [254, 194] on div "✕" at bounding box center [257, 200] width 12 height 12
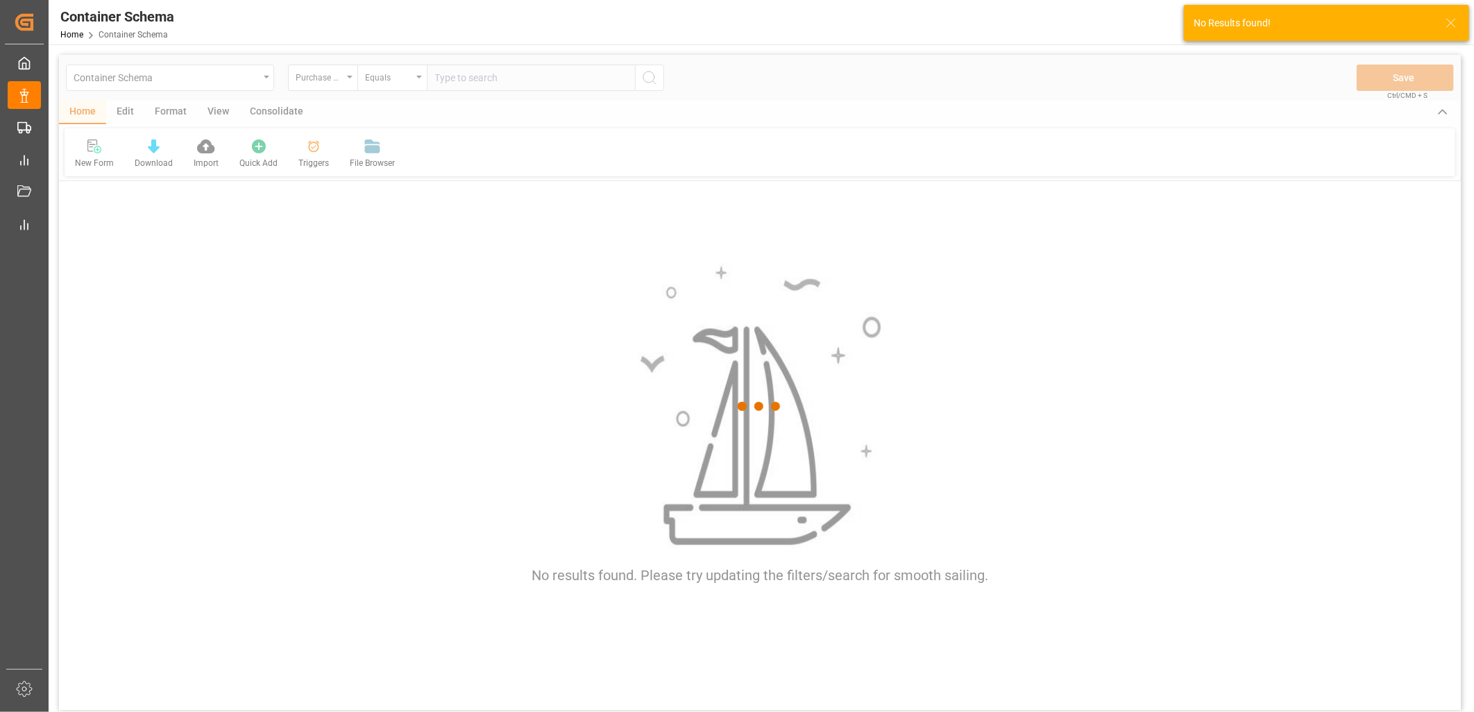
click at [407, 86] on div at bounding box center [760, 407] width 1402 height 704
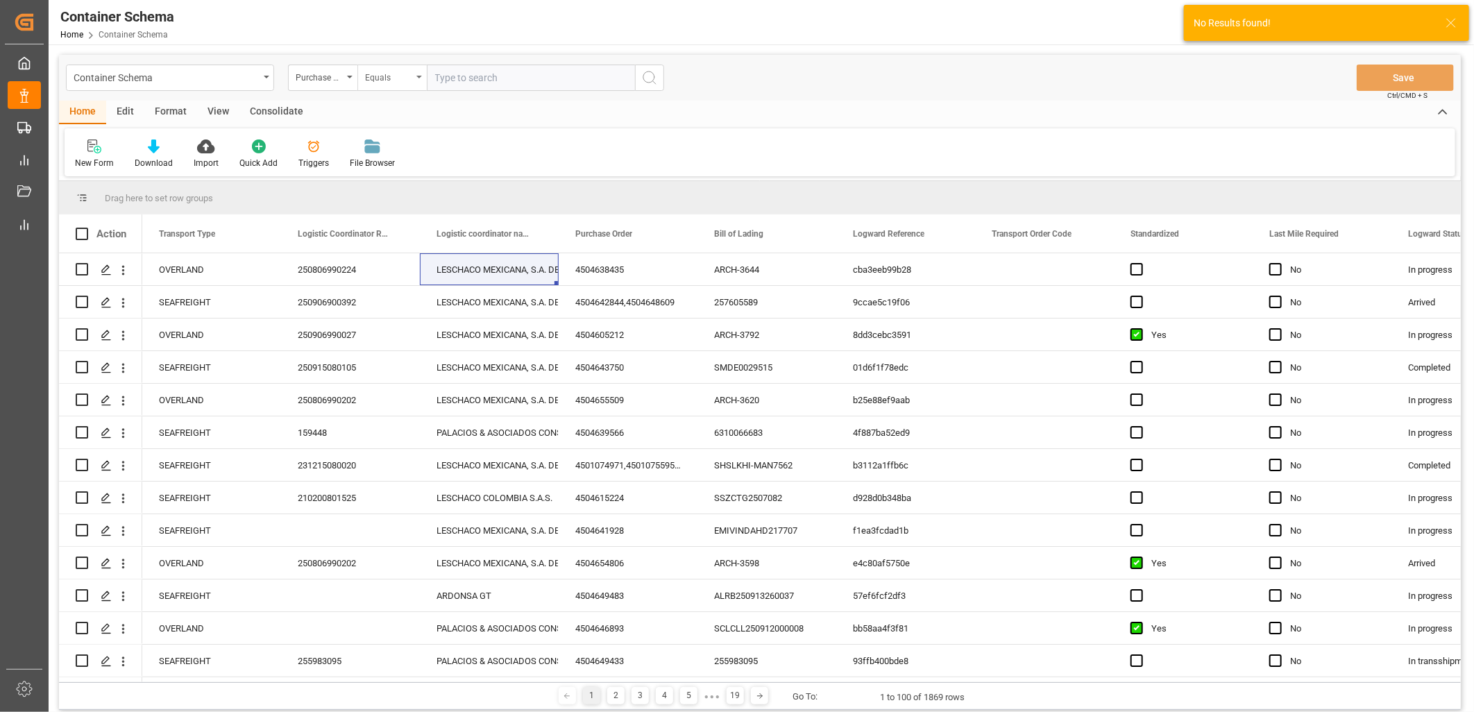
click at [416, 74] on div "Equals" at bounding box center [391, 78] width 69 height 26
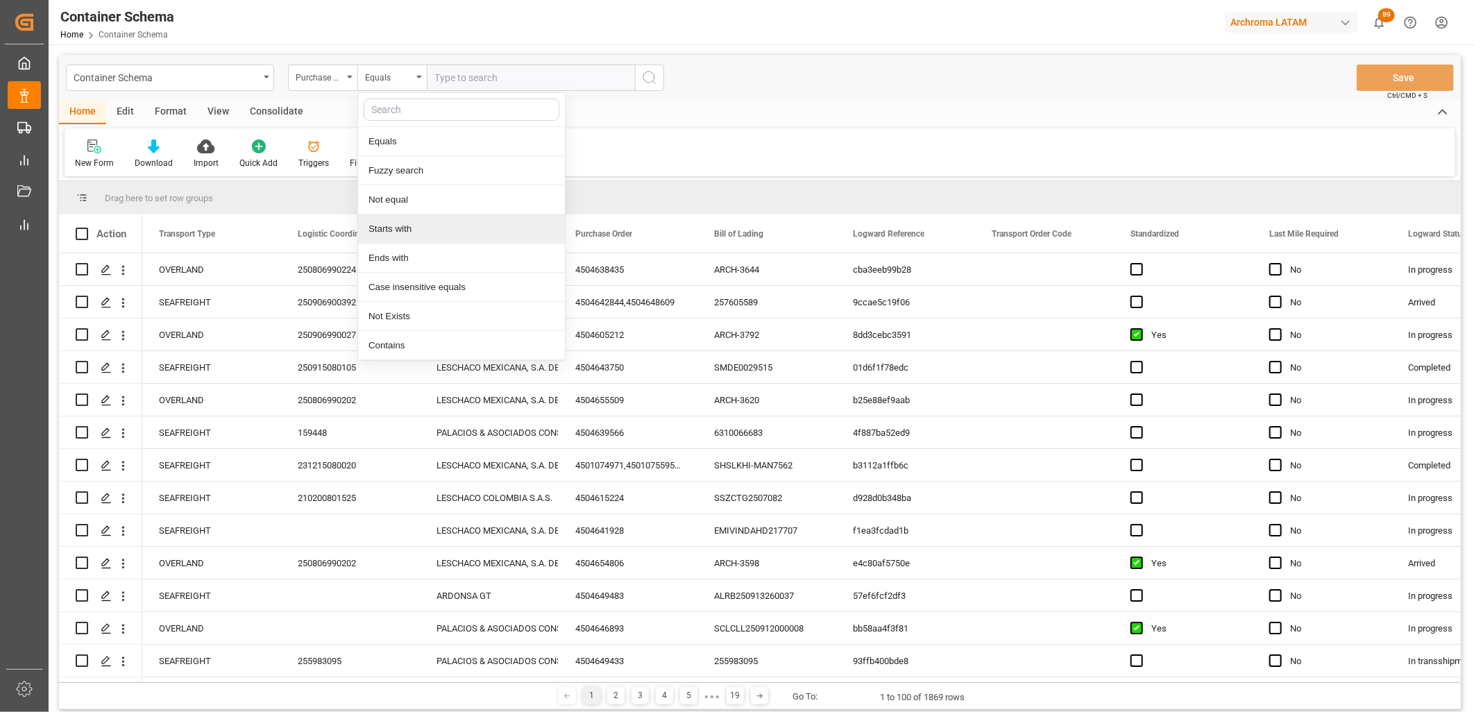
click at [412, 236] on div "Starts with" at bounding box center [461, 228] width 207 height 29
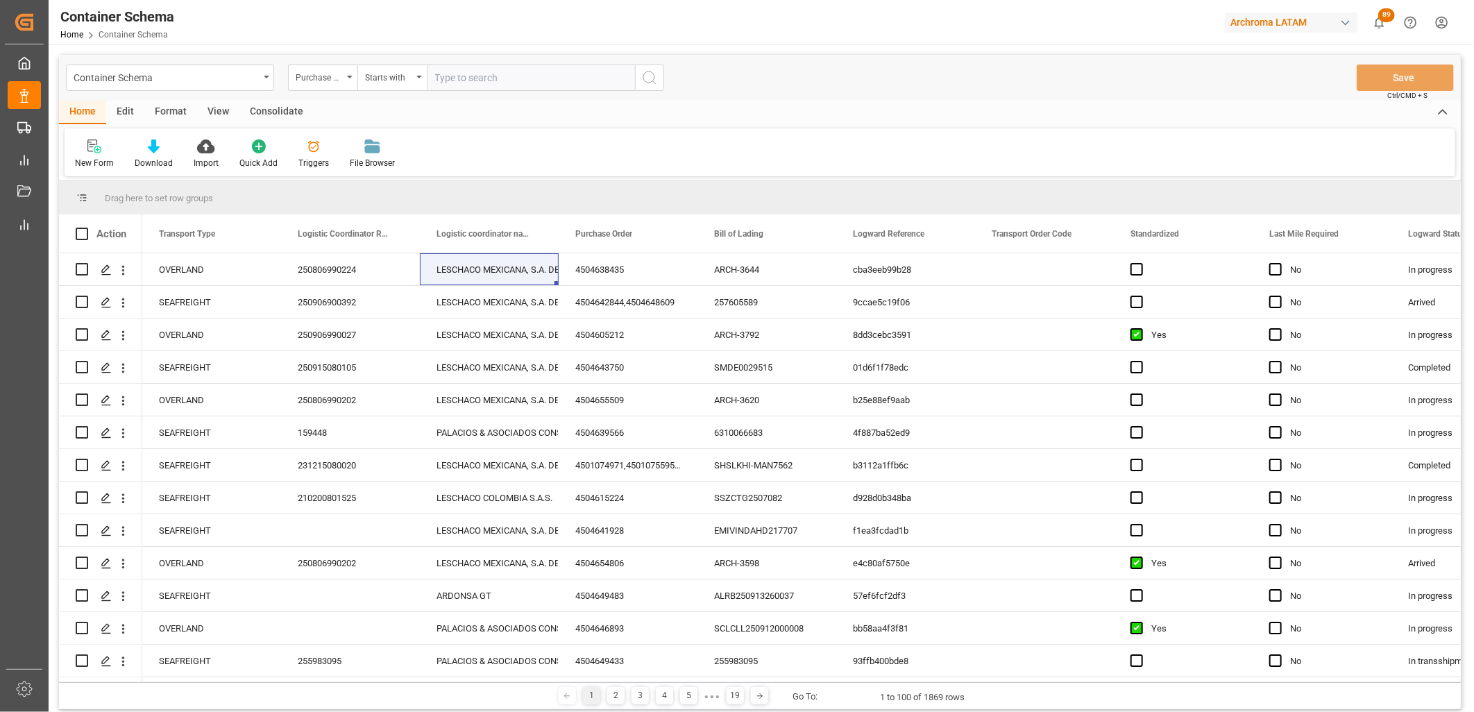
click at [451, 84] on input "text" at bounding box center [531, 78] width 208 height 26
paste input "4504629395"
type input "4504629395"
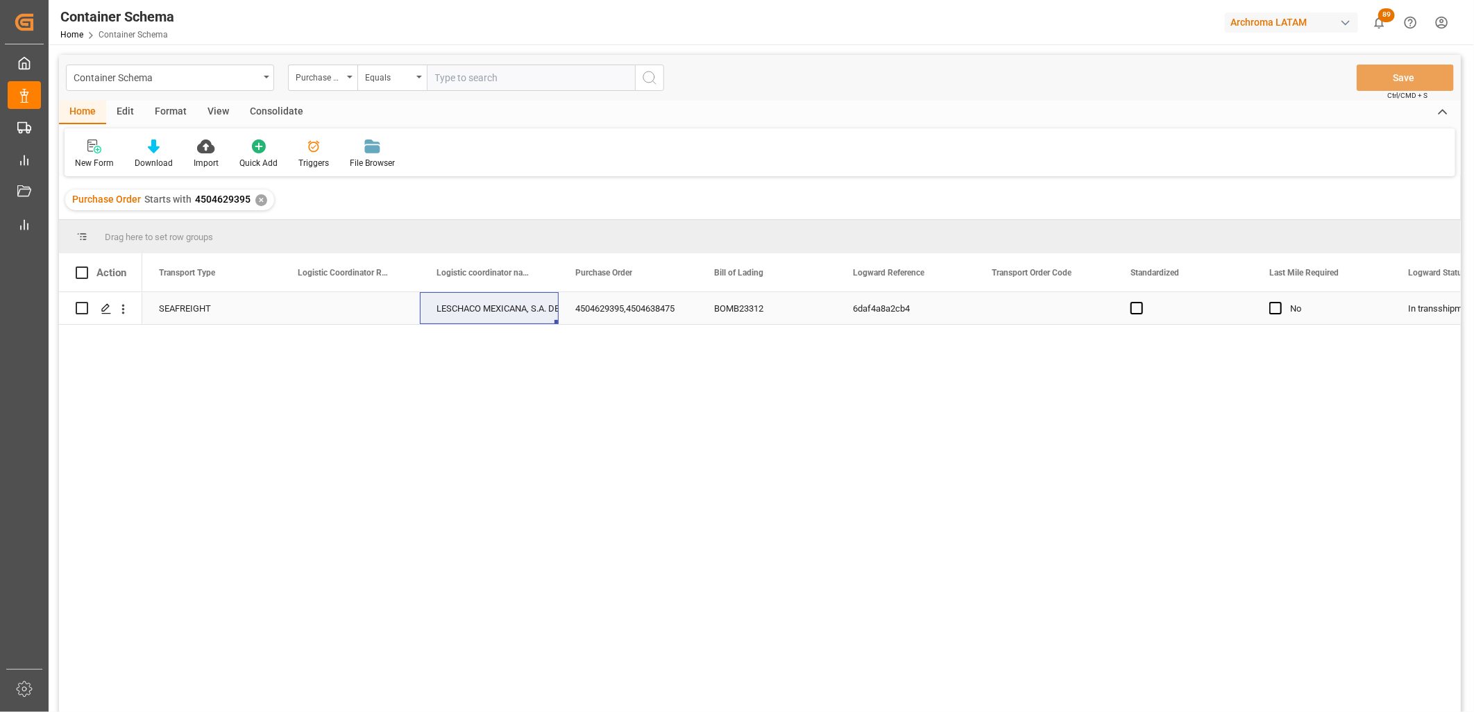
click at [343, 308] on div "Press SPACE to select this row." at bounding box center [350, 308] width 139 height 32
click at [343, 308] on input "Press SPACE to select this row." at bounding box center [350, 316] width 117 height 26
type input "250906900618"
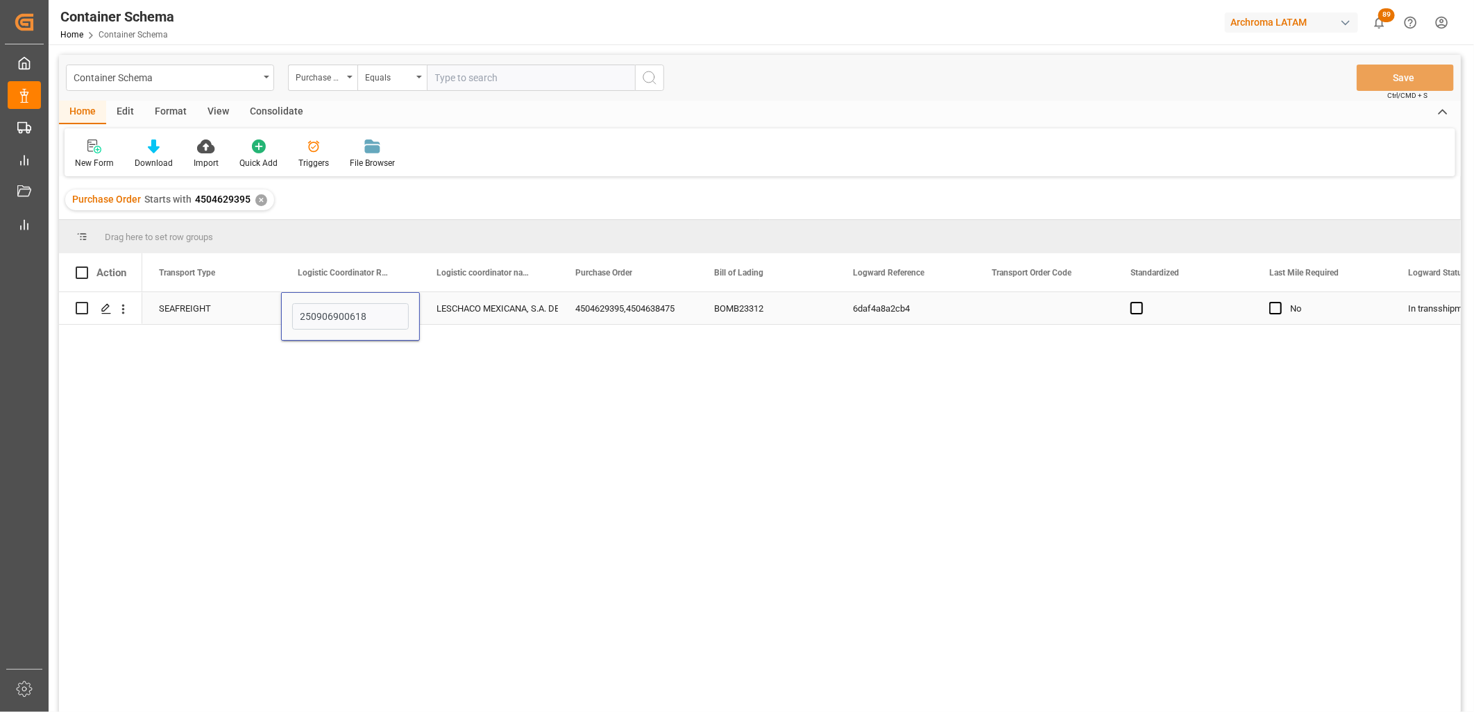
click at [487, 310] on div "LESCHACO MEXICANA, S.A. DE C.V." at bounding box center [490, 309] width 106 height 32
click at [621, 305] on div "4504629395,4504638475" at bounding box center [628, 308] width 139 height 32
click at [1405, 76] on button "Save" at bounding box center [1405, 78] width 97 height 26
click at [255, 195] on div "✕" at bounding box center [261, 200] width 12 height 12
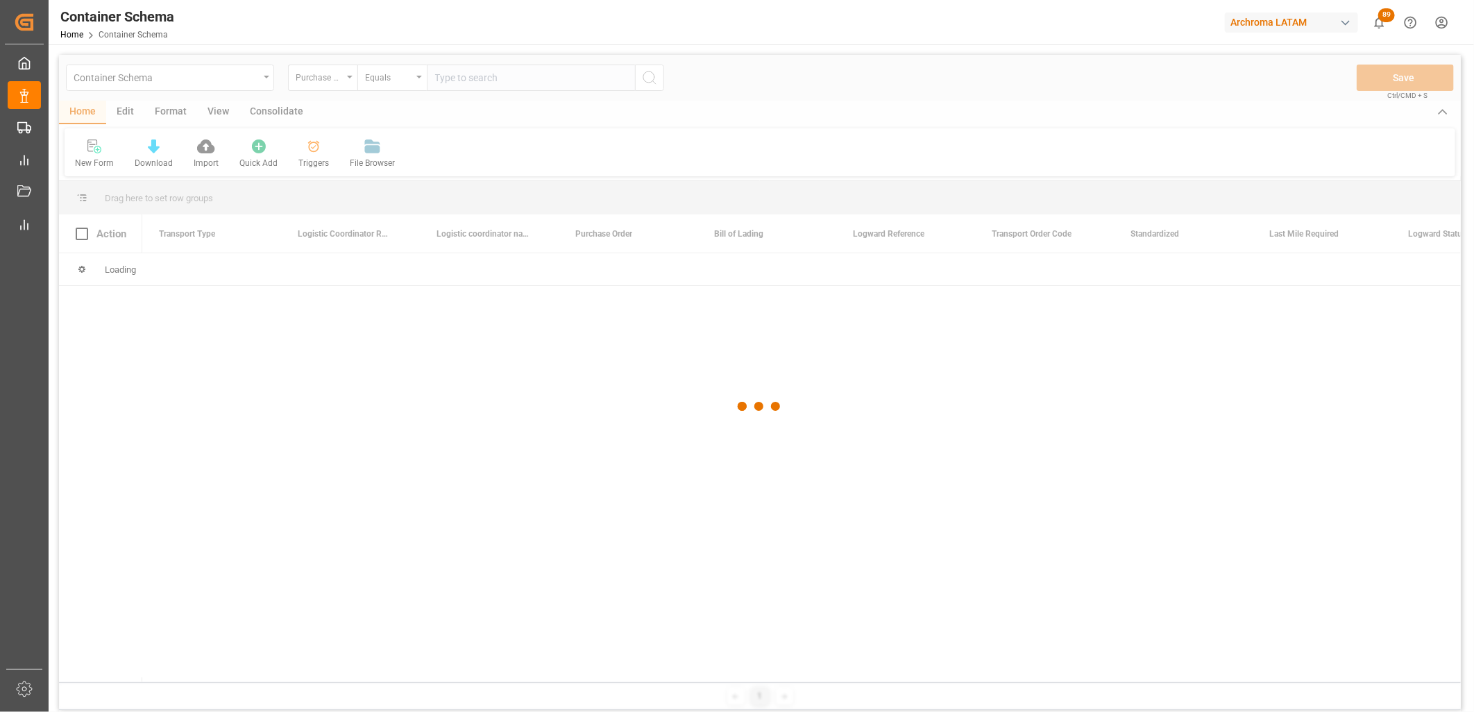
click at [473, 72] on div at bounding box center [760, 407] width 1402 height 704
click at [466, 78] on div at bounding box center [760, 407] width 1402 height 704
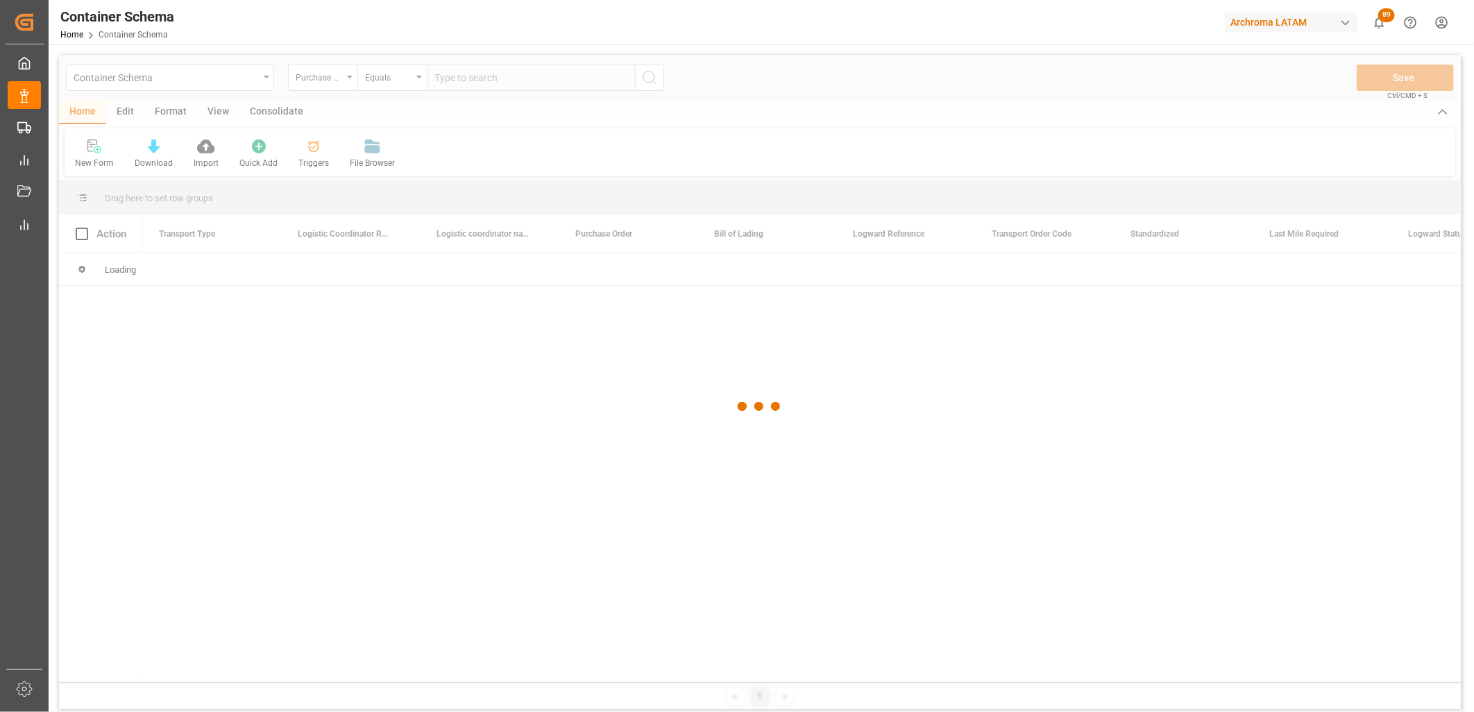
click at [461, 78] on div at bounding box center [760, 407] width 1402 height 704
click at [462, 77] on div at bounding box center [760, 407] width 1402 height 704
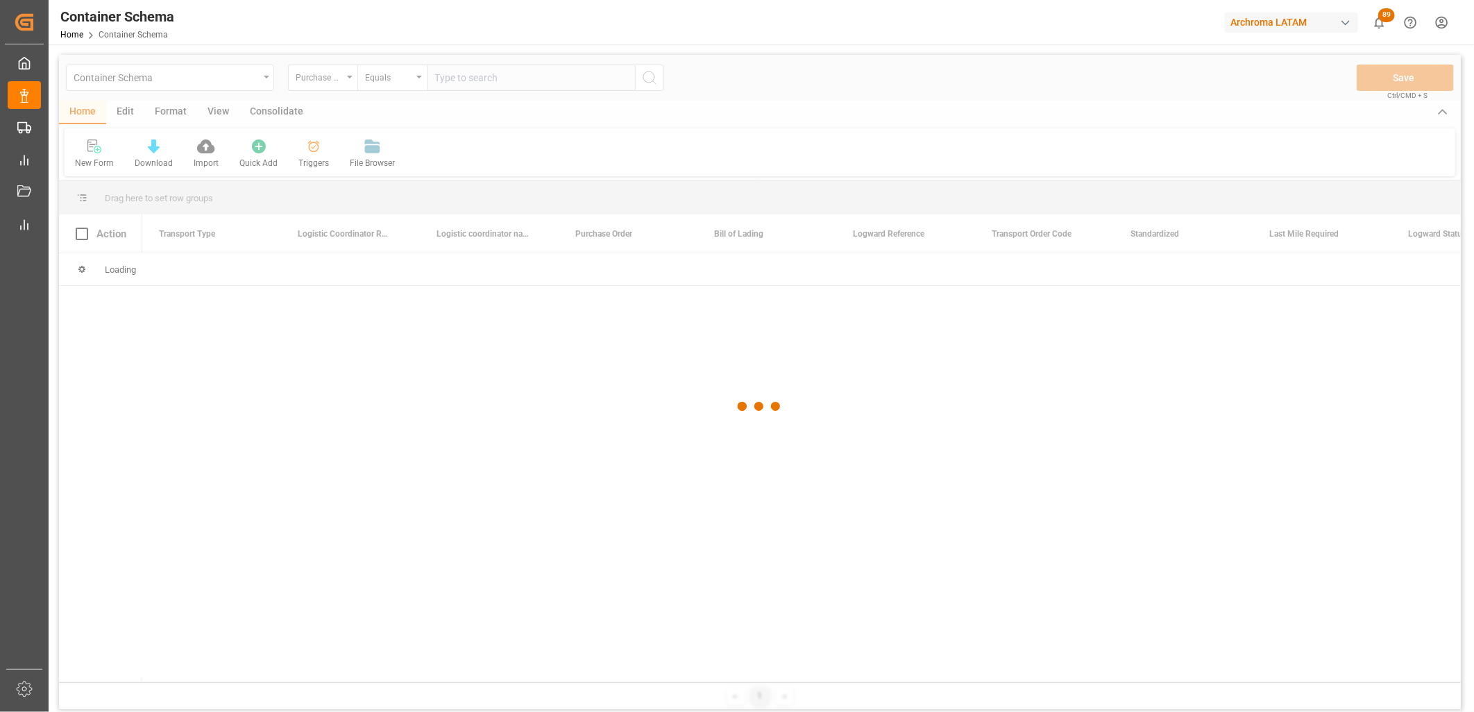
click at [460, 77] on div at bounding box center [760, 407] width 1402 height 704
click at [461, 75] on div at bounding box center [760, 407] width 1402 height 704
click at [459, 76] on div at bounding box center [760, 407] width 1402 height 704
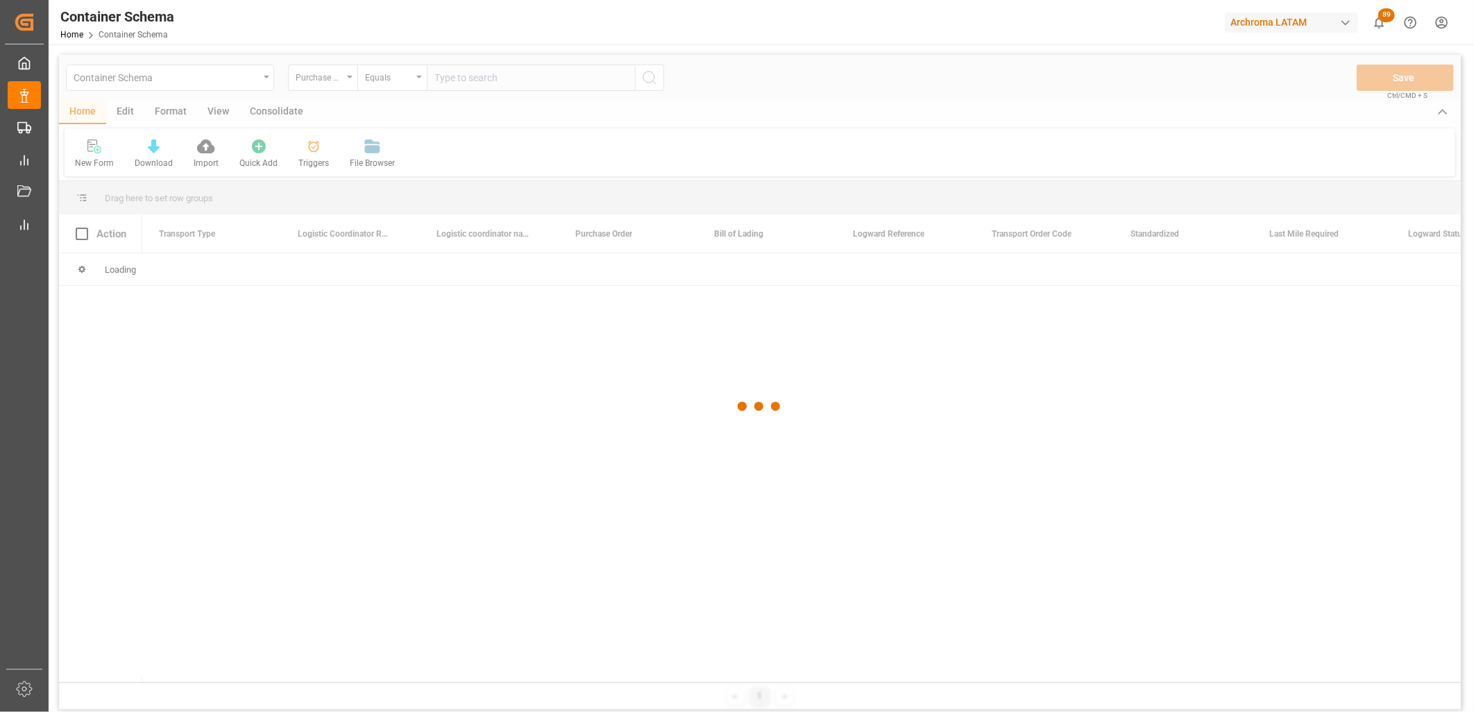
click at [449, 80] on div at bounding box center [760, 407] width 1402 height 704
click at [445, 80] on div at bounding box center [760, 407] width 1402 height 704
click at [442, 78] on div at bounding box center [760, 407] width 1402 height 704
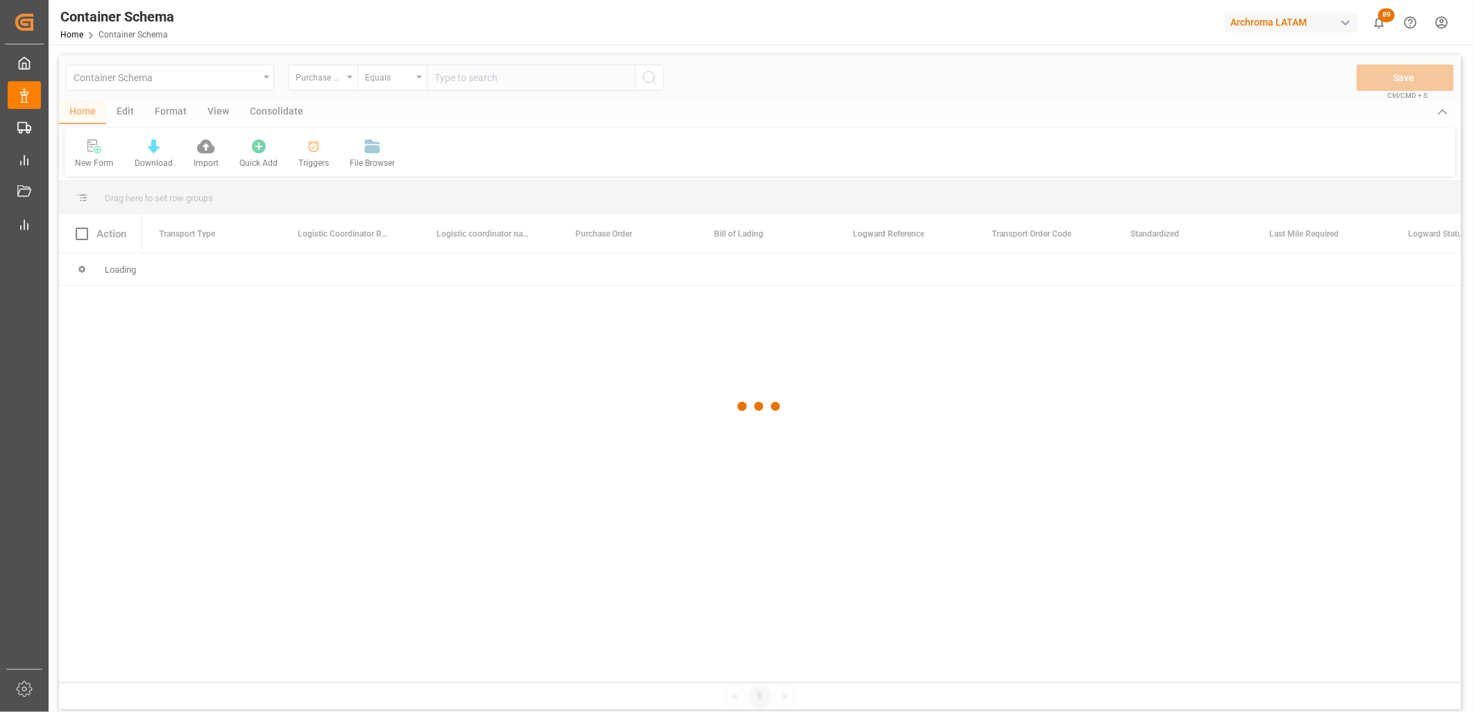
click at [442, 78] on div at bounding box center [760, 407] width 1402 height 704
click at [441, 78] on div at bounding box center [760, 407] width 1402 height 704
click at [441, 77] on input "text" at bounding box center [531, 78] width 208 height 26
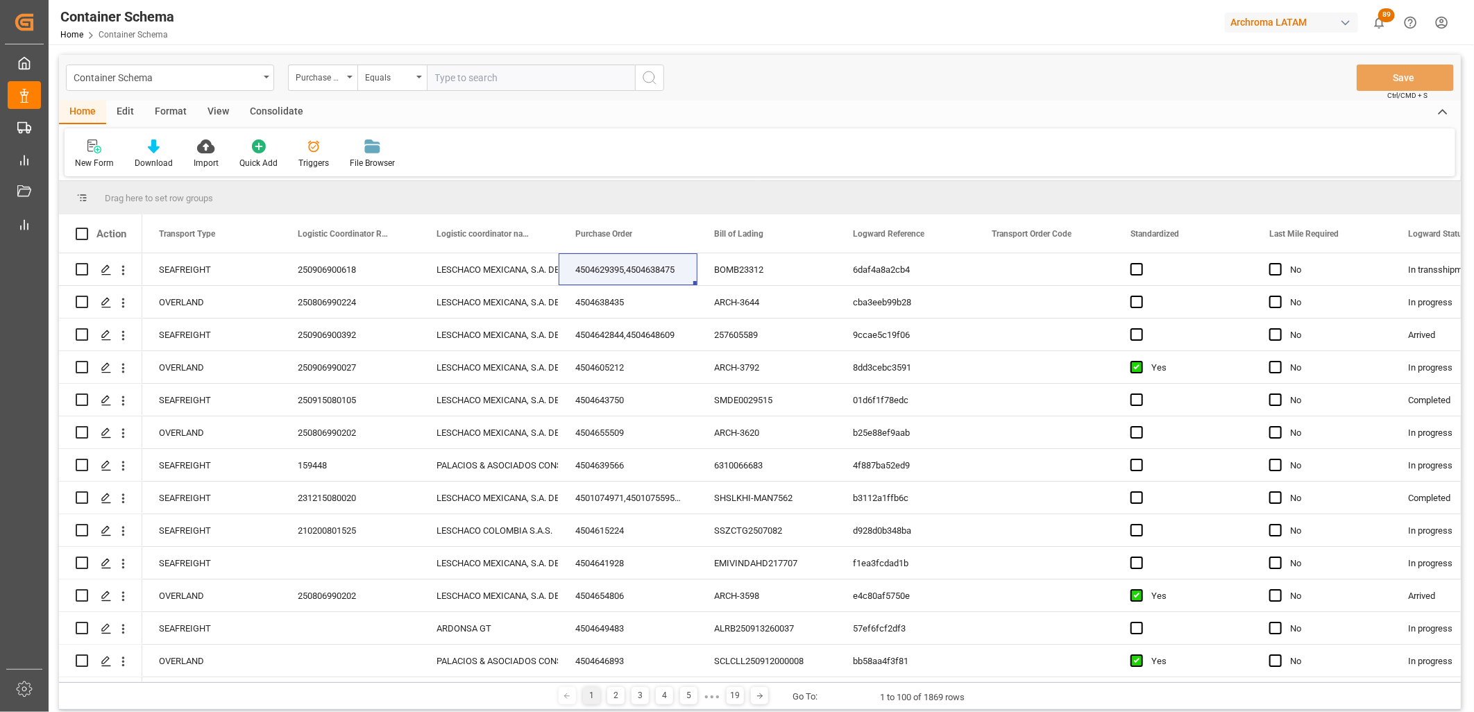
paste input "4504641928"
type input "4504641928"
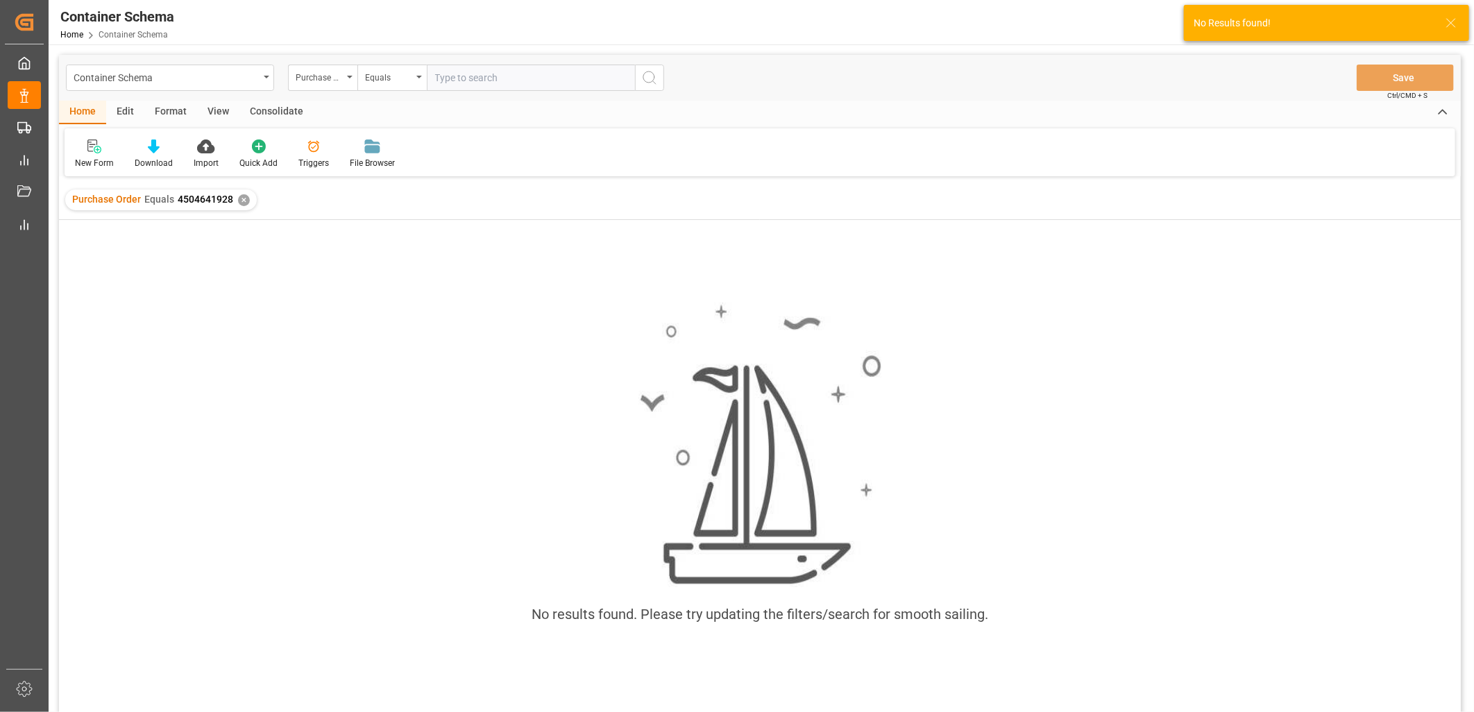
click at [241, 199] on div "✕" at bounding box center [244, 200] width 12 height 12
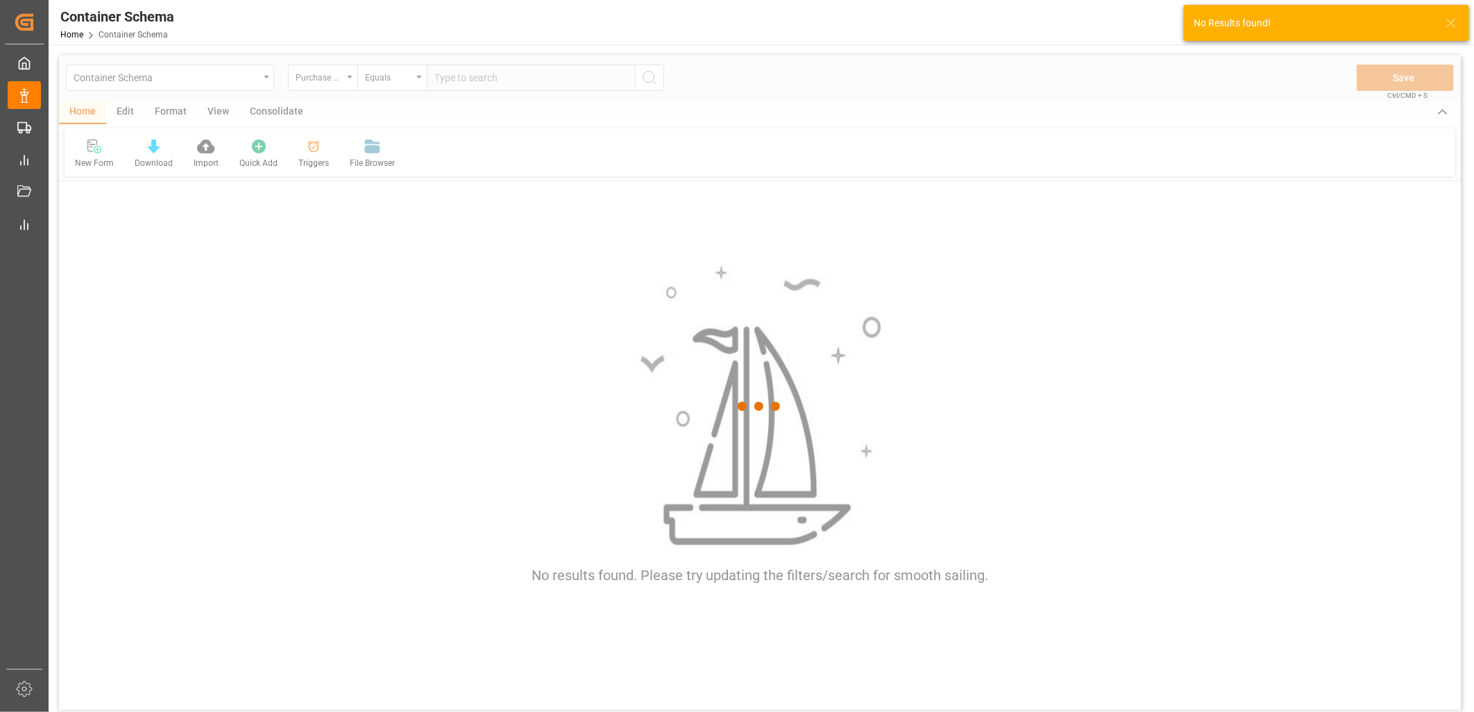
click at [442, 79] on div at bounding box center [760, 407] width 1402 height 704
click at [442, 78] on div at bounding box center [760, 407] width 1402 height 704
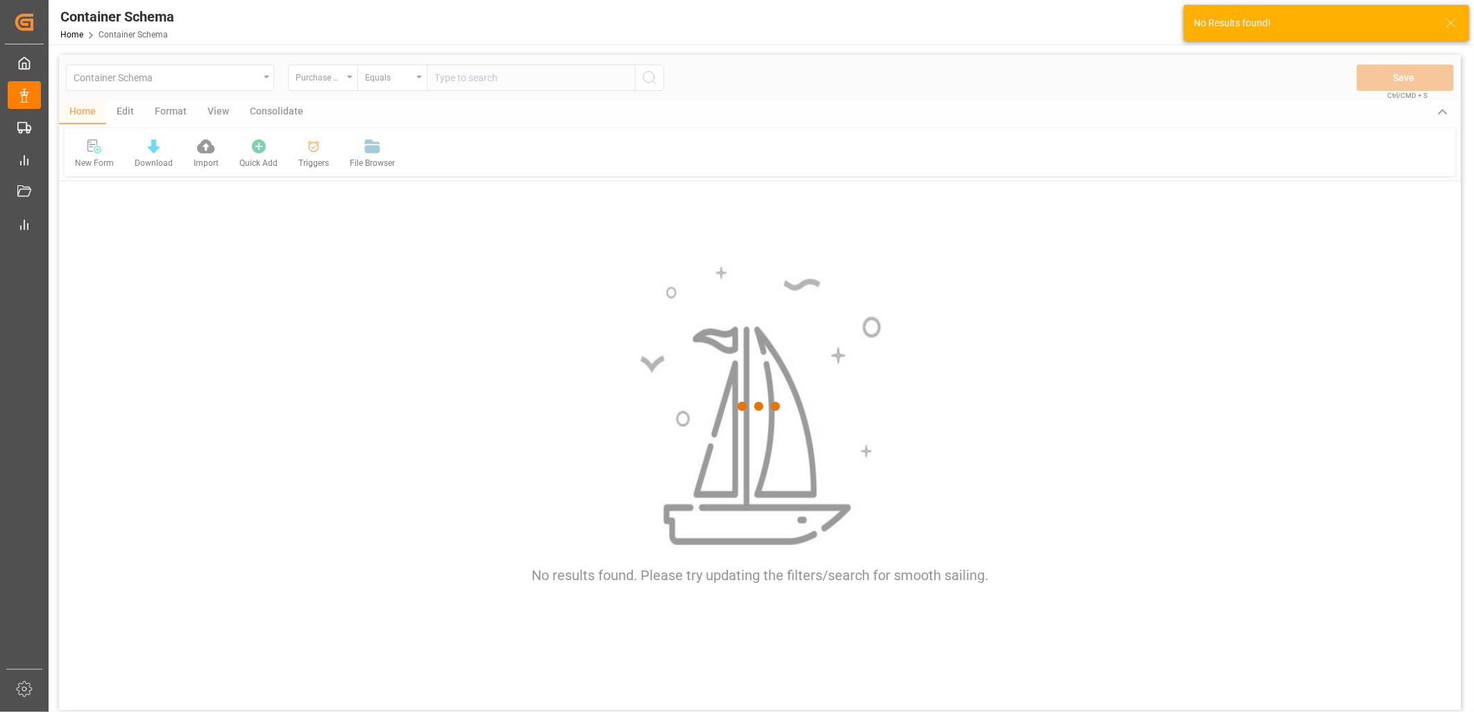
click at [442, 78] on div at bounding box center [760, 407] width 1402 height 704
click at [446, 78] on div at bounding box center [760, 407] width 1402 height 704
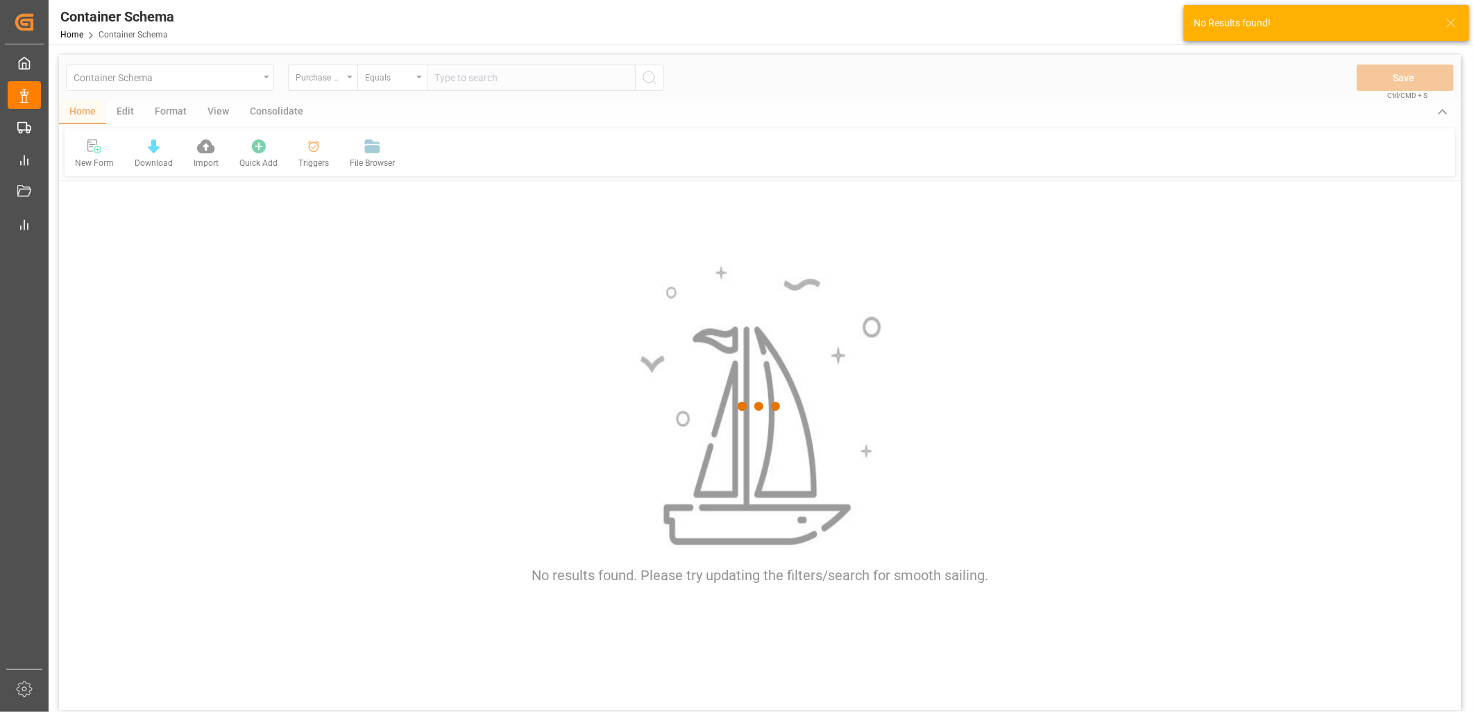
click at [446, 78] on div at bounding box center [760, 407] width 1402 height 704
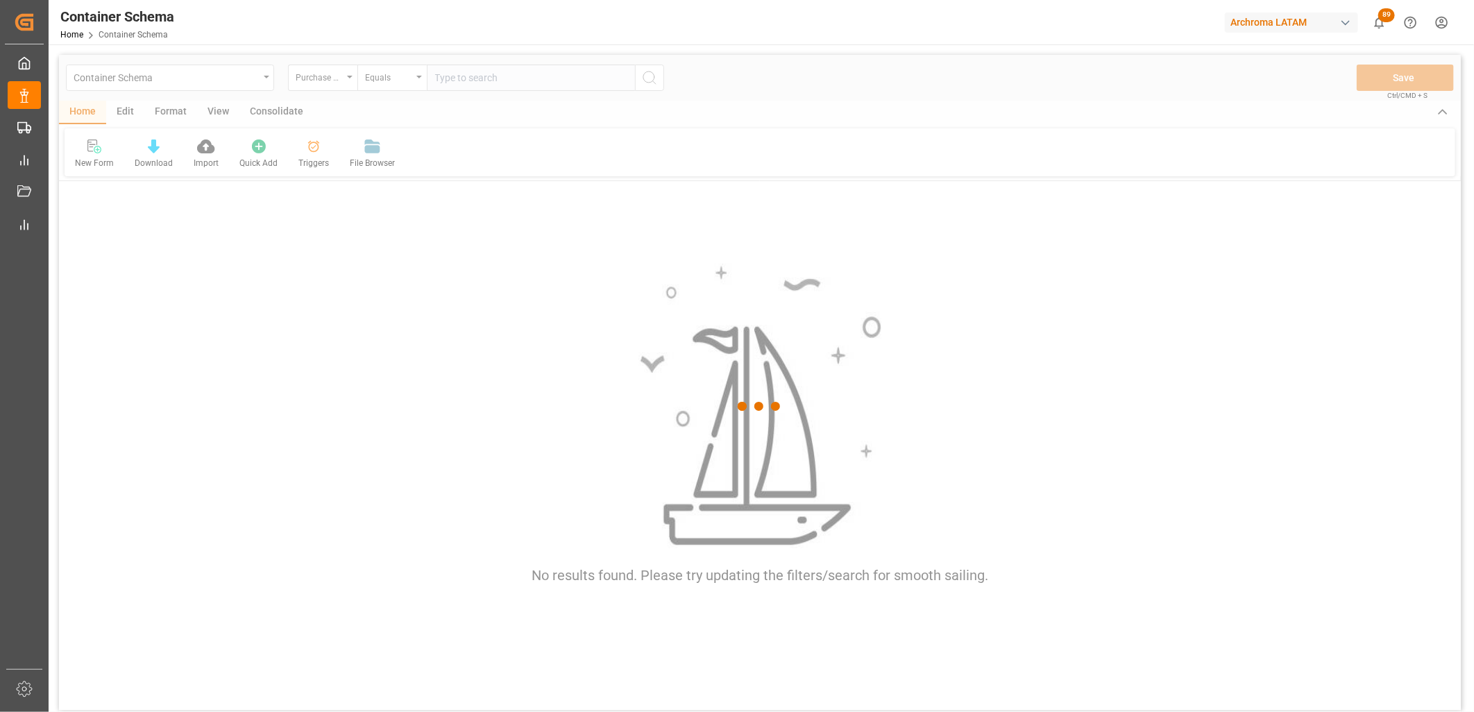
click at [454, 77] on div at bounding box center [760, 407] width 1402 height 704
click at [453, 78] on div at bounding box center [760, 407] width 1402 height 704
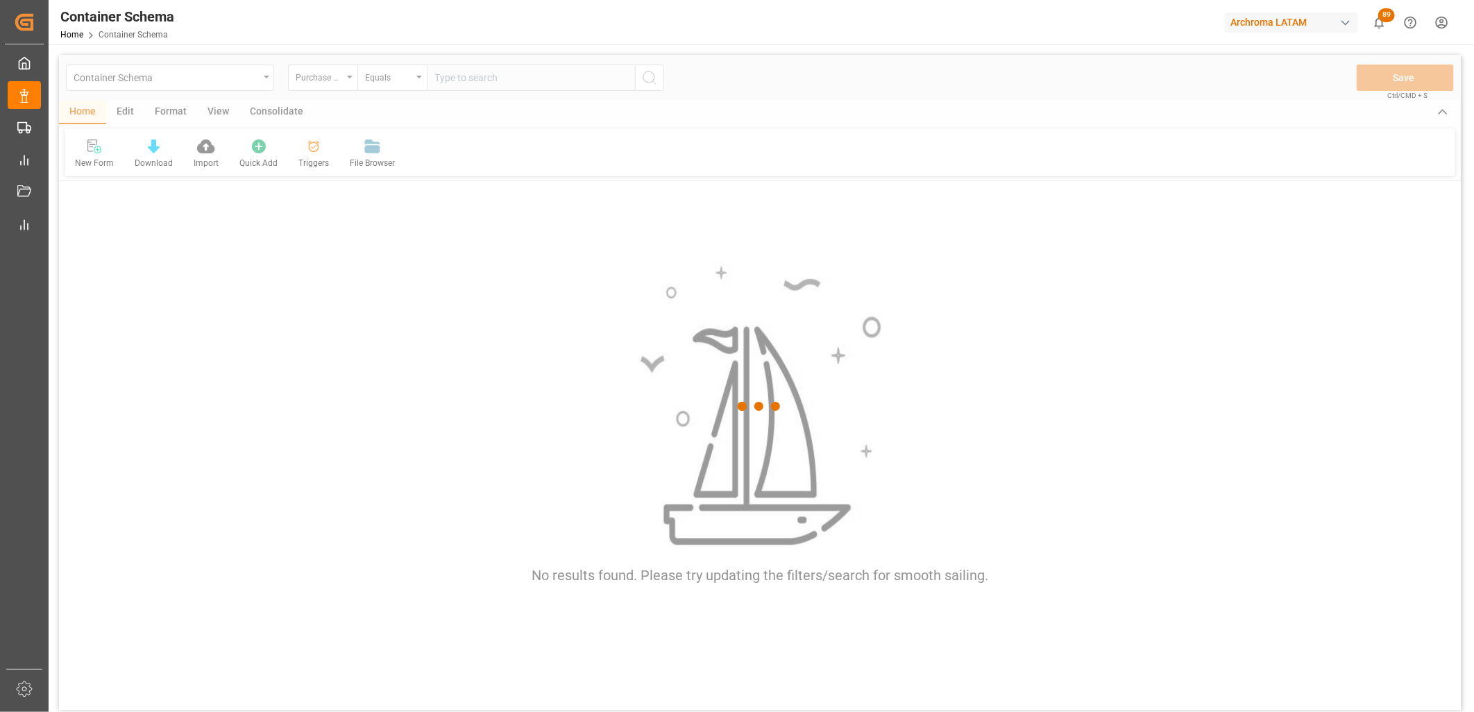
click at [453, 78] on div at bounding box center [760, 407] width 1402 height 704
click at [448, 79] on div at bounding box center [760, 407] width 1402 height 704
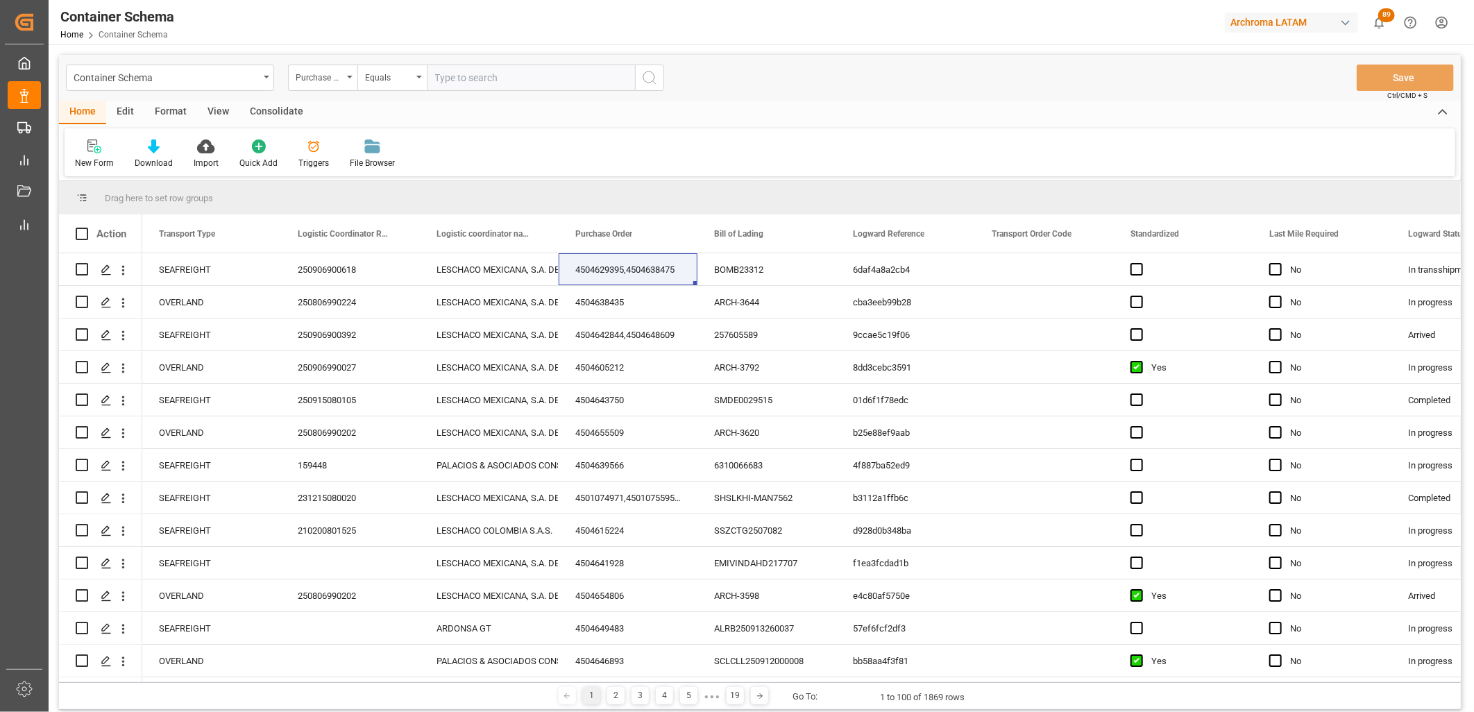
click at [446, 79] on input "text" at bounding box center [531, 78] width 208 height 26
paste input "4504641928"
type input "4504641928"
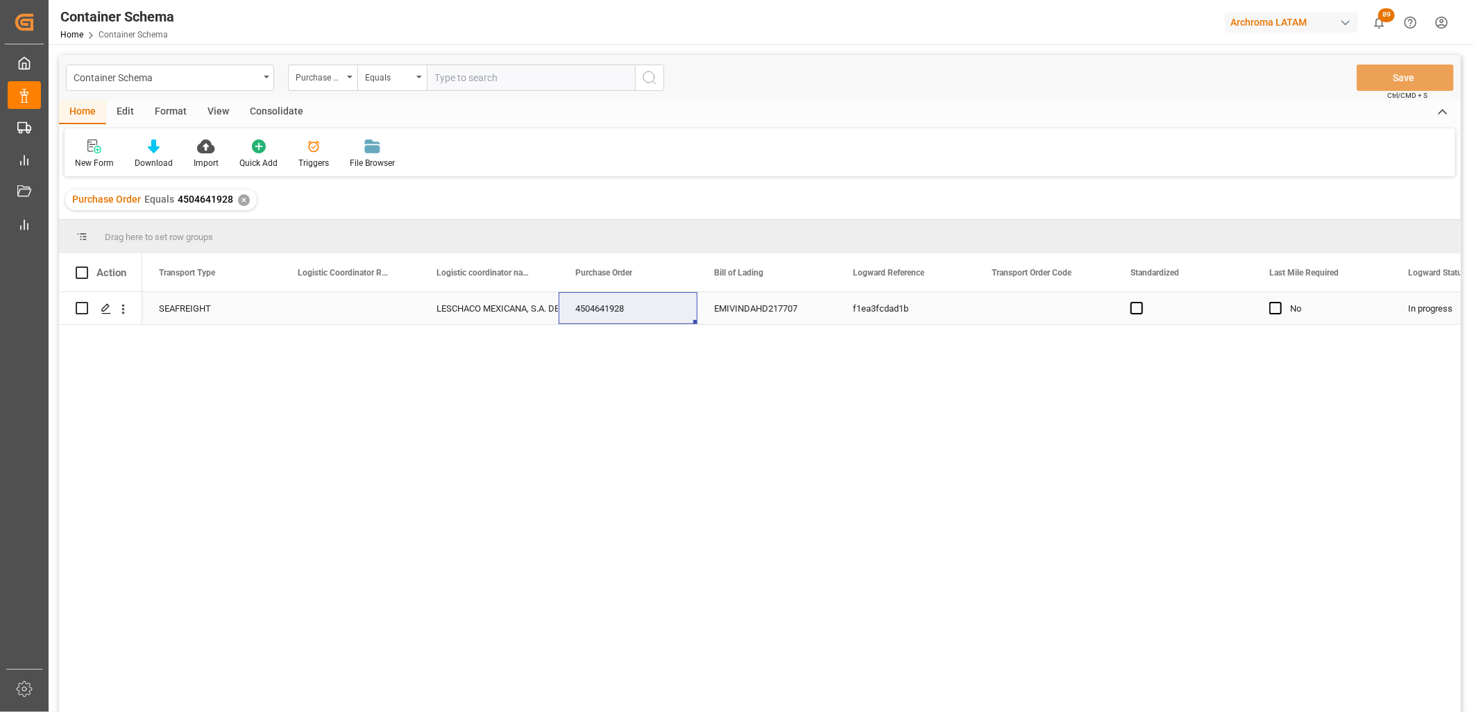
click at [330, 314] on div "Press SPACE to select this row." at bounding box center [350, 308] width 139 height 32
click at [330, 314] on input "Press SPACE to select this row." at bounding box center [350, 316] width 117 height 26
type input "251006900012"
click at [519, 314] on div "LESCHACO MEXICANA, S.A. DE C.V." at bounding box center [490, 309] width 106 height 32
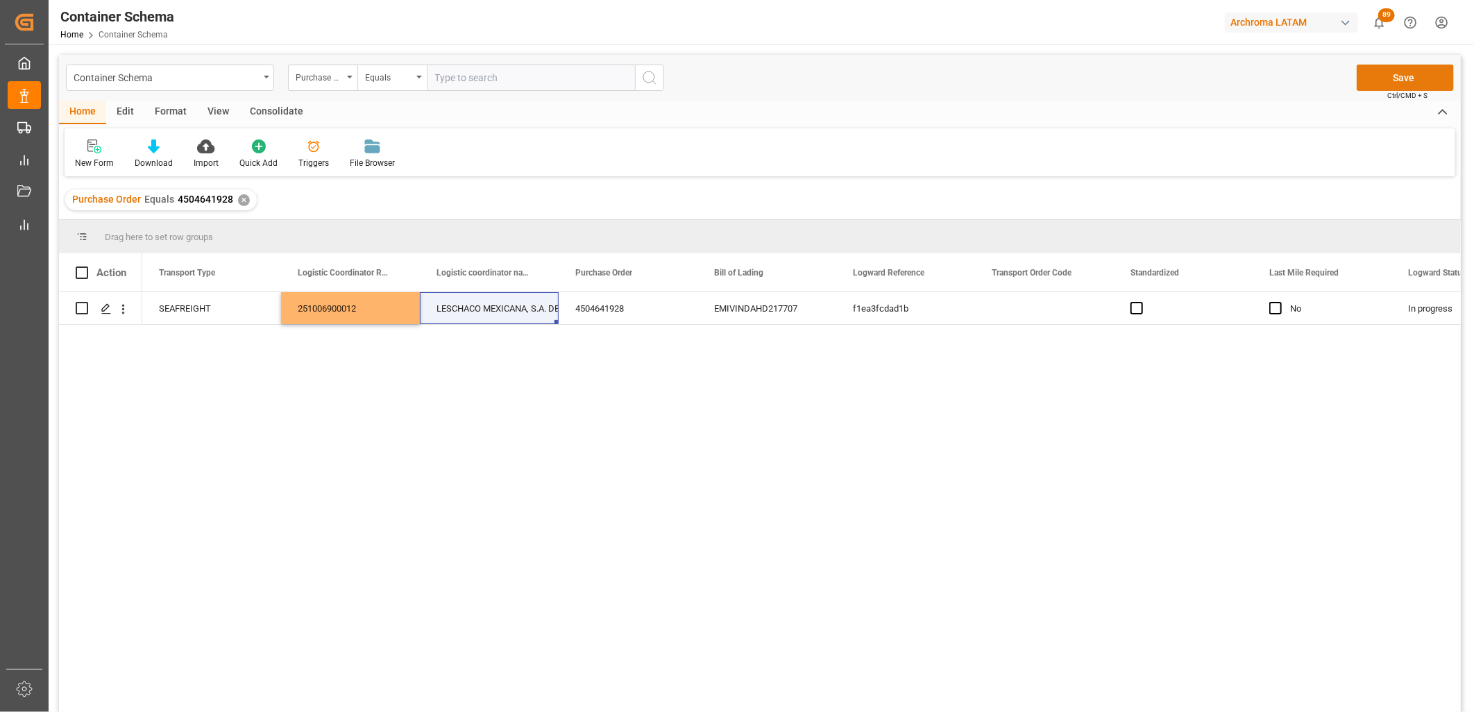
click at [1403, 76] on button "Save" at bounding box center [1405, 78] width 97 height 26
click at [126, 85] on div "Container Schema" at bounding box center [166, 76] width 185 height 17
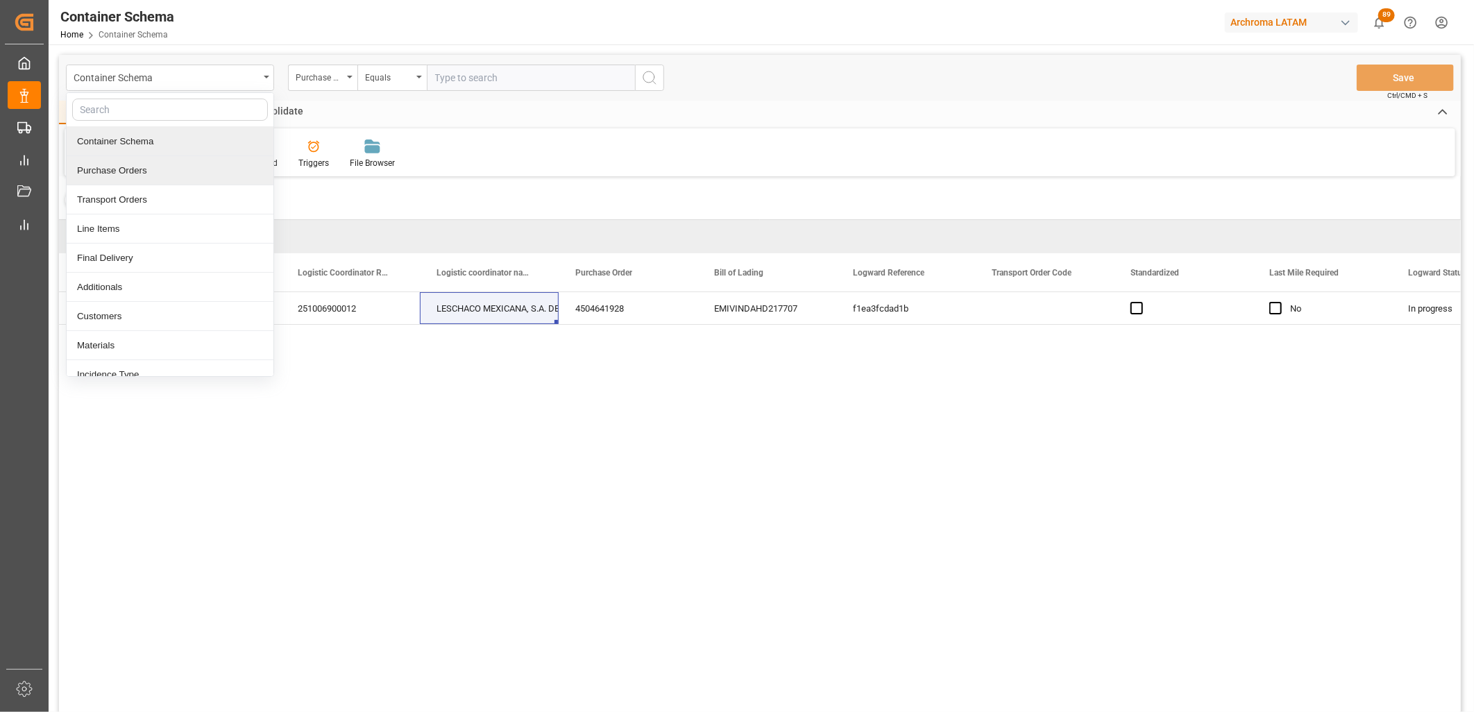
click at [122, 163] on div "Purchase Orders" at bounding box center [170, 170] width 207 height 29
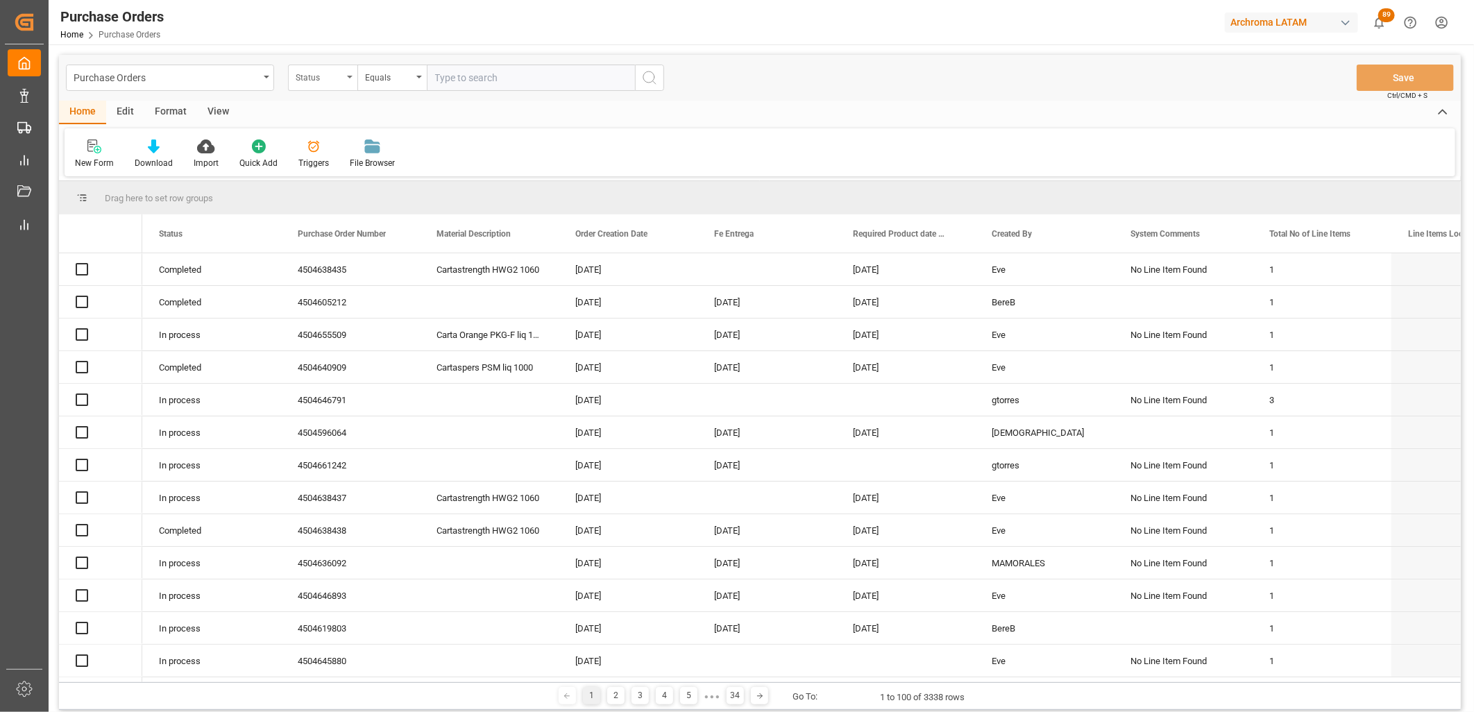
click at [348, 79] on div "Status" at bounding box center [322, 78] width 69 height 26
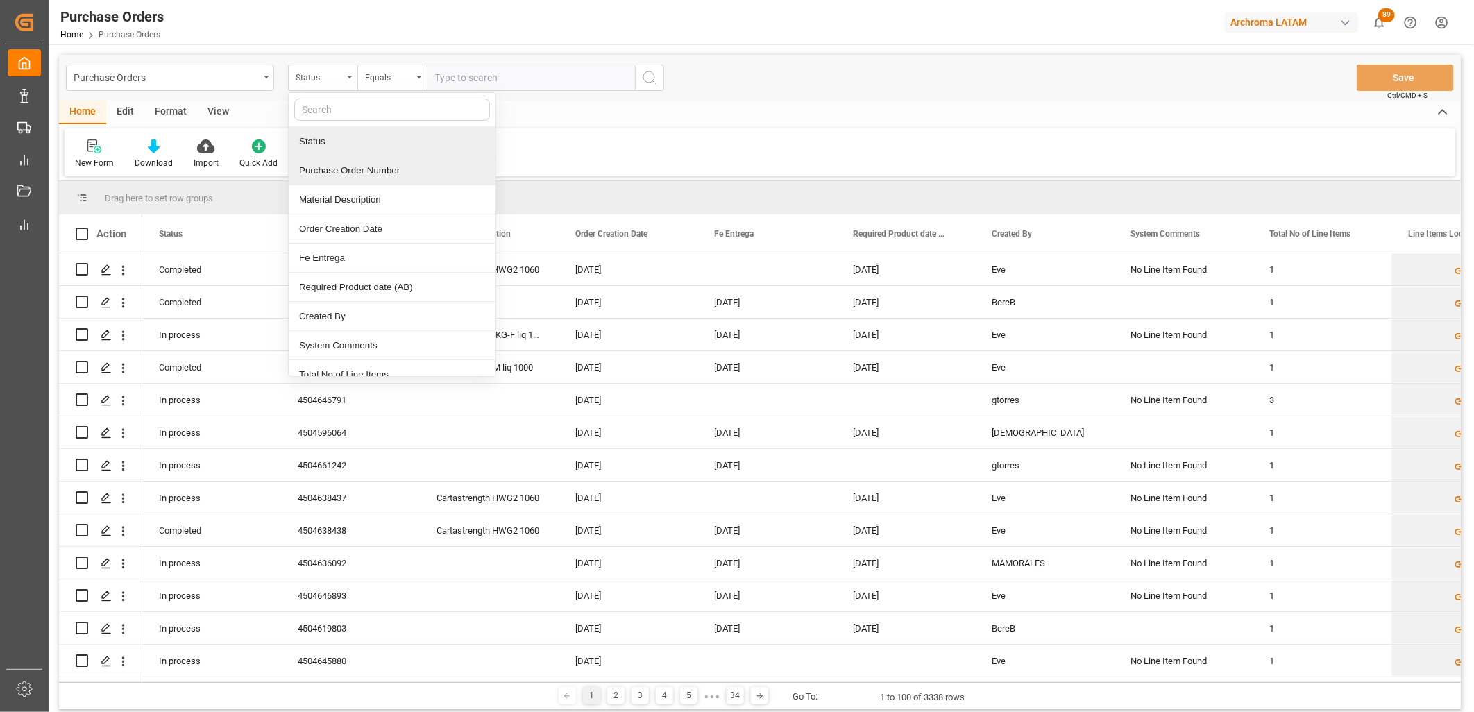
click at [348, 171] on div "Purchase Order Number" at bounding box center [392, 170] width 207 height 29
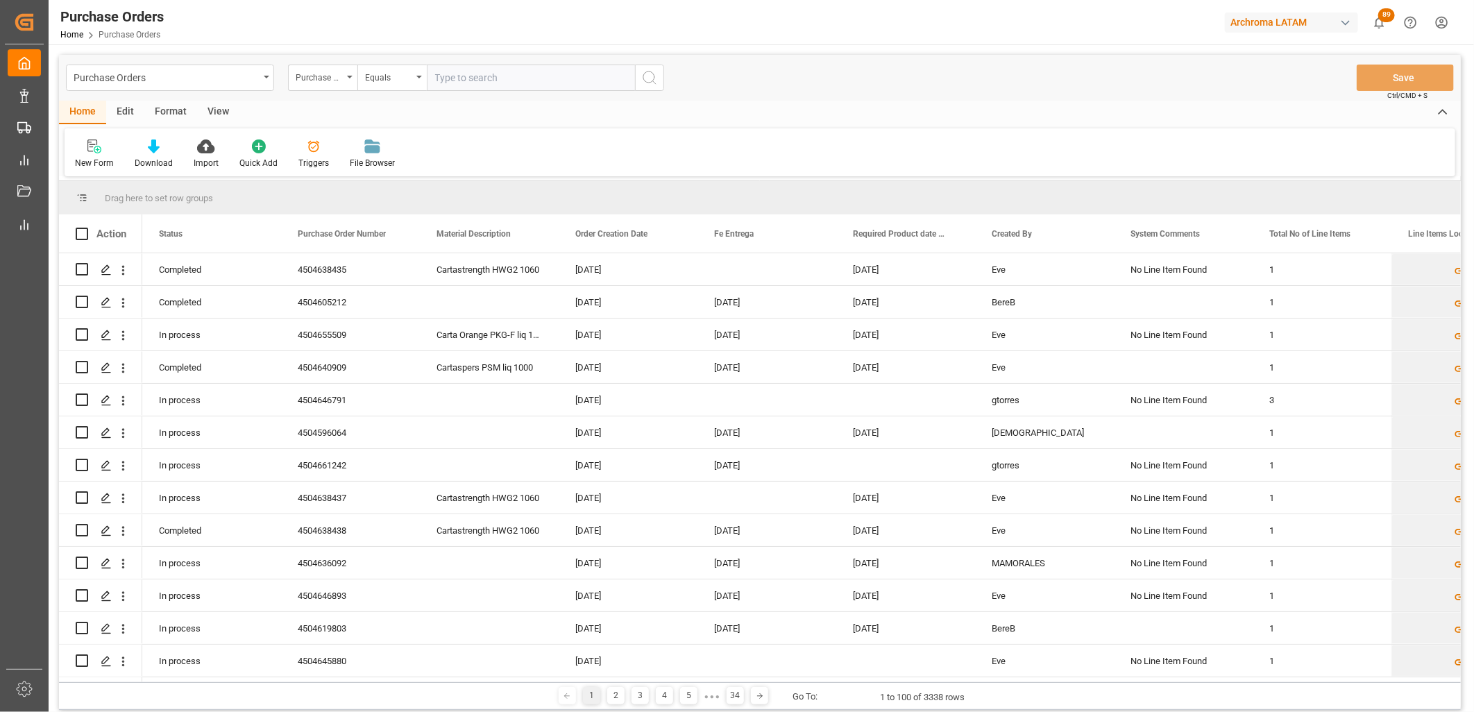
click at [468, 84] on input "text" at bounding box center [531, 78] width 208 height 26
paste input "4504634531"
type input "4504634531"
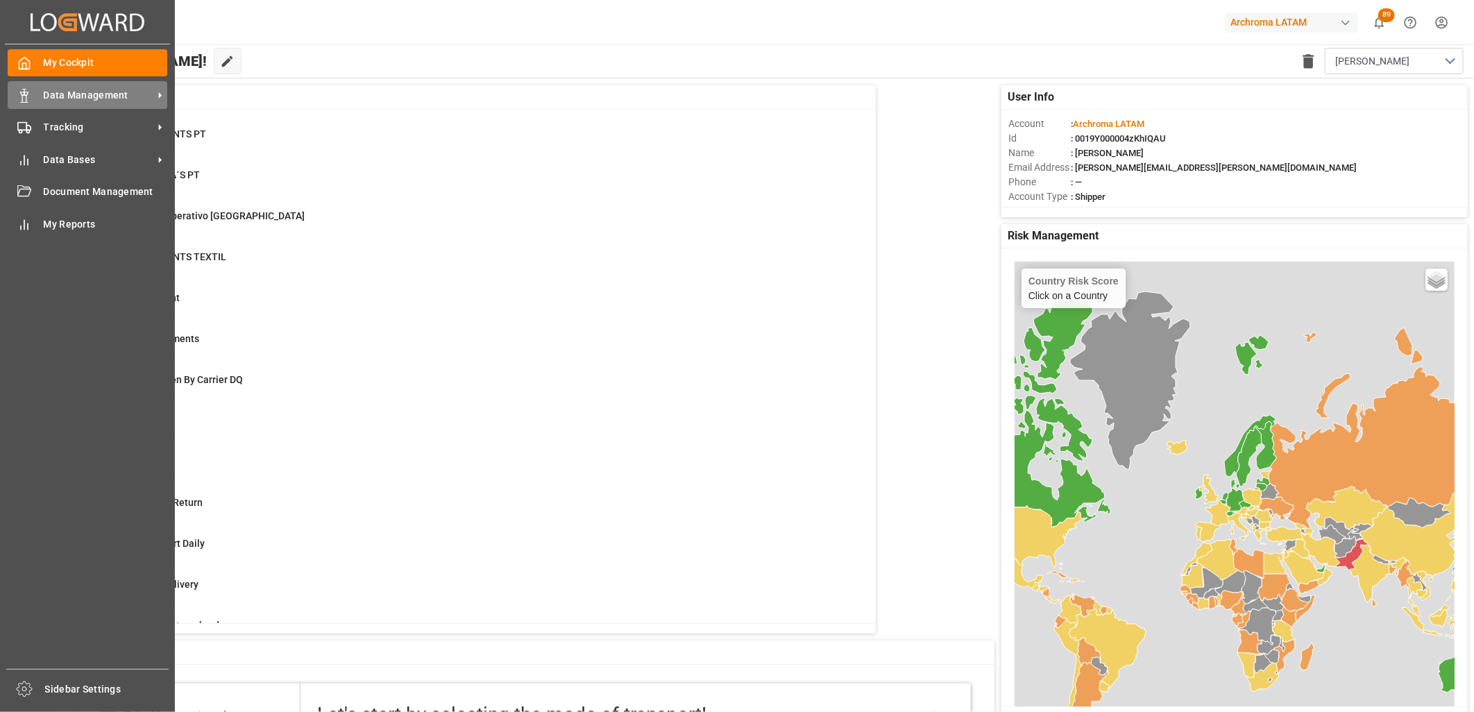
click at [26, 92] on icon at bounding box center [24, 96] width 14 height 14
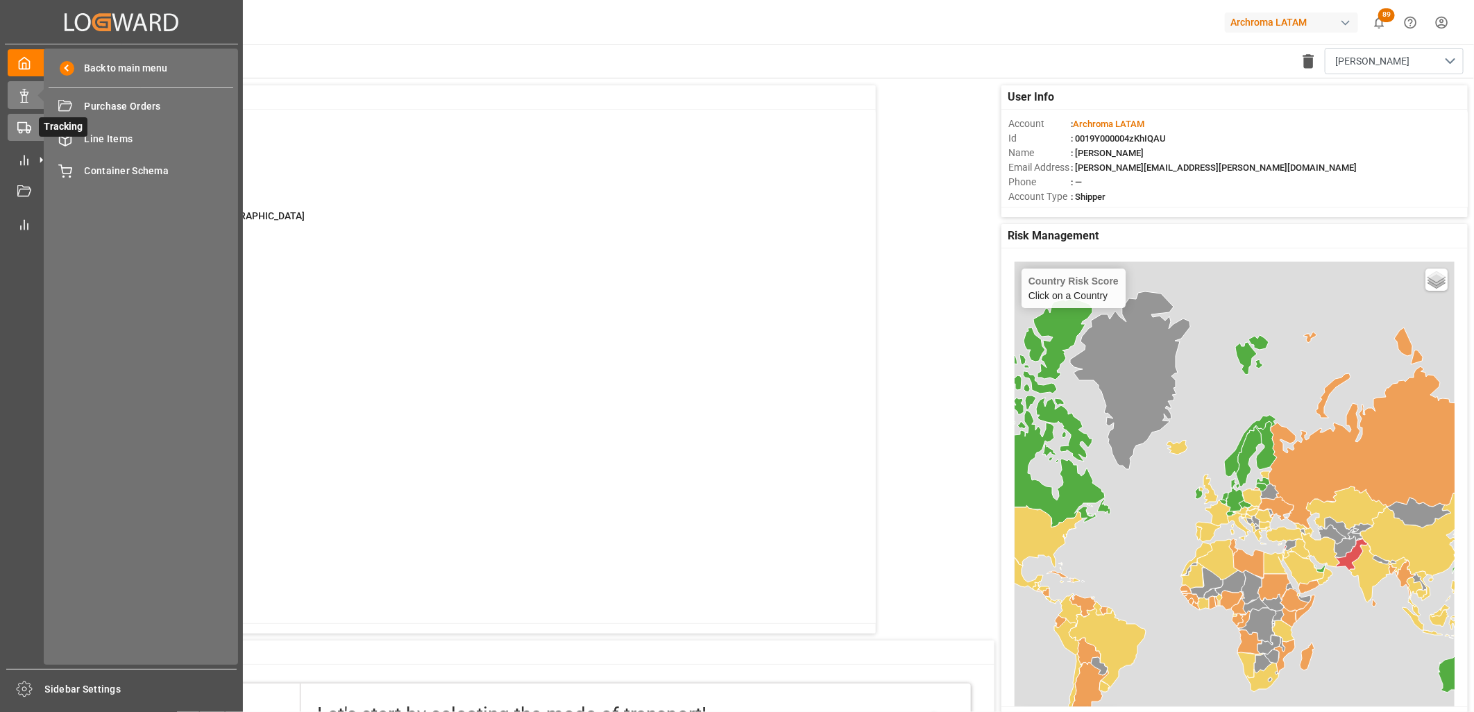
click at [31, 121] on div "Tracking Tracking" at bounding box center [122, 127] width 228 height 27
click at [113, 100] on span "Final Delivery" at bounding box center [159, 106] width 149 height 15
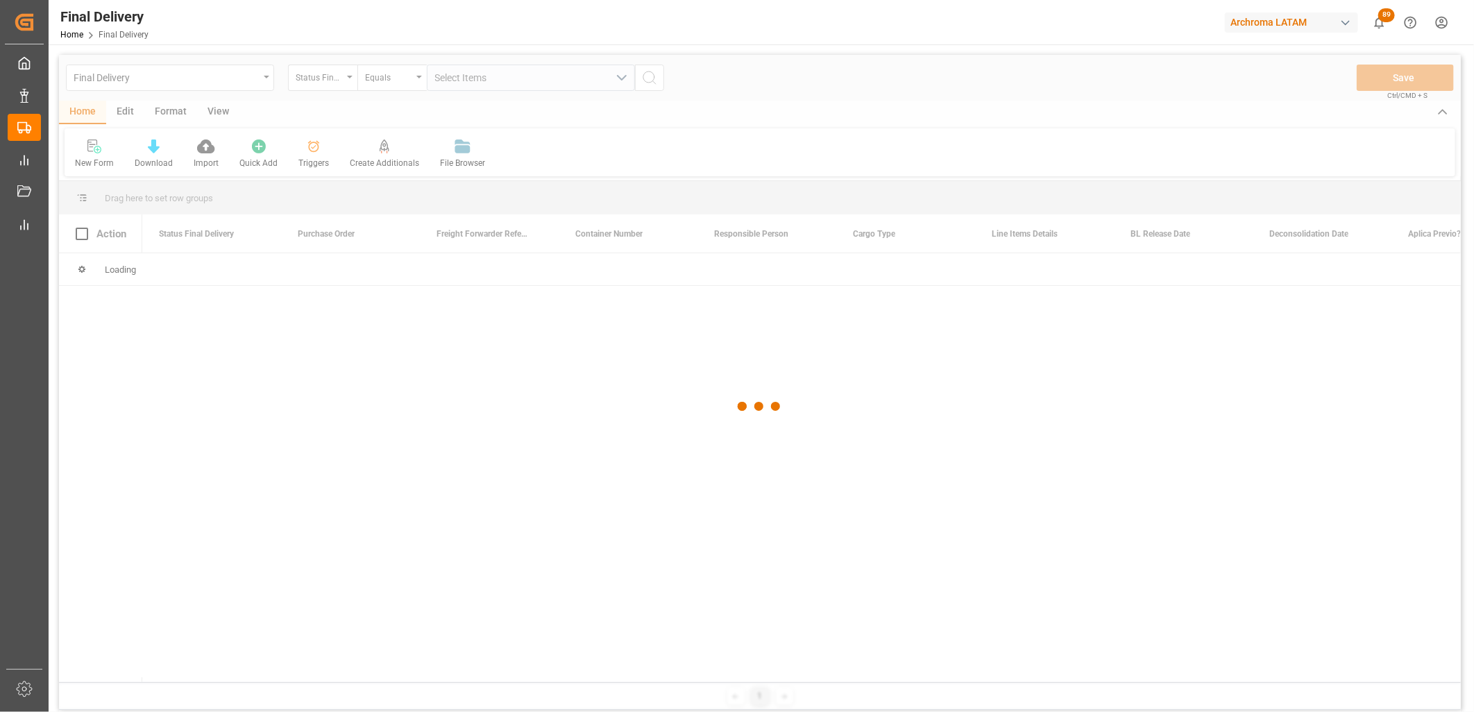
click at [267, 82] on div at bounding box center [760, 407] width 1402 height 704
click at [323, 81] on div at bounding box center [760, 407] width 1402 height 704
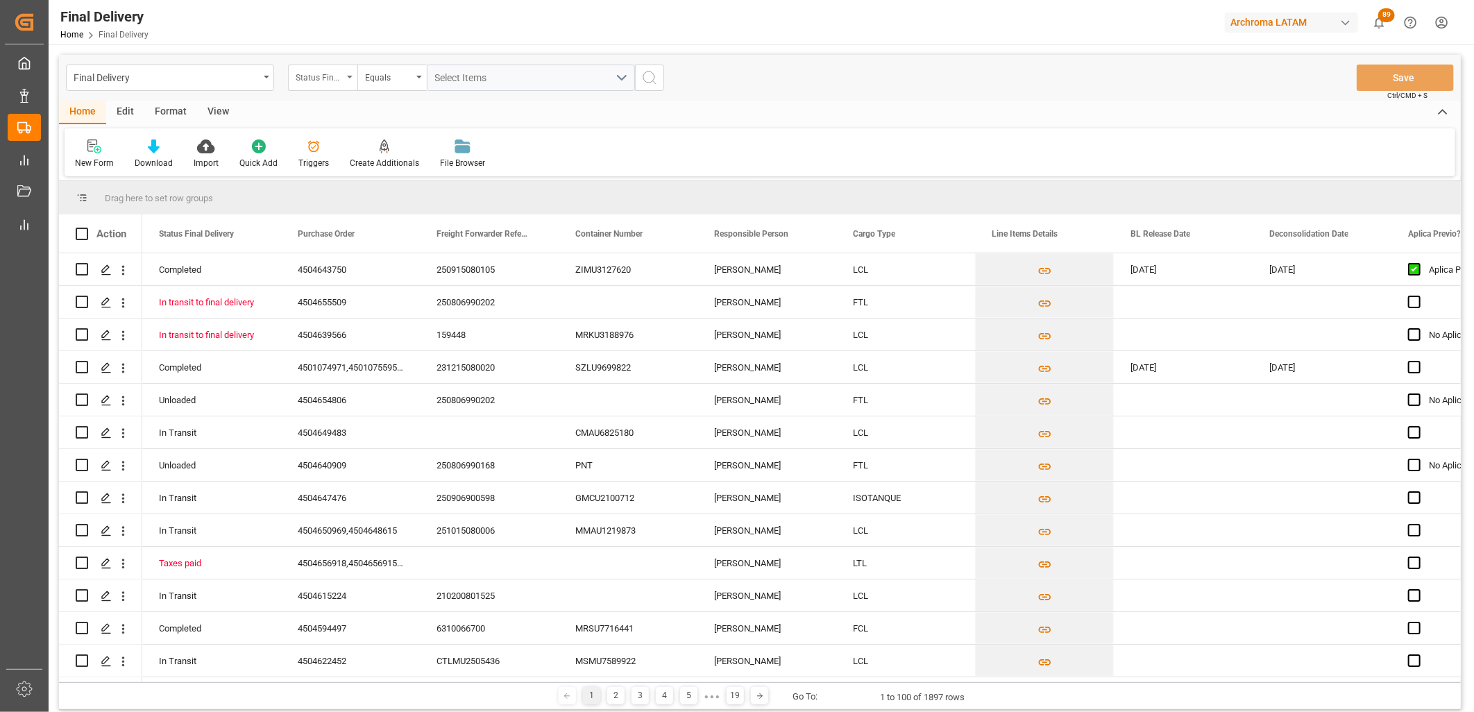
click at [337, 78] on div "Status Final Delivery" at bounding box center [319, 76] width 47 height 16
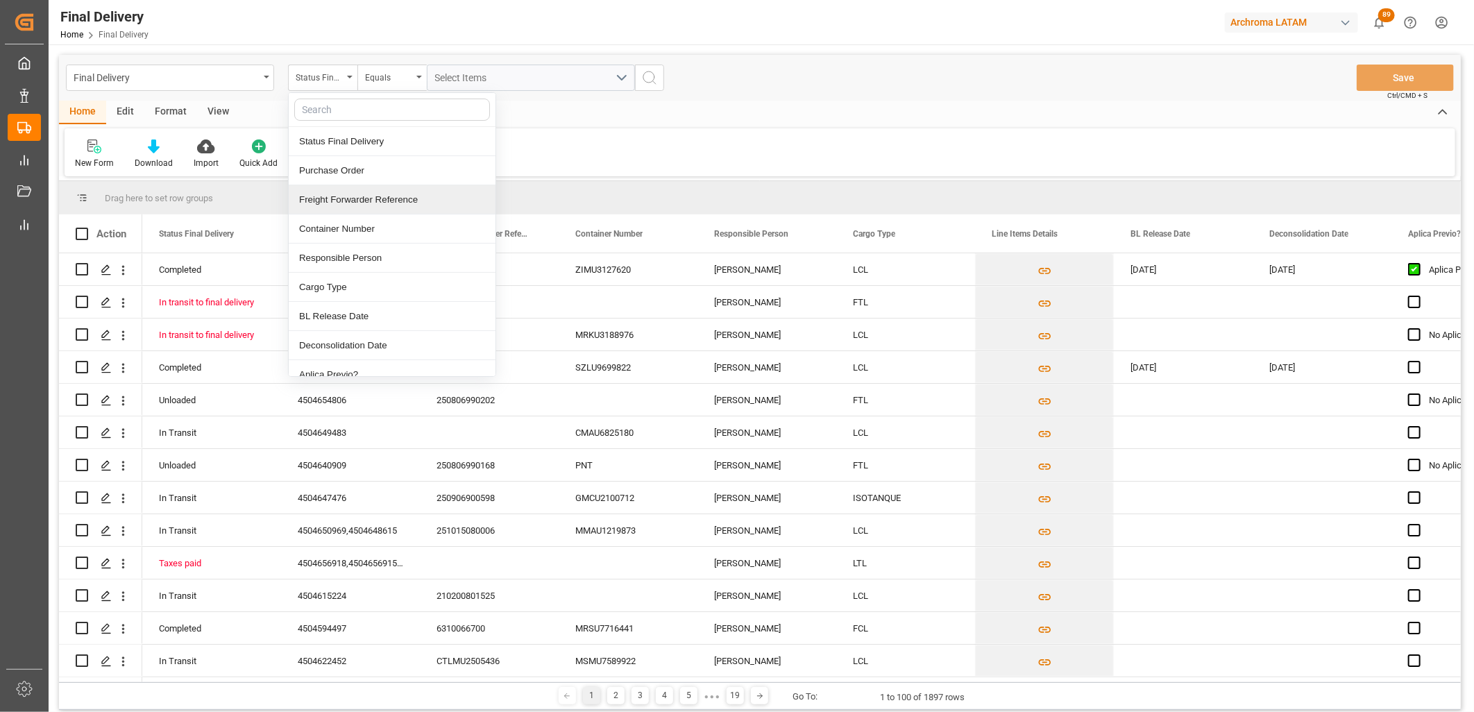
drag, startPoint x: 341, startPoint y: 201, endPoint x: 435, endPoint y: 109, distance: 132.0
click at [343, 196] on div "Freight Forwarder Reference" at bounding box center [392, 199] width 207 height 29
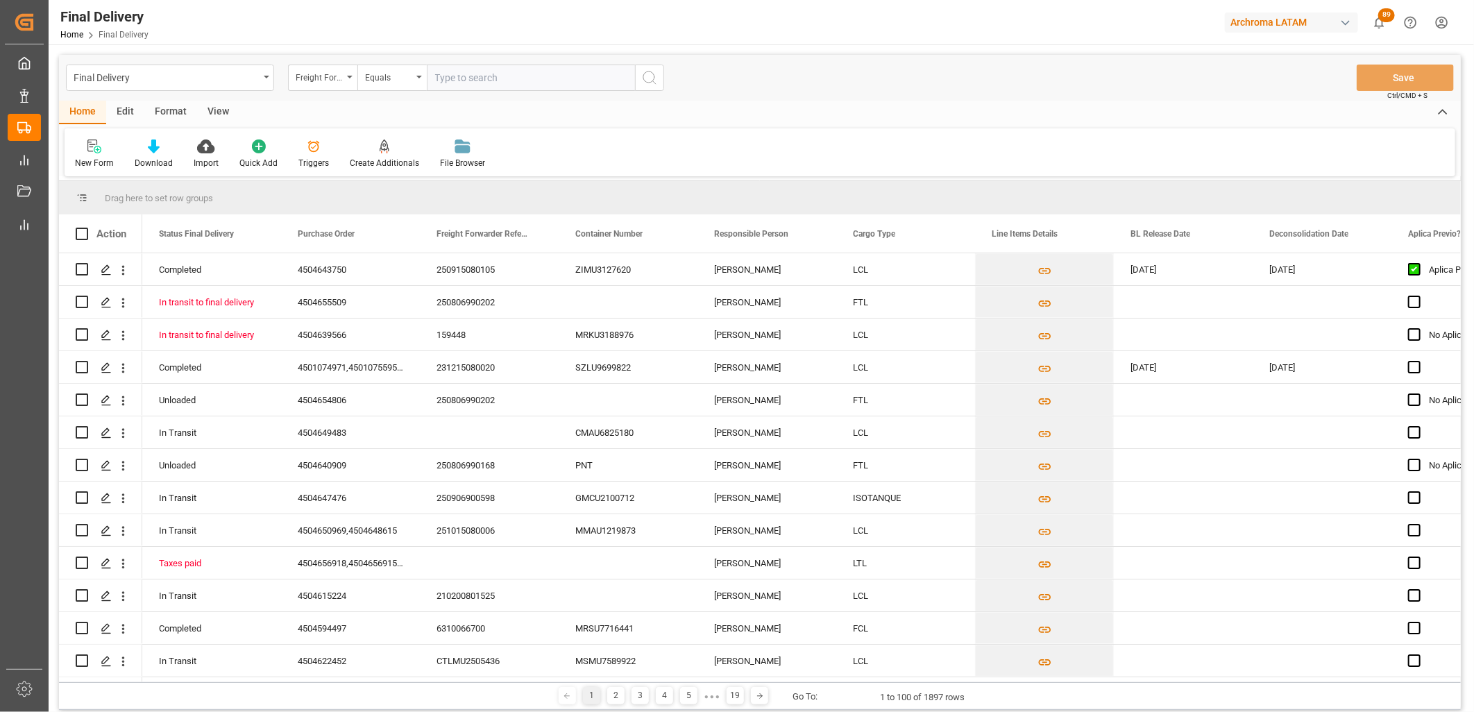
click at [435, 86] on input "text" at bounding box center [531, 78] width 208 height 26
type input "250906900392"
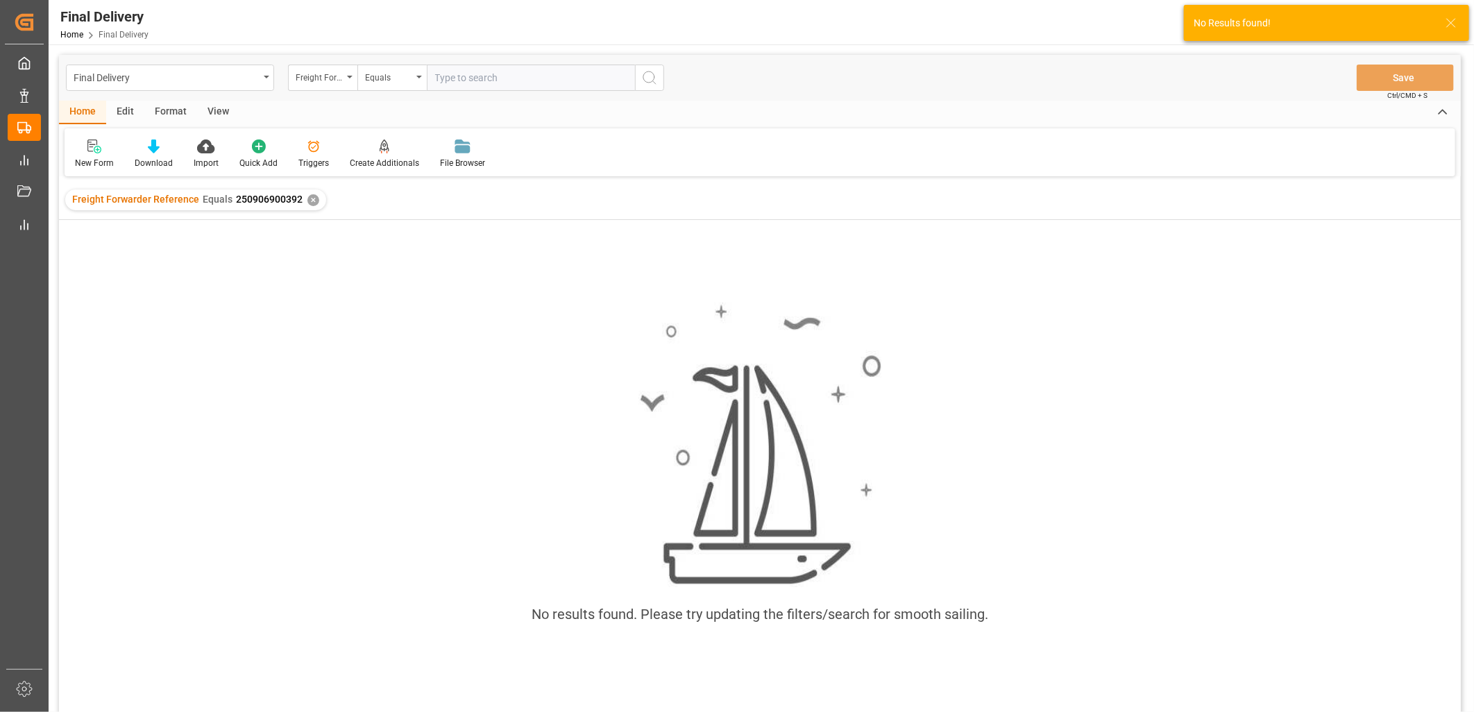
click at [314, 201] on div "Freight Forwarder Reference Equals 250906900392 ✕" at bounding box center [195, 199] width 261 height 21
click at [307, 197] on div "✕" at bounding box center [313, 200] width 12 height 12
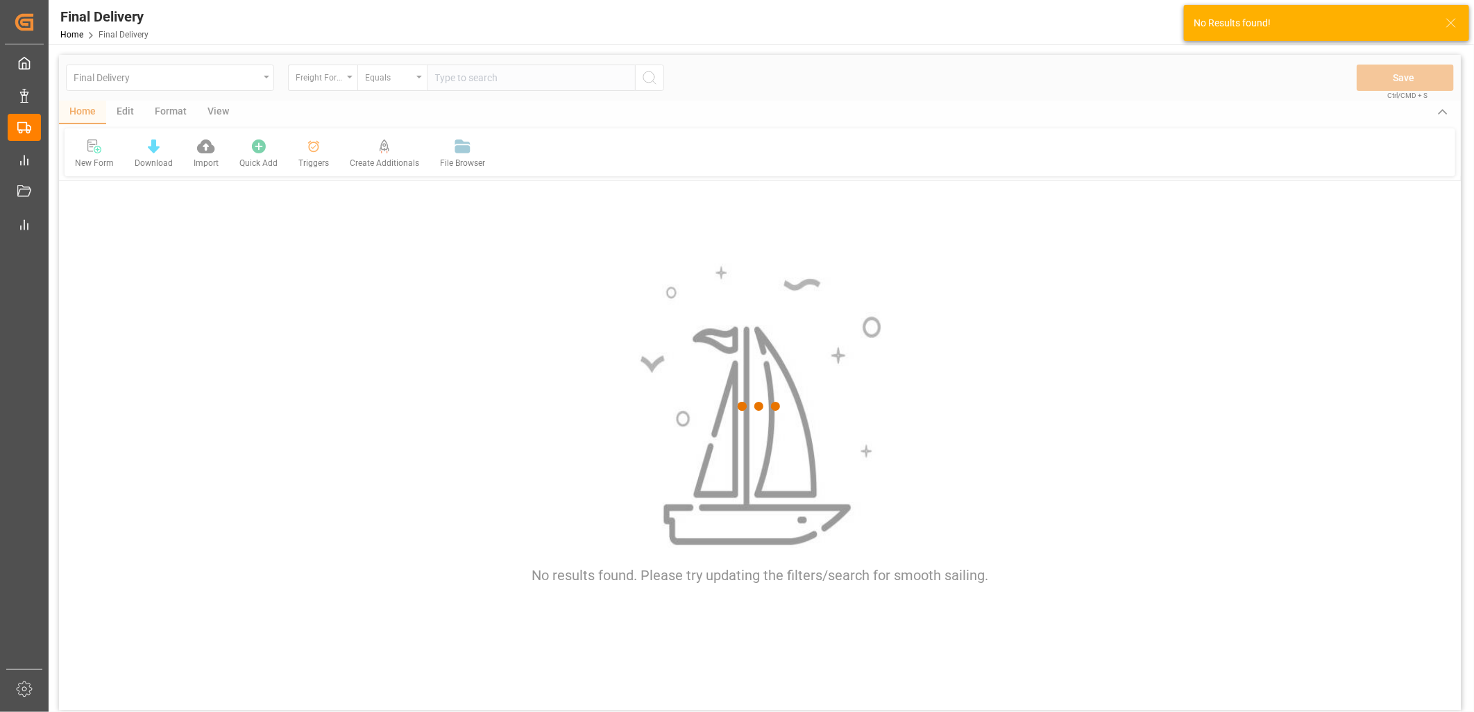
click at [317, 202] on div at bounding box center [760, 407] width 1402 height 704
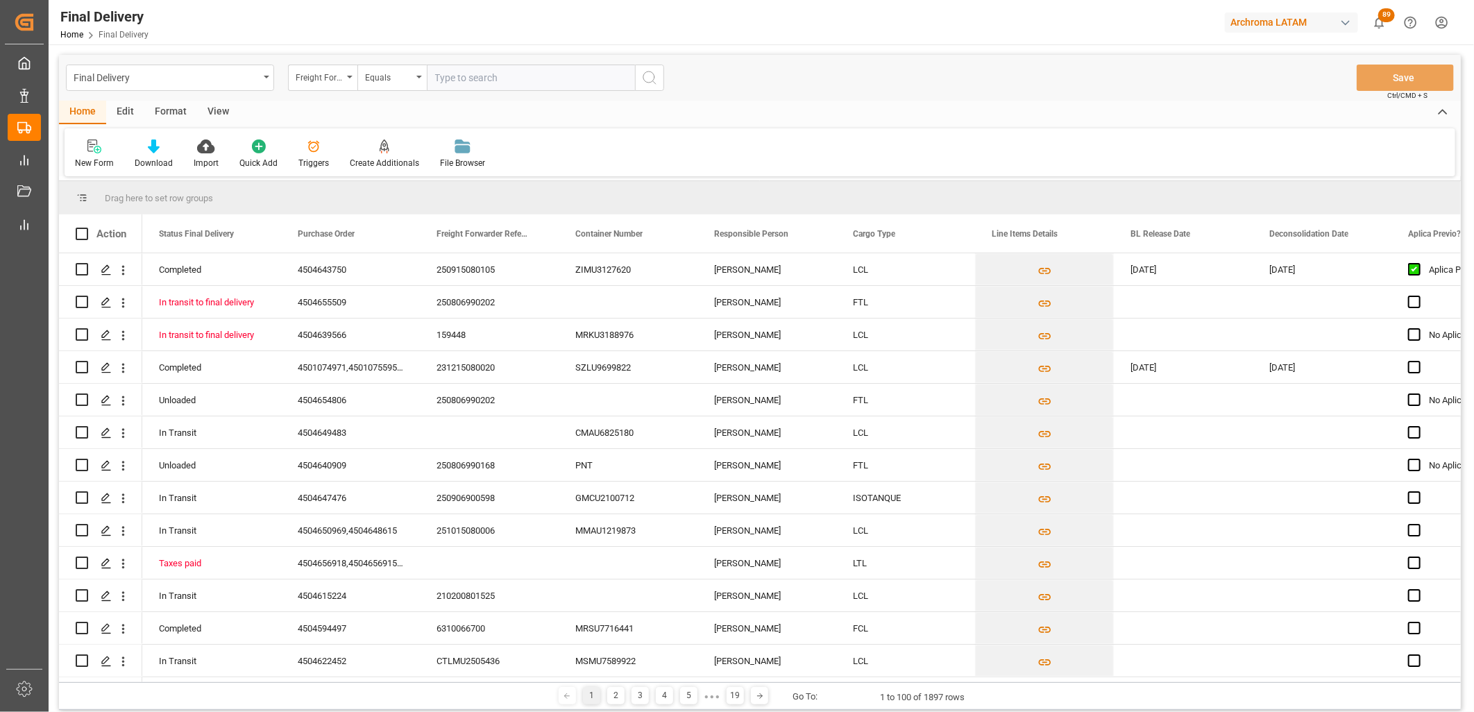
click at [455, 84] on input "text" at bounding box center [531, 78] width 208 height 26
paste input "250906900392"
type input "250906900392"
click at [529, 77] on input "250906900392" at bounding box center [531, 78] width 208 height 26
click at [435, 78] on input "250906900392" at bounding box center [531, 78] width 208 height 26
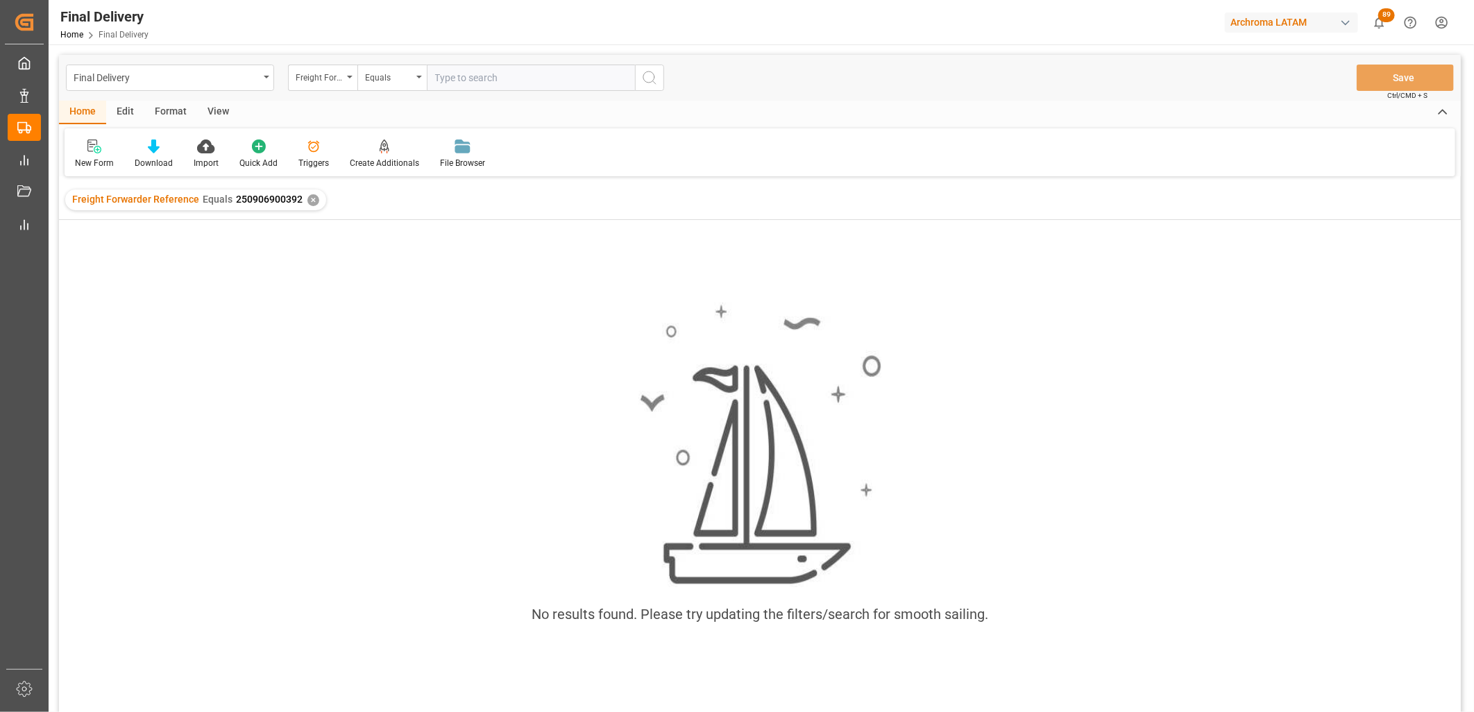
click at [307, 196] on div "✕" at bounding box center [313, 200] width 12 height 12
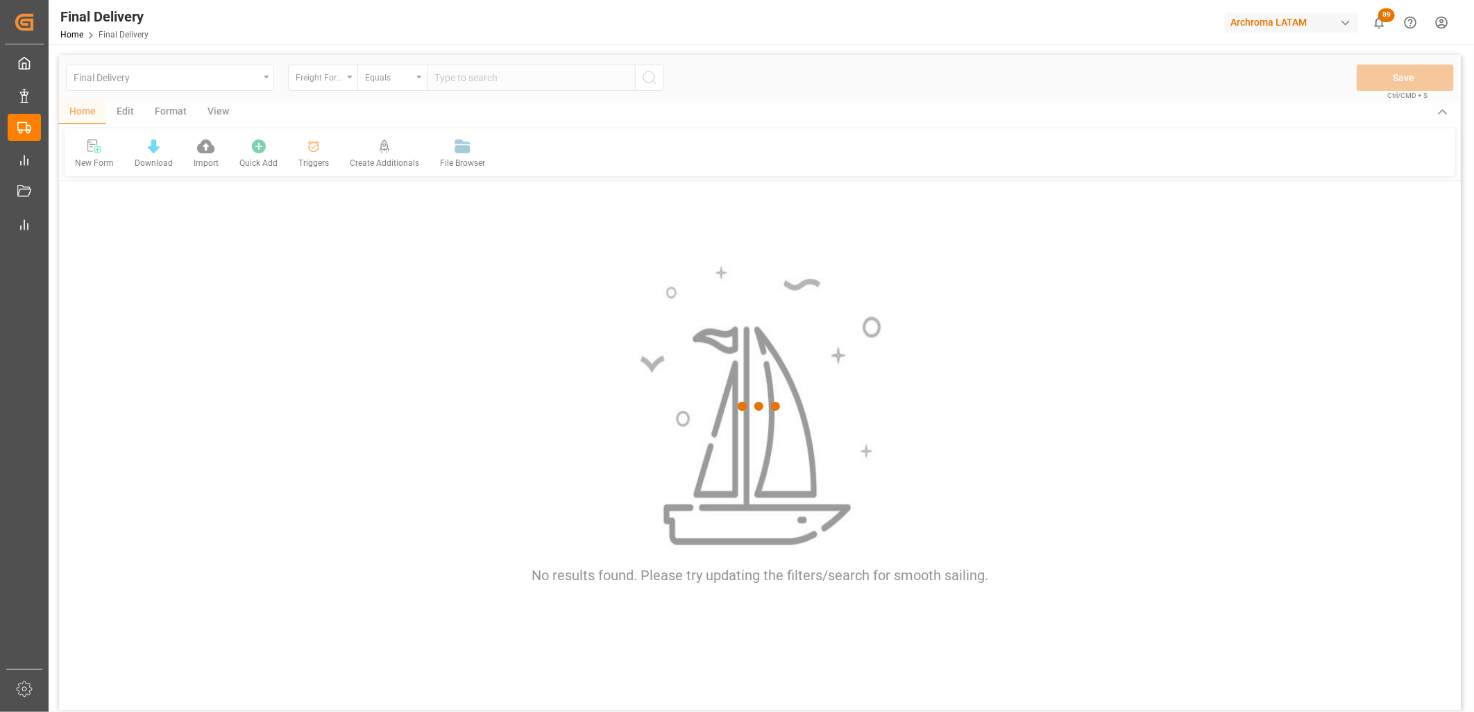
click at [429, 77] on div at bounding box center [760, 407] width 1402 height 704
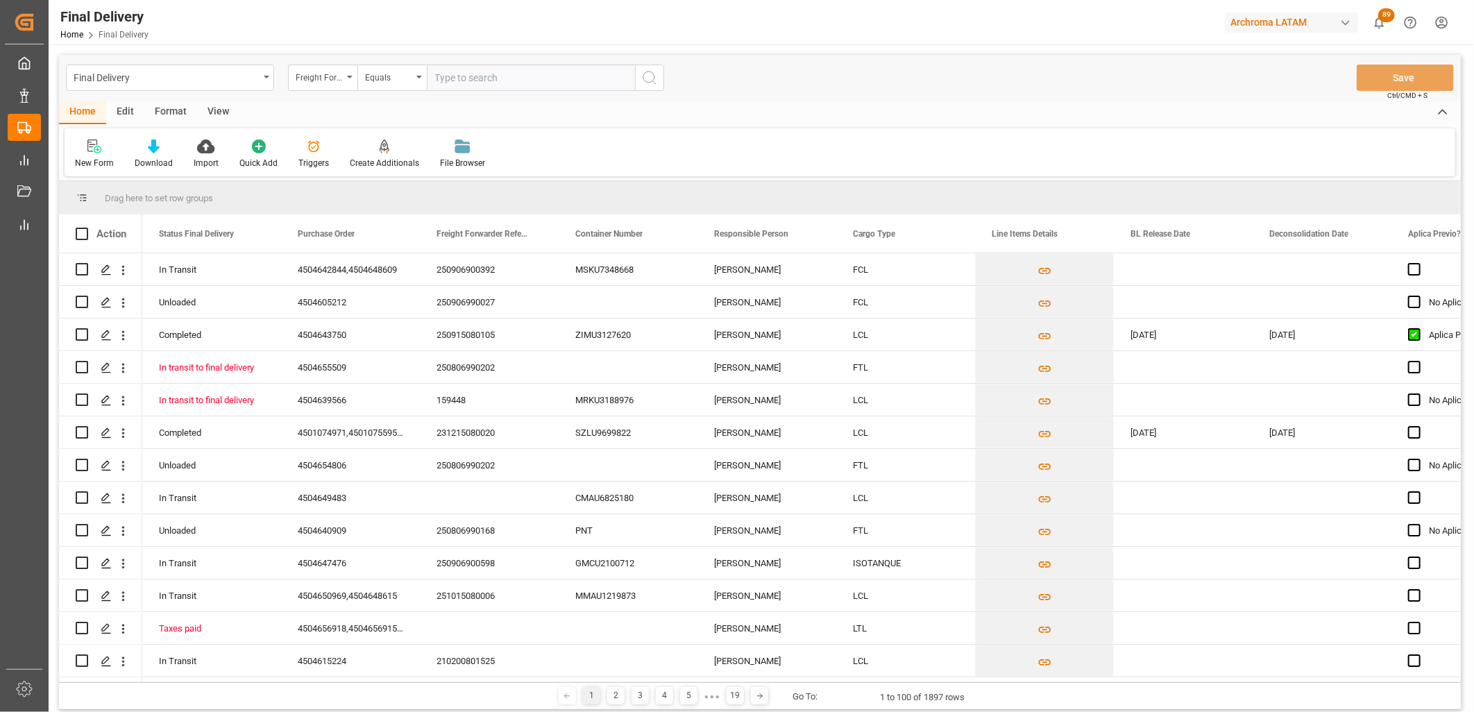
click at [441, 77] on input "text" at bounding box center [531, 78] width 208 height 26
paste input "250906900392"
type input "250906900392"
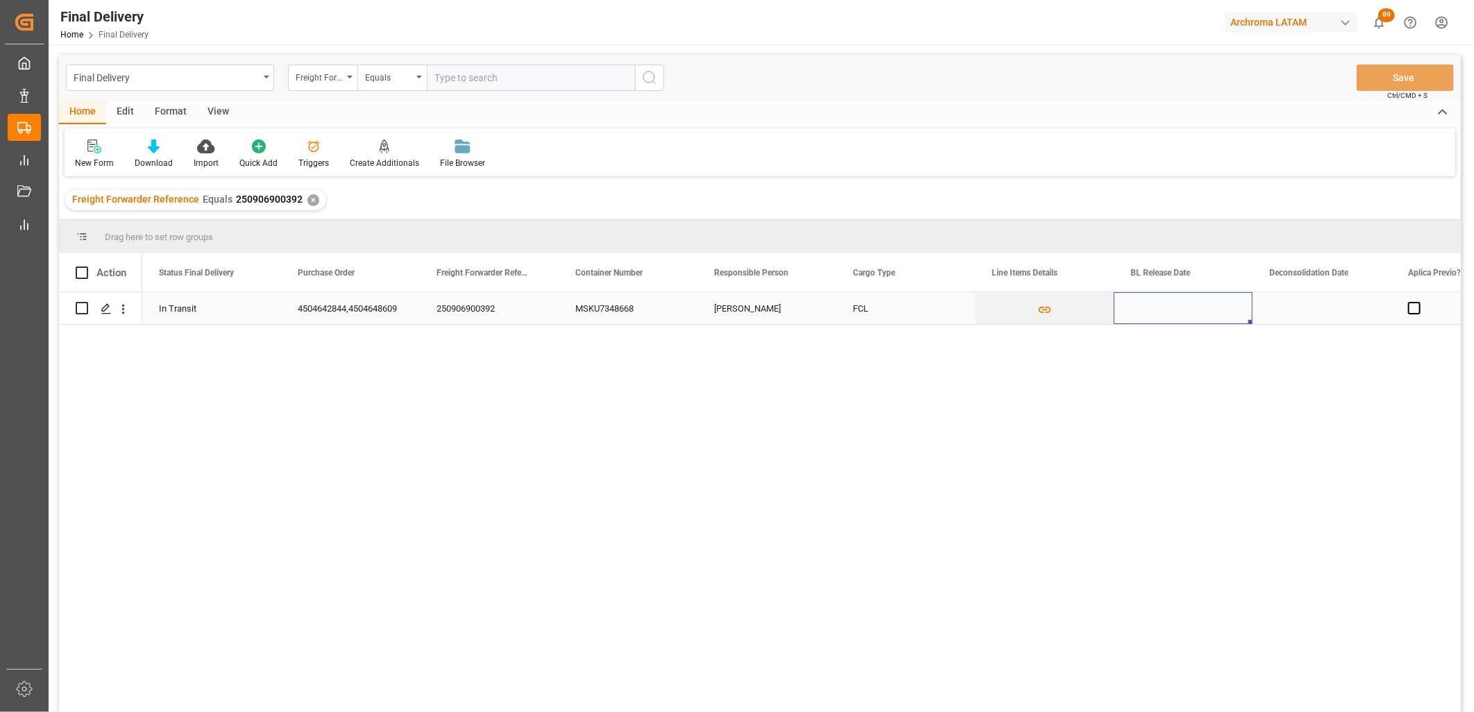
click at [1136, 309] on div "Press SPACE to select this row." at bounding box center [1183, 308] width 139 height 32
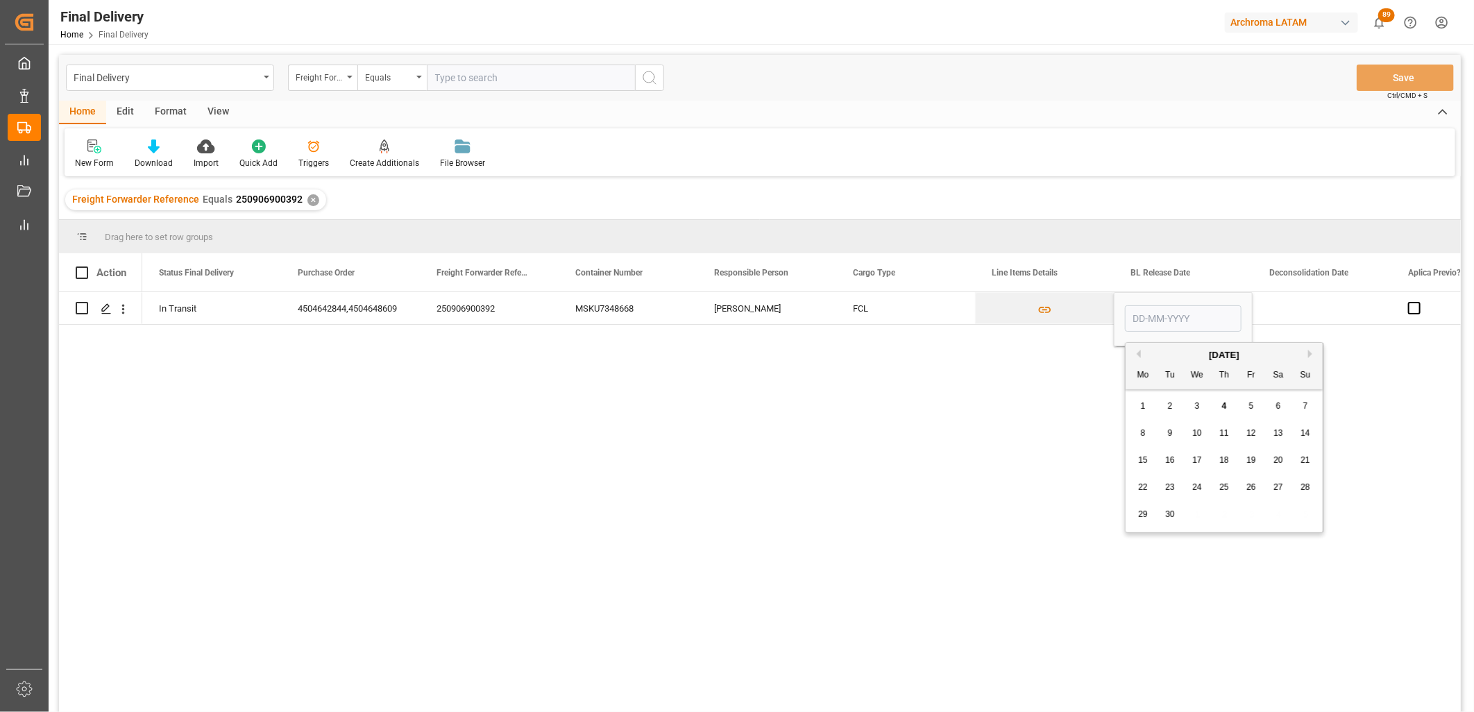
click at [1197, 408] on span "3" at bounding box center [1197, 406] width 5 height 10
type input "[DATE]"
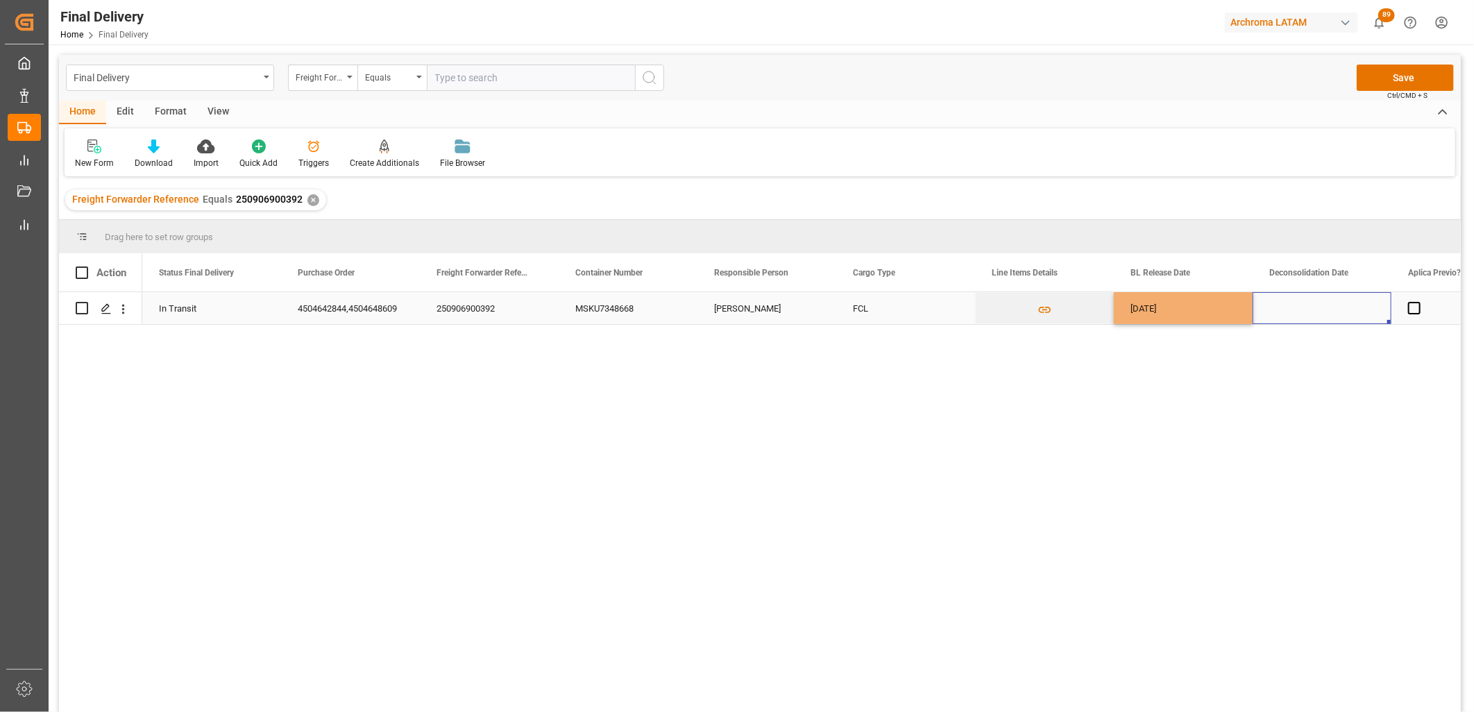
click at [1324, 306] on div "Press SPACE to select this row." at bounding box center [1322, 308] width 139 height 32
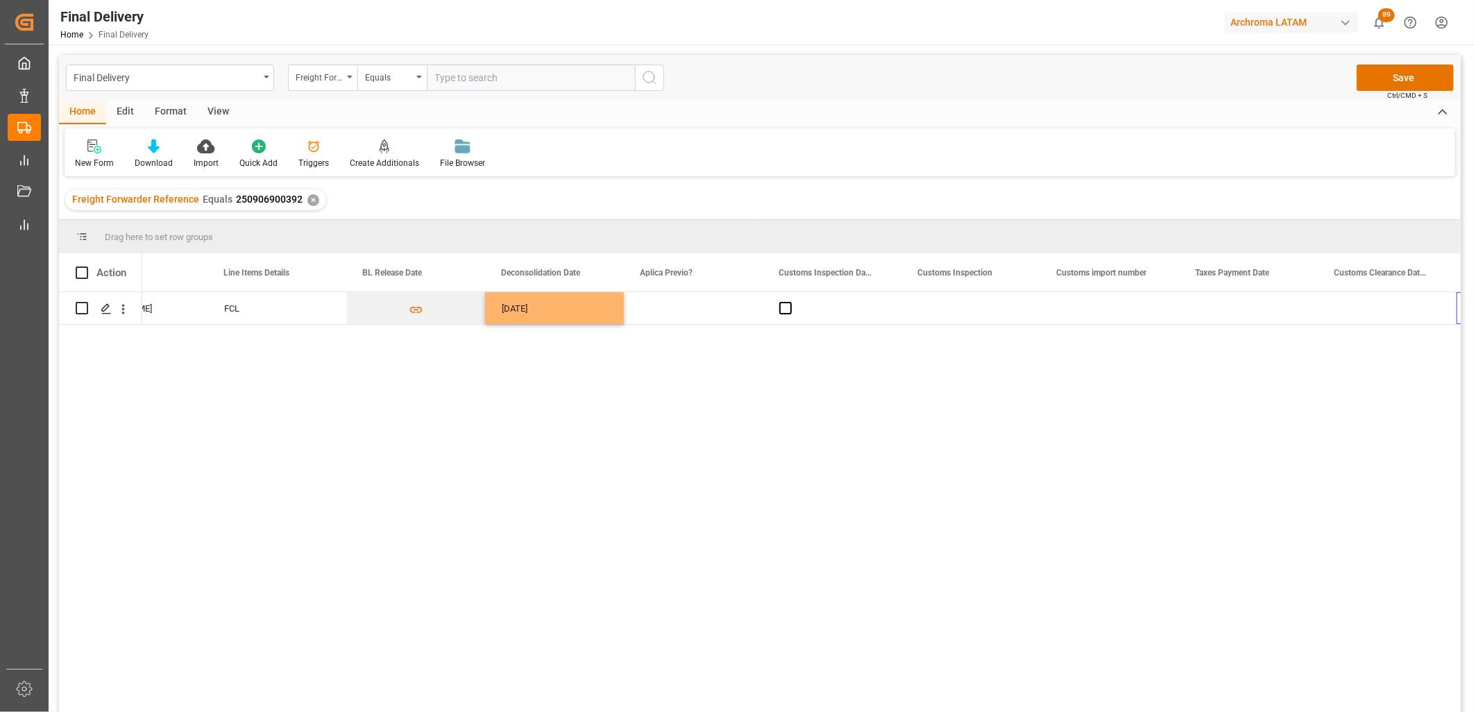
scroll to position [0, 768]
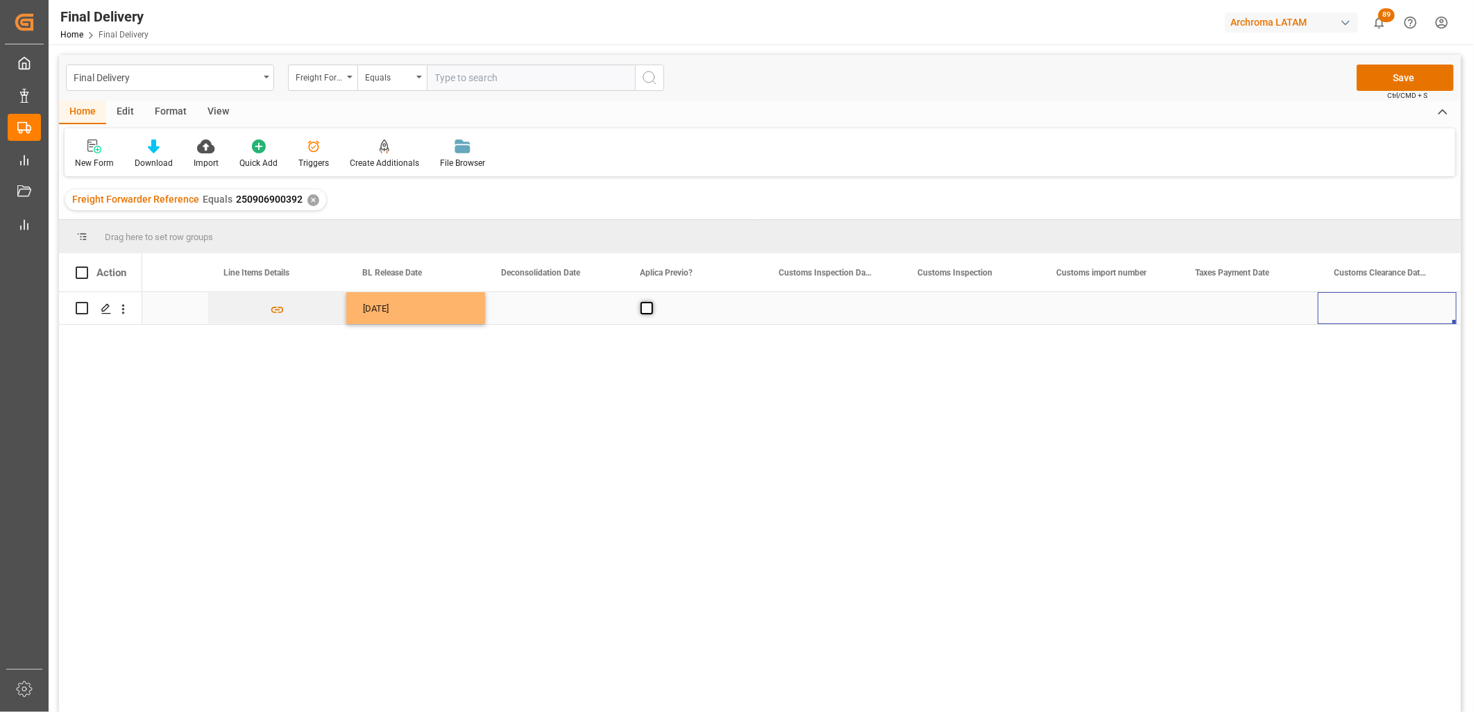
click at [646, 310] on span "Press SPACE to select this row." at bounding box center [647, 308] width 12 height 12
click at [651, 302] on input "Press SPACE to select this row." at bounding box center [651, 302] width 0 height 0
click at [818, 309] on div "Press SPACE to select this row." at bounding box center [832, 308] width 139 height 32
click at [802, 313] on div "Press SPACE to select this row." at bounding box center [832, 308] width 139 height 32
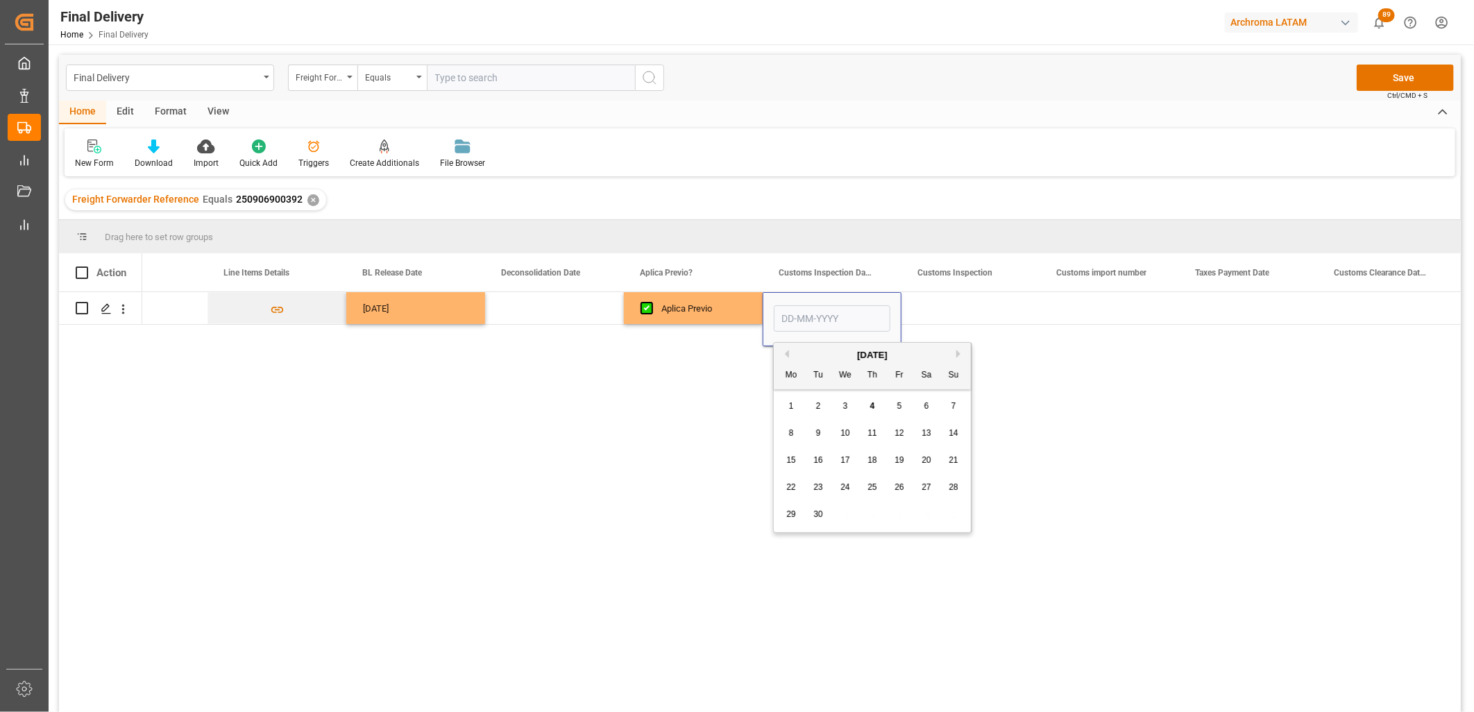
click at [899, 406] on span "5" at bounding box center [899, 406] width 5 height 10
type input "[DATE]"
click at [947, 310] on div "Press SPACE to select this row." at bounding box center [971, 308] width 139 height 32
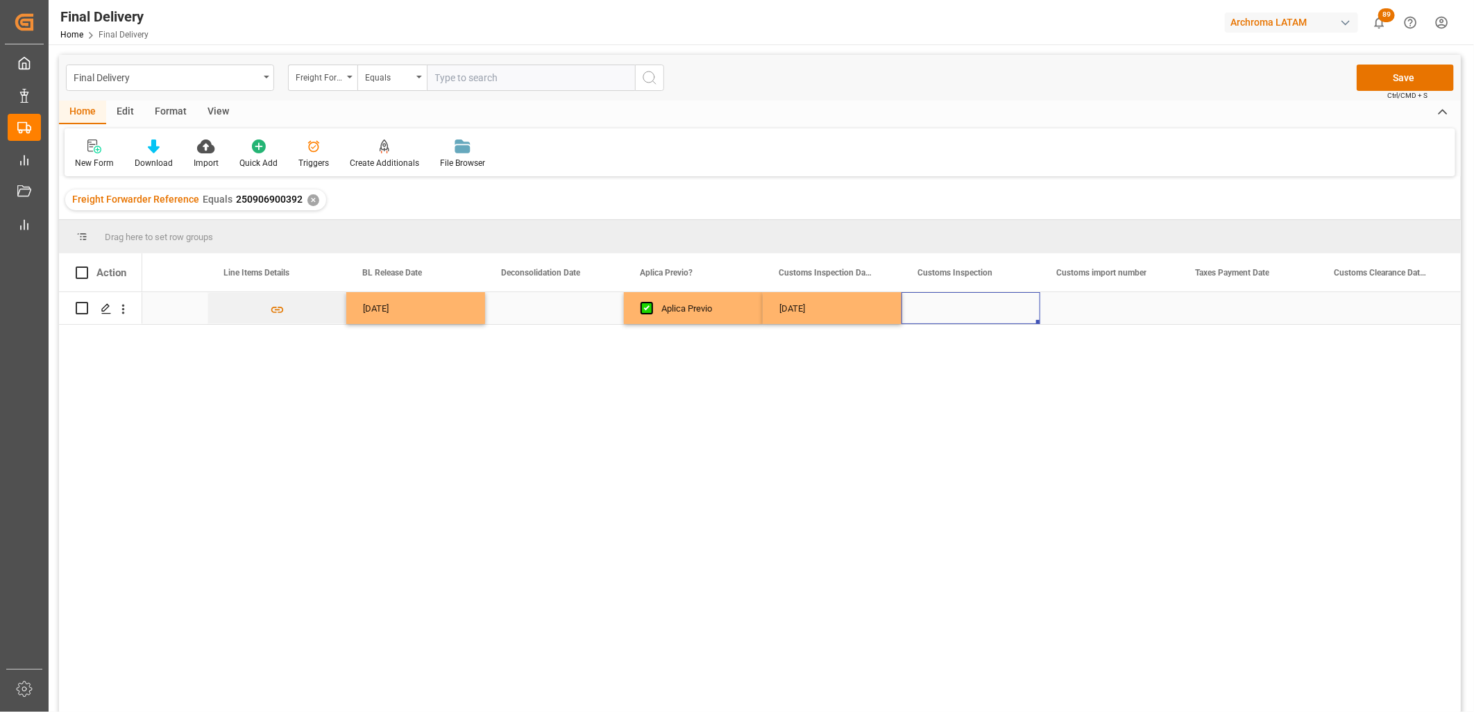
click at [947, 309] on div "Press SPACE to select this row." at bounding box center [971, 308] width 139 height 32
click at [1094, 311] on div "Press SPACE to select this row." at bounding box center [1109, 308] width 139 height 32
click at [1095, 311] on div "Press SPACE to select this row." at bounding box center [1109, 308] width 139 height 32
click at [1378, 304] on div "Press SPACE to select this row." at bounding box center [1387, 308] width 139 height 32
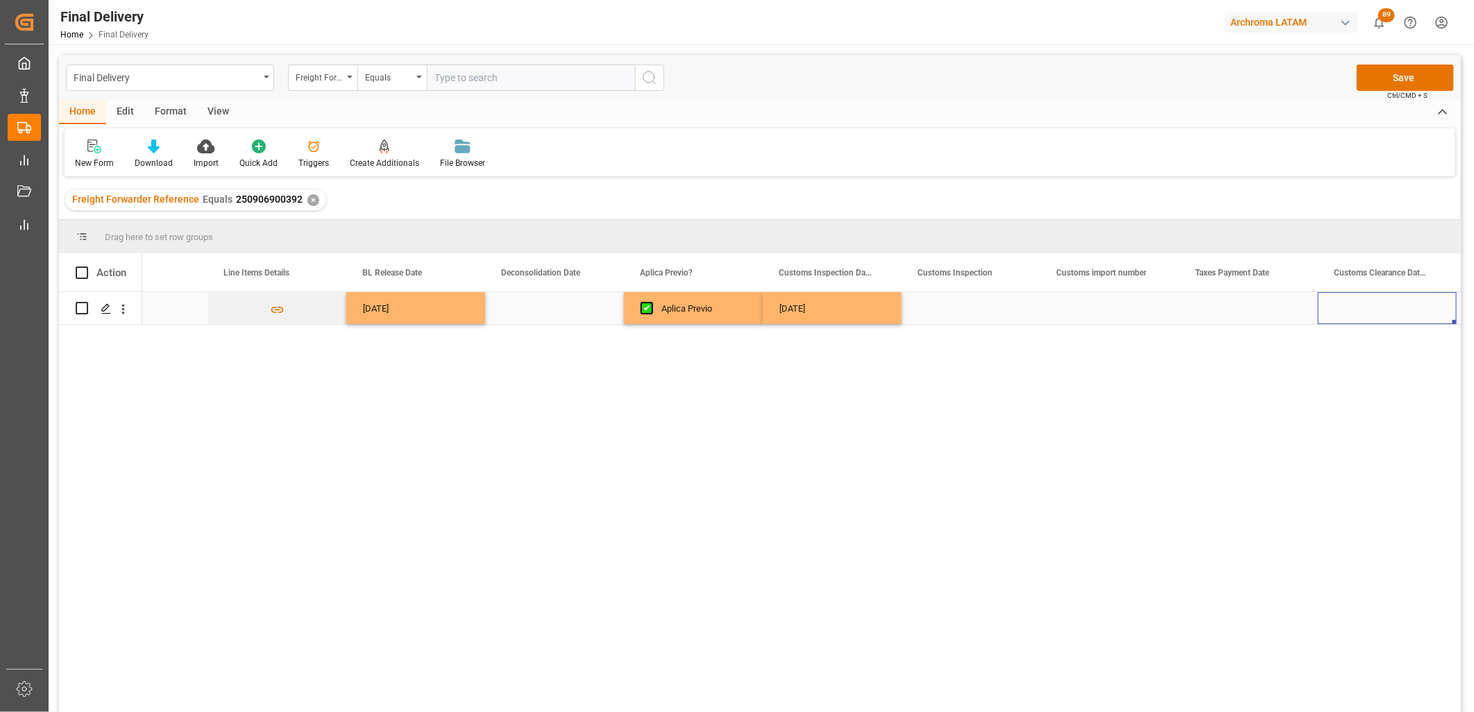
click at [1378, 304] on div "Press SPACE to select this row." at bounding box center [1387, 308] width 139 height 32
click at [1424, 412] on div "6" at bounding box center [1425, 406] width 17 height 17
type input "06-09-2025"
click at [1226, 310] on div "Press SPACE to select this row." at bounding box center [1248, 308] width 139 height 32
click at [1404, 81] on button "Save" at bounding box center [1405, 78] width 97 height 26
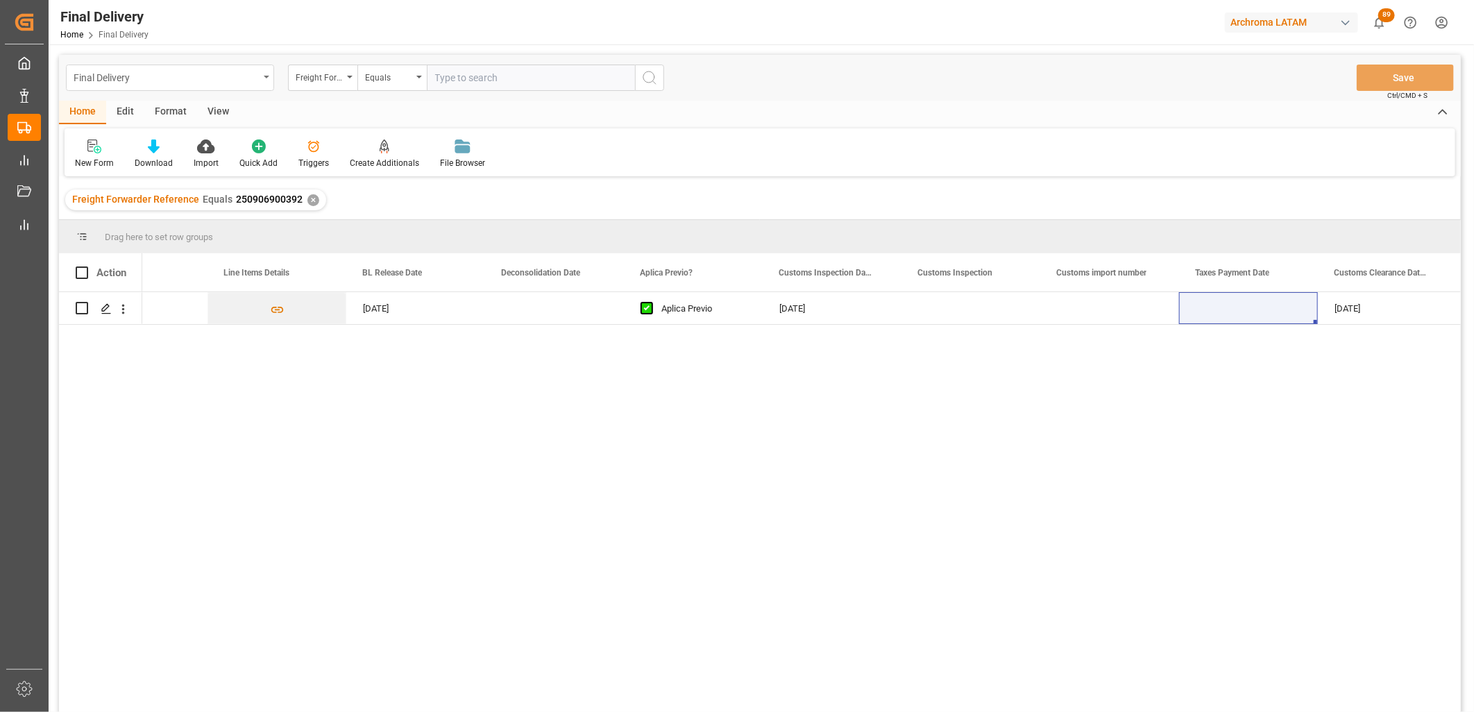
drag, startPoint x: 185, startPoint y: 74, endPoint x: 185, endPoint y: 84, distance: 10.4
click at [185, 75] on div "Final Delivery" at bounding box center [166, 76] width 185 height 17
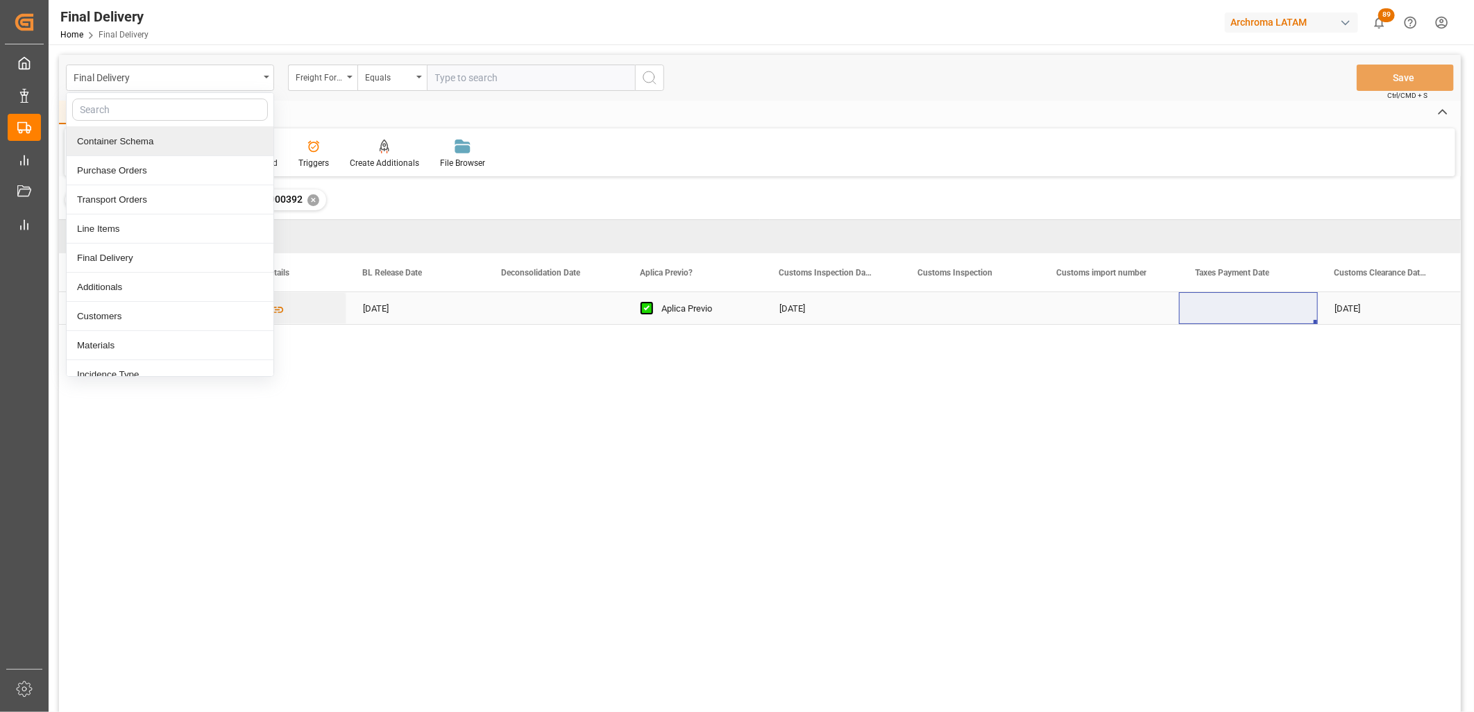
click at [544, 307] on div "Press SPACE to select this row." at bounding box center [554, 308] width 139 height 32
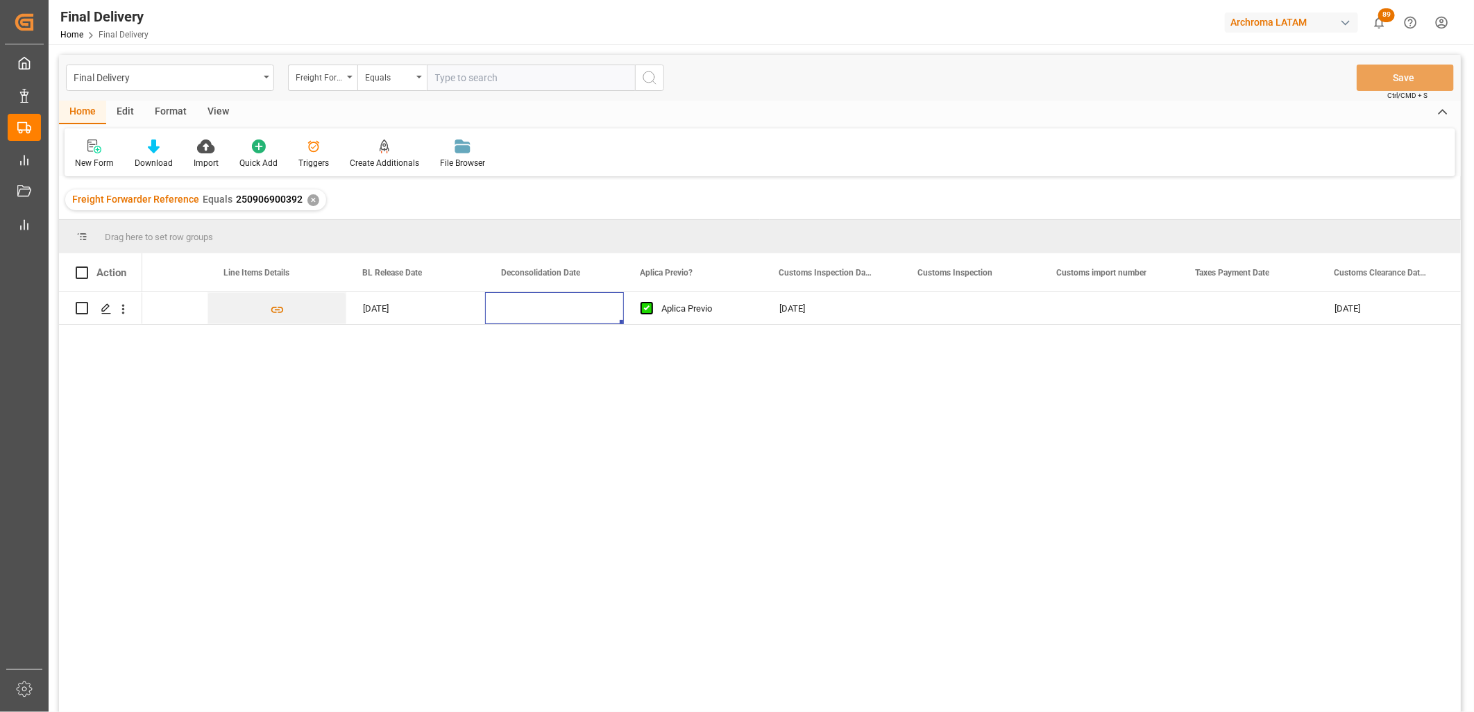
click at [307, 197] on div "✕" at bounding box center [313, 200] width 12 height 12
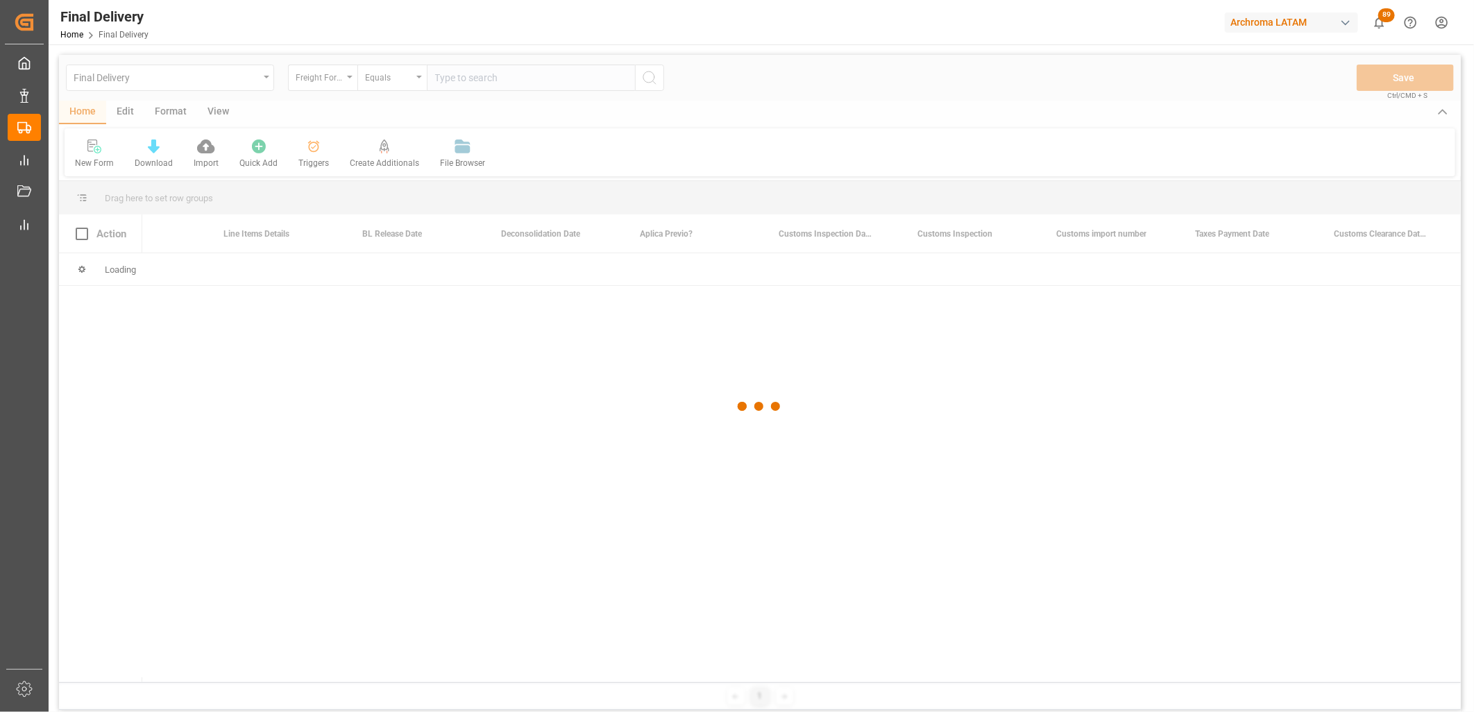
click at [444, 80] on div at bounding box center [760, 407] width 1402 height 704
click at [447, 75] on div at bounding box center [760, 407] width 1402 height 704
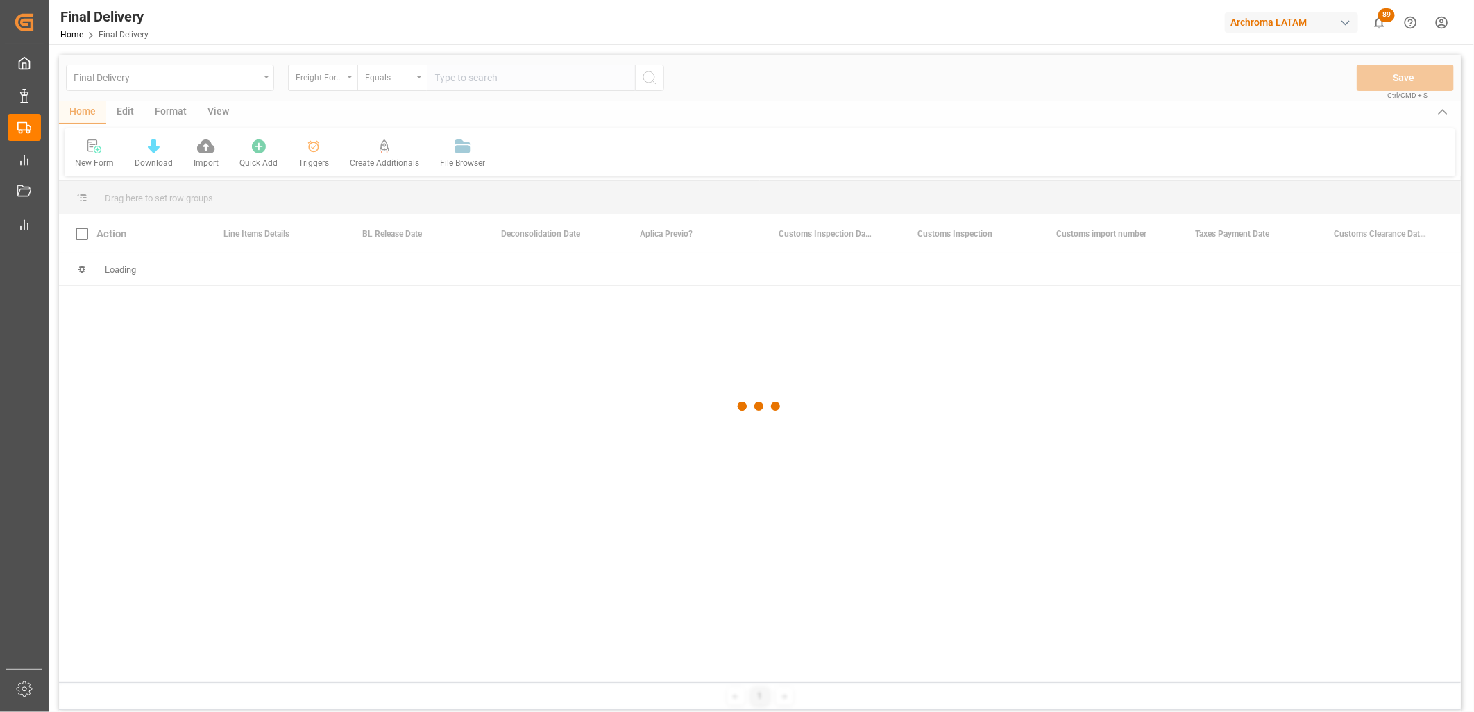
click at [447, 75] on div at bounding box center [760, 407] width 1402 height 704
click at [445, 78] on div at bounding box center [760, 407] width 1402 height 704
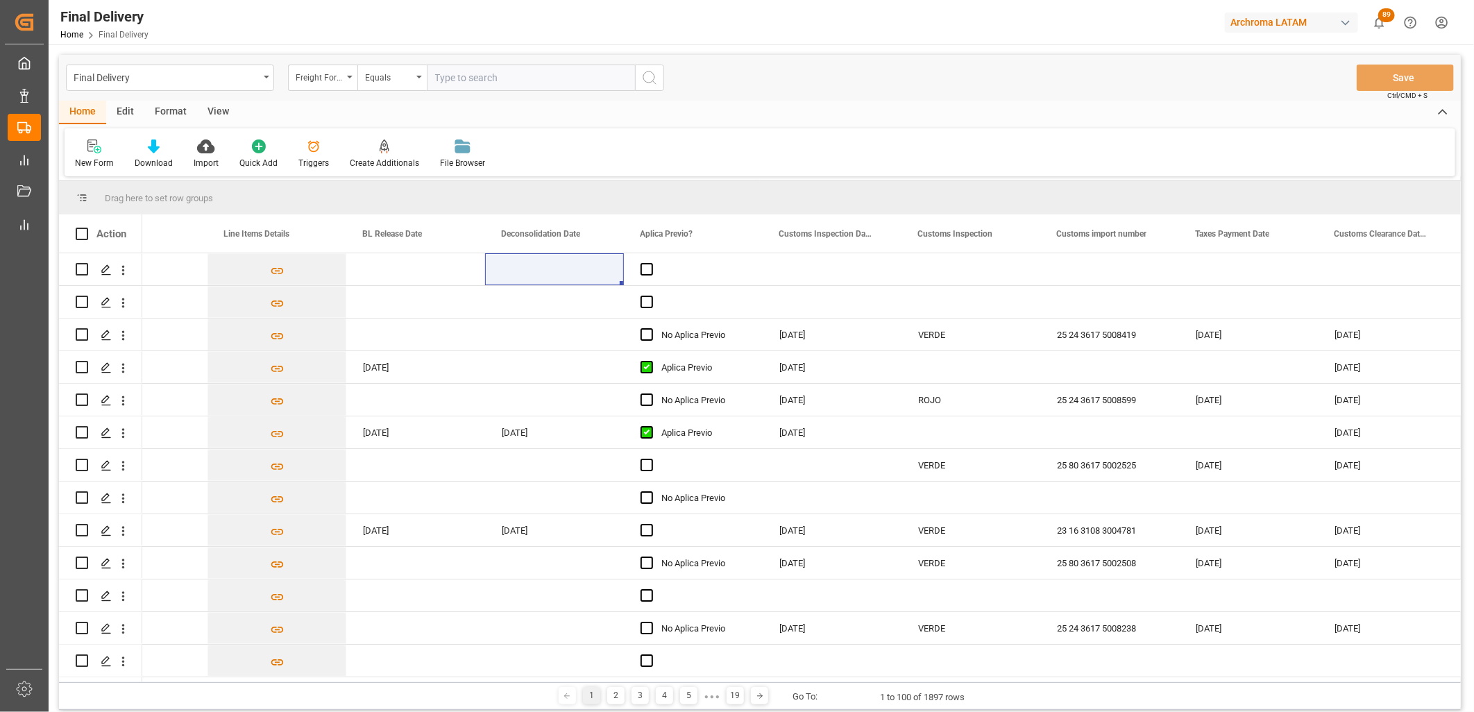
click at [445, 78] on input "text" at bounding box center [531, 78] width 208 height 26
paste input "250906900012"
type input "250906900012"
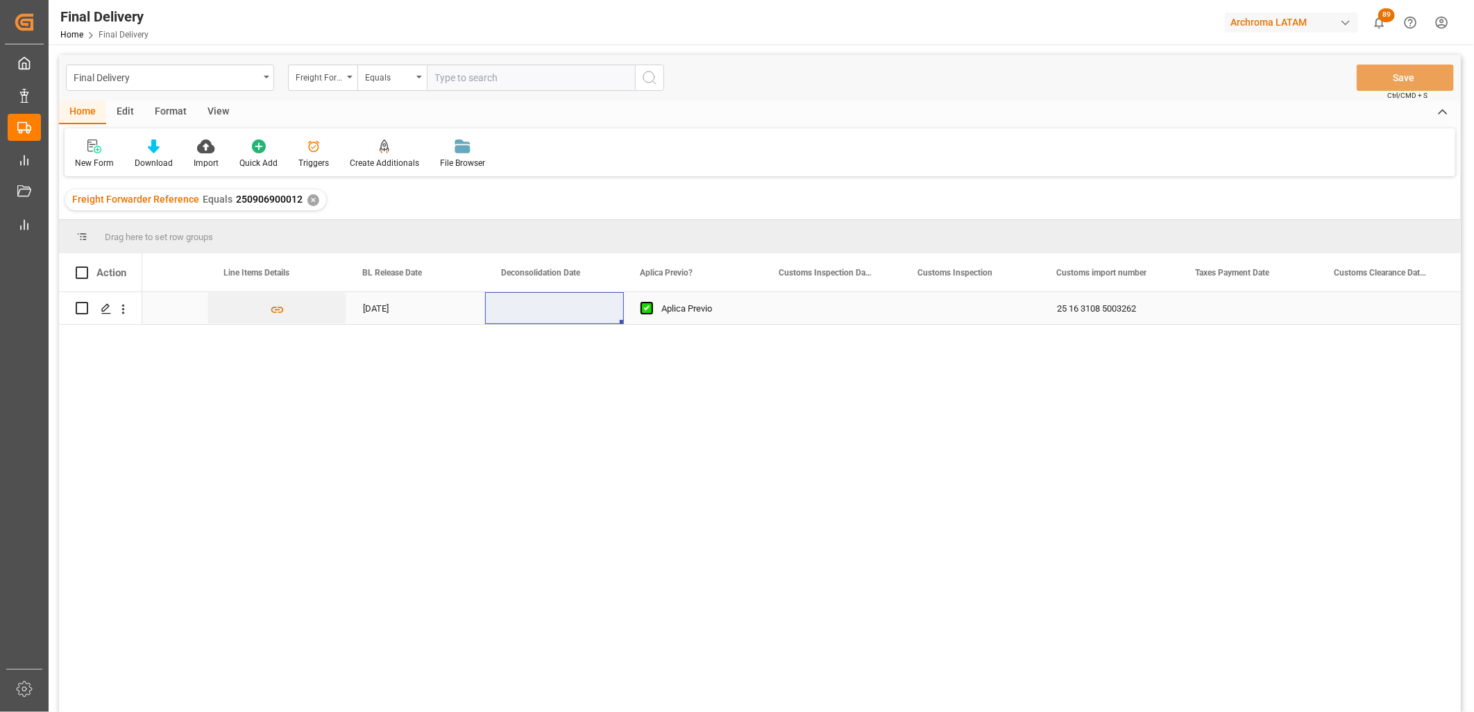
click at [563, 310] on div "Press SPACE to select this row." at bounding box center [554, 308] width 139 height 32
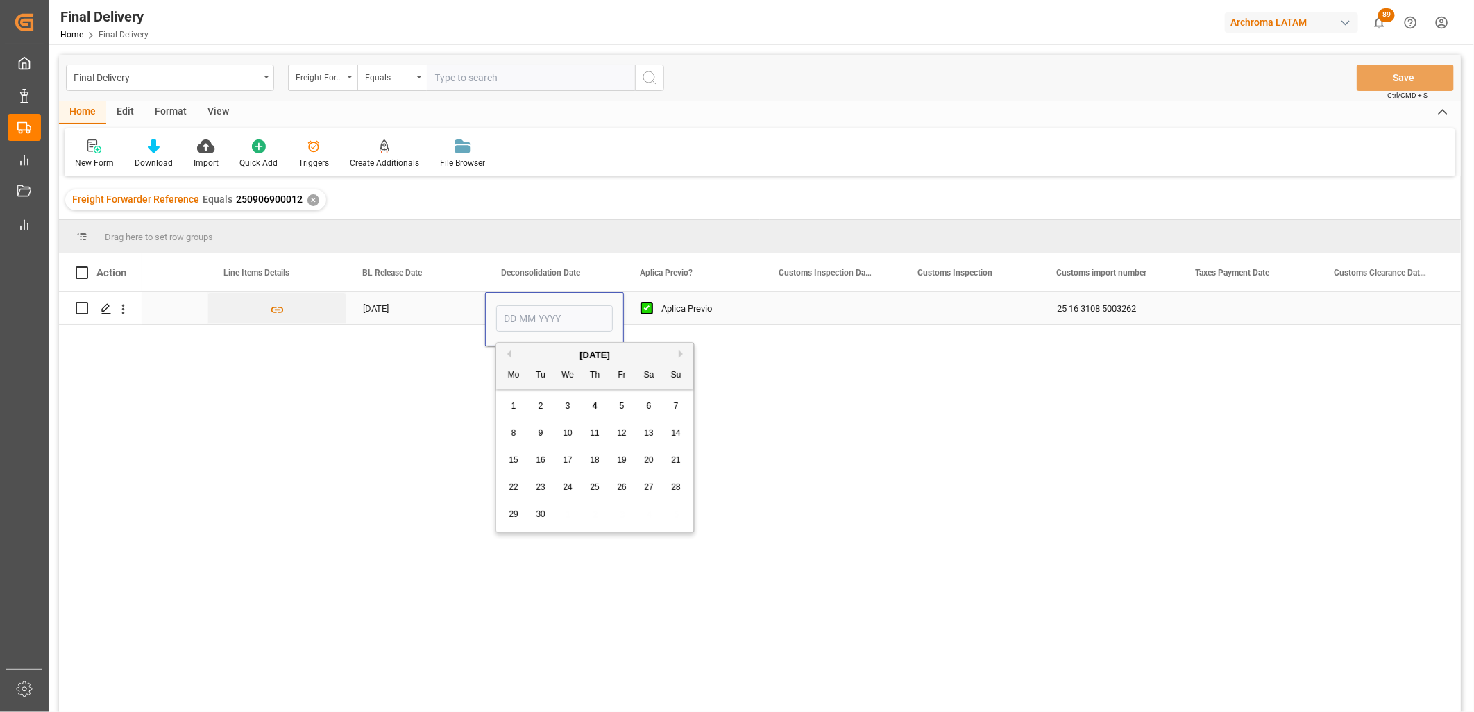
click at [407, 305] on div "[DATE]" at bounding box center [415, 308] width 139 height 32
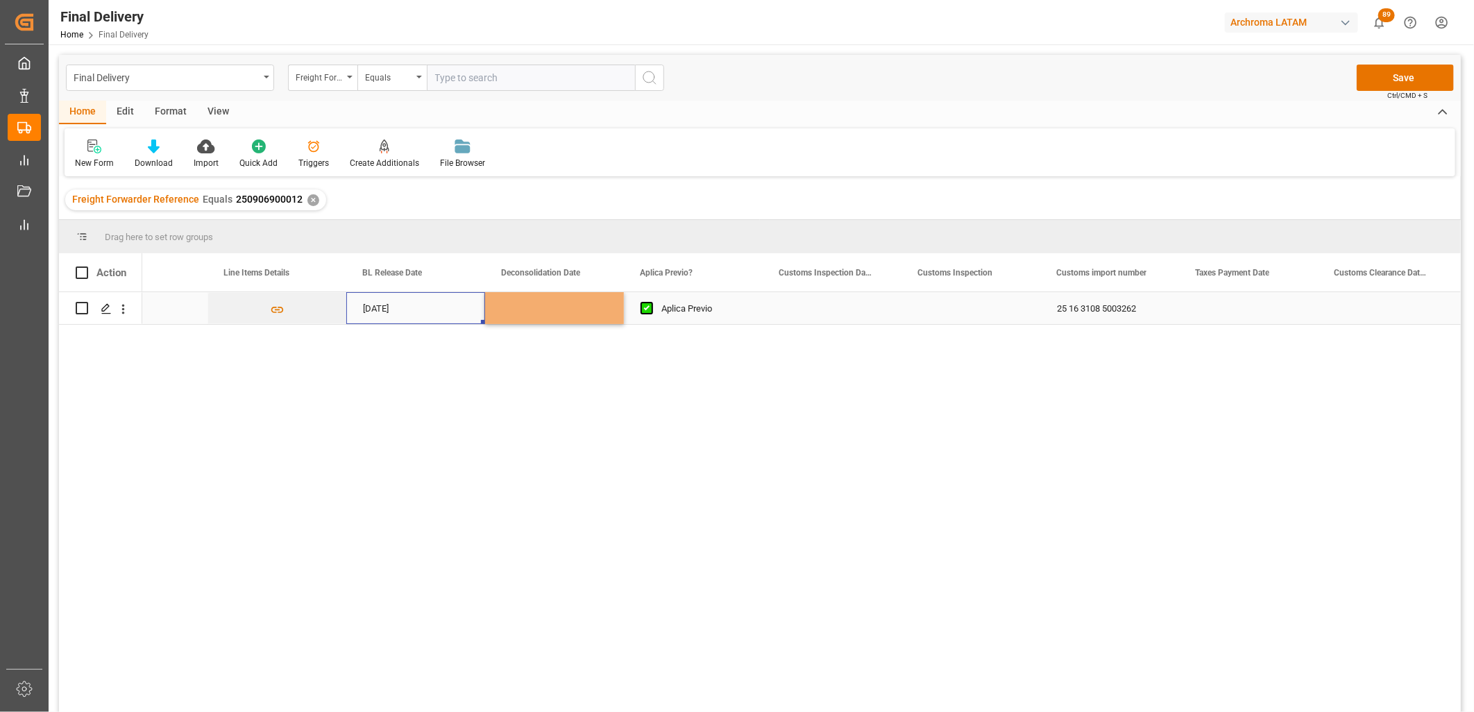
click at [407, 305] on div "[DATE]" at bounding box center [415, 308] width 139 height 32
click at [524, 305] on div "Press SPACE to select this row." at bounding box center [554, 308] width 139 height 32
click at [821, 306] on div "Press SPACE to select this row." at bounding box center [832, 308] width 139 height 32
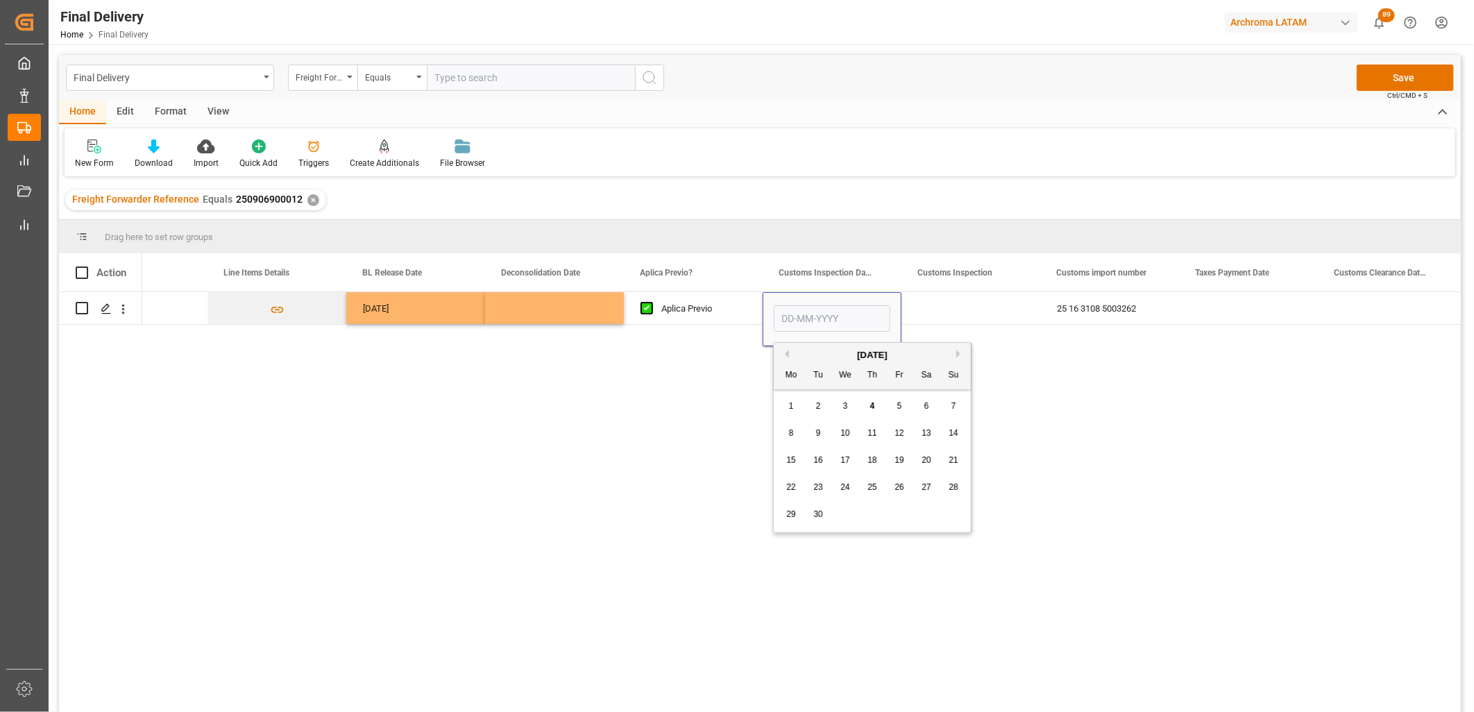
click at [892, 407] on div "5" at bounding box center [899, 406] width 17 height 17
type input "[DATE]"
click at [941, 308] on div "Press SPACE to select this row." at bounding box center [971, 308] width 139 height 32
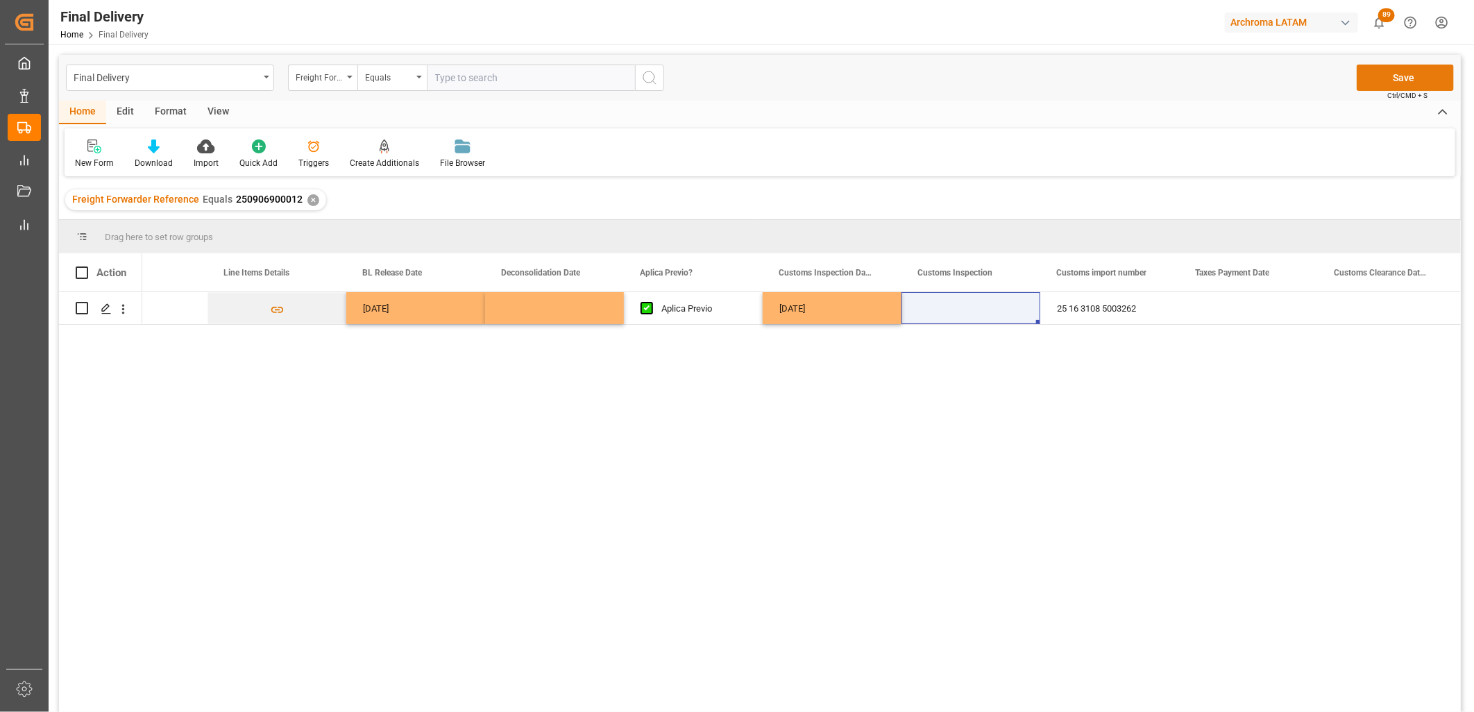
click at [1376, 76] on button "Save" at bounding box center [1405, 78] width 97 height 26
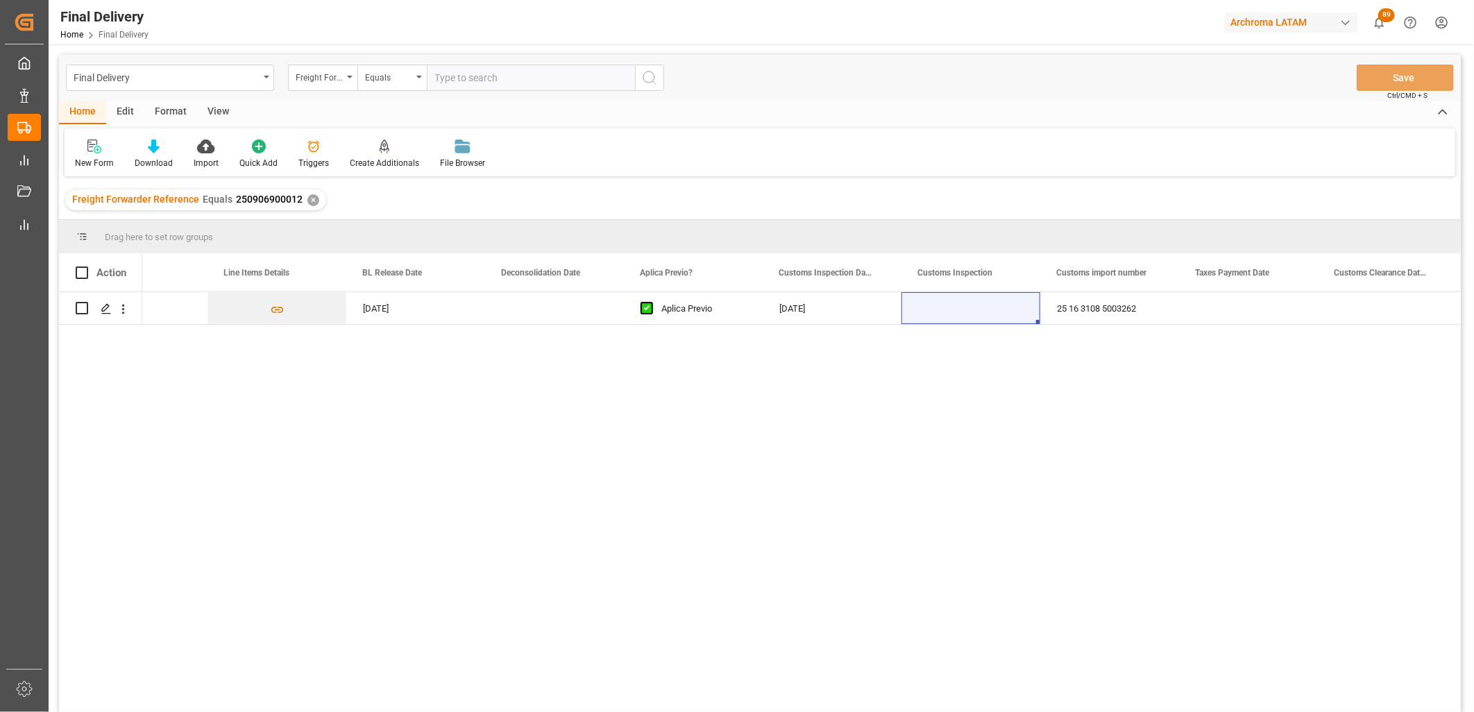
click at [307, 199] on div "✕" at bounding box center [313, 200] width 12 height 12
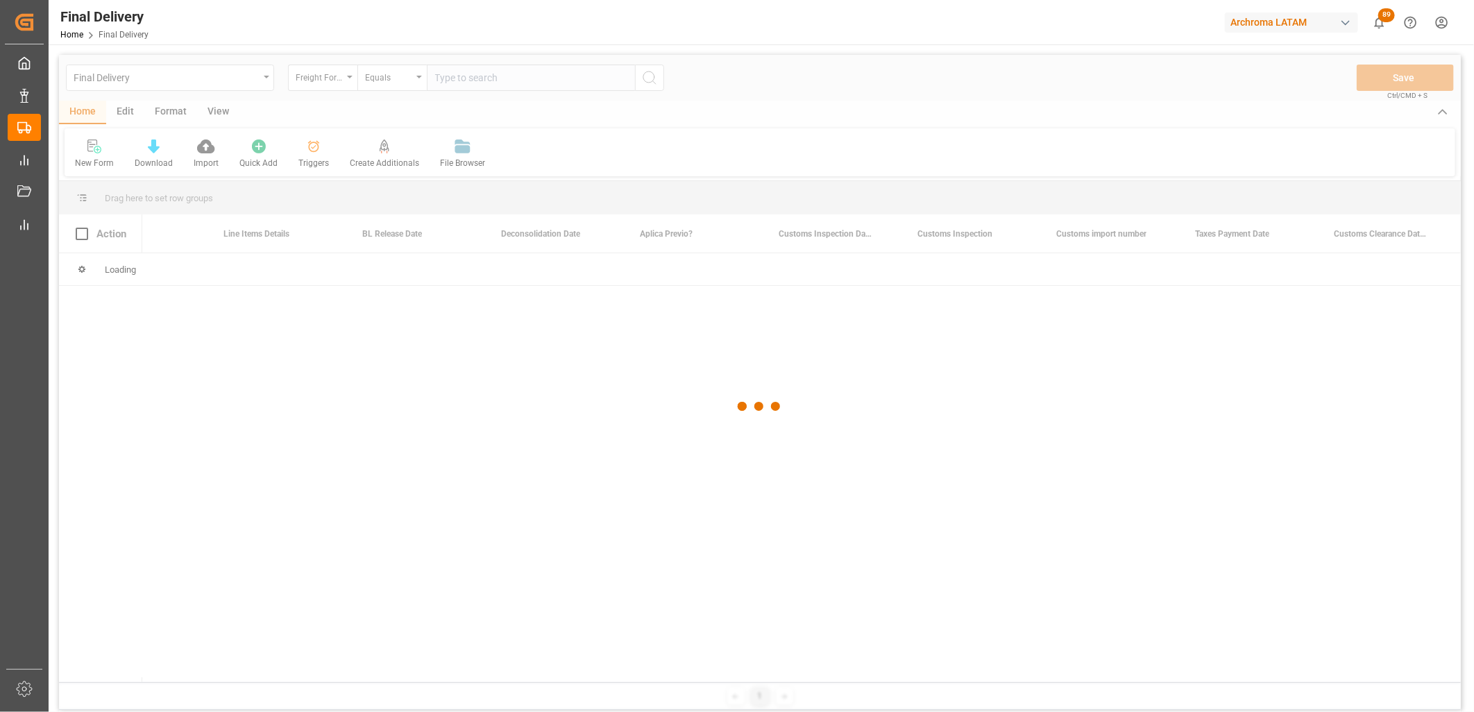
click at [462, 73] on div at bounding box center [760, 407] width 1402 height 704
click at [463, 77] on div at bounding box center [760, 407] width 1402 height 704
click at [453, 76] on div at bounding box center [760, 407] width 1402 height 704
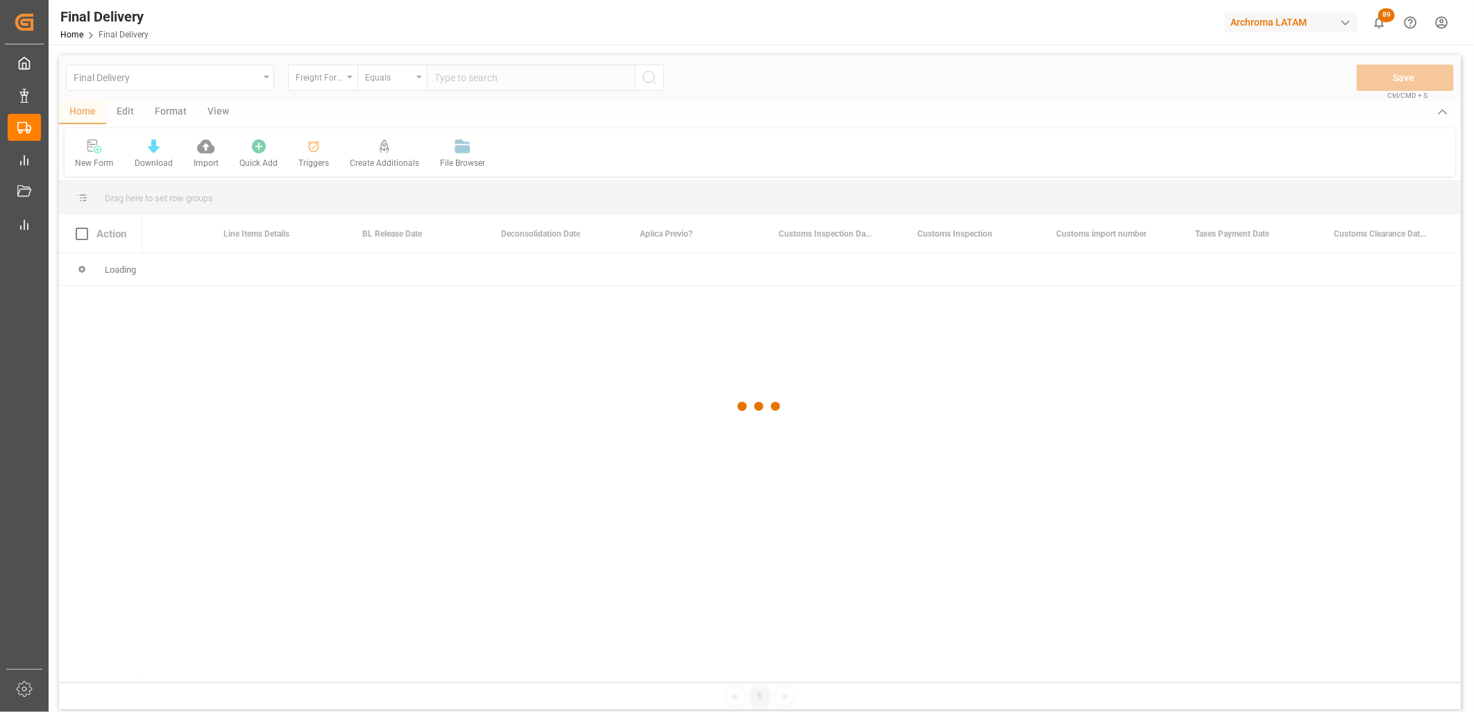
click at [453, 76] on div at bounding box center [760, 407] width 1402 height 704
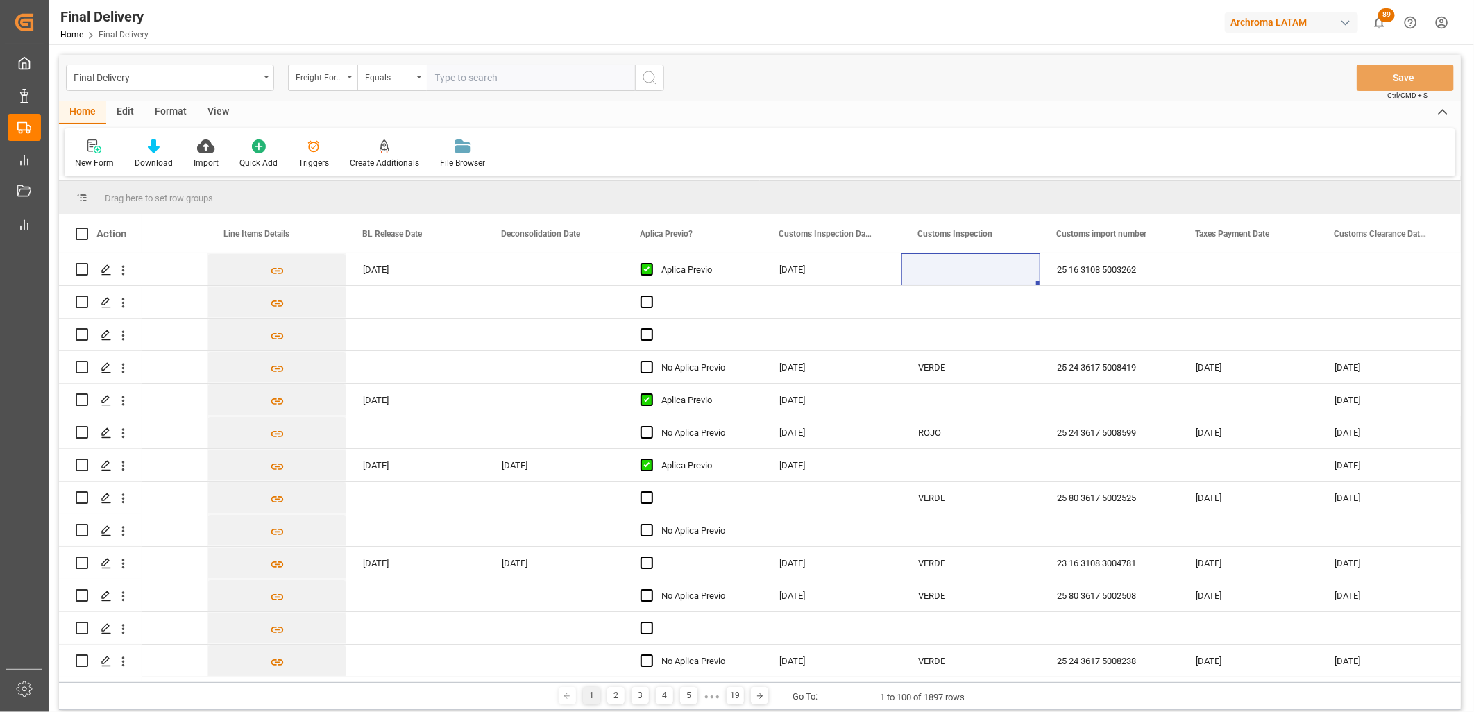
click at [453, 76] on input "text" at bounding box center [531, 78] width 208 height 26
paste input "250915080024"
type input "250915080024"
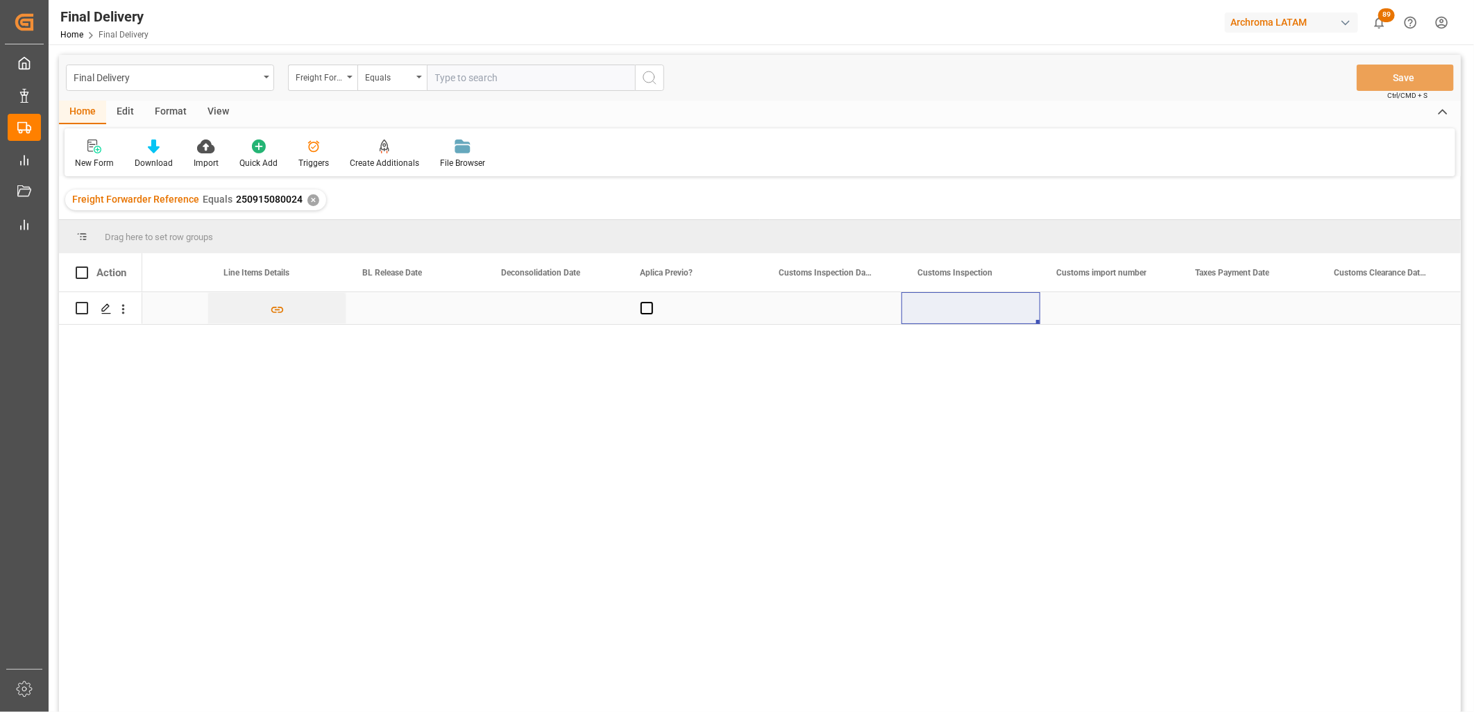
click at [398, 314] on div "Press SPACE to select this row." at bounding box center [415, 308] width 139 height 32
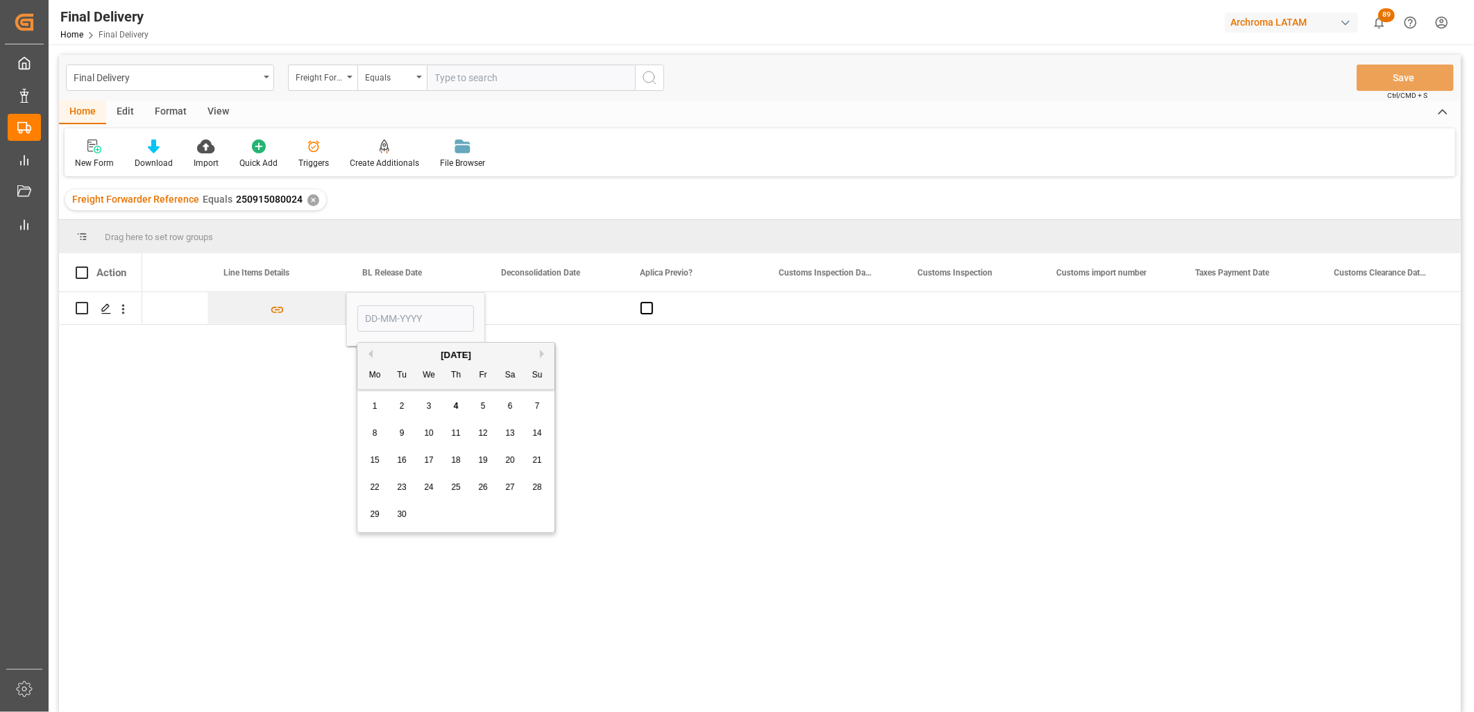
click at [426, 413] on div "3" at bounding box center [429, 406] width 17 height 17
type input "[DATE]"
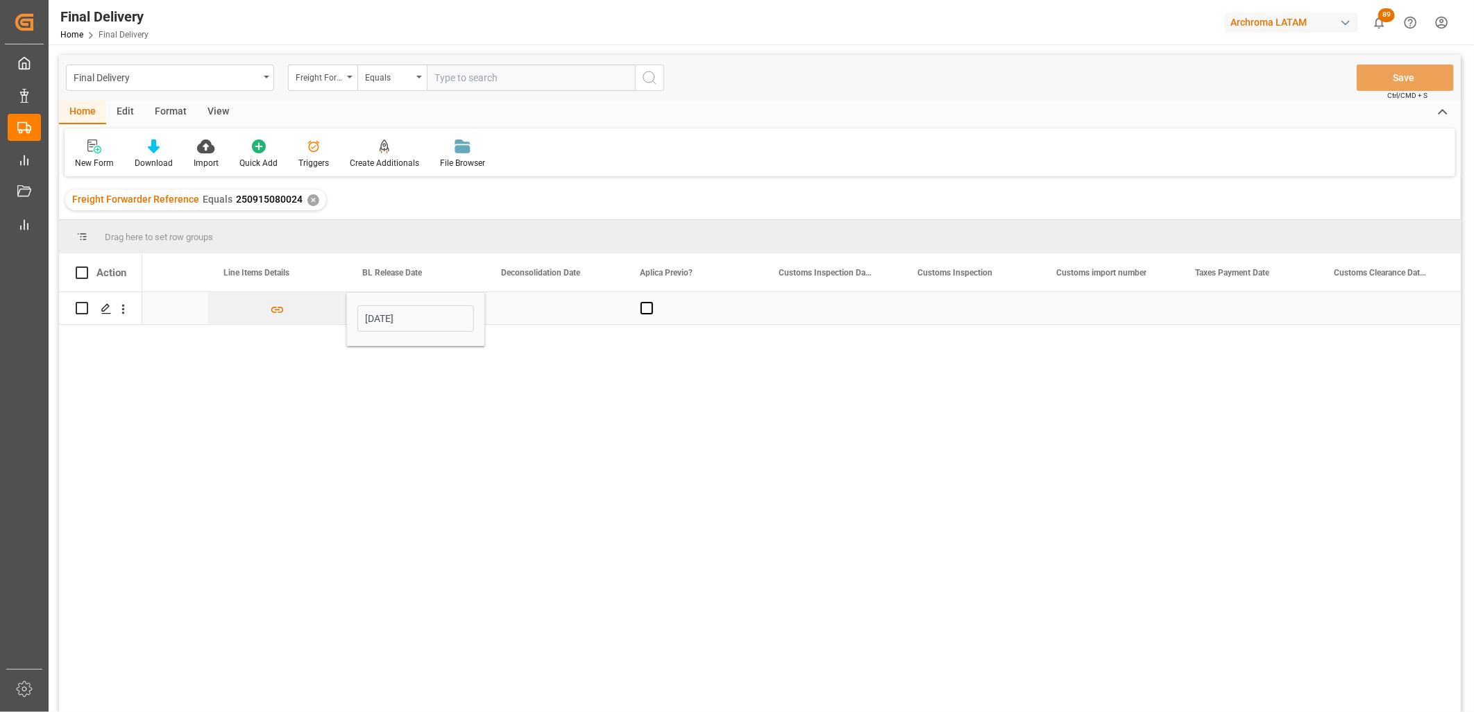
click at [535, 321] on div "Press SPACE to select this row." at bounding box center [554, 308] width 139 height 32
click at [644, 310] on span "Press SPACE to select this row." at bounding box center [647, 308] width 12 height 12
click at [651, 302] on input "Press SPACE to select this row." at bounding box center [651, 302] width 0 height 0
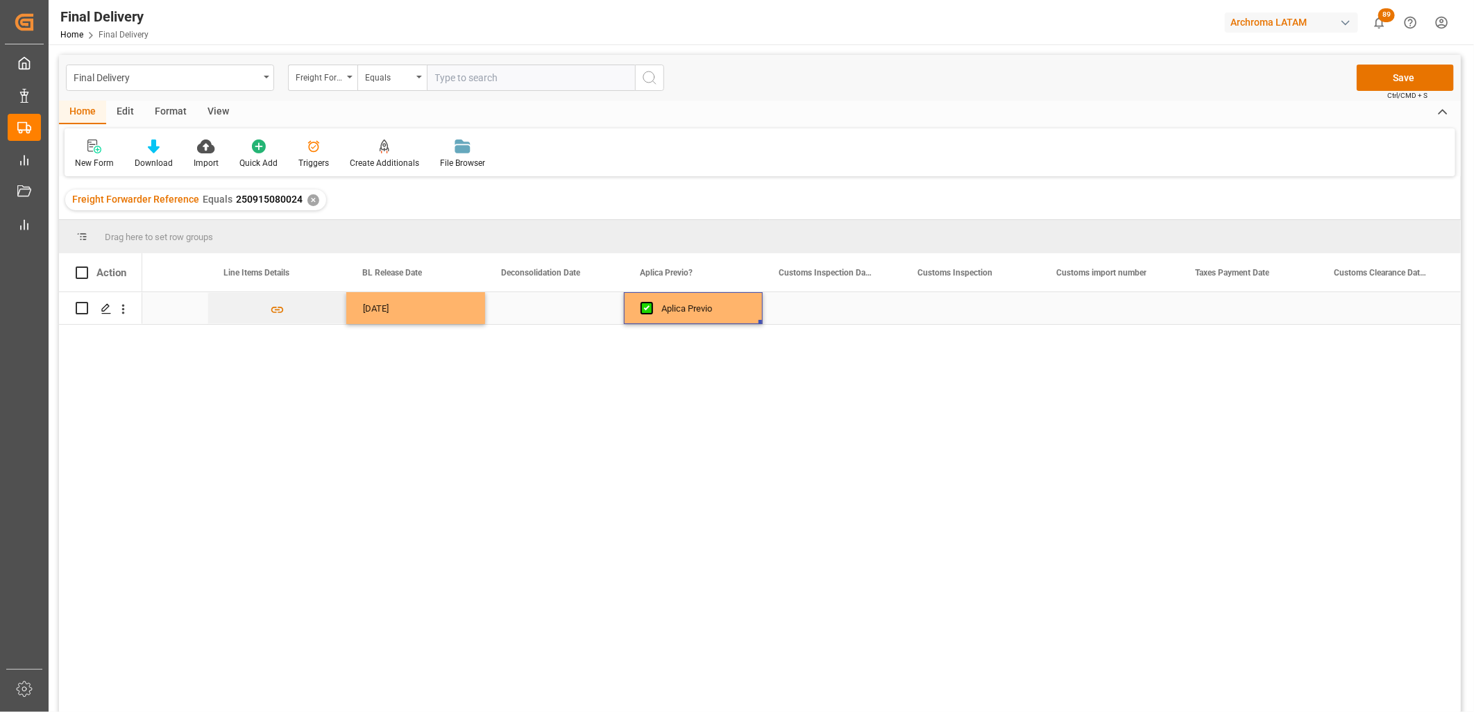
click at [542, 311] on div "Press SPACE to select this row." at bounding box center [554, 308] width 139 height 32
click at [542, 310] on div "Press SPACE to select this row." at bounding box center [554, 308] width 139 height 32
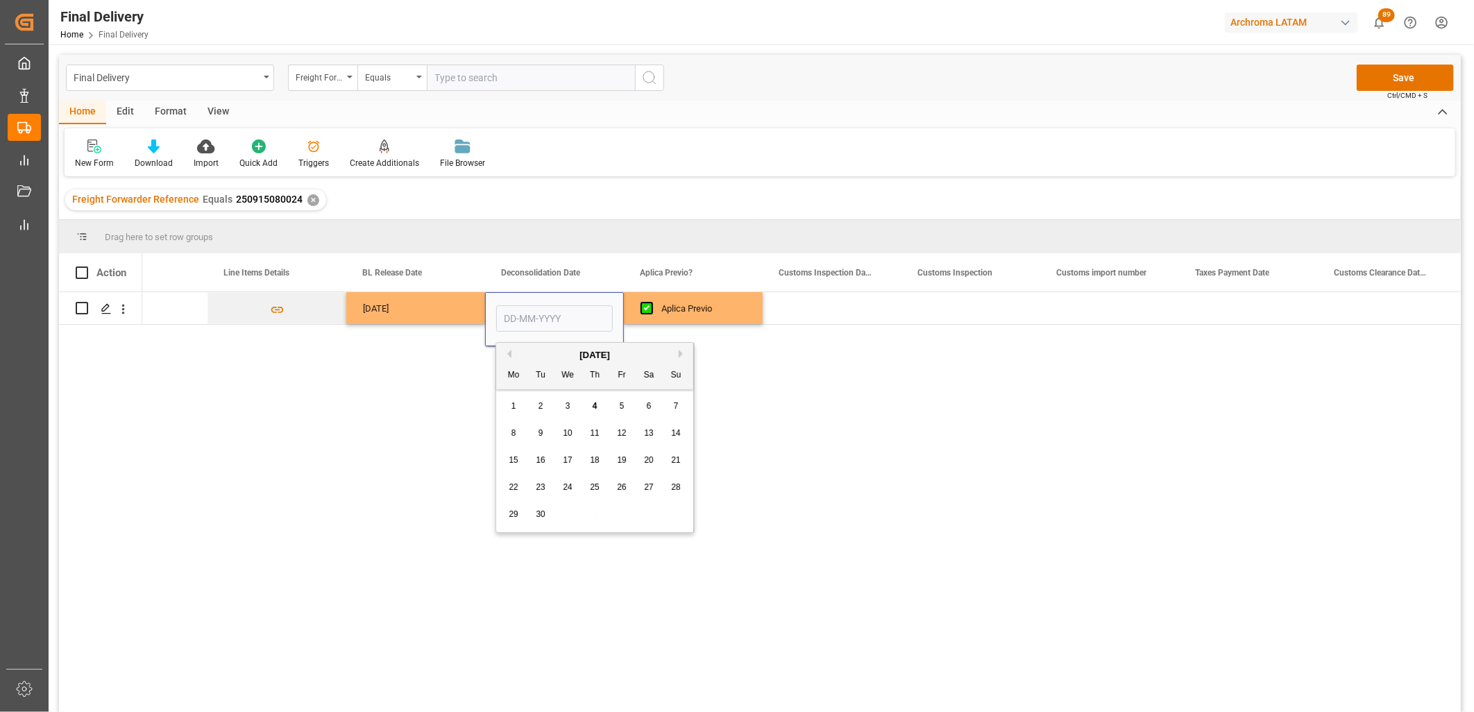
click at [505, 351] on button "Previous Month" at bounding box center [507, 354] width 8 height 8
click at [643, 514] on div "30" at bounding box center [649, 515] width 17 height 17
type input "[DATE]"
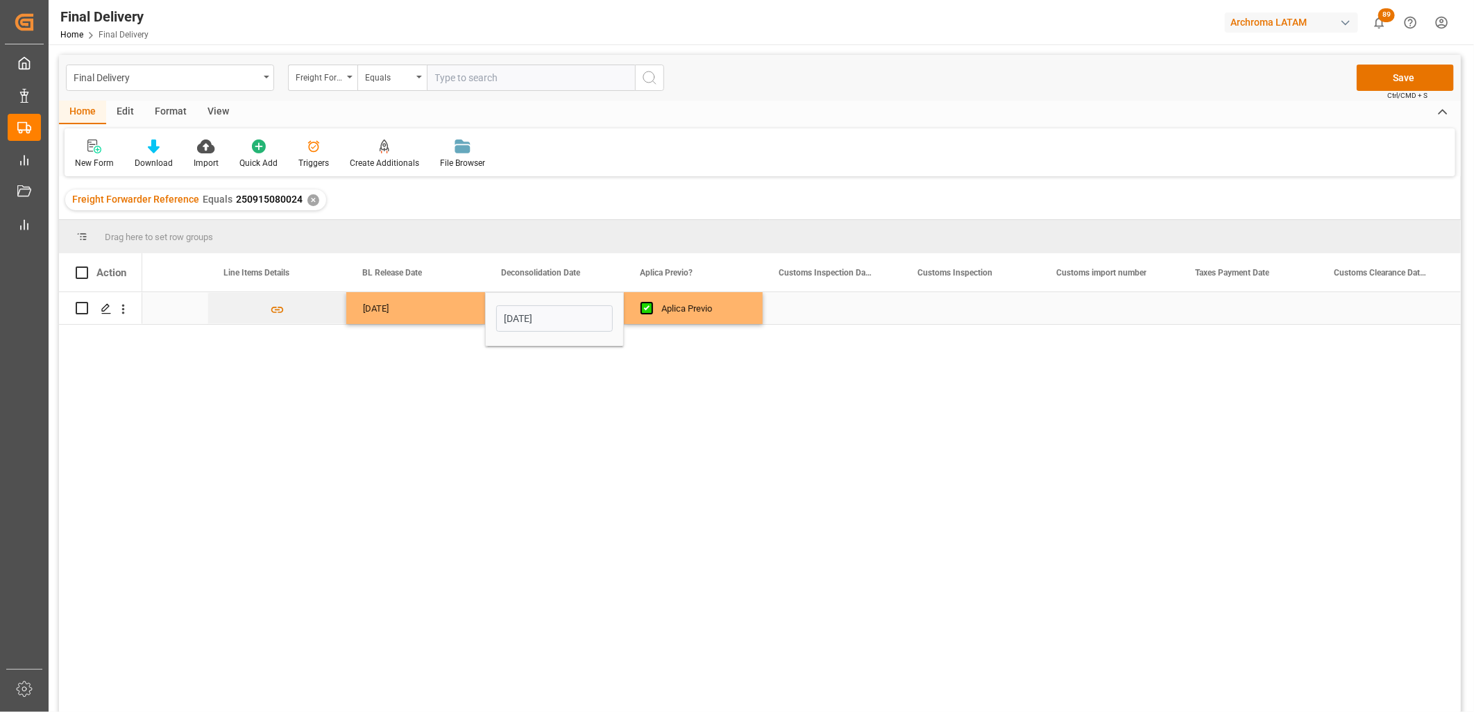
click at [827, 307] on div "Press SPACE to select this row." at bounding box center [832, 308] width 139 height 32
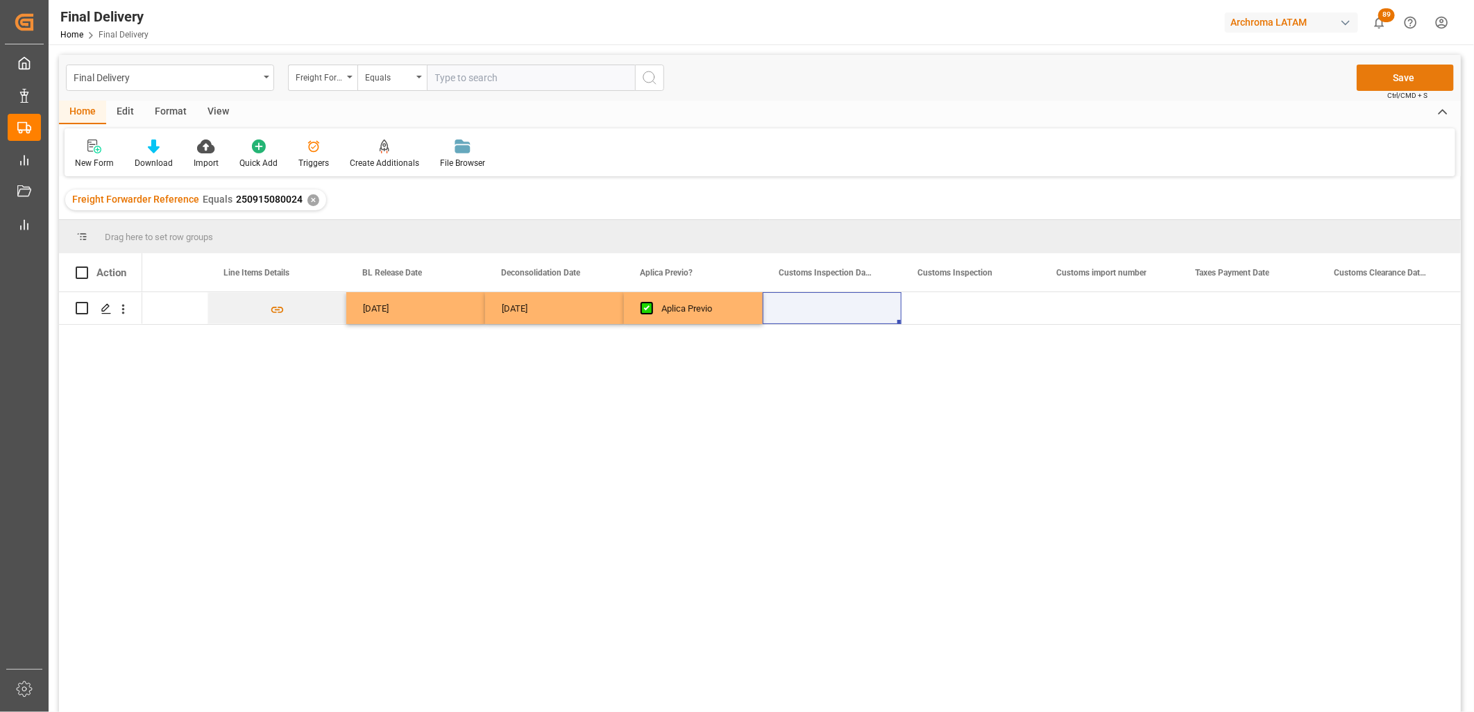
click at [1389, 75] on button "Save" at bounding box center [1405, 78] width 97 height 26
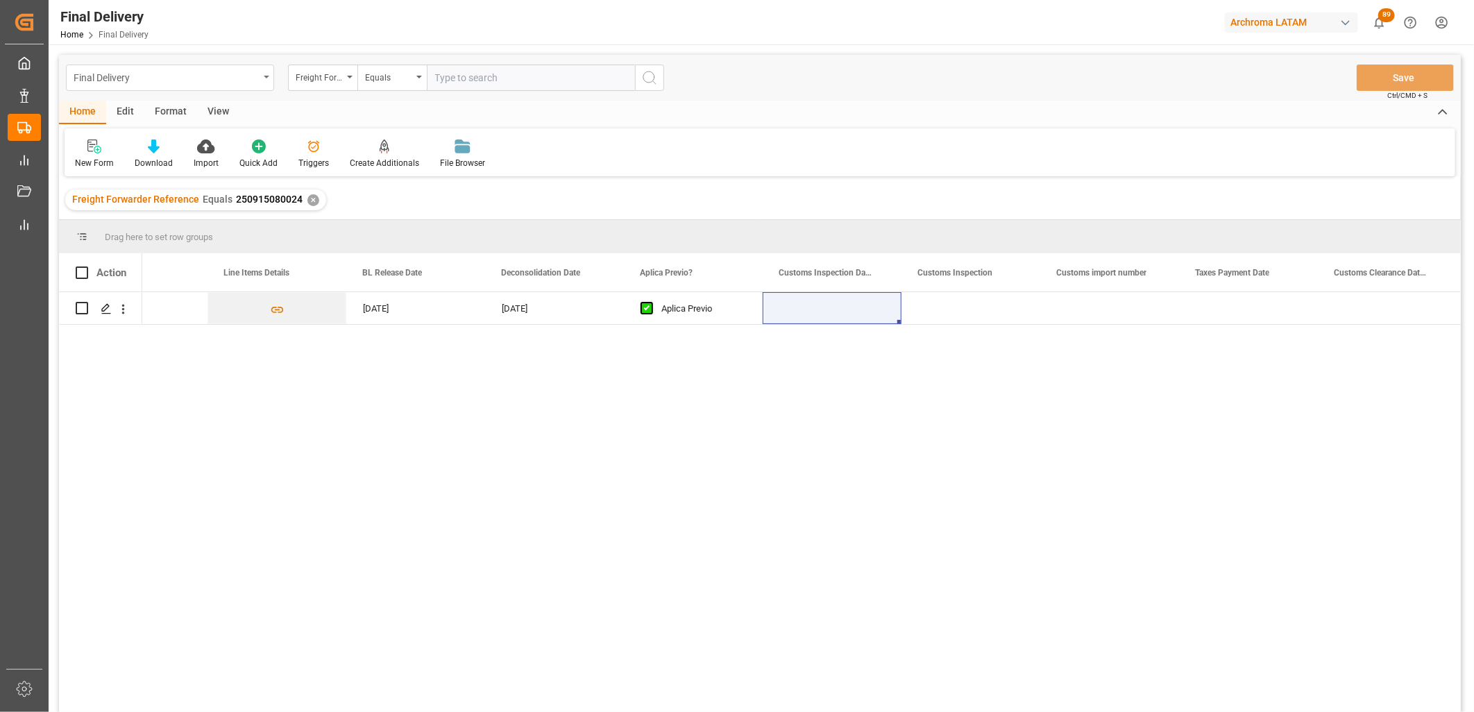
click at [197, 84] on div "Final Delivery" at bounding box center [166, 76] width 185 height 17
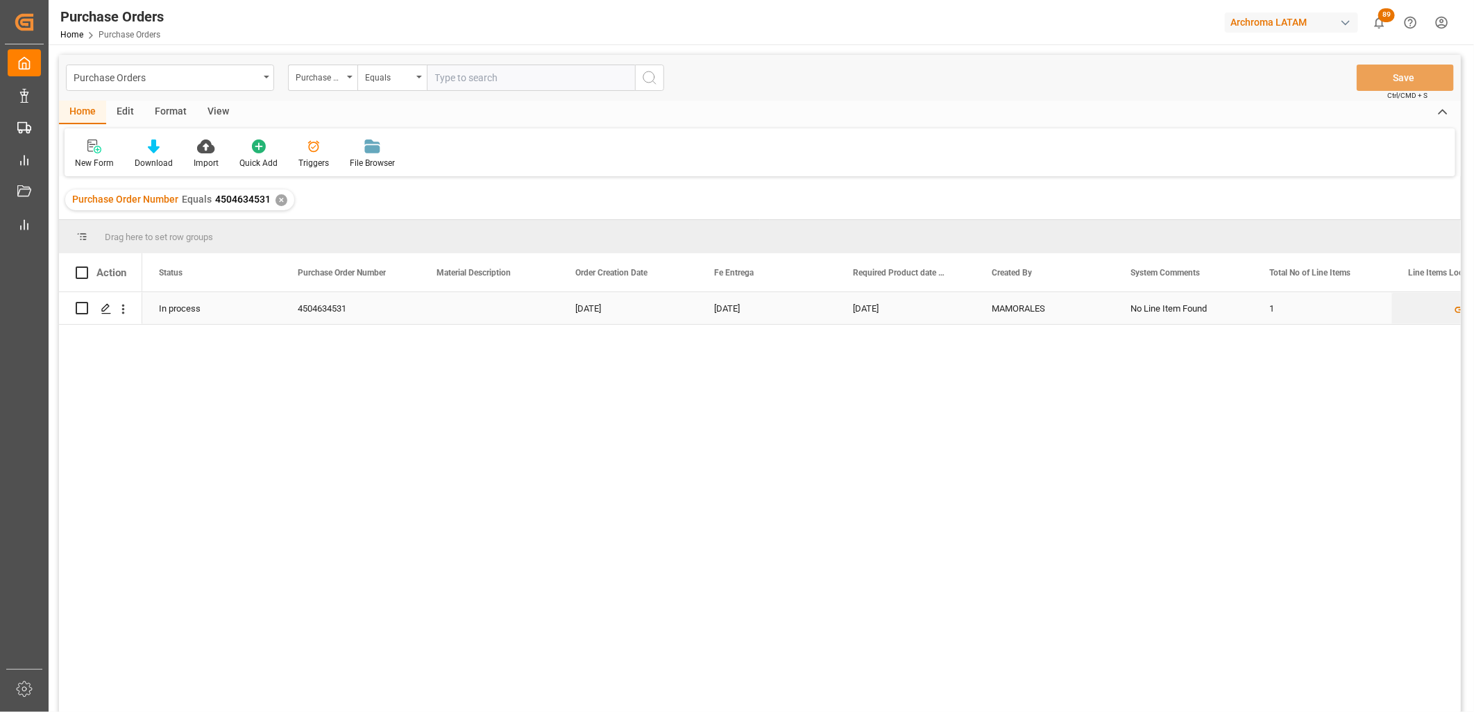
click at [1022, 310] on div "MAMORALES" at bounding box center [1044, 308] width 139 height 32
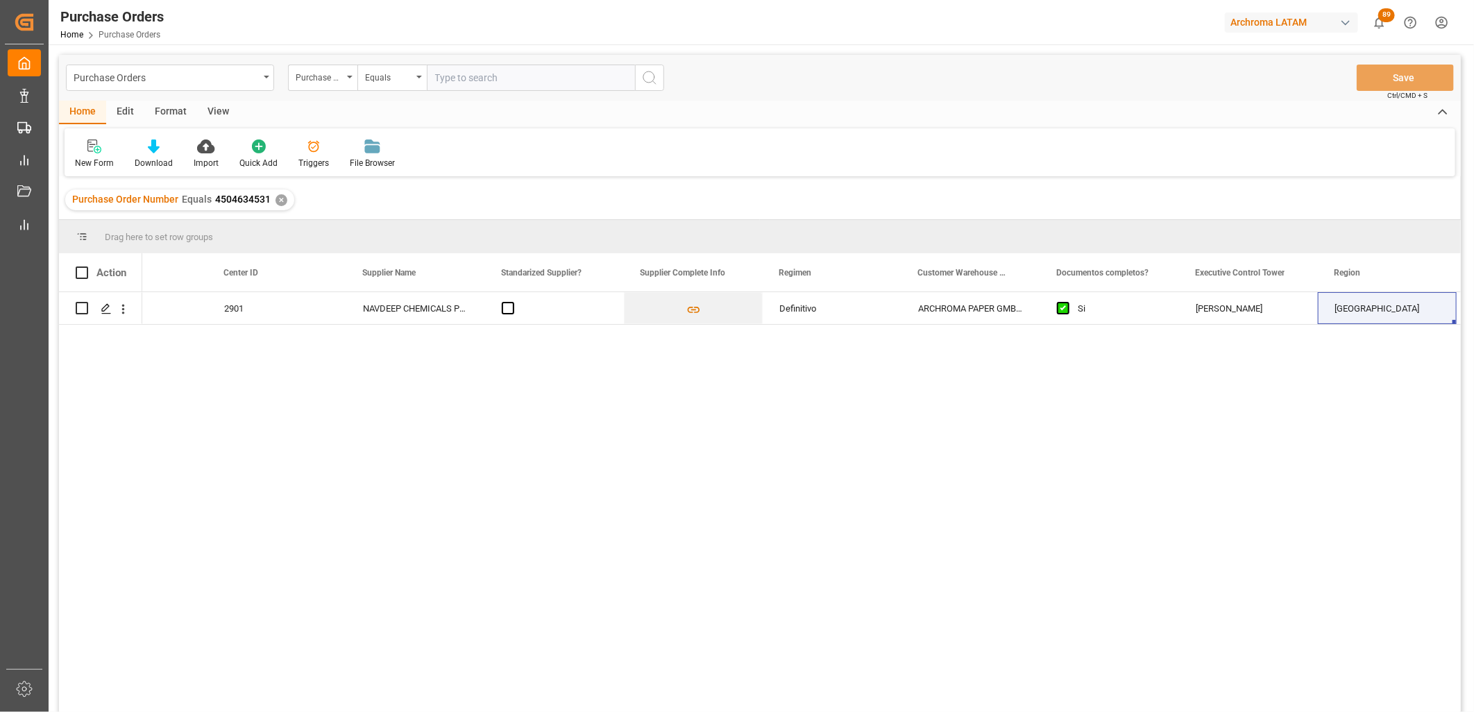
click at [278, 199] on div "✕" at bounding box center [282, 200] width 12 height 12
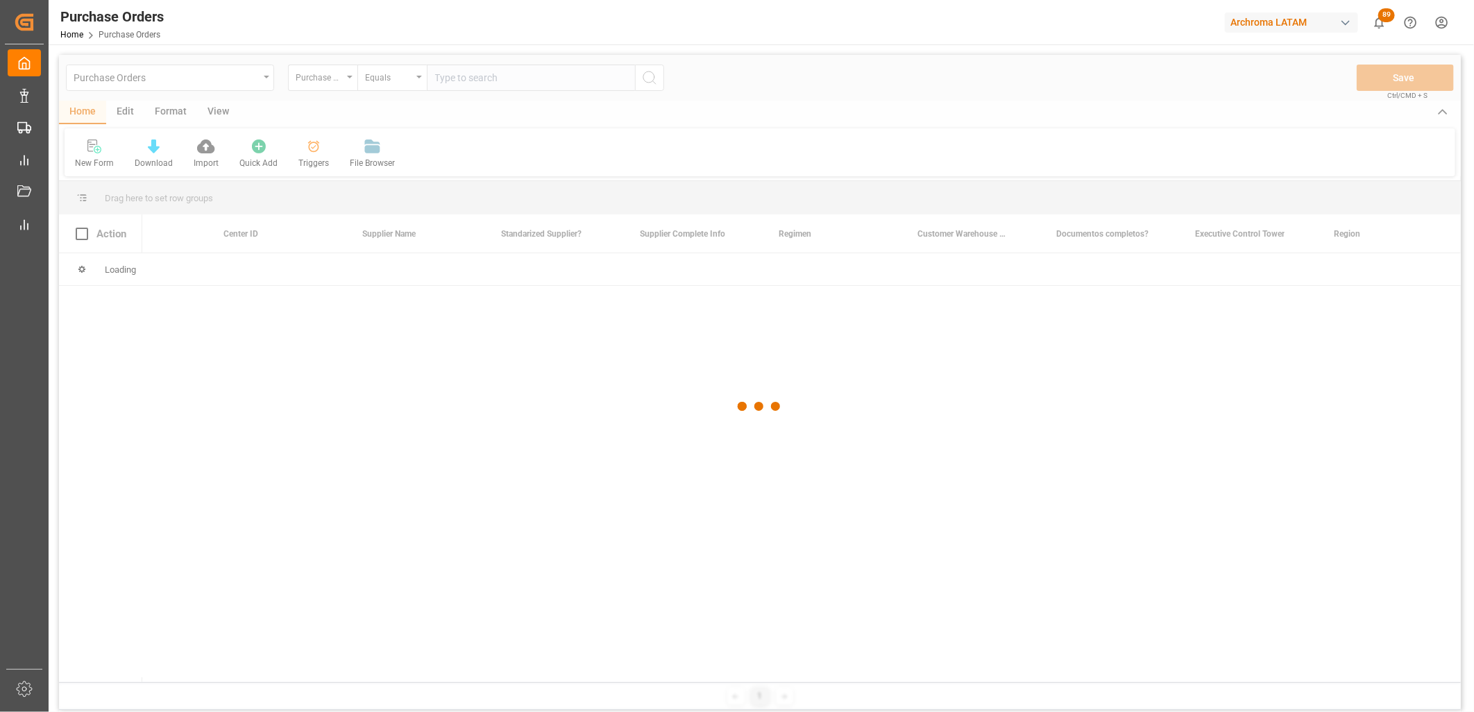
click at [448, 77] on div at bounding box center [760, 407] width 1402 height 704
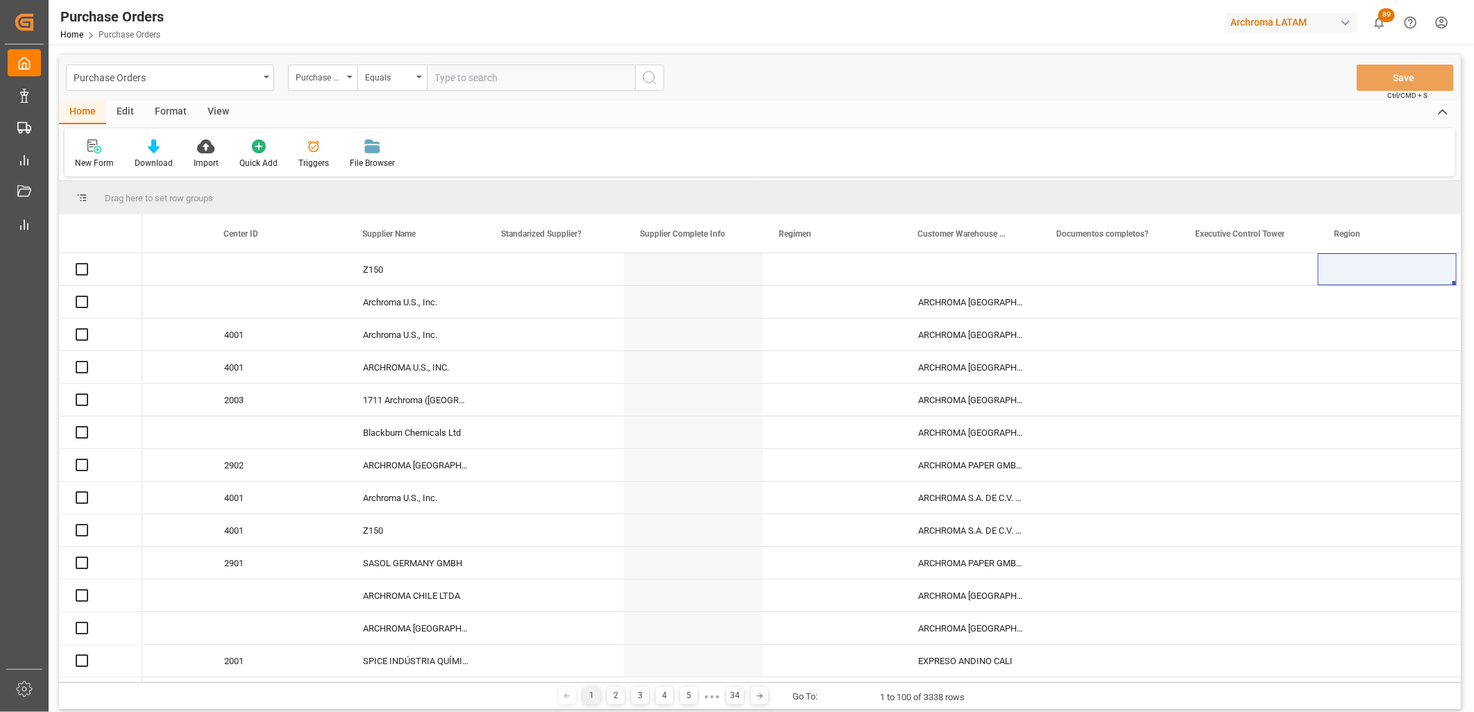
click at [448, 77] on input "text" at bounding box center [531, 78] width 208 height 26
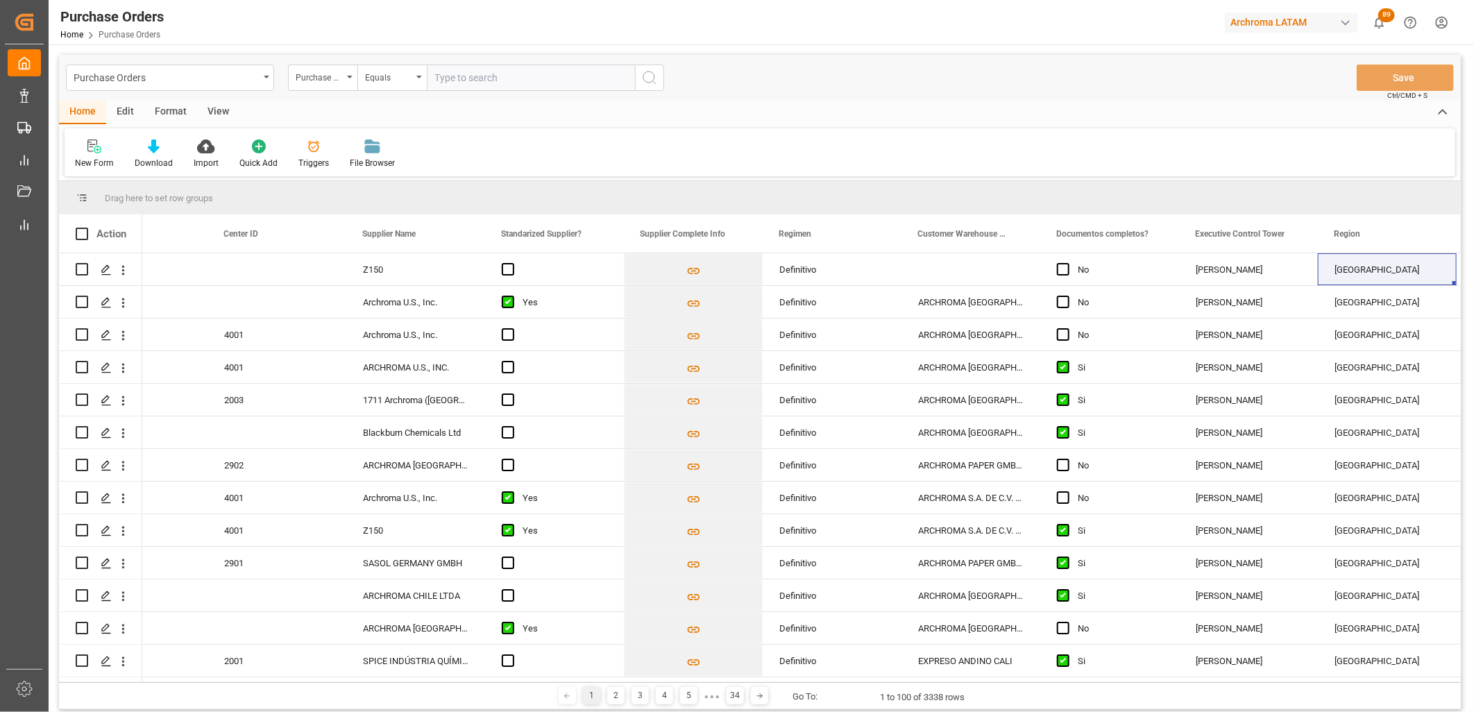
paste input "4504636092"
type input "4504636092"
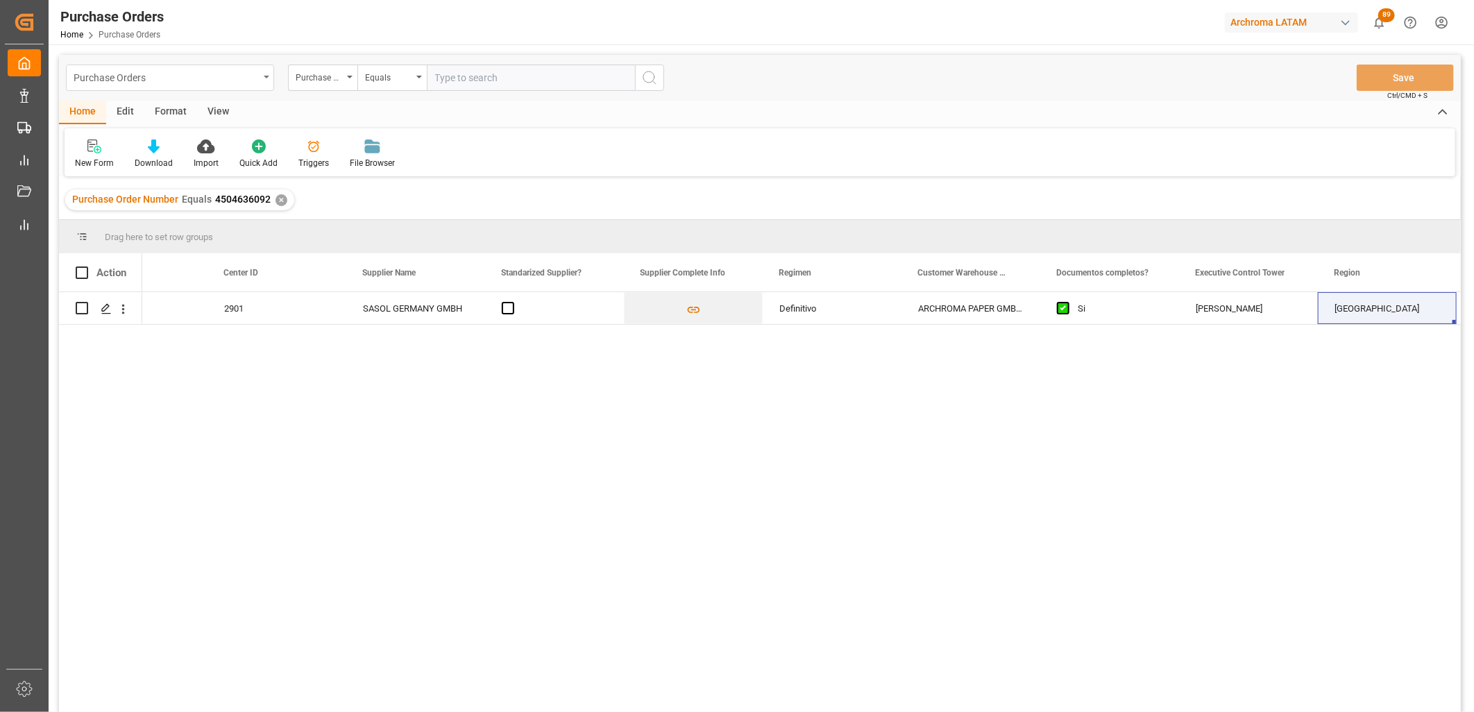
click at [271, 79] on div "Purchase Orders" at bounding box center [170, 78] width 208 height 26
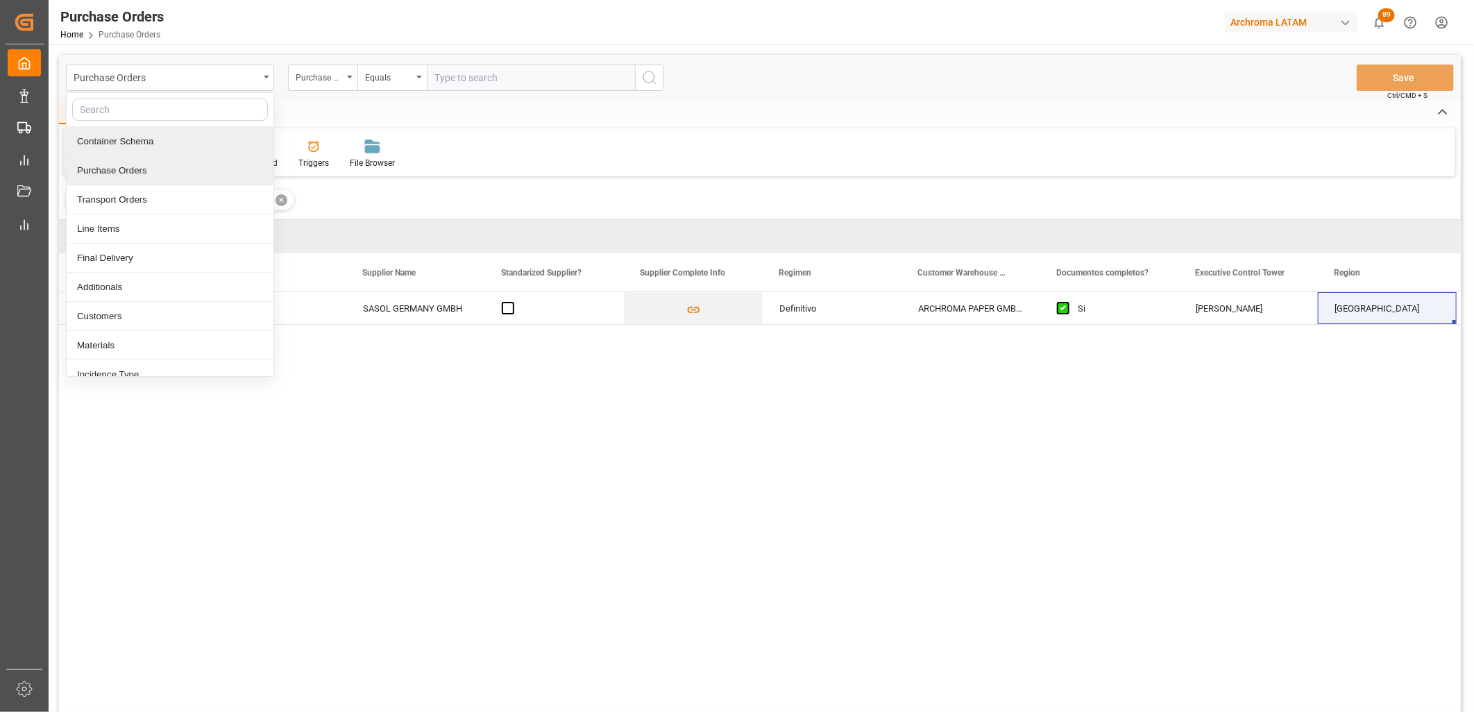
click at [147, 155] on div "Container Schema" at bounding box center [170, 141] width 207 height 29
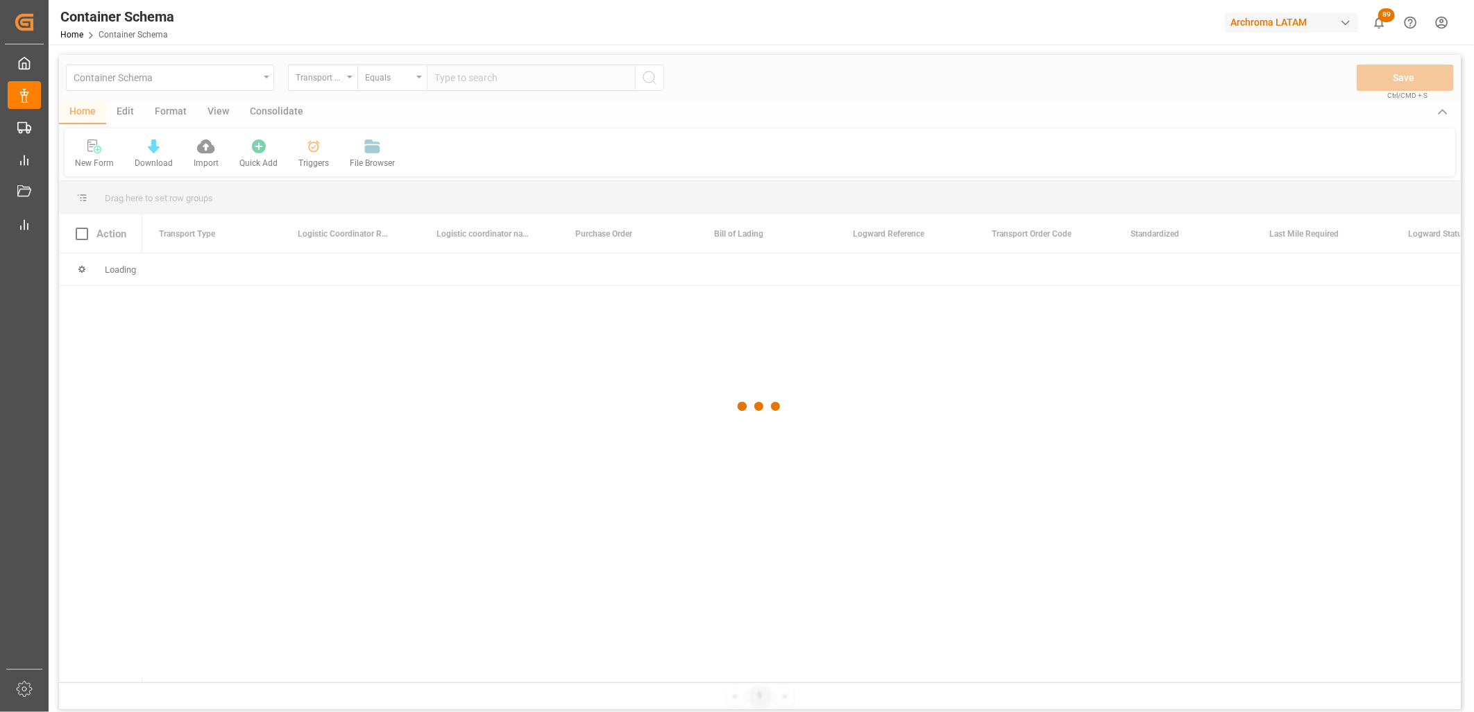
click at [239, 85] on div at bounding box center [760, 407] width 1402 height 704
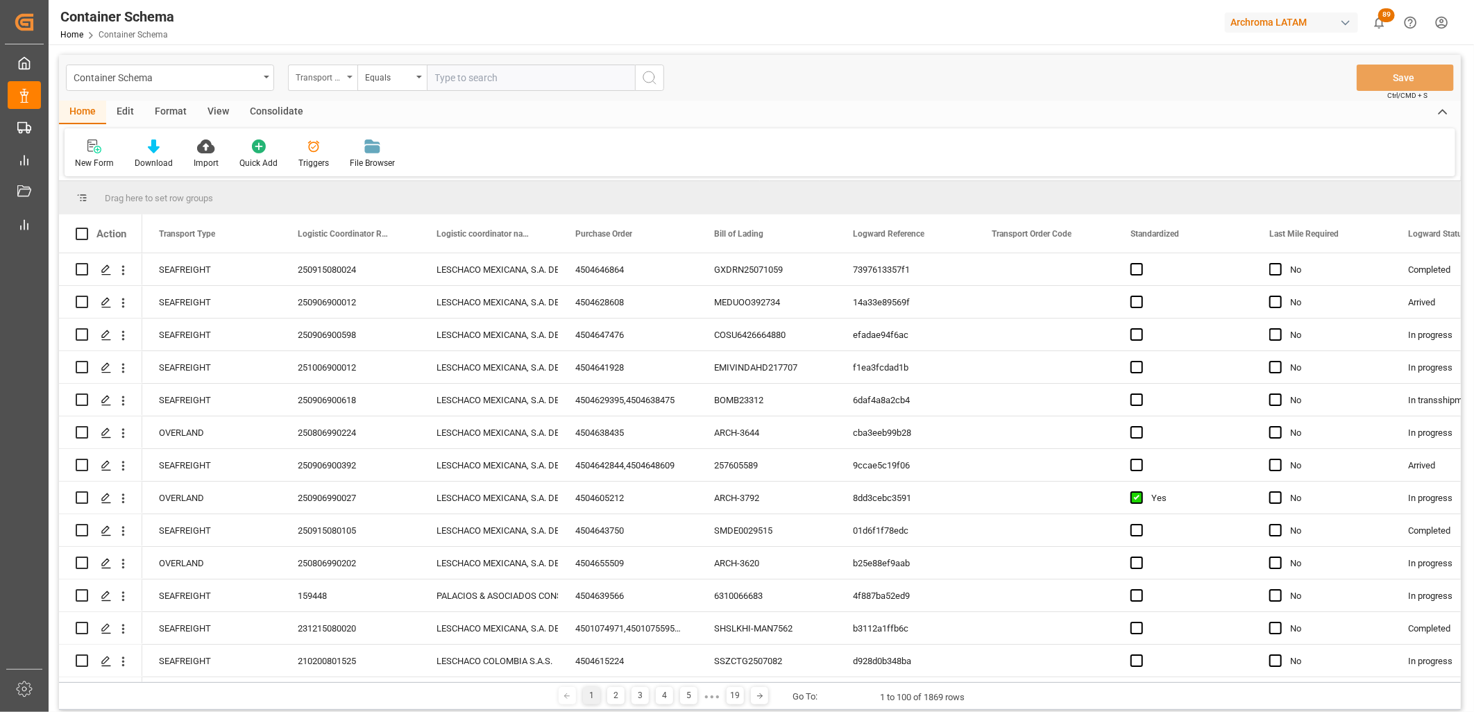
click at [327, 82] on div "Transport Type" at bounding box center [319, 76] width 47 height 16
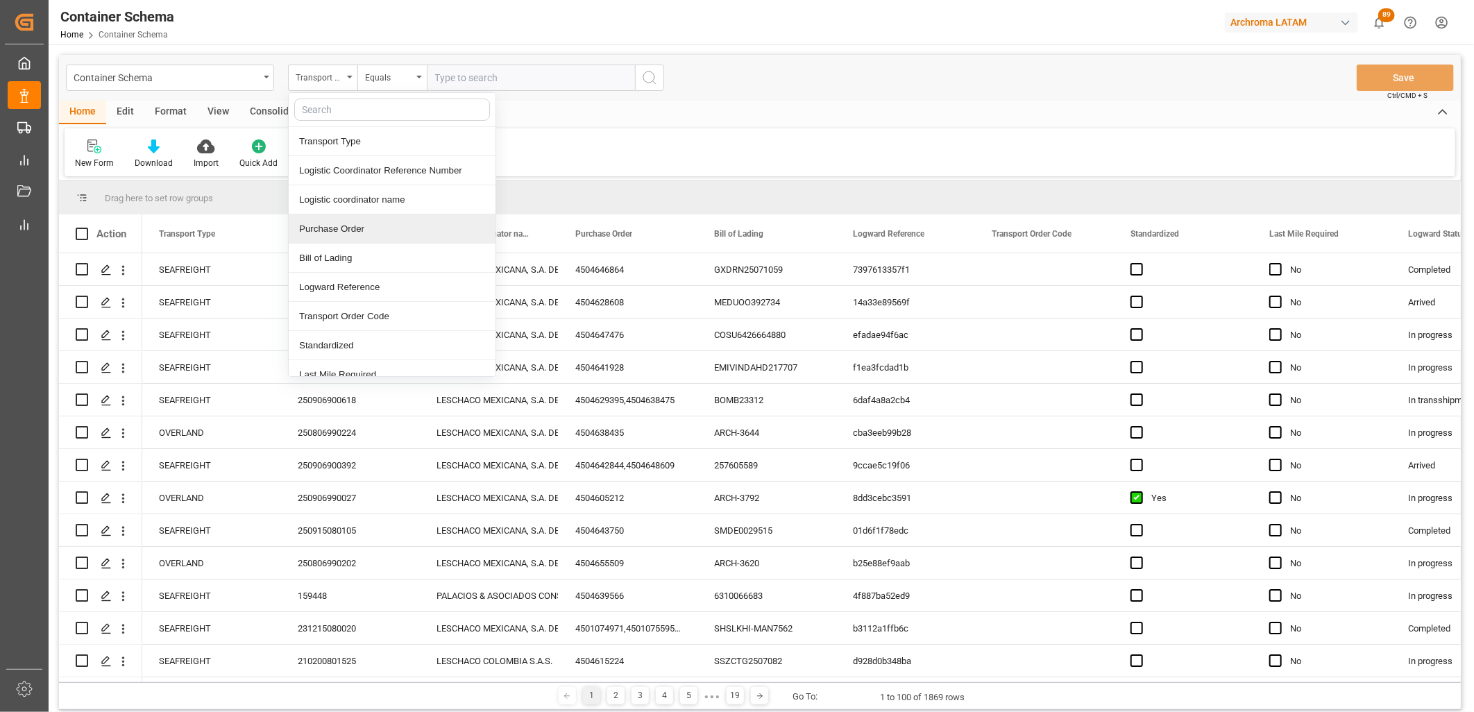
click at [324, 227] on div "Purchase Order" at bounding box center [392, 228] width 207 height 29
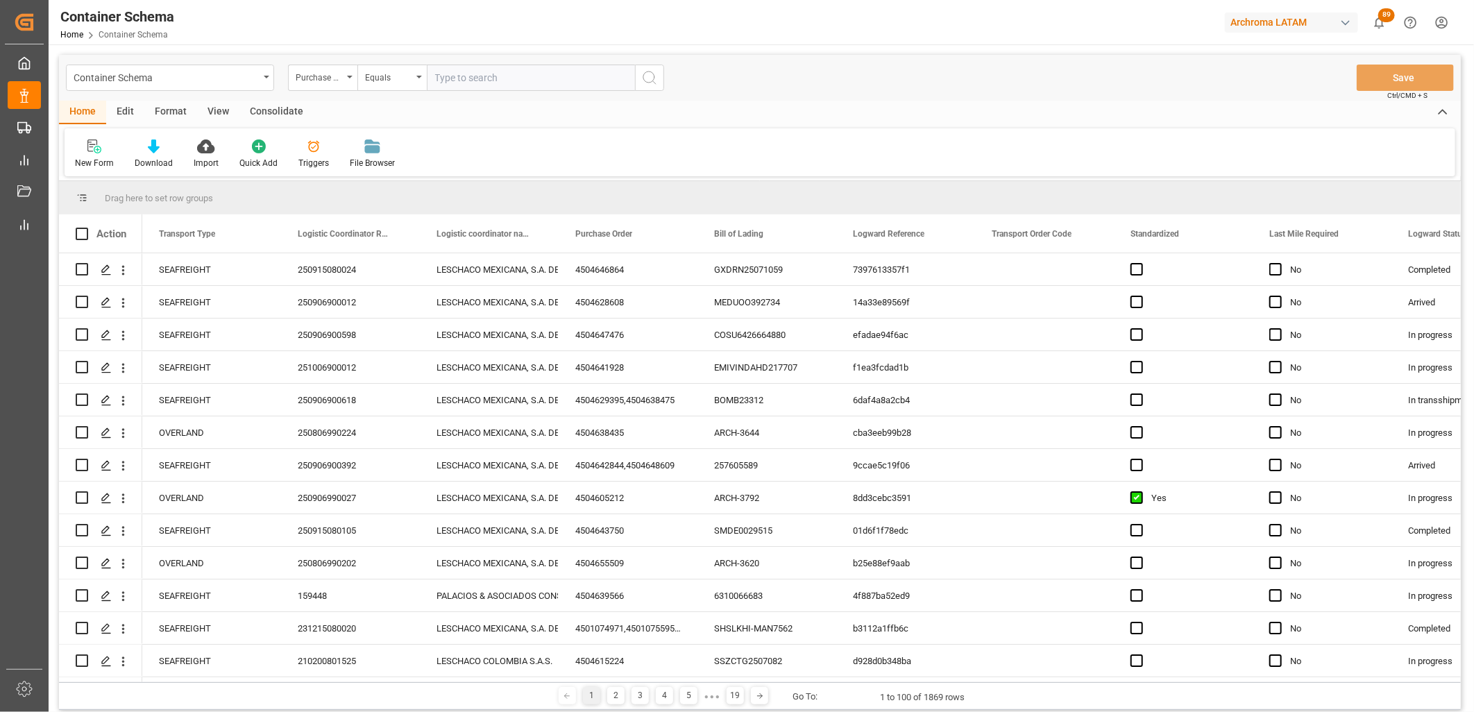
click at [446, 78] on input "text" at bounding box center [531, 78] width 208 height 26
paste input "4504641389"
type input "4504641389"
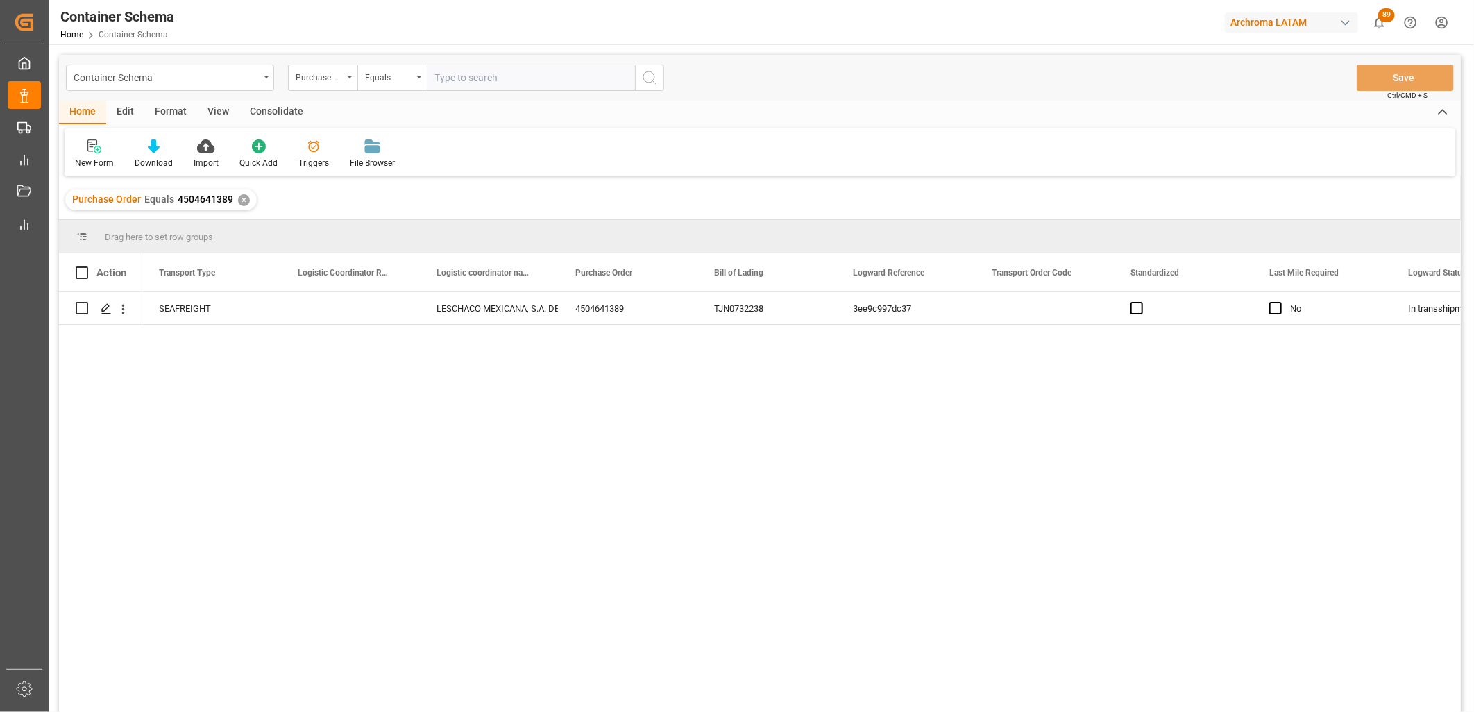
click at [475, 81] on input "text" at bounding box center [531, 78] width 208 height 26
paste input "250906900589"
type input "250906900589"
click at [343, 301] on div "Press SPACE to select this row." at bounding box center [350, 308] width 139 height 32
click at [338, 304] on div "Press SPACE to select this row." at bounding box center [350, 308] width 139 height 32
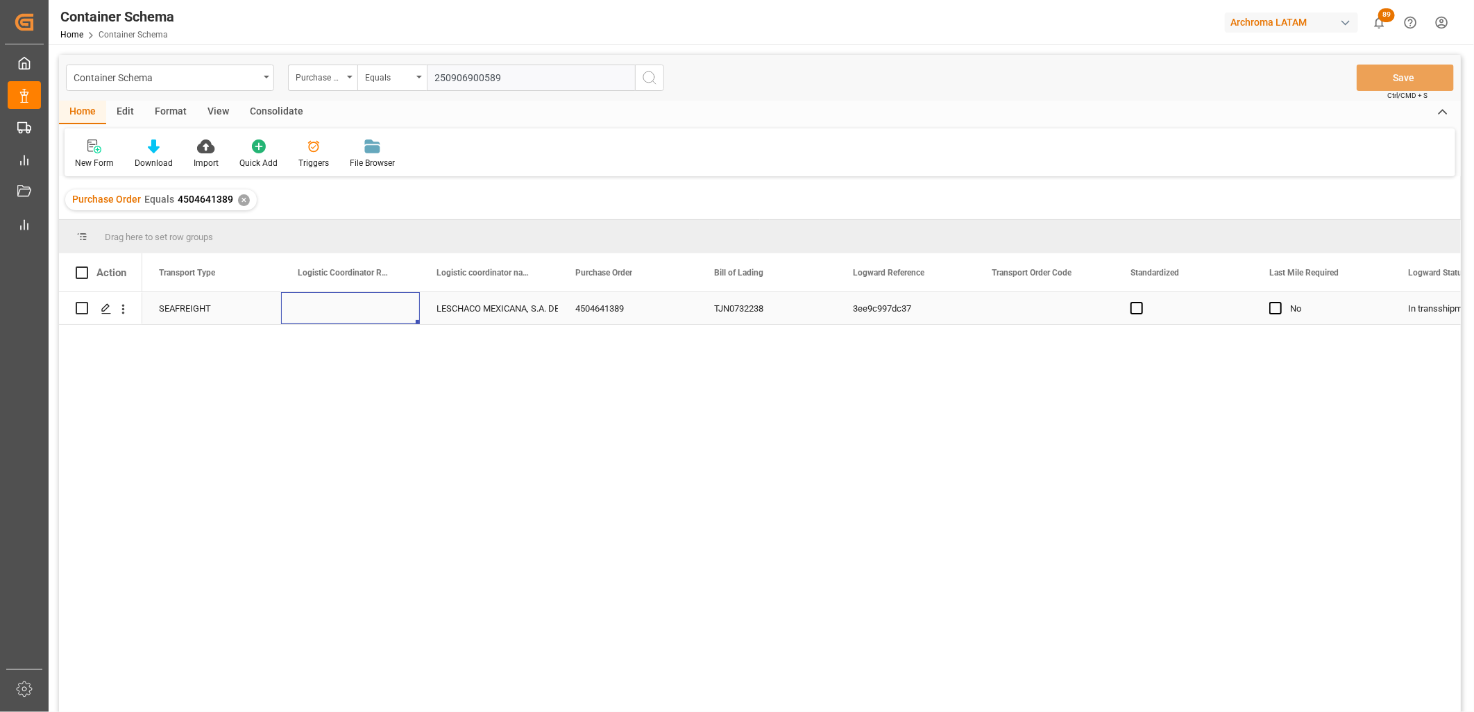
click at [338, 304] on div "Press SPACE to select this row." at bounding box center [350, 308] width 139 height 32
type input "250906900589"
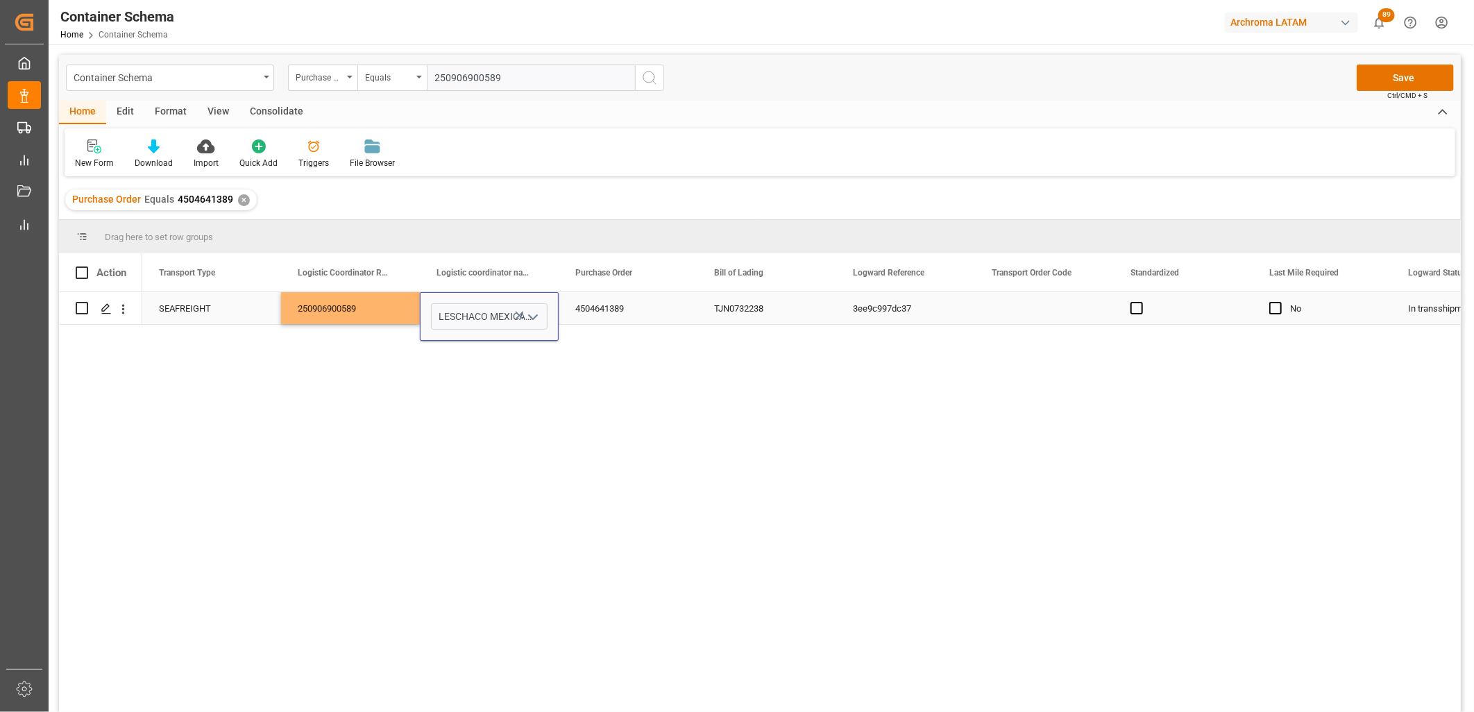
click at [602, 306] on div "4504641389" at bounding box center [628, 308] width 139 height 32
click at [1402, 71] on button "Save" at bounding box center [1405, 78] width 97 height 26
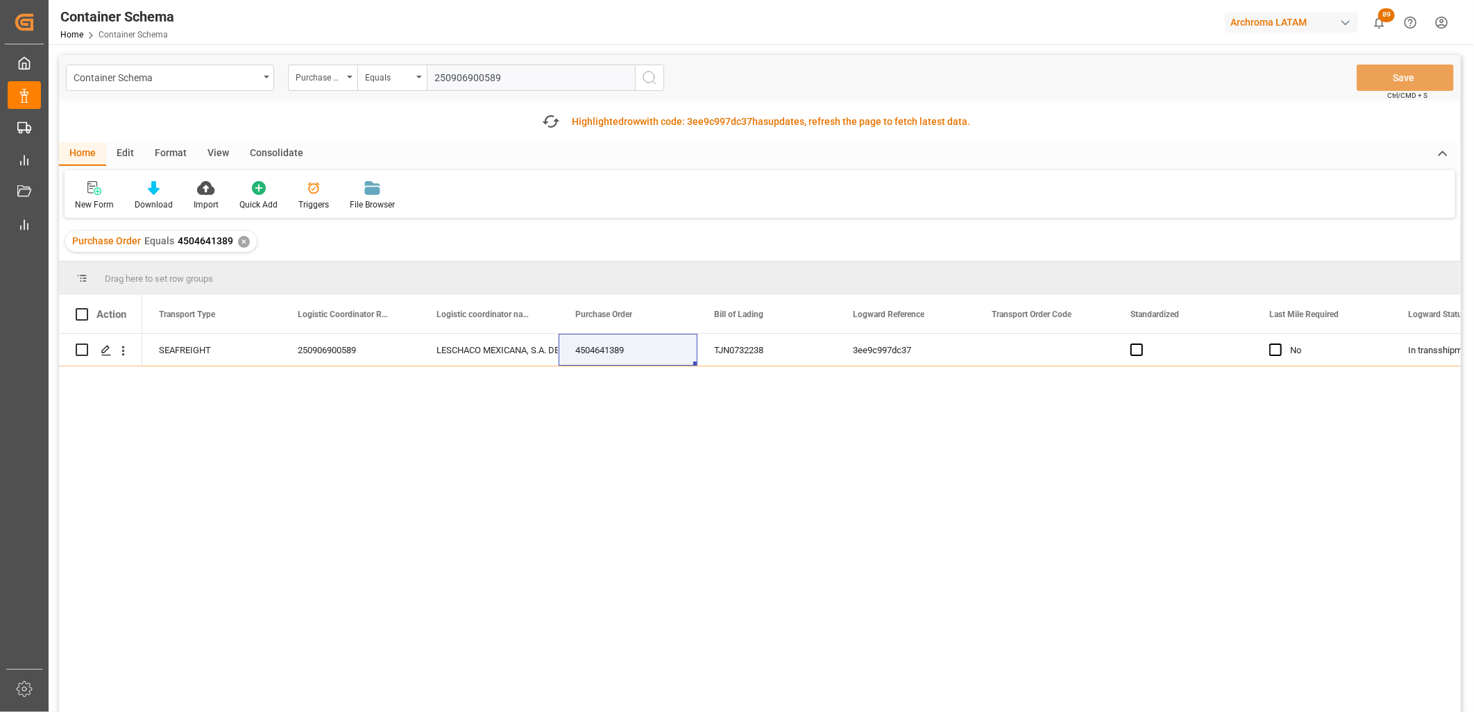
click at [238, 241] on div "✕" at bounding box center [244, 242] width 12 height 12
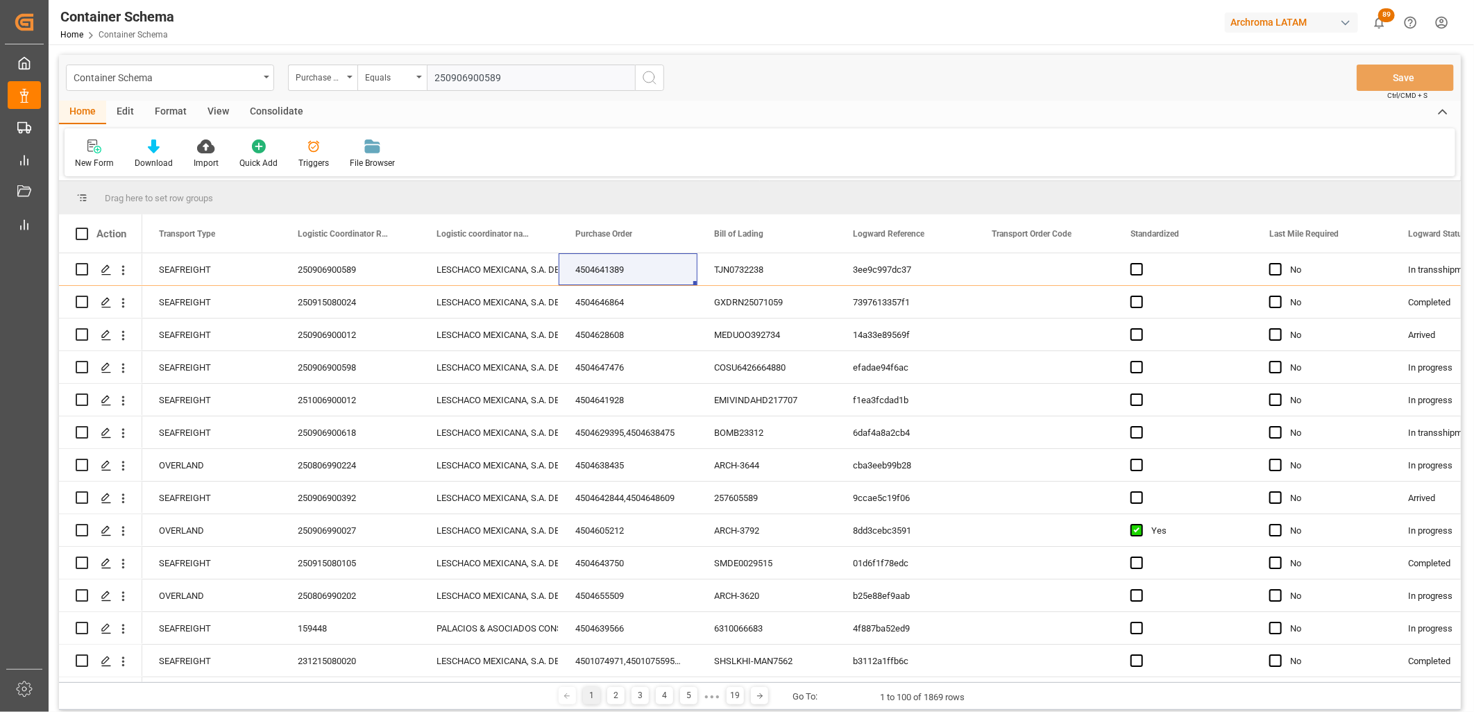
click at [439, 79] on input "250906900589" at bounding box center [531, 78] width 208 height 26
paste input "4504647477"
click at [439, 79] on input "24504647477 50906900589" at bounding box center [531, 78] width 208 height 26
drag, startPoint x: 567, startPoint y: 79, endPoint x: 407, endPoint y: 78, distance: 159.7
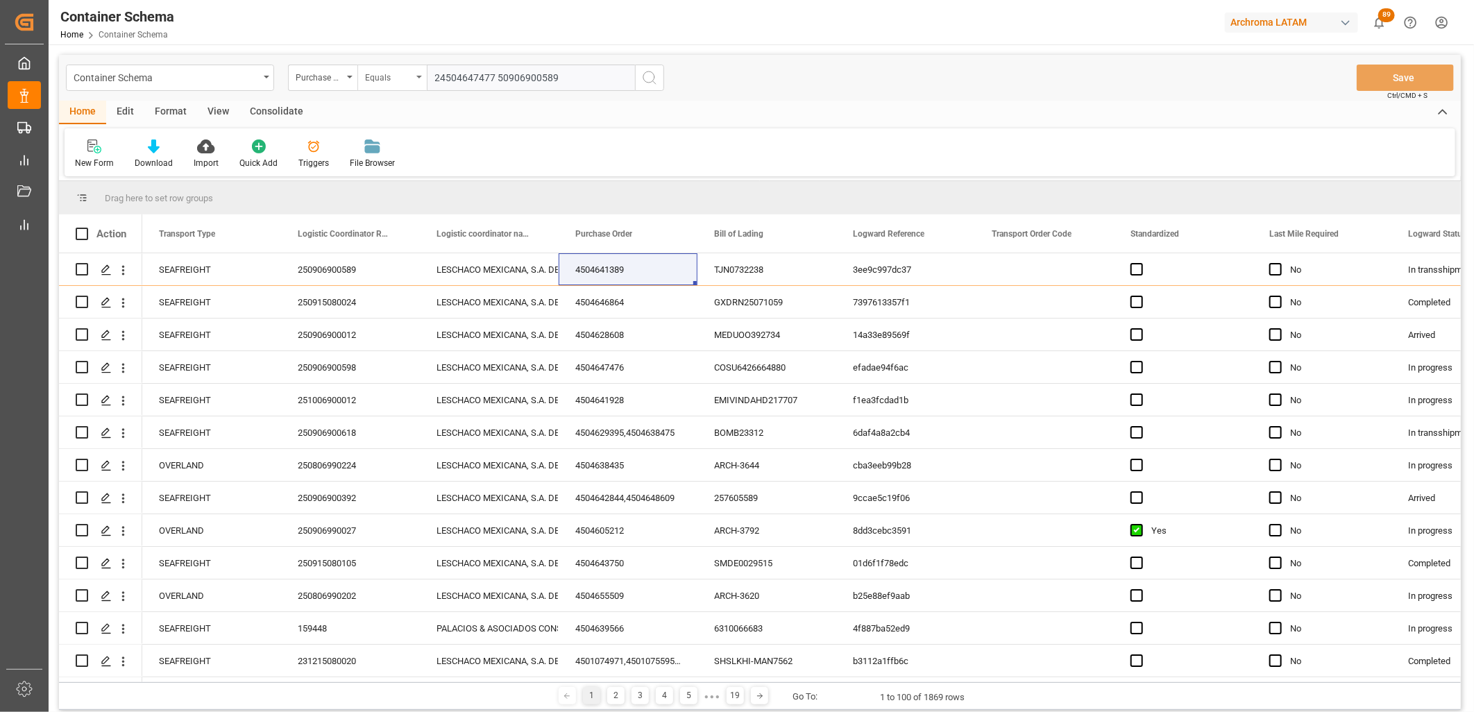
click at [413, 79] on div "Purchase Order Equals 24504647477 50906900589" at bounding box center [476, 78] width 376 height 26
paste input "4504647477"
type input "4504647477"
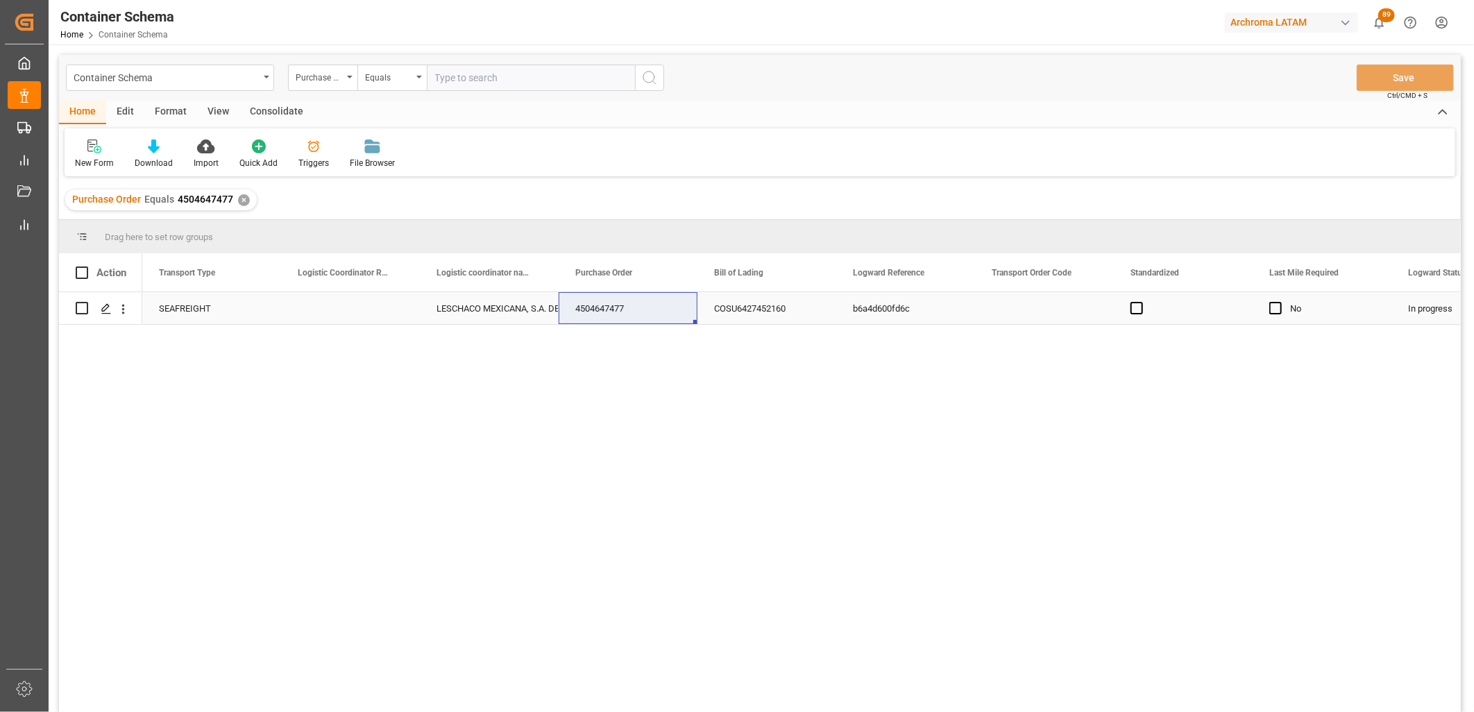
click at [338, 307] on div "Press SPACE to select this row." at bounding box center [350, 308] width 139 height 32
click at [338, 307] on input "Press SPACE to select this row." at bounding box center [350, 316] width 117 height 26
paste input "250906900643"
type input "250906900643"
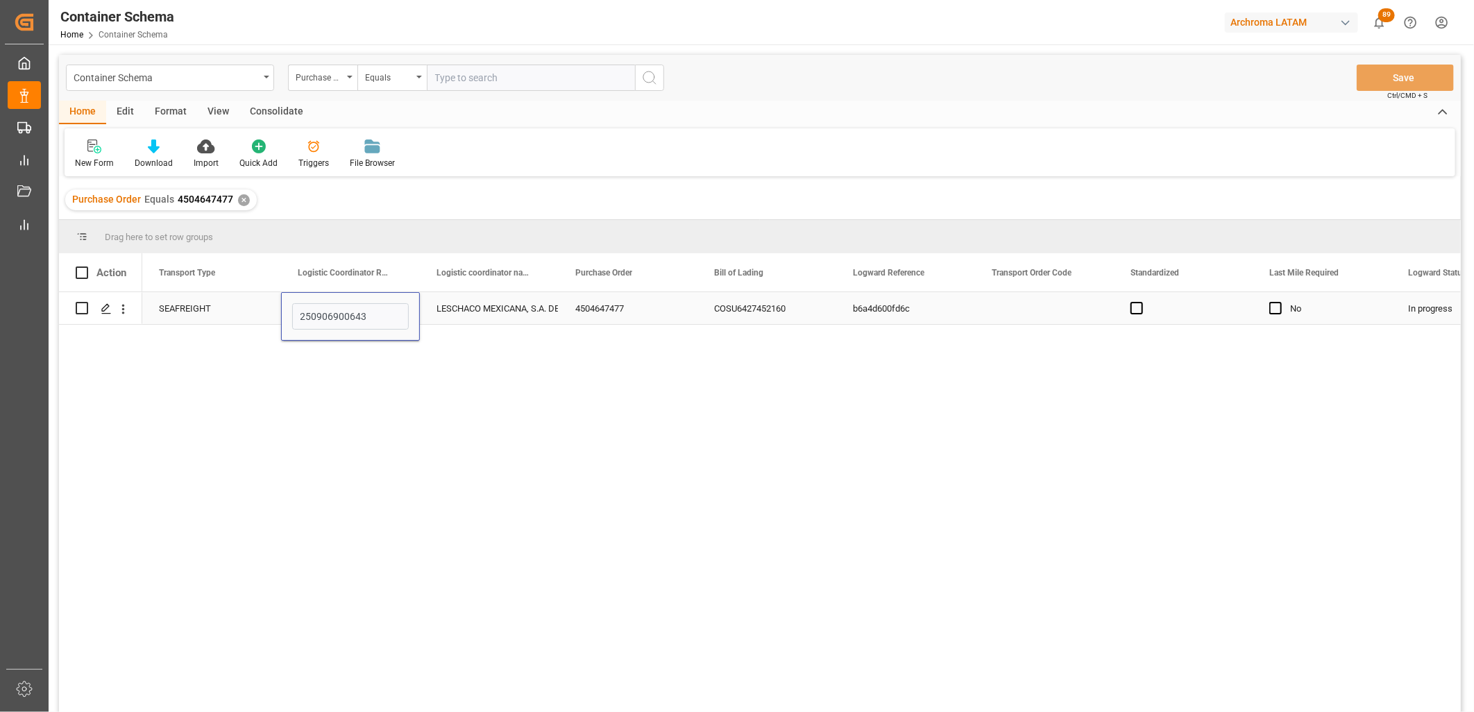
click at [523, 304] on div "LESCHACO MEXICANA, S.A. DE C.V." at bounding box center [490, 309] width 106 height 32
click at [1382, 78] on button "Save" at bounding box center [1405, 78] width 97 height 26
